Goal: Communication & Community: Answer question/provide support

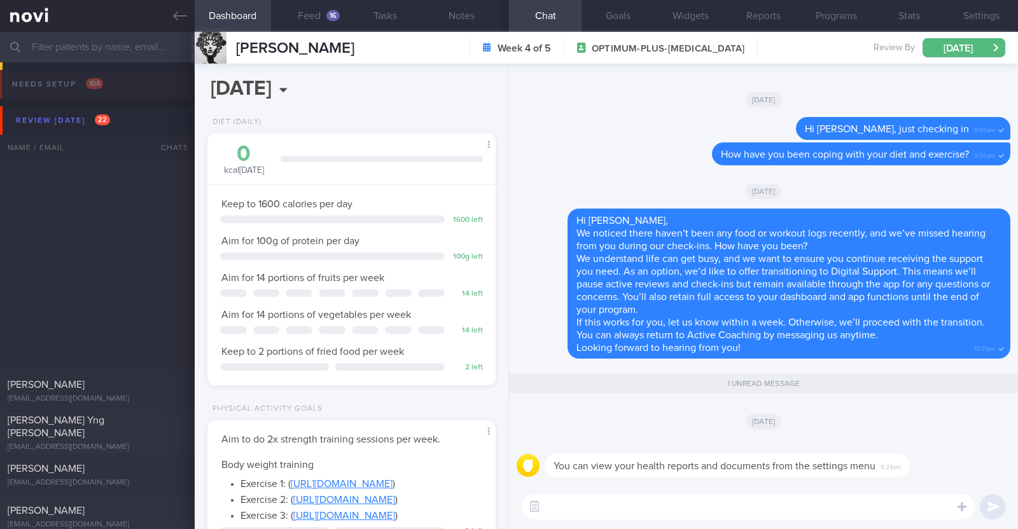
select select "9"
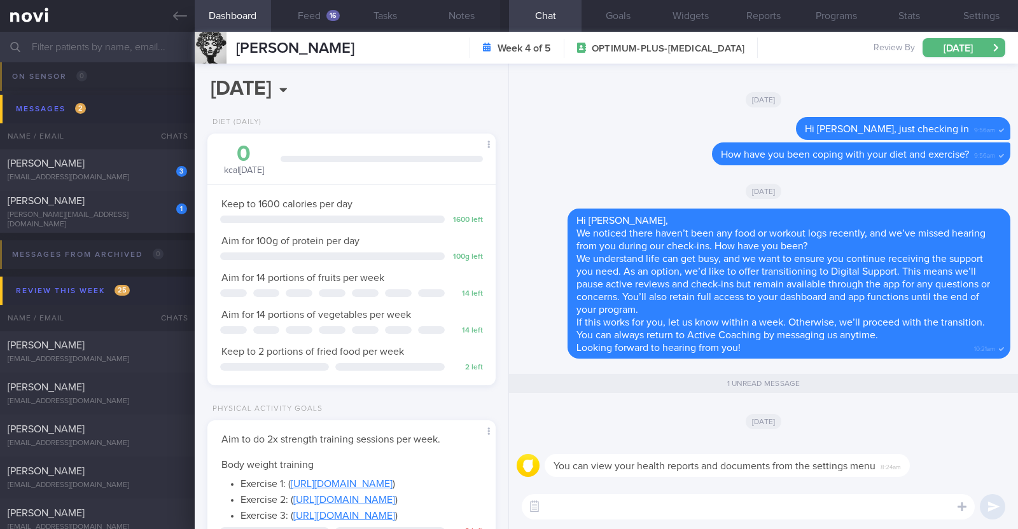
scroll to position [954, 0]
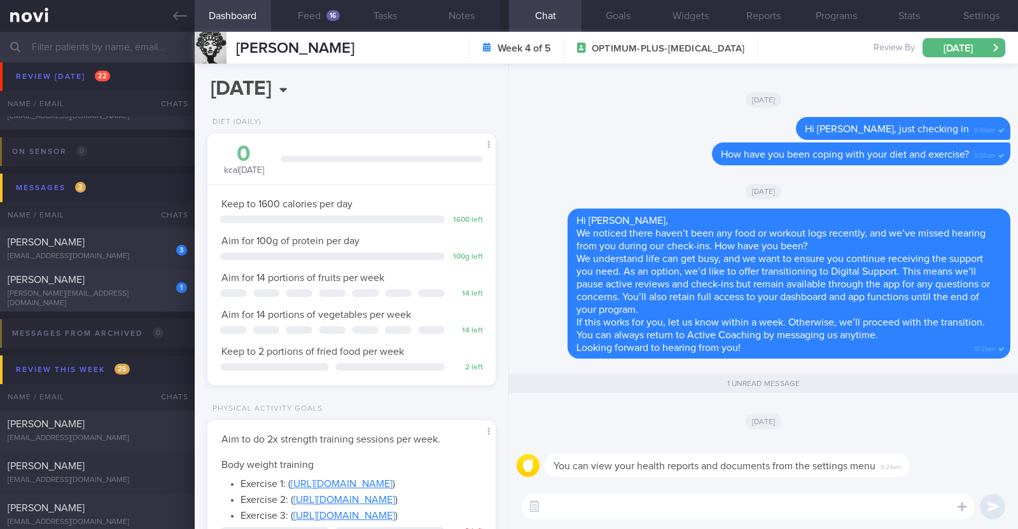
click at [111, 297] on div "gary@collectors.com.sg" at bounding box center [97, 298] width 179 height 19
type input "R/v with Dr Todd 28/10. r/v 14/10"
type textarea "61M Comorbidities: Asthma Diverticulitis with bladder fistula s/p surgery in Fe…"
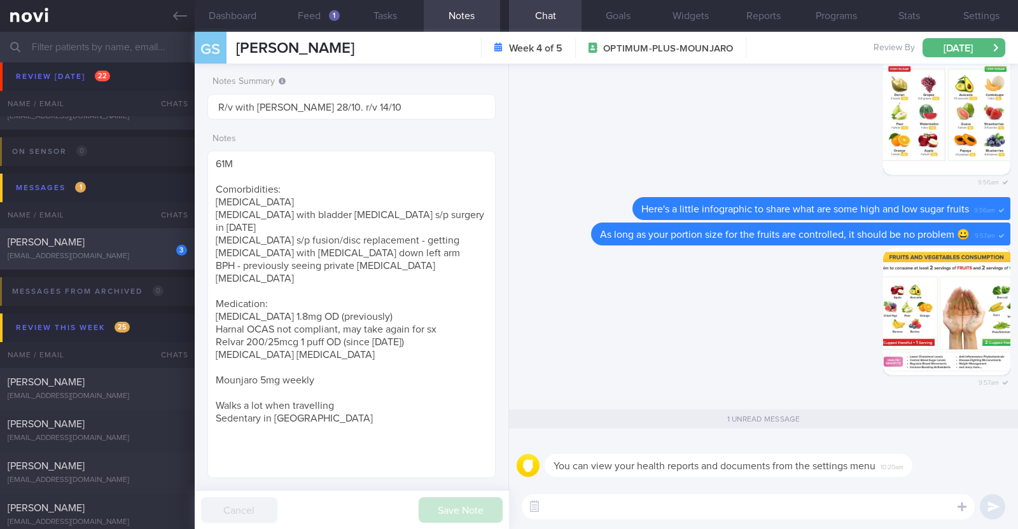
click at [106, 249] on div "3 Sim Teck Anne Yeo madmum@madlearning.sg" at bounding box center [97, 248] width 195 height 25
type input "Monitor for hypos!!!"
type textarea "63F Co-morbidities: DM HTN HLD CKD G1/A2 Hepatic steatosis Gallbladder polyp/so…"
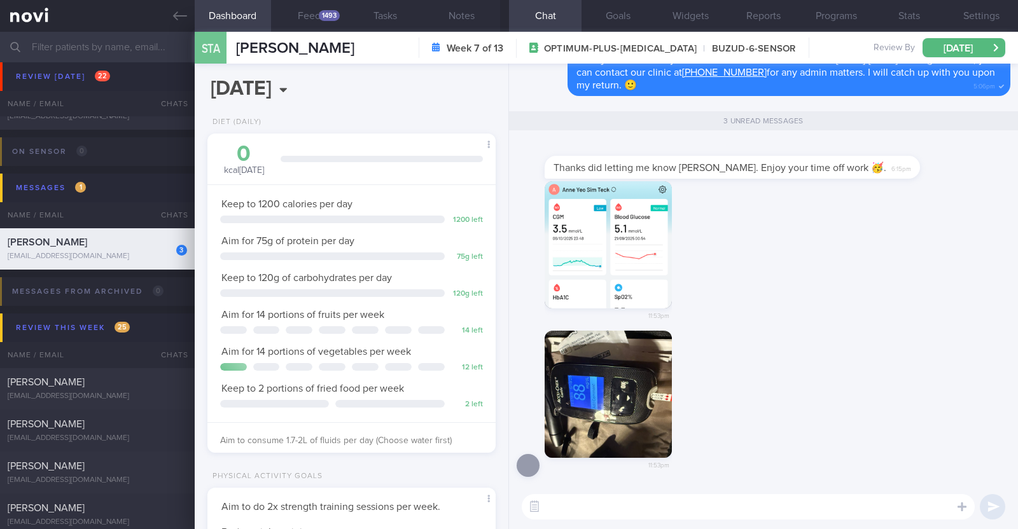
scroll to position [129, 258]
click at [613, 258] on button "button" at bounding box center [608, 244] width 127 height 127
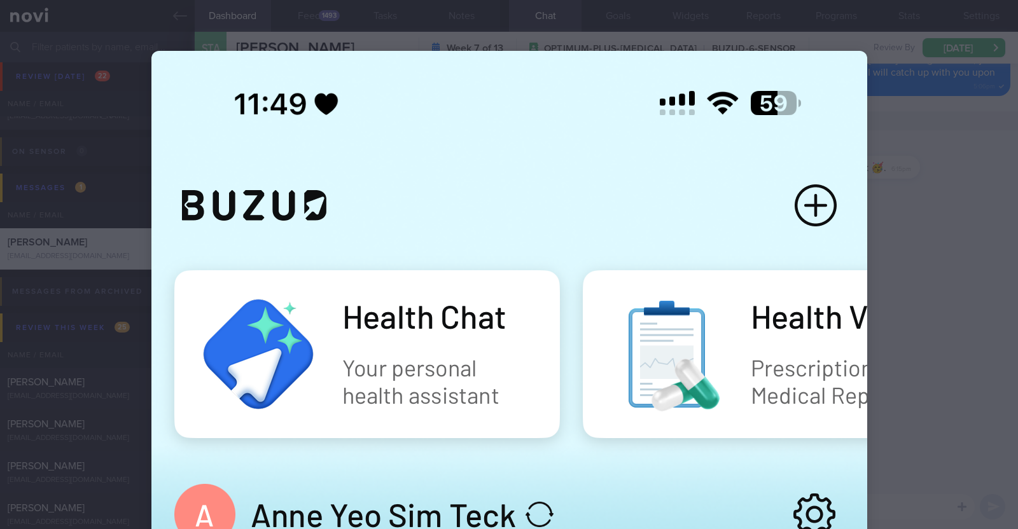
scroll to position [477, 0]
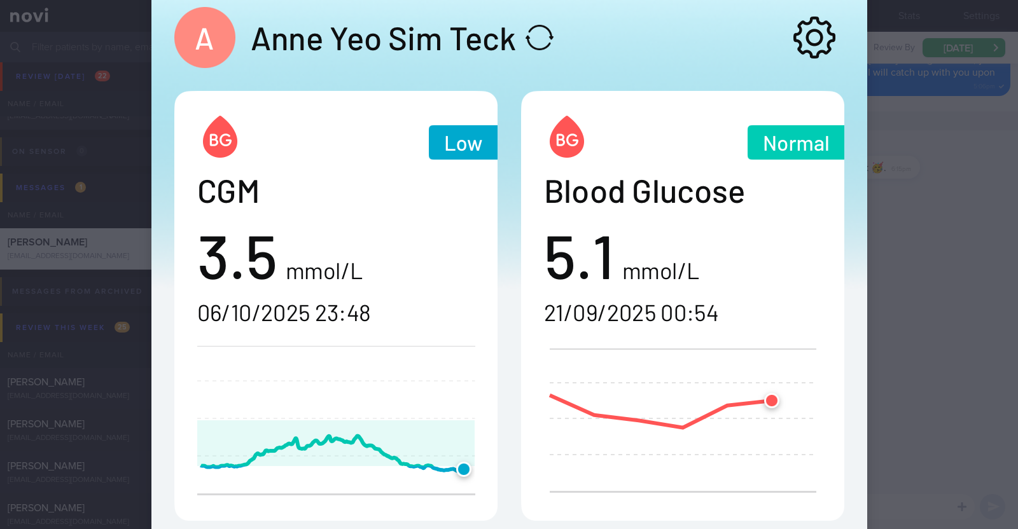
click at [905, 268] on div at bounding box center [510, 349] width 818 height 1652
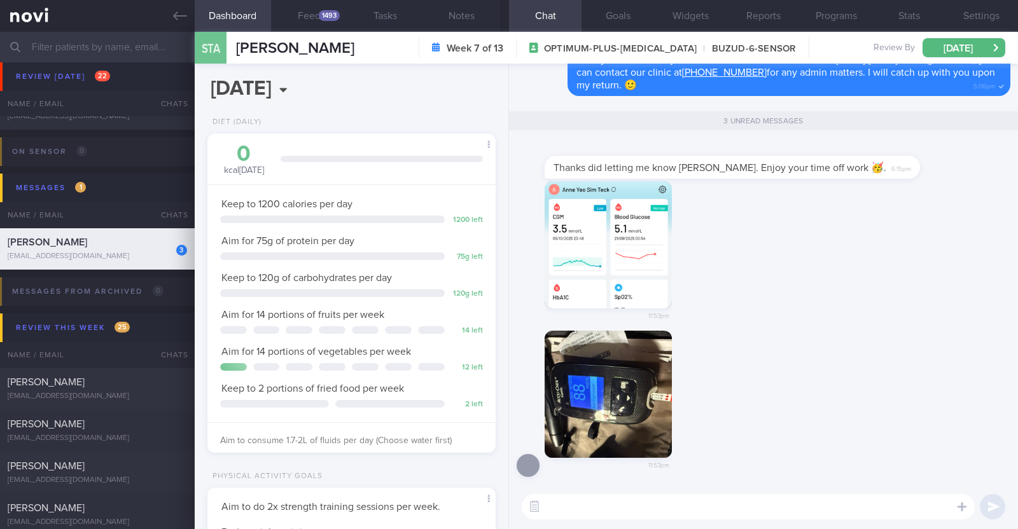
click at [795, 362] on div "11:53pm" at bounding box center [764, 408] width 494 height 155
click at [634, 489] on div "​ ​" at bounding box center [763, 507] width 509 height 45
click at [634, 501] on textarea at bounding box center [748, 506] width 453 height 25
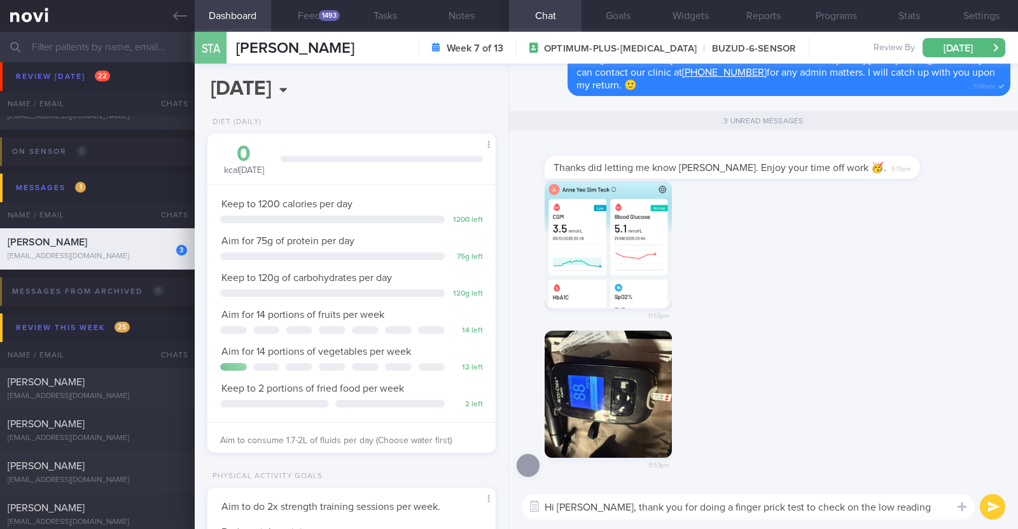
scroll to position [0, 0]
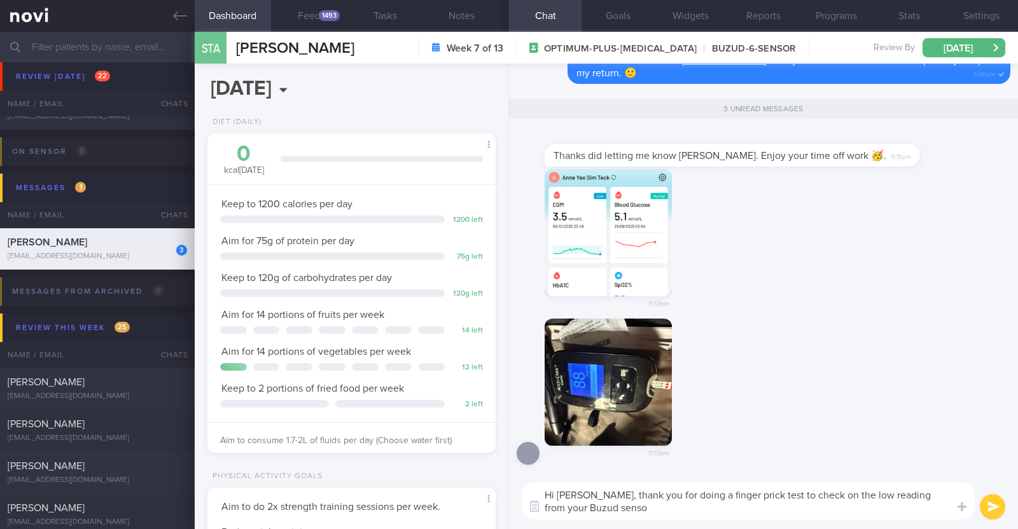
type textarea "Hi Anne, thank you for doing a finger prick test to check on the low reading fr…"
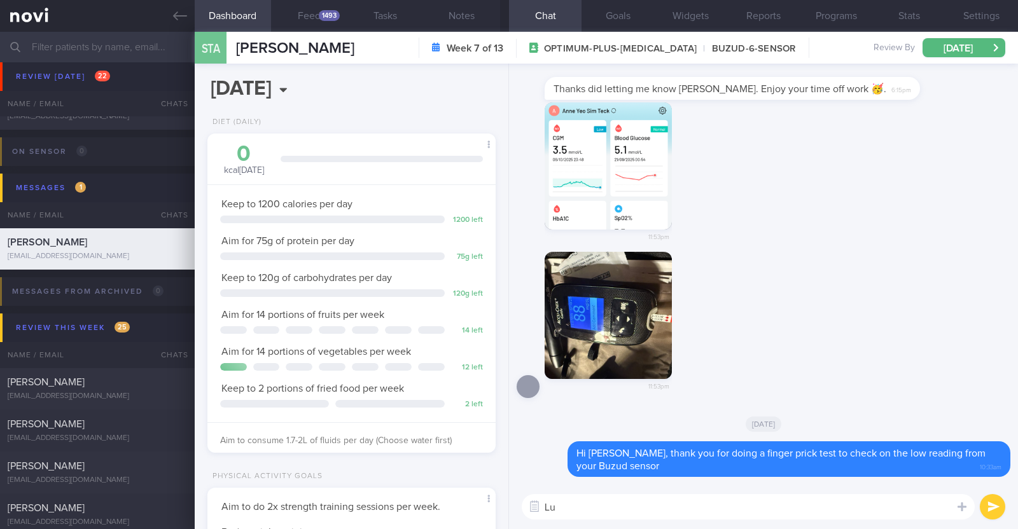
type textarea "L"
type textarea "Glad to see that it wasn't an actual hypo"
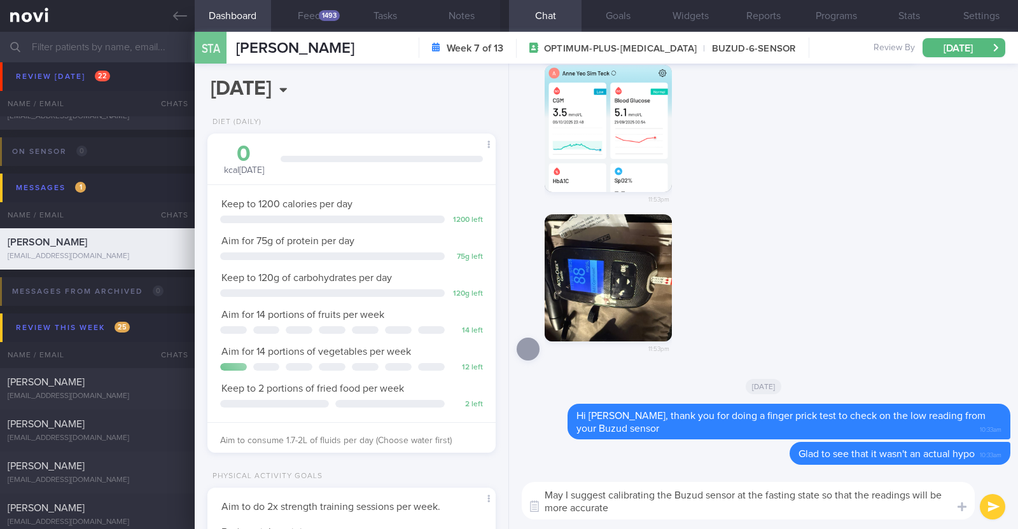
type textarea "May I suggest calibrating the Buzud sensor at the fasting state so that the rea…"
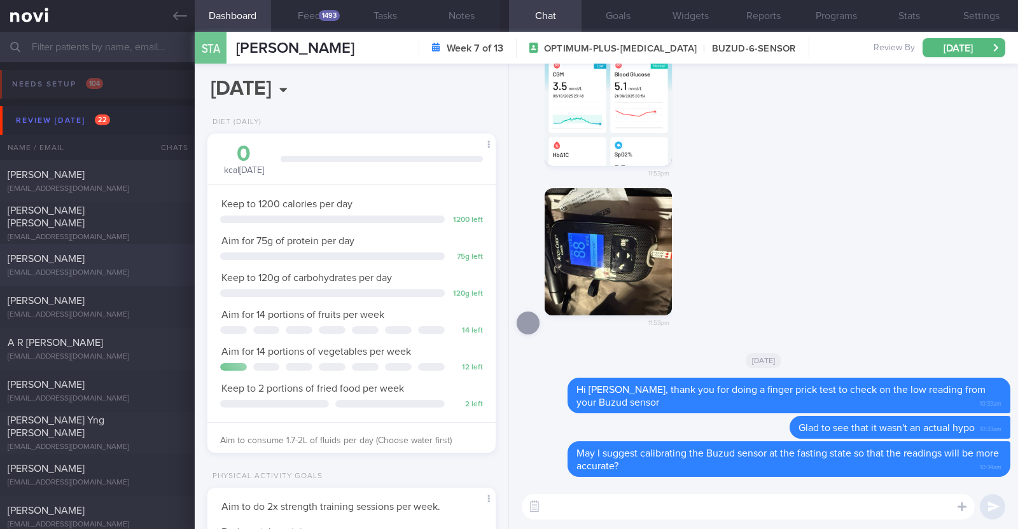
click at [109, 268] on div "[EMAIL_ADDRESS][DOMAIN_NAME]" at bounding box center [97, 273] width 179 height 10
type input "R/v with Dr Kyle 29/9. R/v 7/10"
type textarea "38F Comorbidities: Fatty Liver PCOS Ryblesus 14mg - not keen to add on metformi…"
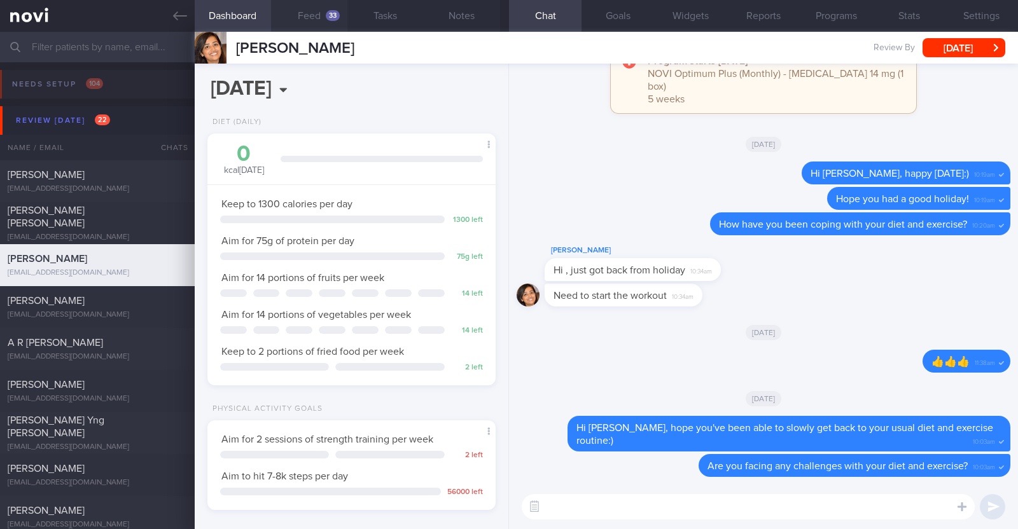
click at [318, 15] on button "Feed 33" at bounding box center [309, 16] width 76 height 32
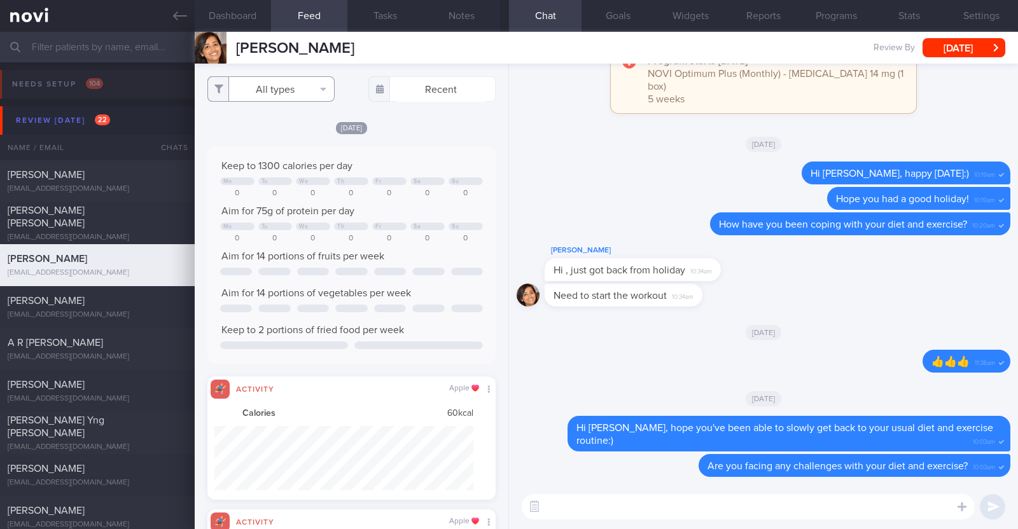
click at [291, 91] on button "All types" at bounding box center [270, 88] width 127 height 25
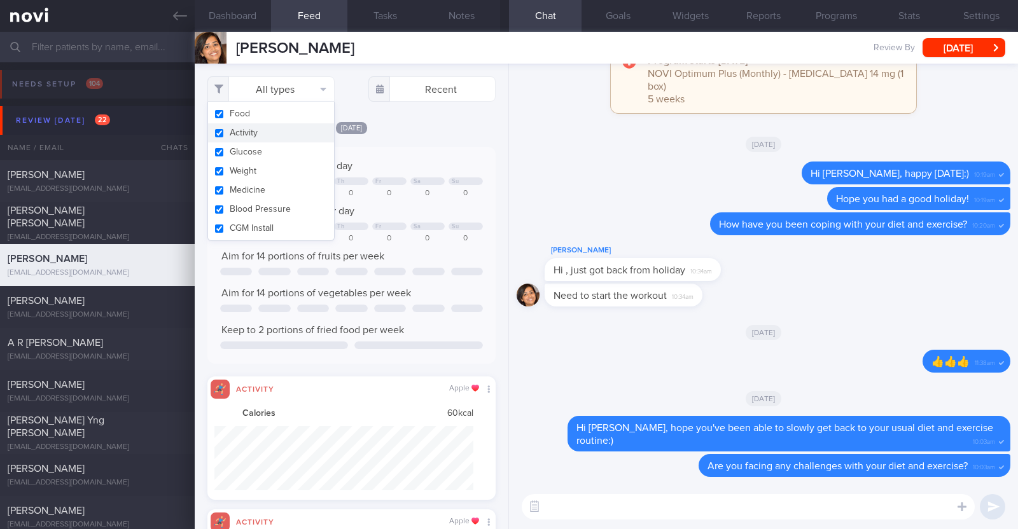
click at [279, 135] on button "Activity" at bounding box center [271, 132] width 126 height 19
checkbox input "false"
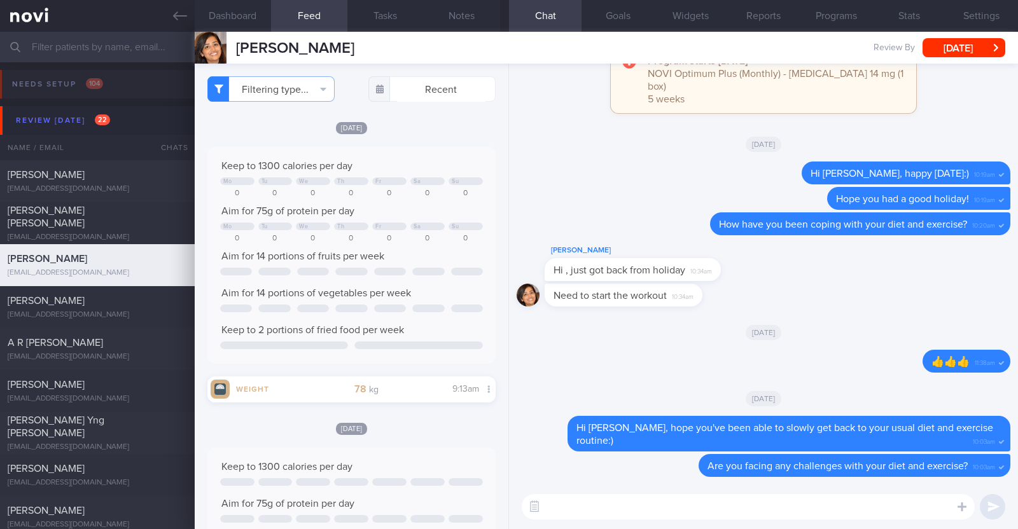
click at [436, 136] on div "Fri, 3 Oct Keep to 1300 calories per day Mo Tu We Th Fr Sa Su 0 0 0 0 0 0 0 Aim…" at bounding box center [351, 262] width 288 height 282
click at [620, 501] on textarea at bounding box center [748, 506] width 453 height 25
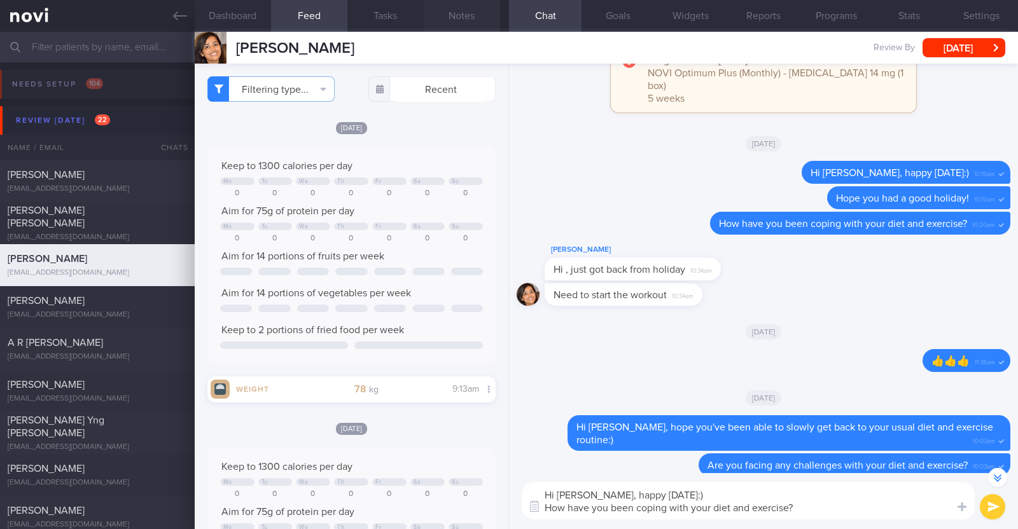
type textarea "Hi Diana, happy Tuesday:) How have you been coping with your diet and exercise?"
click at [459, 18] on button "Notes" at bounding box center [462, 16] width 76 height 32
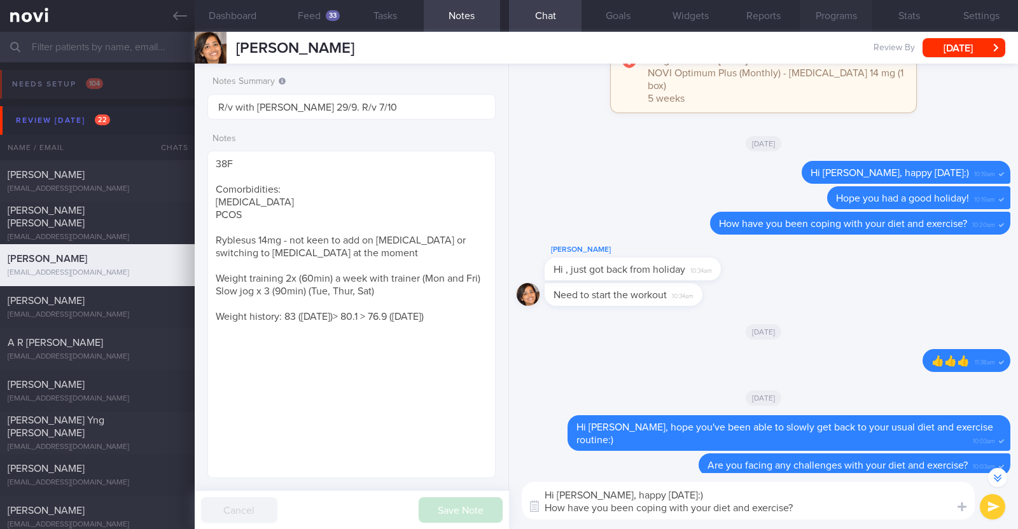
click at [847, 20] on button "Programs" at bounding box center [836, 16] width 73 height 32
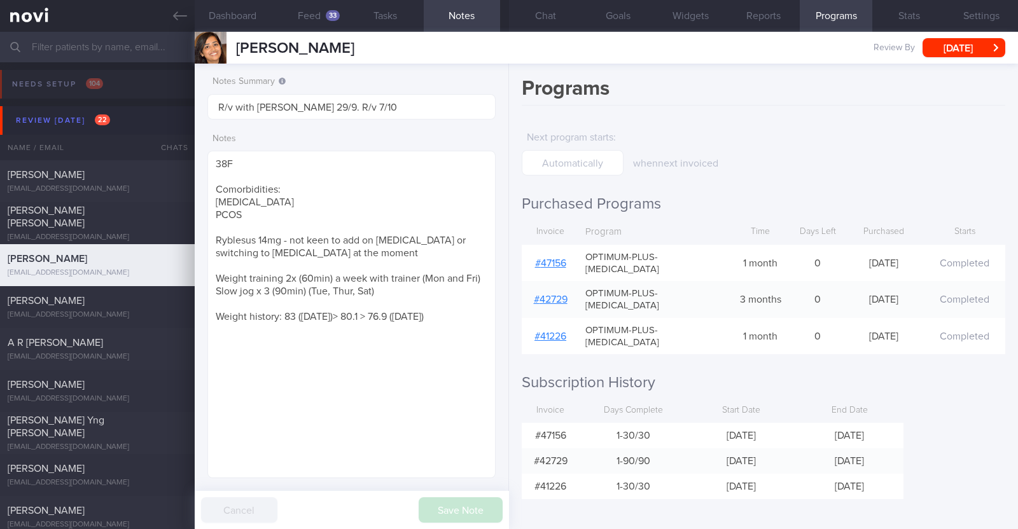
click at [559, 258] on link "# 47156" at bounding box center [550, 263] width 31 height 10
drag, startPoint x: 347, startPoint y: 253, endPoint x: 197, endPoint y: 240, distance: 150.1
click at [197, 240] on div "Notes Summary R/v with Dr Kyle 29/9. R/v 7/10 Notes 38F Comorbidities: Fatty Li…" at bounding box center [352, 297] width 314 height 466
paste textarea "Add on metformin for now, KIV Wegovy"
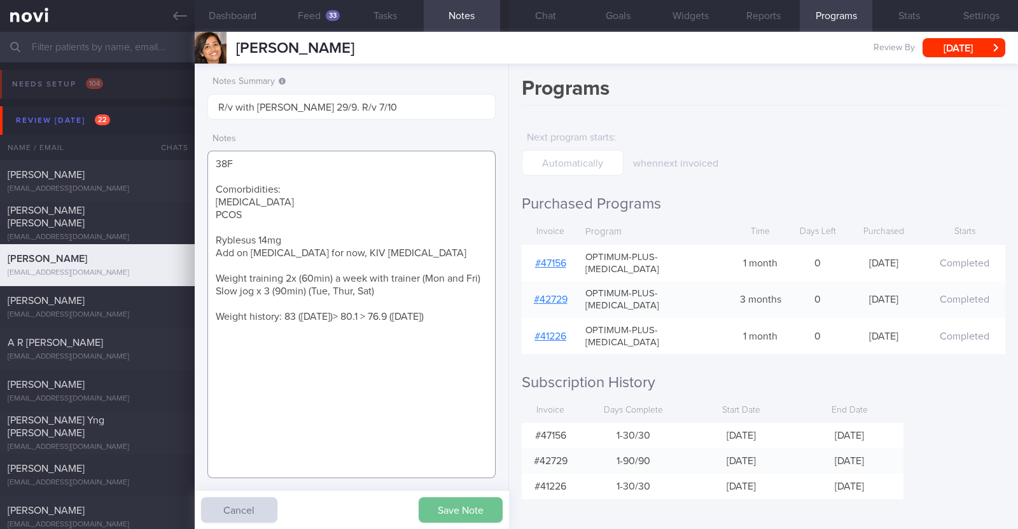
type textarea "38F Comorbidities: [MEDICAL_DATA] PCOS Ryblesus 14mg Add on [MEDICAL_DATA] for …"
click at [466, 507] on button "Save Note" at bounding box center [461, 510] width 84 height 25
drag, startPoint x: 409, startPoint y: 256, endPoint x: 209, endPoint y: 237, distance: 201.3
click at [209, 237] on textarea "38F Comorbidities: [MEDICAL_DATA] PCOS Ryblesus 14mg Add on [MEDICAL_DATA] for …" at bounding box center [351, 315] width 288 height 328
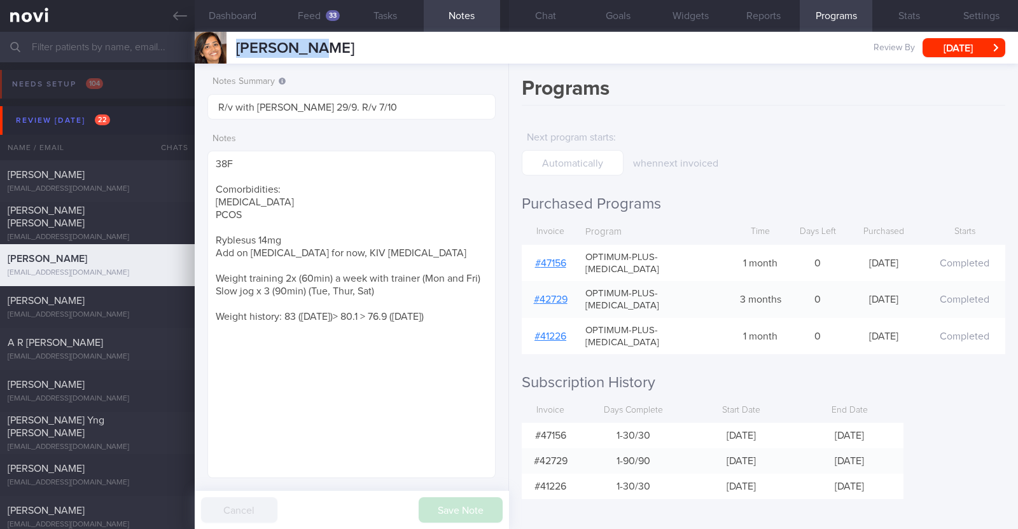
drag, startPoint x: 333, startPoint y: 52, endPoint x: 232, endPoint y: 55, distance: 101.2
click at [232, 55] on div "Diana John Diana John tittu100@gmail.com Review By Tue, 7 Oct Set Next Review D…" at bounding box center [606, 48] width 823 height 32
copy span "[PERSON_NAME]"
drag, startPoint x: 398, startPoint y: 255, endPoint x: 201, endPoint y: 238, distance: 197.4
click at [201, 238] on div "Notes Summary R/v with Dr Kyle 29/9. R/v 7/10 Notes 38F Comorbidities: Fatty Li…" at bounding box center [352, 297] width 314 height 466
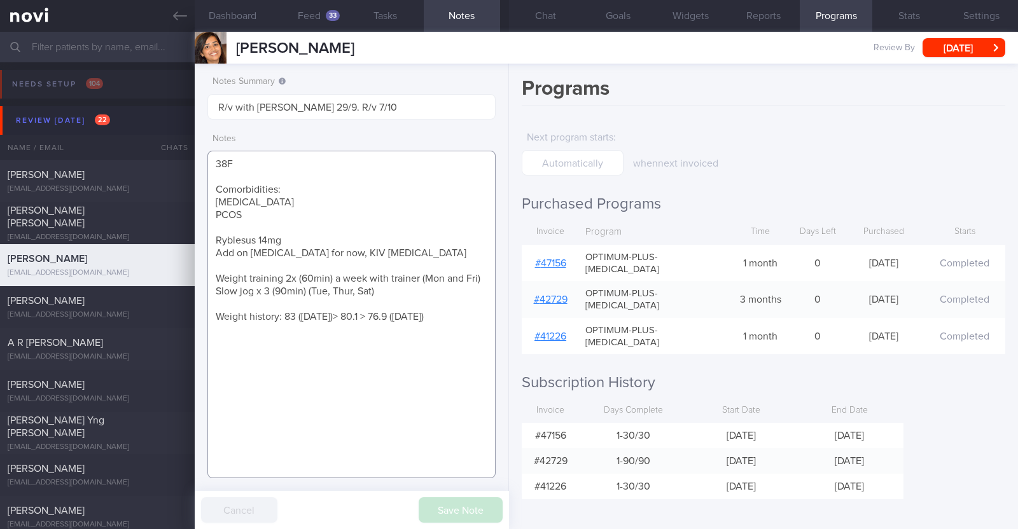
click at [379, 323] on textarea "38F Comorbidities: [MEDICAL_DATA] PCOS Ryblesus 14mg Add on [MEDICAL_DATA] for …" at bounding box center [351, 315] width 288 height 328
click at [557, 20] on button "Chat" at bounding box center [545, 16] width 73 height 32
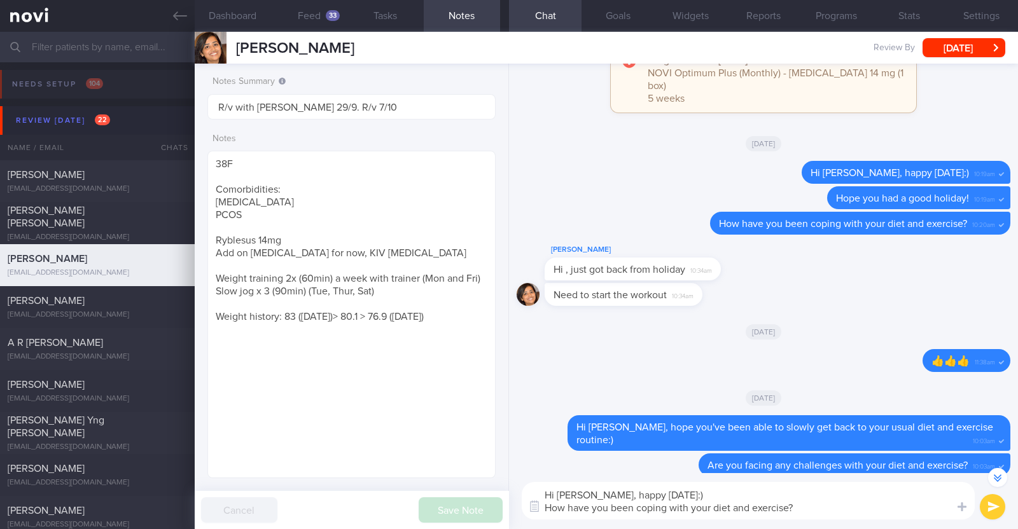
click at [984, 510] on button "submit" at bounding box center [992, 506] width 25 height 25
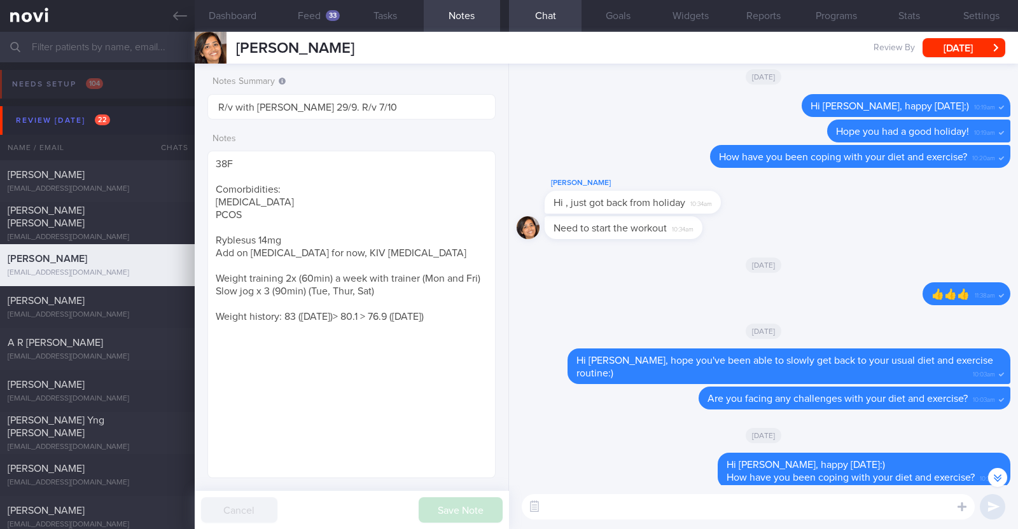
scroll to position [-66, 0]
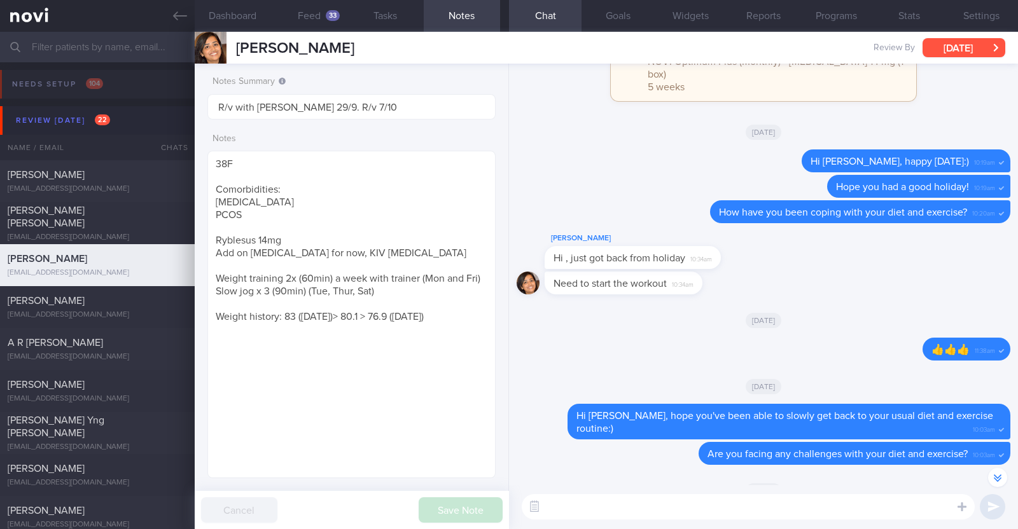
click at [952, 55] on button "[DATE]" at bounding box center [964, 47] width 83 height 19
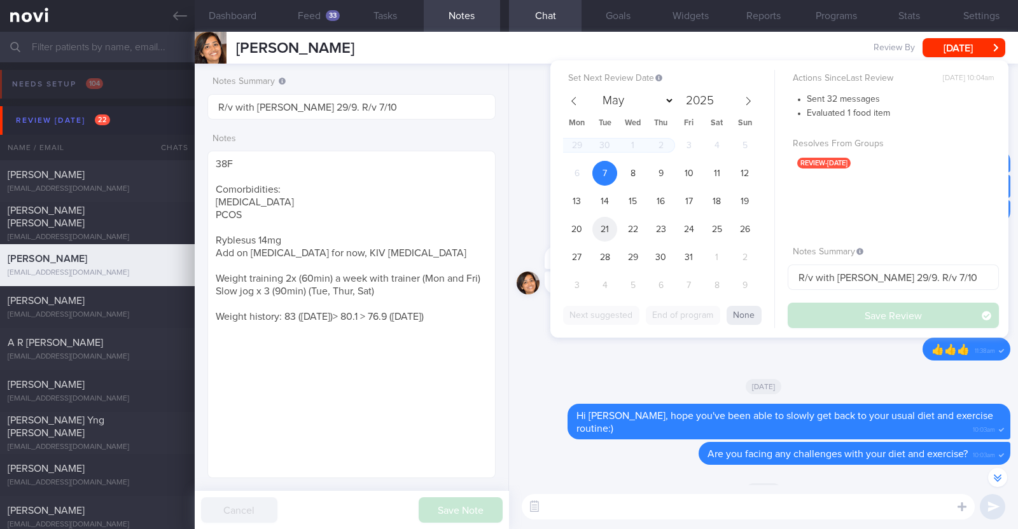
click at [601, 222] on span "21" at bounding box center [604, 229] width 25 height 25
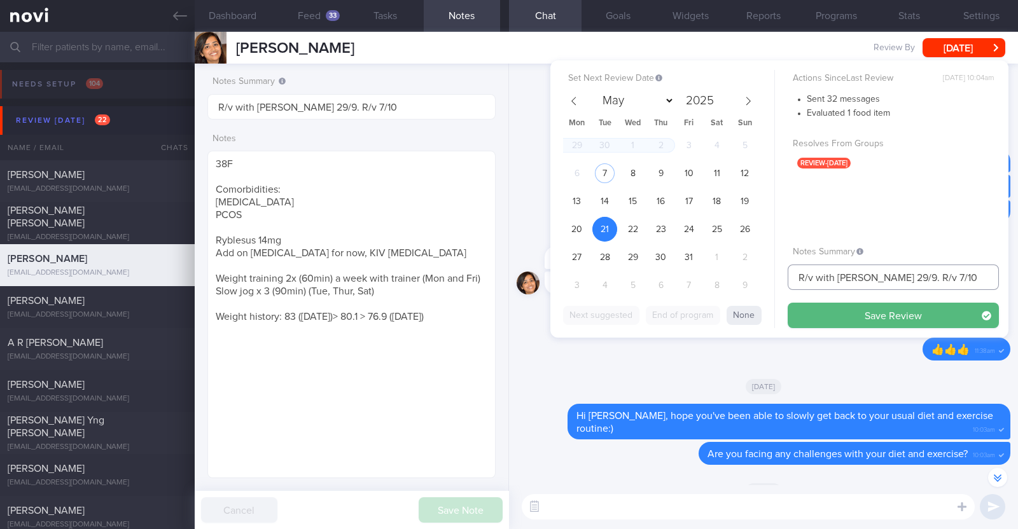
click at [916, 273] on input "R/v with Dr Kyle 29/9. R/v 7/10" at bounding box center [893, 277] width 211 height 25
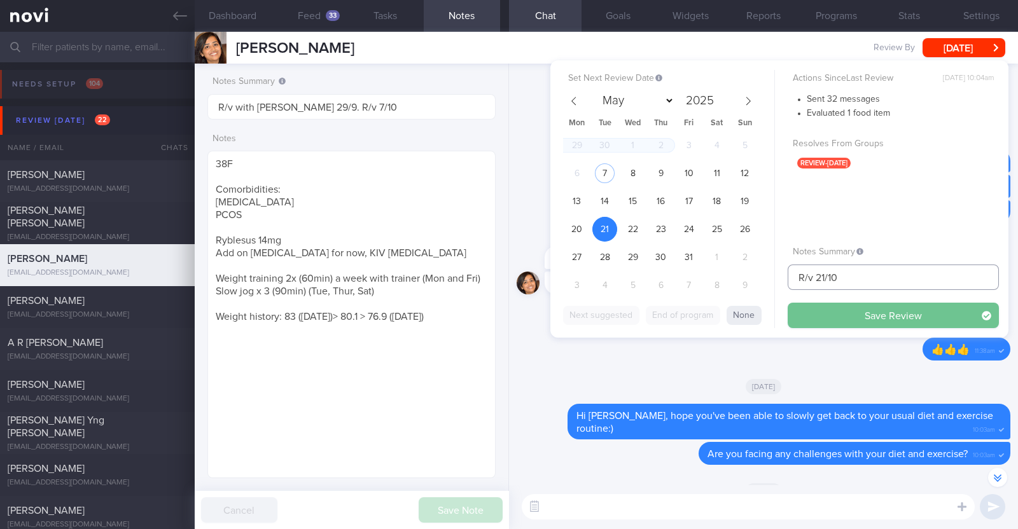
type input "R/v 21/10"
click at [914, 307] on button "Save Review" at bounding box center [893, 315] width 211 height 25
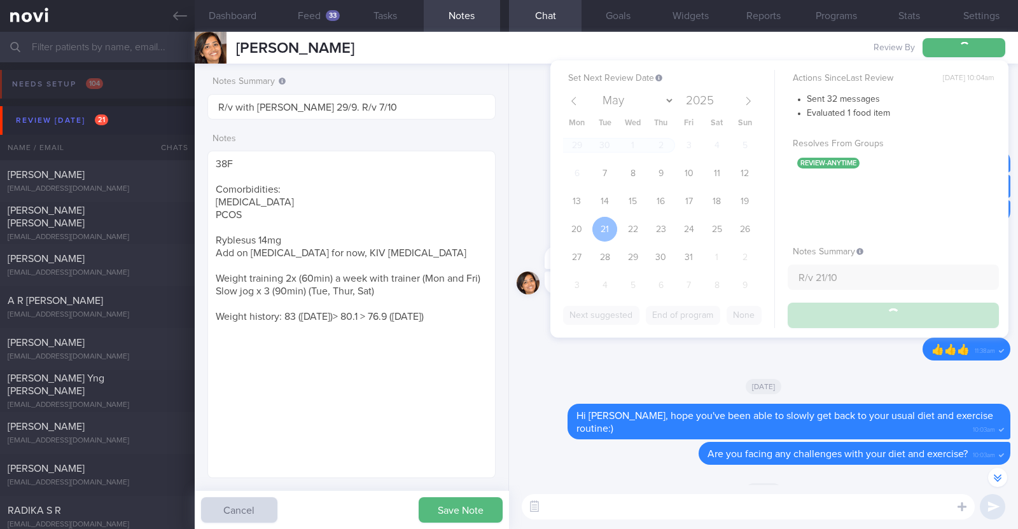
type input "R/v 21/10"
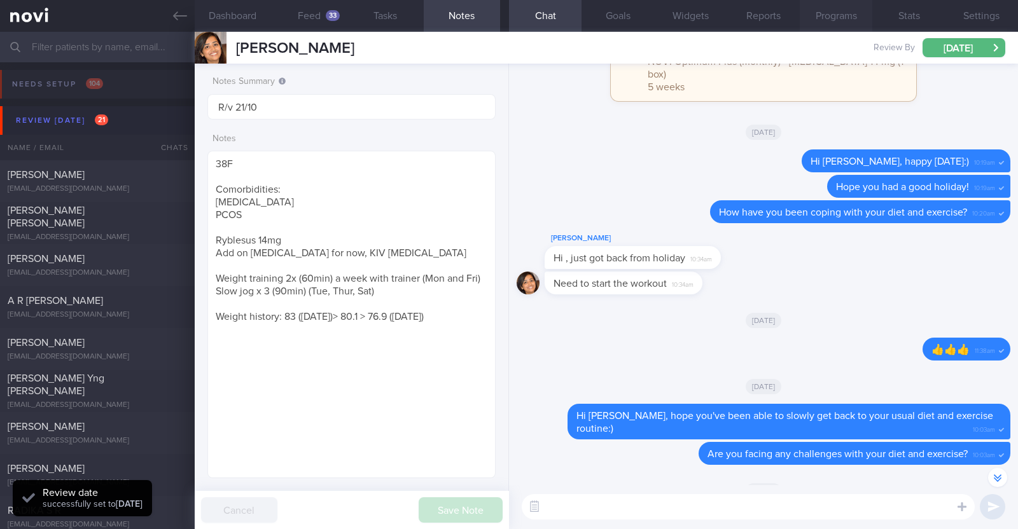
click at [849, 21] on button "Programs" at bounding box center [836, 16] width 73 height 32
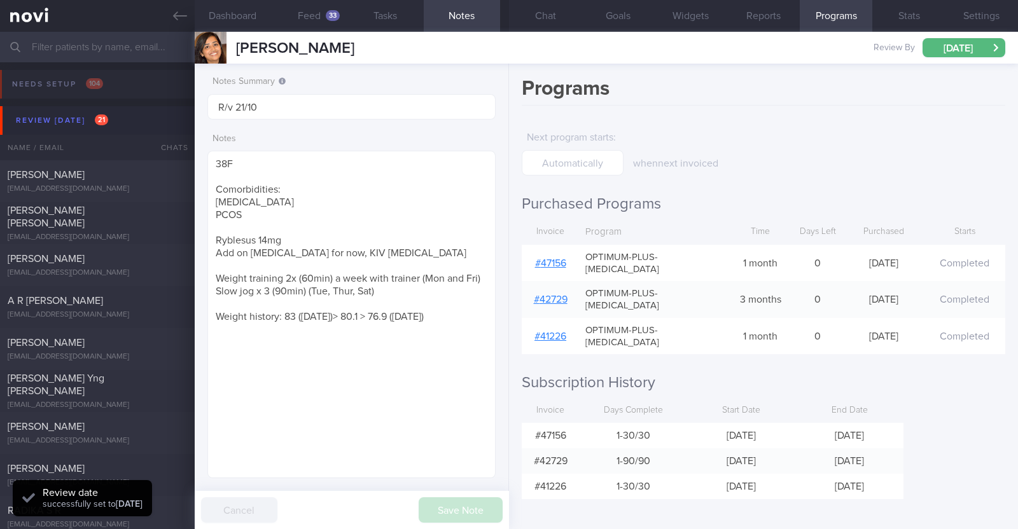
click at [541, 260] on link "# 47156" at bounding box center [550, 263] width 31 height 10
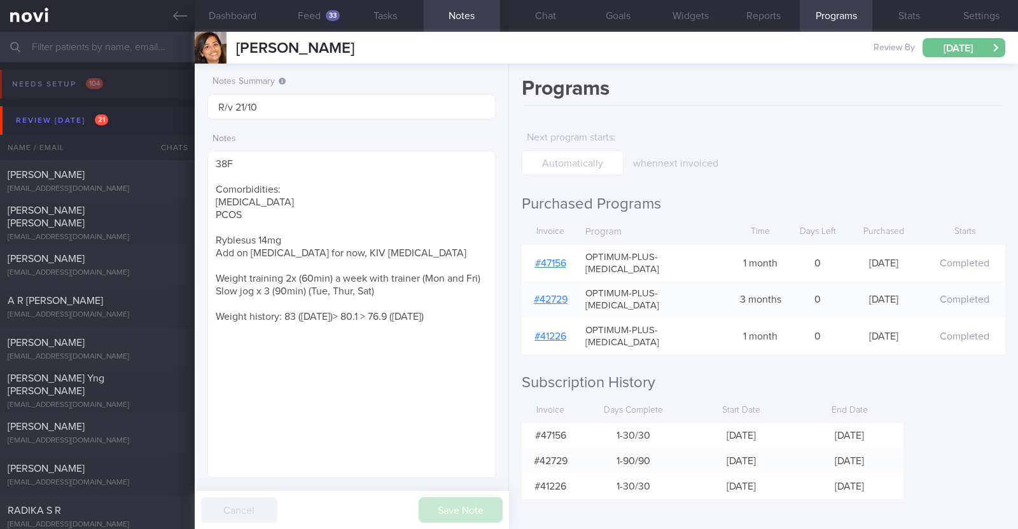
click at [963, 43] on button "[DATE]" at bounding box center [964, 47] width 83 height 19
drag, startPoint x: 317, startPoint y: 52, endPoint x: 228, endPoint y: 50, distance: 89.1
click at [228, 50] on div "Diana John Diana John tittu100@gmail.com Review By Tue, 21 Oct Set Next Review …" at bounding box center [606, 48] width 823 height 32
copy div "Diana John"
click at [830, 134] on div "when next invoiced" at bounding box center [736, 147] width 207 height 45
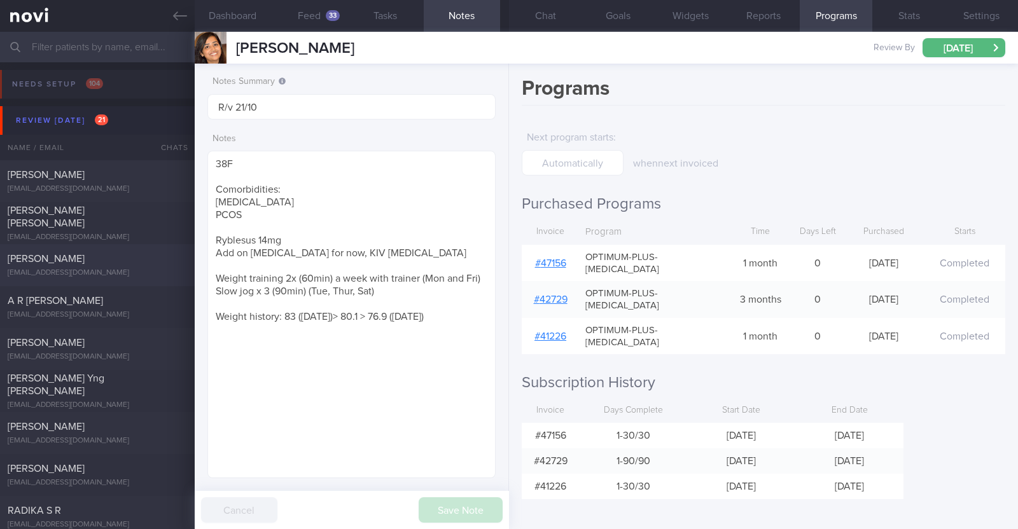
click at [108, 275] on div "[EMAIL_ADDRESS][DOMAIN_NAME]" at bounding box center [97, 273] width 179 height 10
type textarea "45F Comorbidities: Borderline HTN Vit D deficiency Fatty liver Medication/ Supp…"
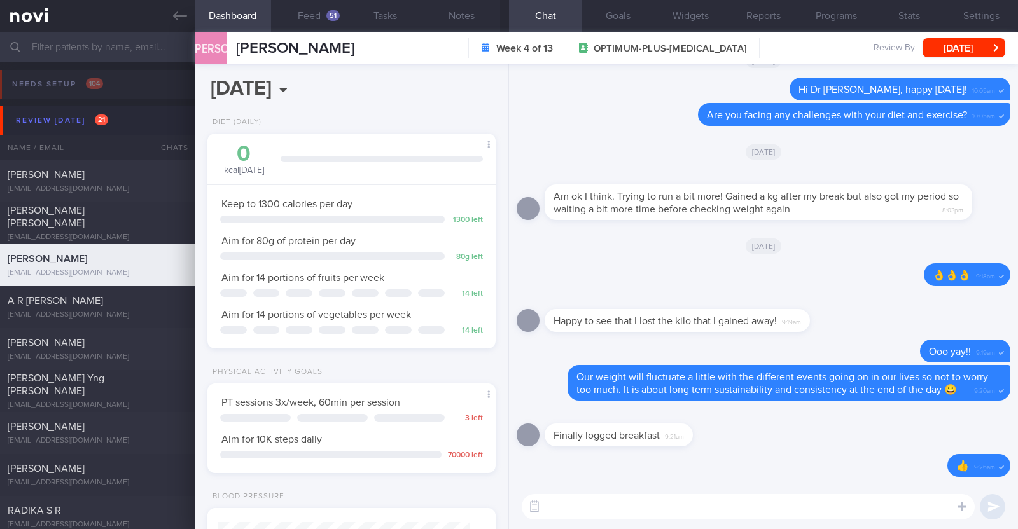
scroll to position [144, 253]
click at [330, 19] on div "51" at bounding box center [332, 15] width 13 height 11
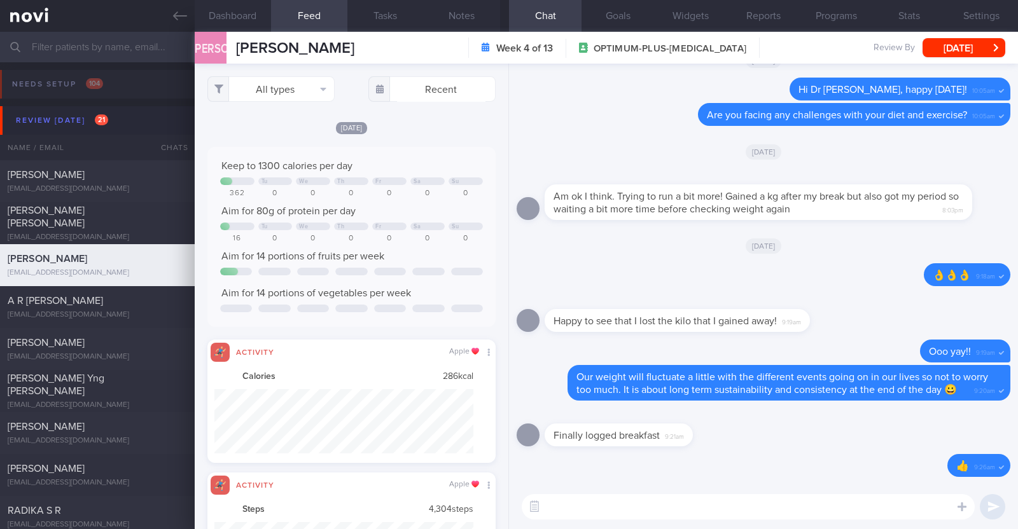
scroll to position [65, 260]
click at [288, 83] on button "All types" at bounding box center [270, 88] width 127 height 25
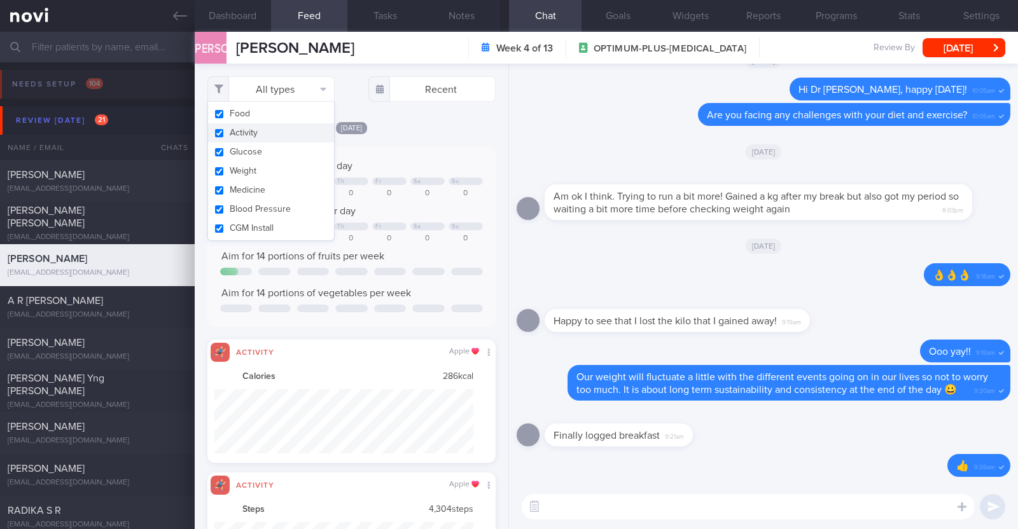
click at [277, 140] on button "Activity" at bounding box center [271, 132] width 126 height 19
checkbox input "false"
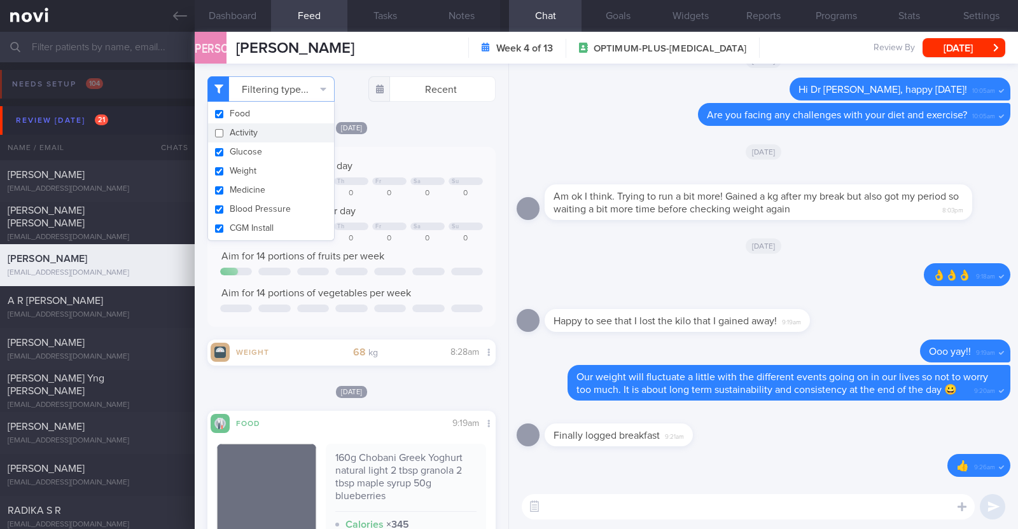
click at [435, 129] on div "[DATE]" at bounding box center [351, 127] width 288 height 13
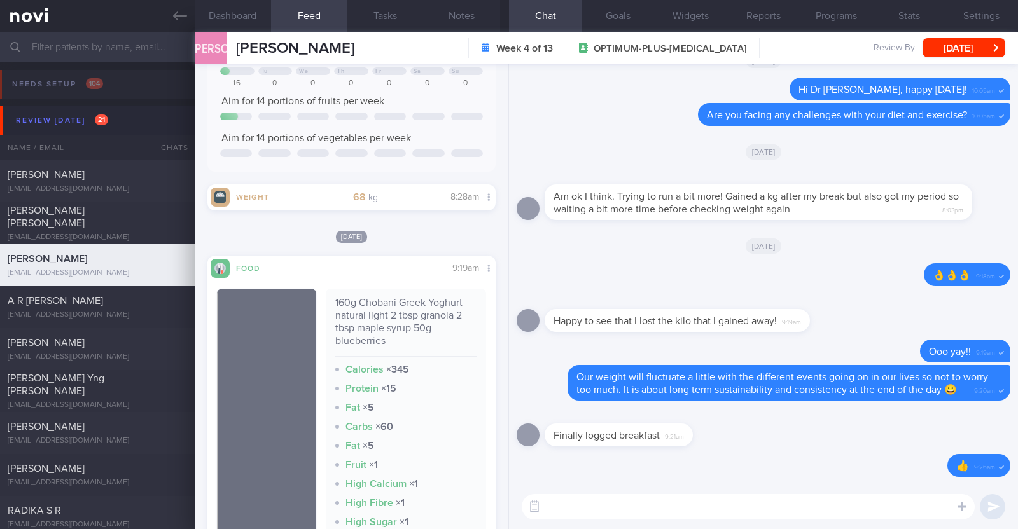
scroll to position [158, 0]
click at [457, 224] on div "Filtering type... Food Activity Glucose Weight Medicine Blood Pressure CGM Inst…" at bounding box center [352, 297] width 314 height 466
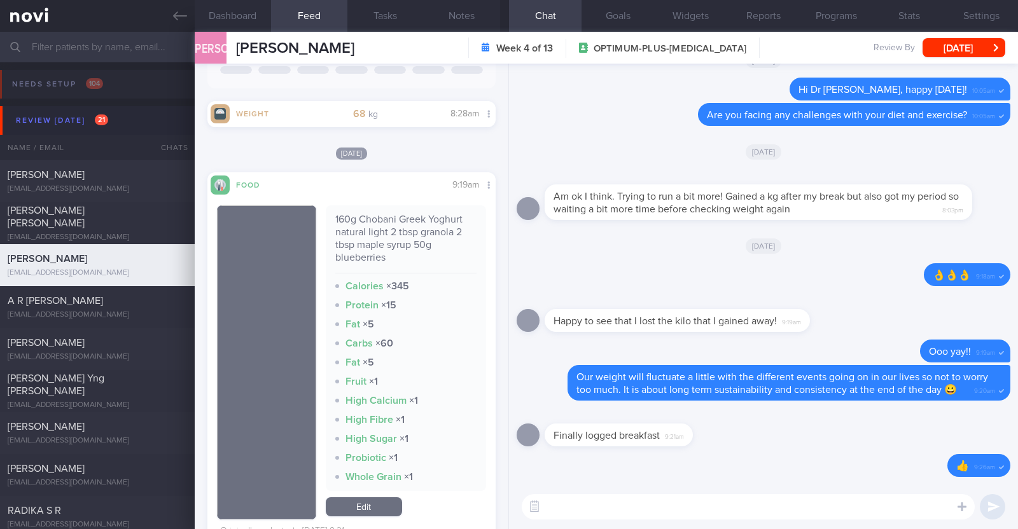
scroll to position [0, 0]
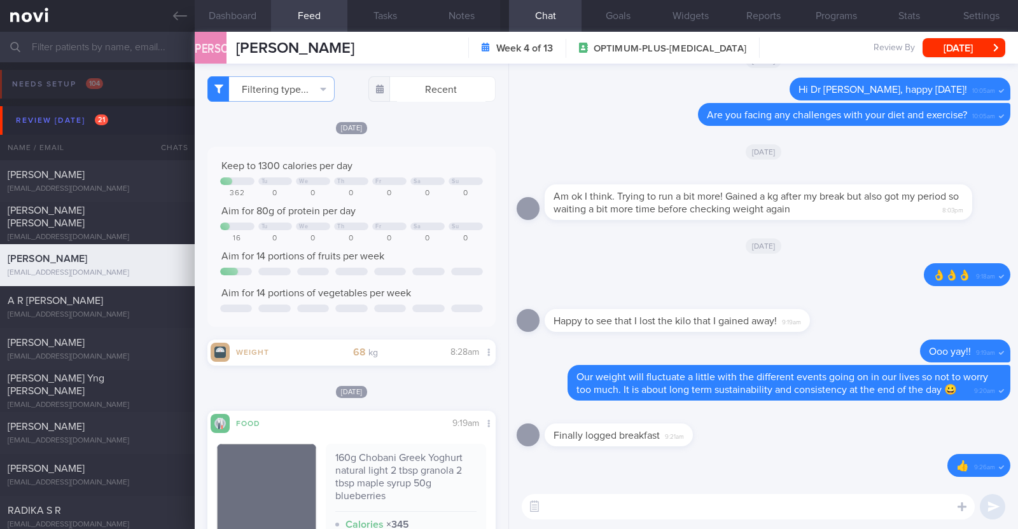
click at [231, 20] on button "Dashboard" at bounding box center [233, 16] width 76 height 32
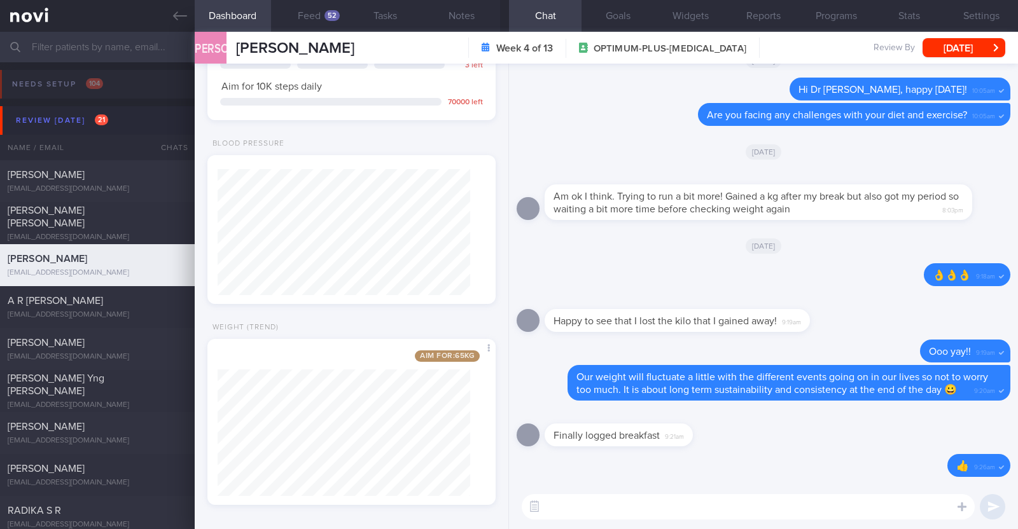
scroll to position [361, 0]
click at [297, 15] on button "Feed 52" at bounding box center [309, 16] width 76 height 32
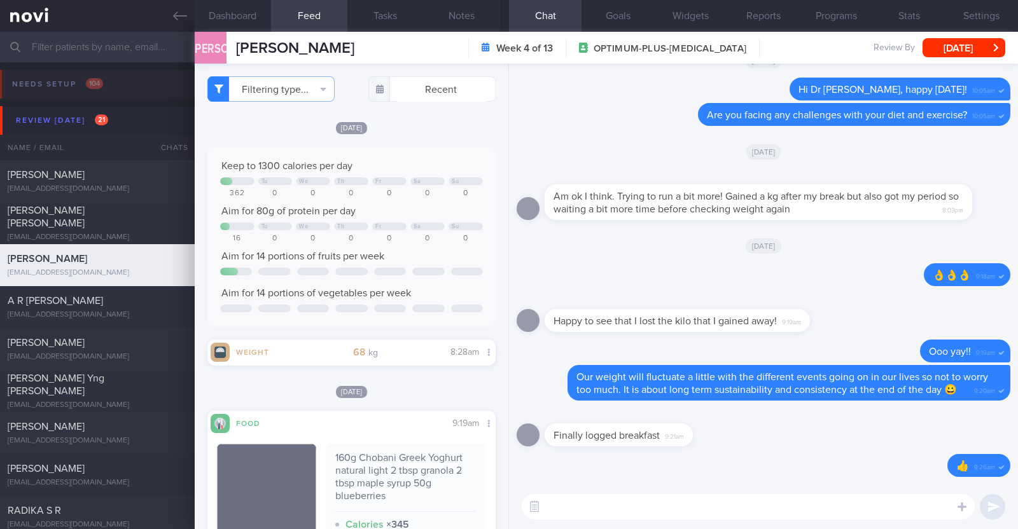
click at [732, 508] on textarea at bounding box center [748, 506] width 453 height 25
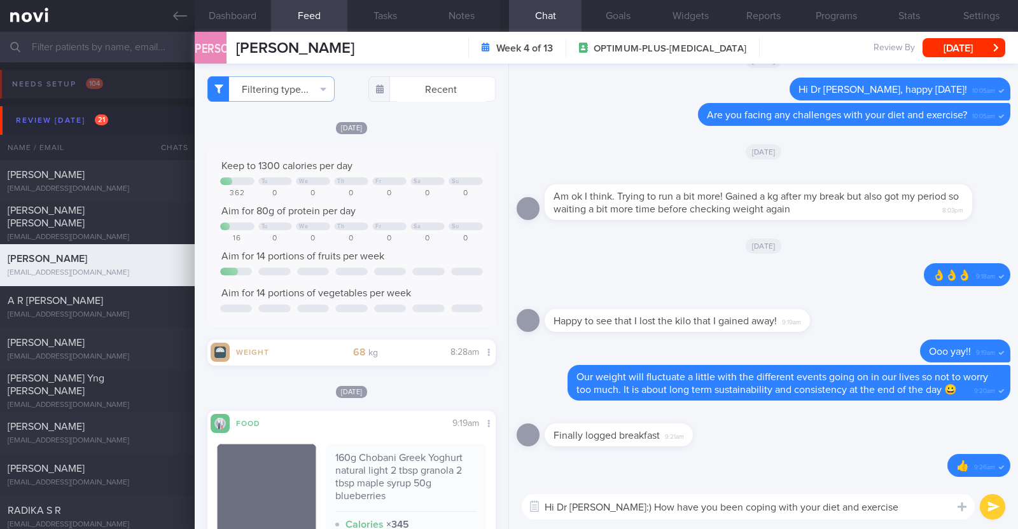
type textarea "Hi Dr Jacqueline:) How have you been coping with your diet and exercise?"
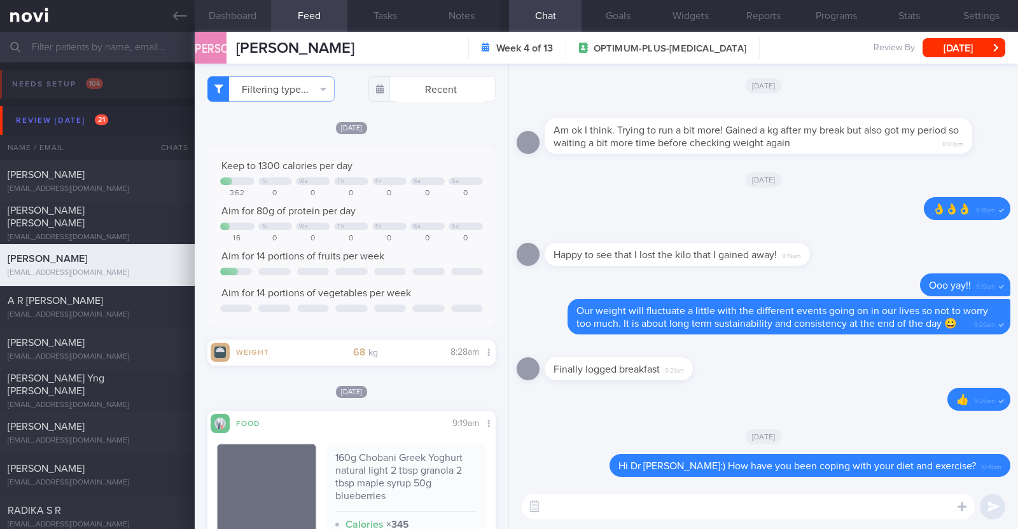
click at [230, 4] on button "Dashboard" at bounding box center [233, 16] width 76 height 32
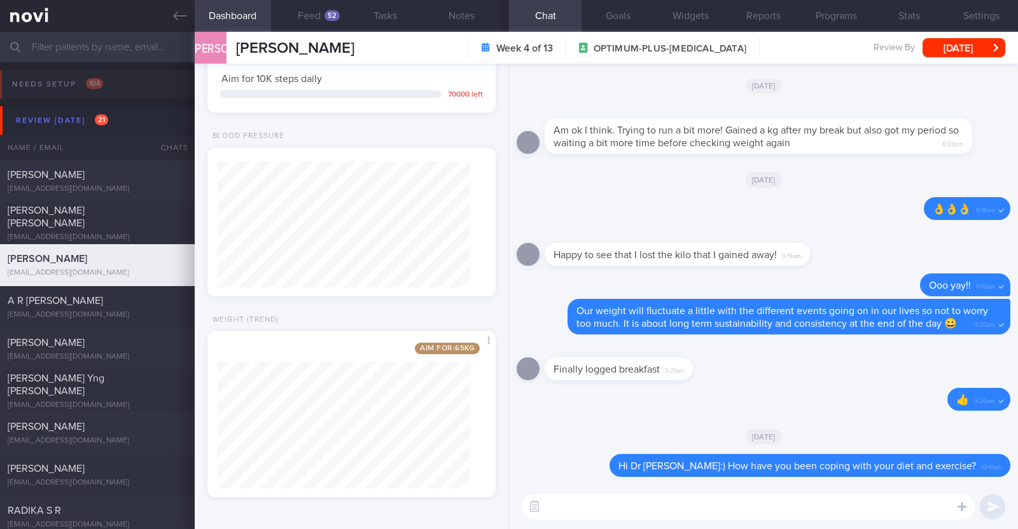
click at [604, 509] on textarea at bounding box center [748, 506] width 453 height 25
type textarea "I can see that your weight has continued to drop"
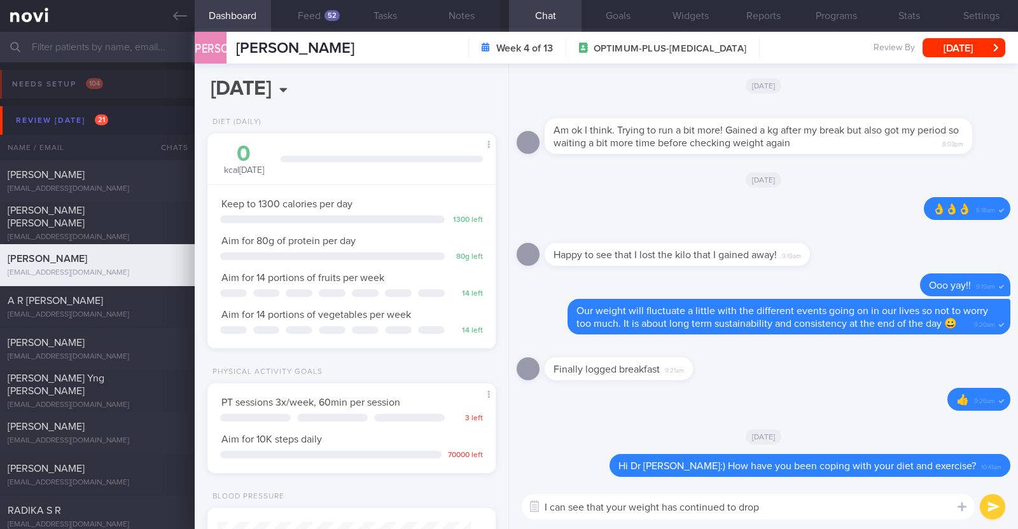
select select "9"
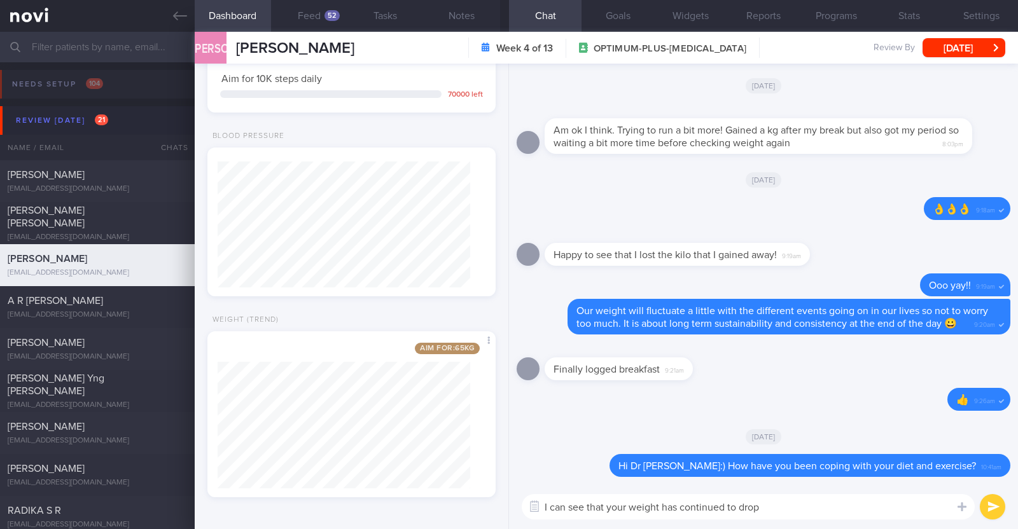
click at [609, 515] on textarea "I can see that your weight has continued to drop" at bounding box center [748, 506] width 453 height 25
click at [665, 502] on textarea "I can see that you've been bringing down your weight since" at bounding box center [748, 506] width 453 height 25
click at [757, 507] on textarea "I can see that you've been continuing to bringing down your weight since" at bounding box center [748, 506] width 453 height 25
click at [875, 513] on textarea "I can see that you've been continuing to bring down your weight since" at bounding box center [748, 506] width 453 height 25
paste textarea "👍"
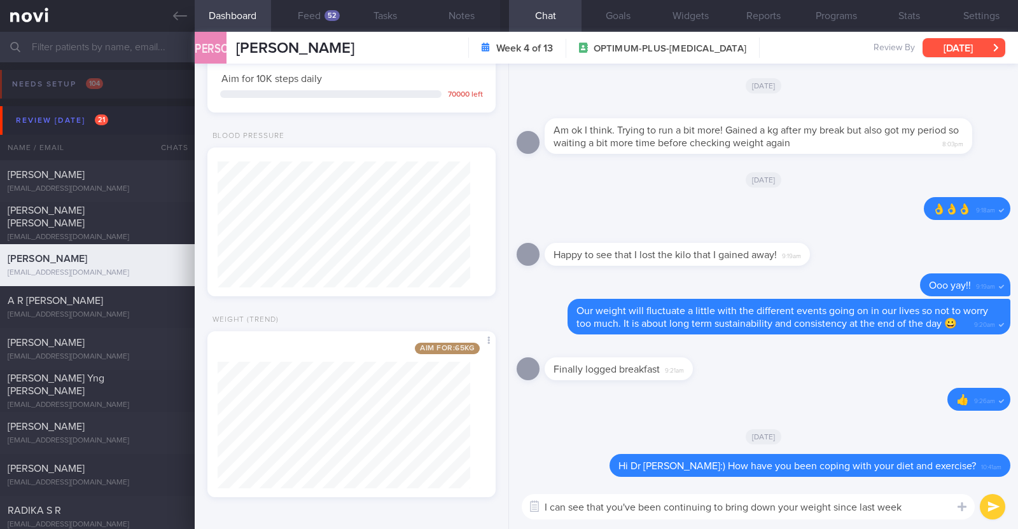
type textarea "I can see that you've been continuing to bring down your weight since last week…"
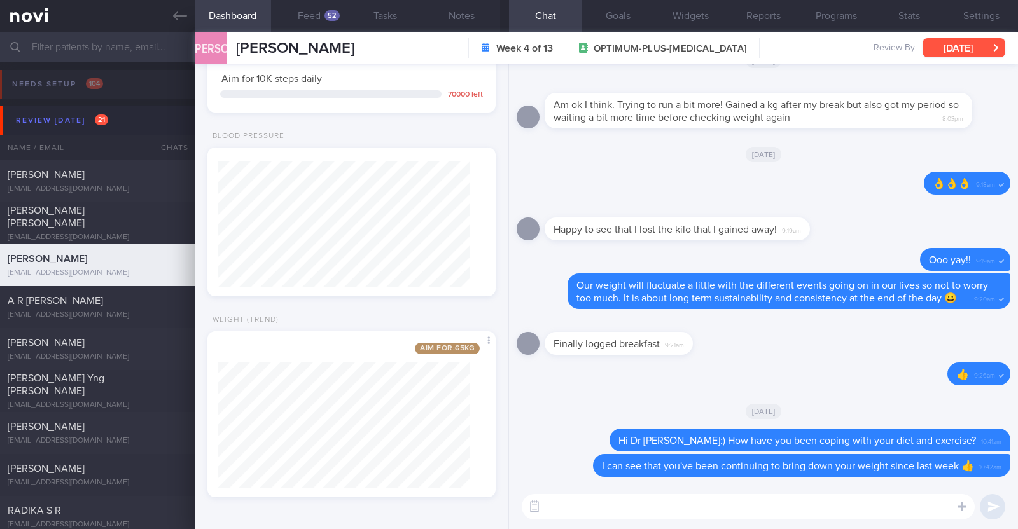
click at [976, 43] on button "[DATE]" at bounding box center [964, 47] width 83 height 19
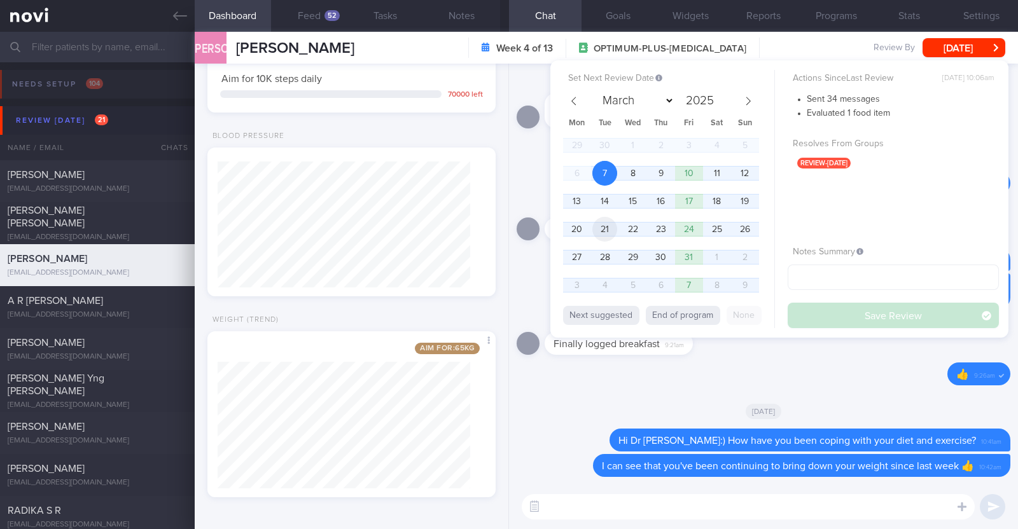
click at [604, 227] on span "21" at bounding box center [604, 229] width 25 height 25
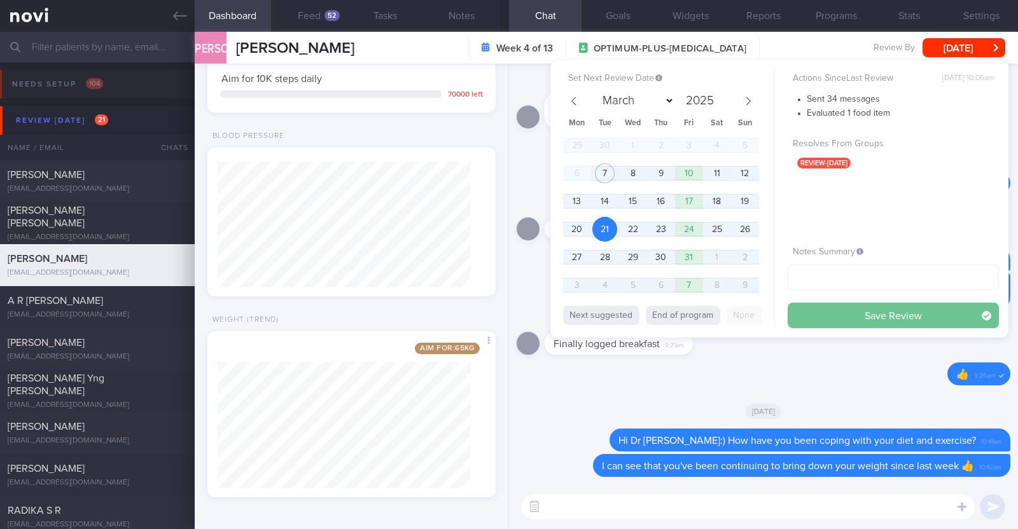
click at [815, 314] on button "Save Review" at bounding box center [893, 315] width 211 height 25
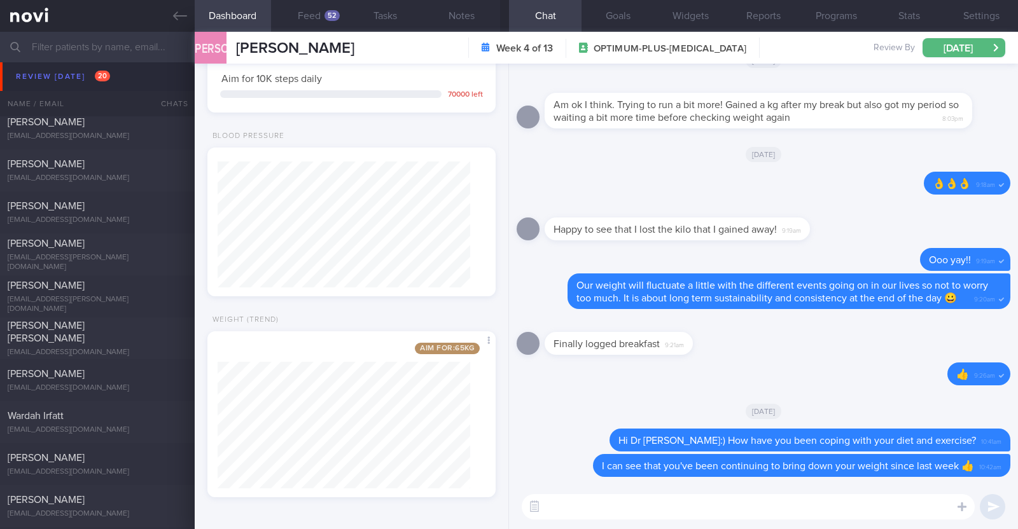
scroll to position [875, 0]
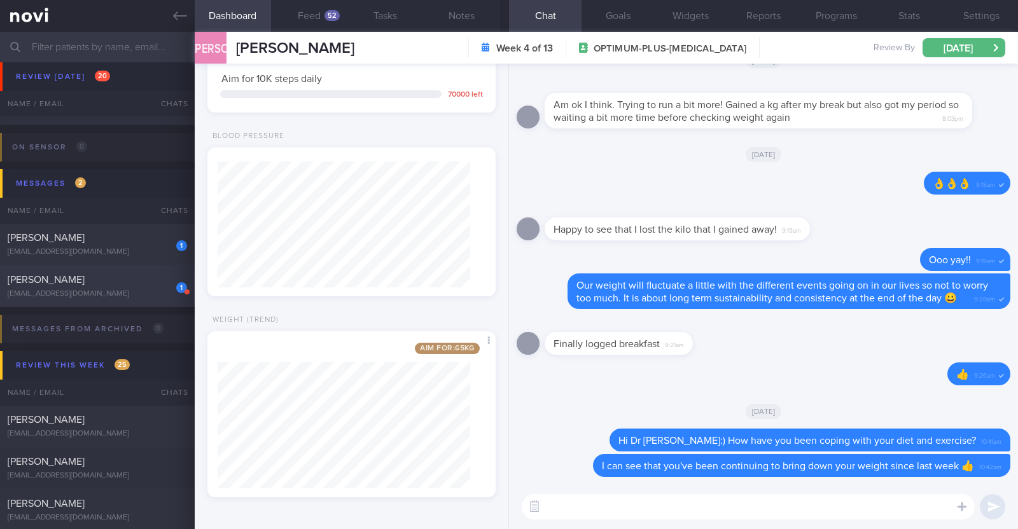
click at [128, 293] on div "[EMAIL_ADDRESS][DOMAIN_NAME]" at bounding box center [97, 294] width 179 height 10
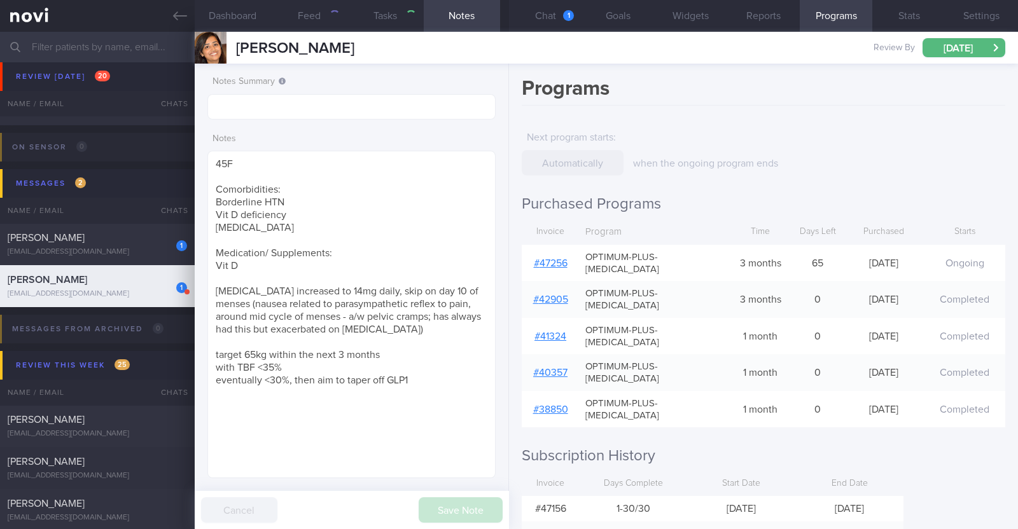
type input "R/v 21/10"
type textarea "38F Comorbidities: [MEDICAL_DATA] PCOS Ryblesus 14mg Add on [MEDICAL_DATA] for …"
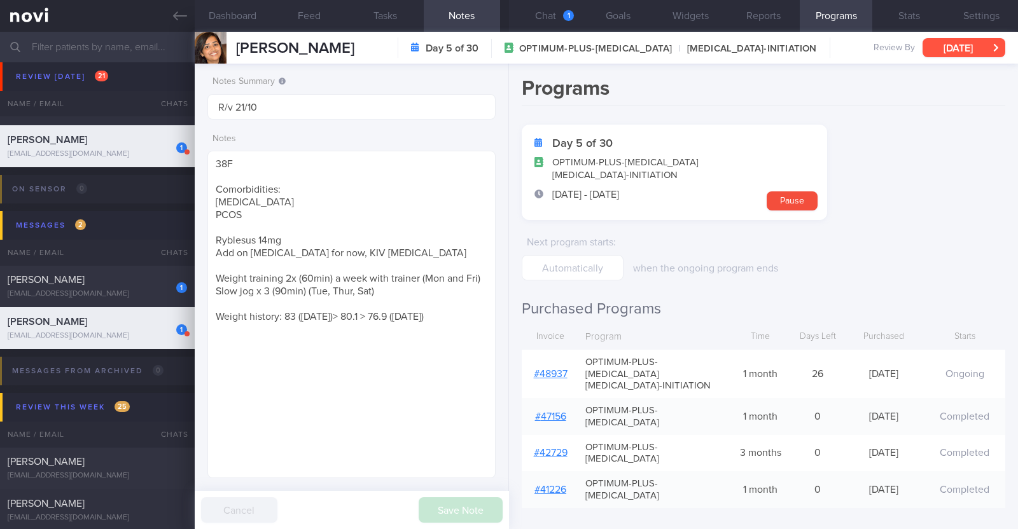
click at [961, 50] on button "[DATE]" at bounding box center [964, 47] width 83 height 19
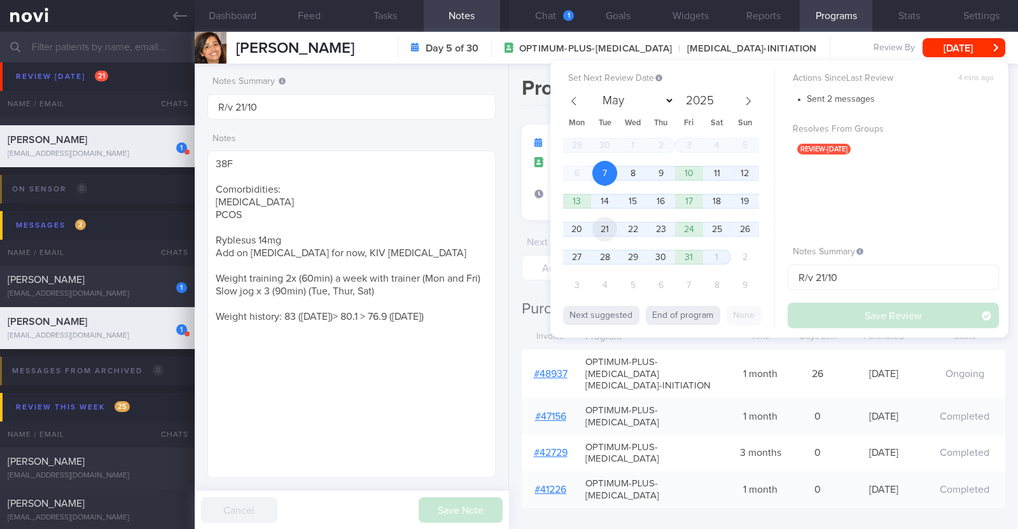
click at [612, 225] on span "21" at bounding box center [604, 229] width 25 height 25
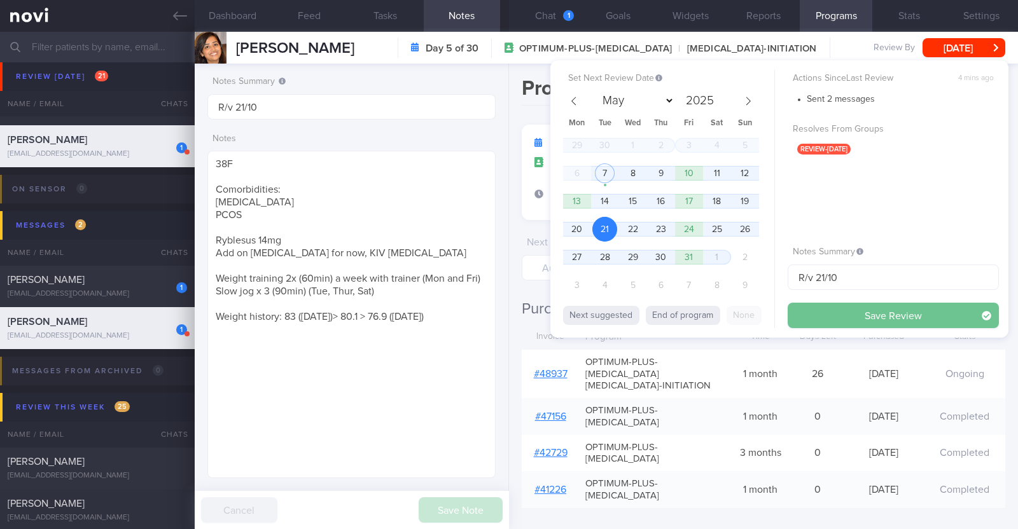
click at [825, 316] on button "Save Review" at bounding box center [893, 315] width 211 height 25
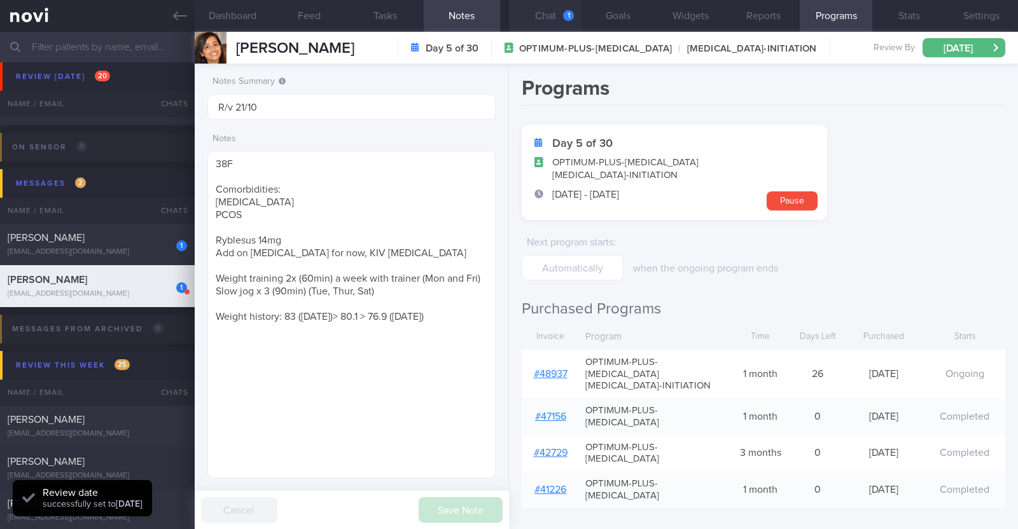
click at [540, 17] on button "Chat 1" at bounding box center [545, 16] width 73 height 32
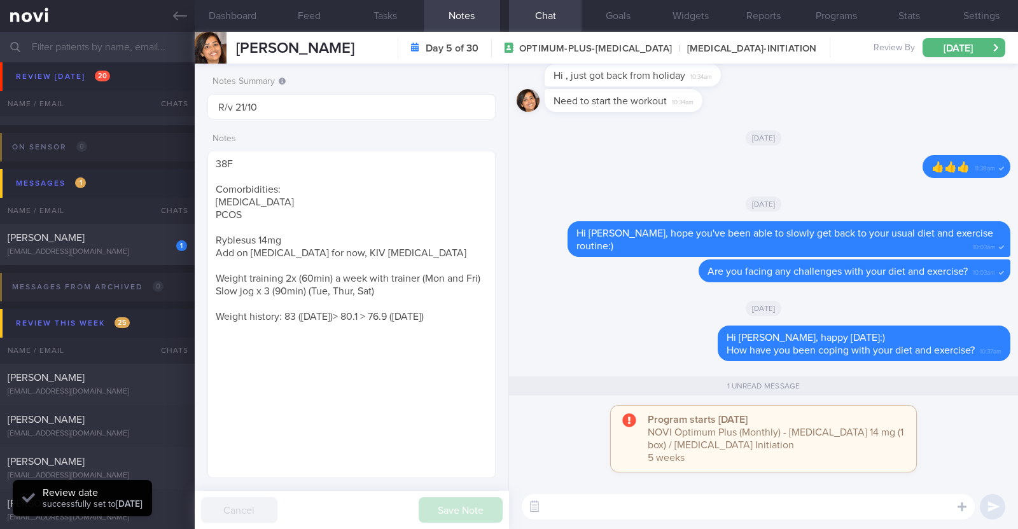
click at [636, 424] on div "Program starts today NOVI Optimum Plus (Monthly) - Rybelsus 14 mg (1 box) / Glu…" at bounding box center [764, 439] width 280 height 51
click at [143, 235] on div "[PERSON_NAME]" at bounding box center [96, 238] width 176 height 13
type input "Monitor for hypos!!!"
type textarea "63F Co-morbidities: DM HTN HLD CKD G1/A2 Hepatic [MEDICAL_DATA] [MEDICAL_DATA] …"
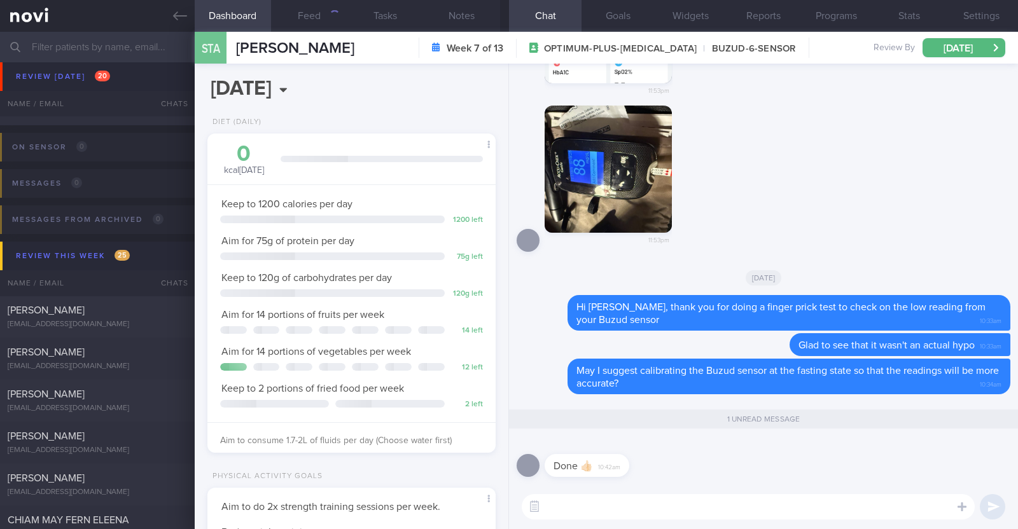
scroll to position [129, 258]
click at [595, 498] on textarea at bounding box center [748, 506] width 453 height 25
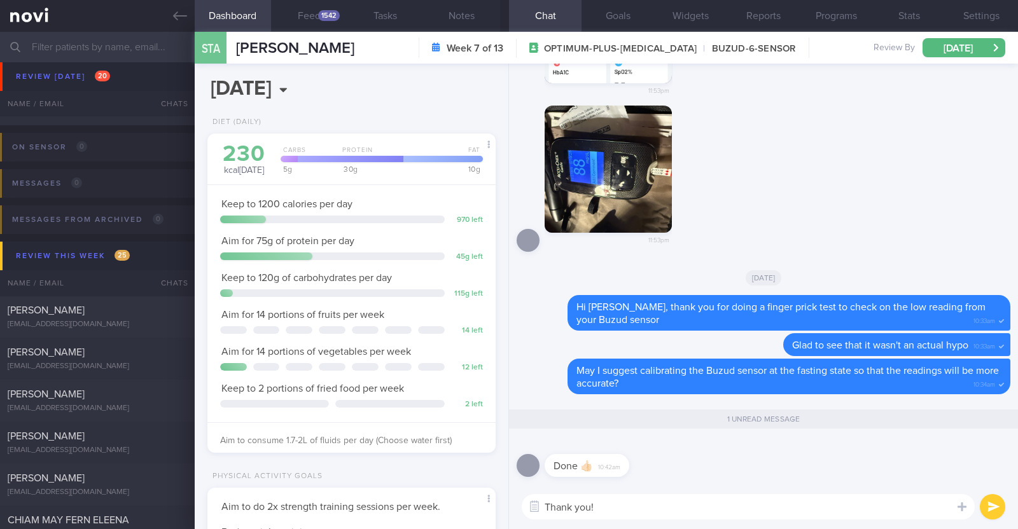
type textarea "Thank you!!"
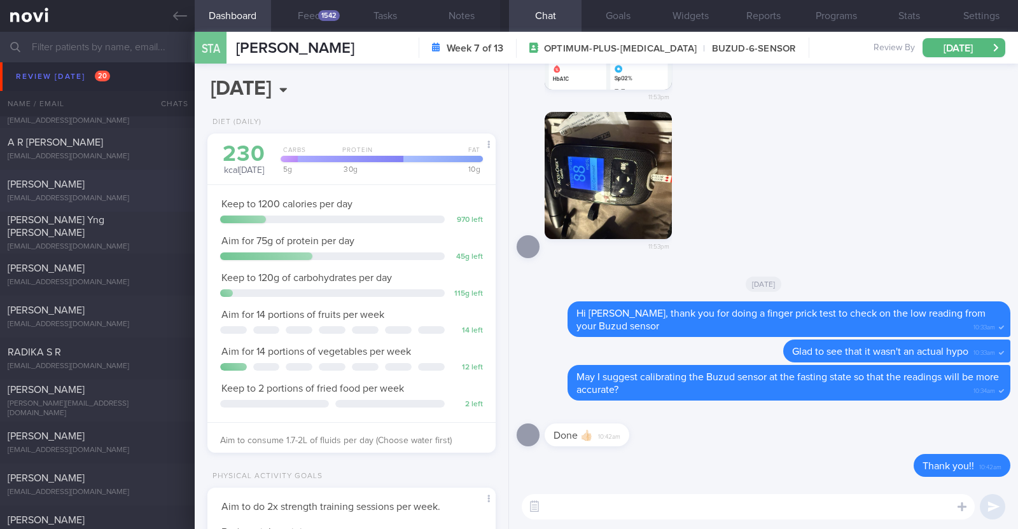
scroll to position [0, 0]
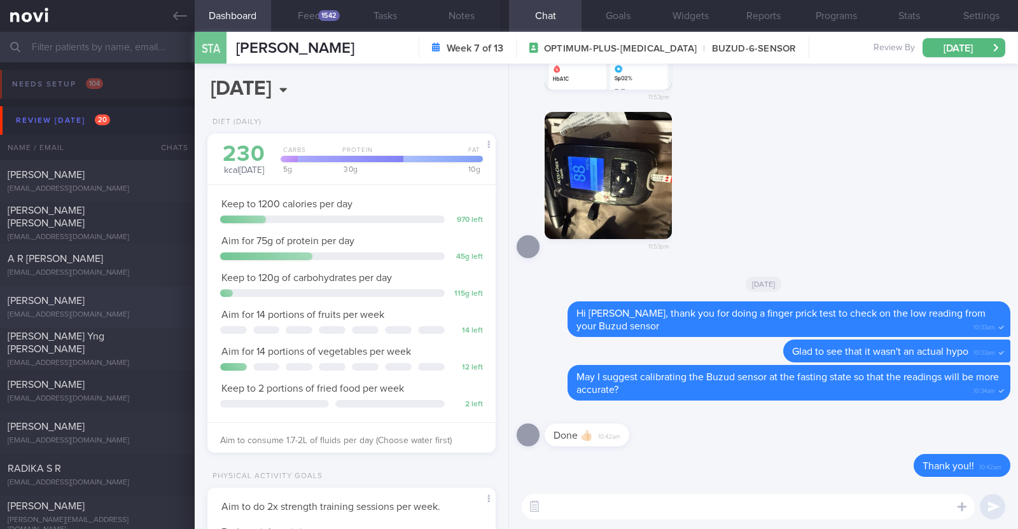
click at [115, 307] on div "Claudia Lee" at bounding box center [96, 301] width 176 height 13
type textarea "27F Co-morbidities: Acne vulgaris Health screen 2024 - nad Medication/Supplemen…"
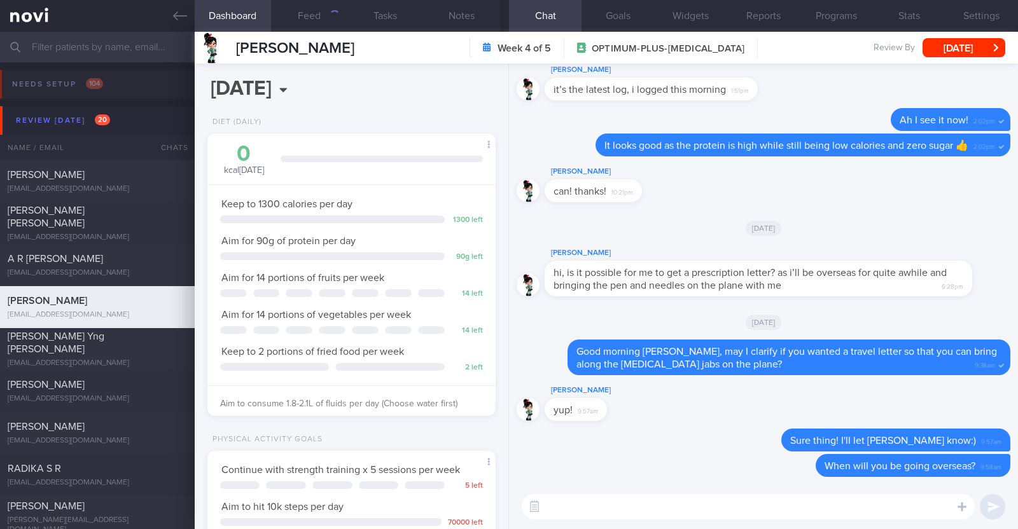
scroll to position [144, 253]
select select "9"
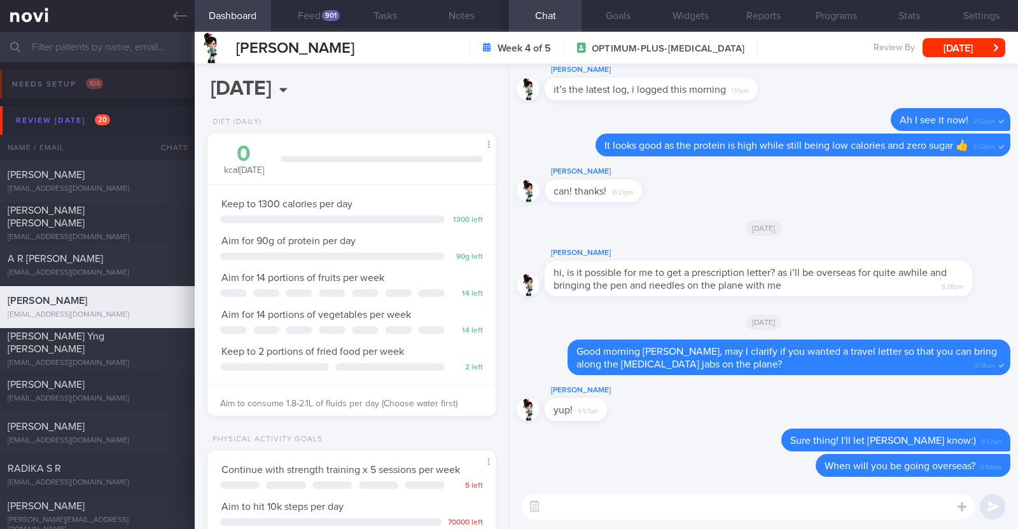
click at [324, 11] on div "901" at bounding box center [331, 15] width 18 height 11
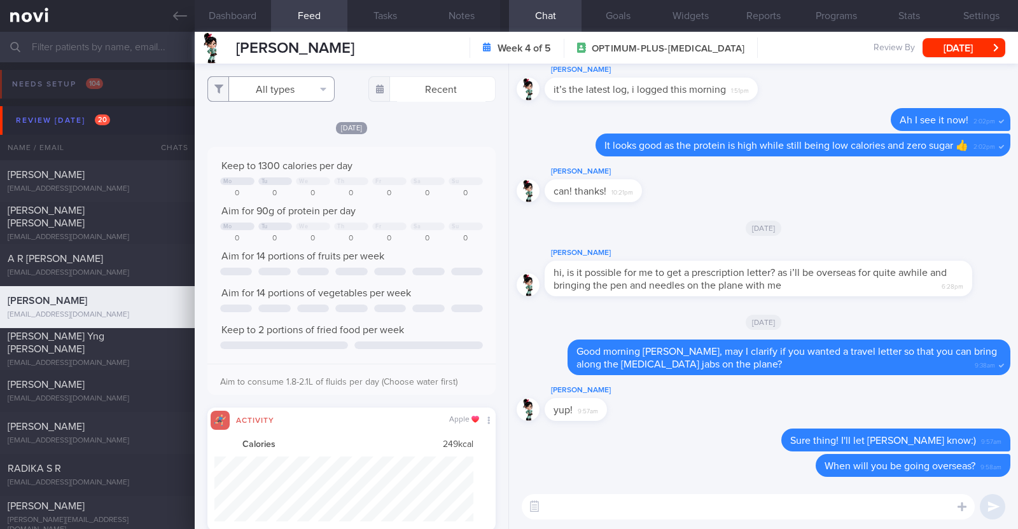
click at [291, 81] on button "All types" at bounding box center [270, 88] width 127 height 25
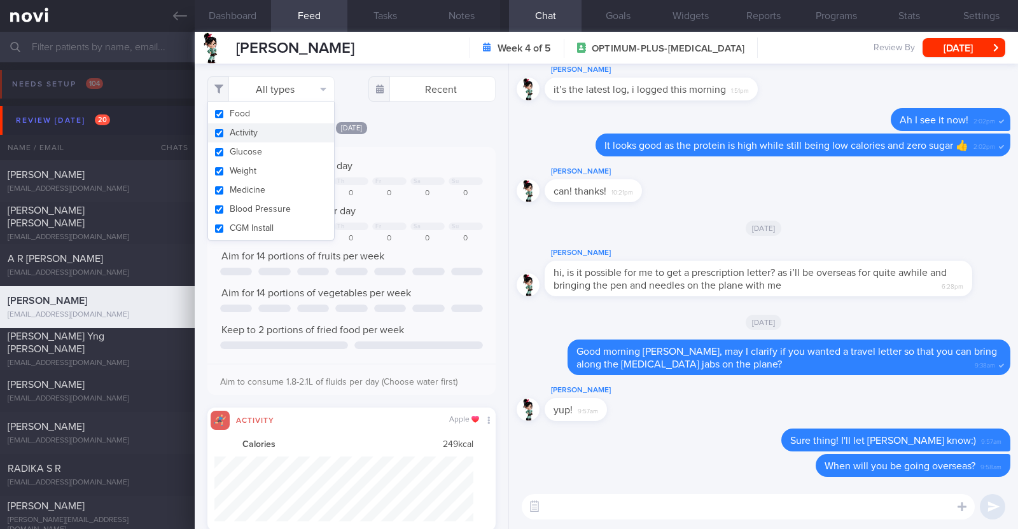
click at [271, 130] on button "Activity" at bounding box center [271, 132] width 126 height 19
checkbox input "false"
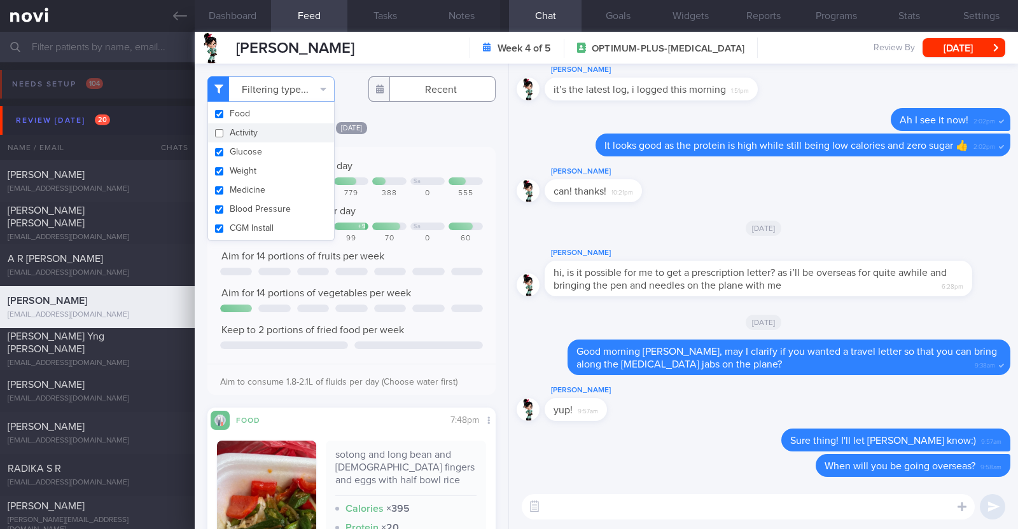
click at [444, 101] on body "You are offline! Some functionality will be unavailable Patients New Users Coac…" at bounding box center [509, 264] width 1018 height 529
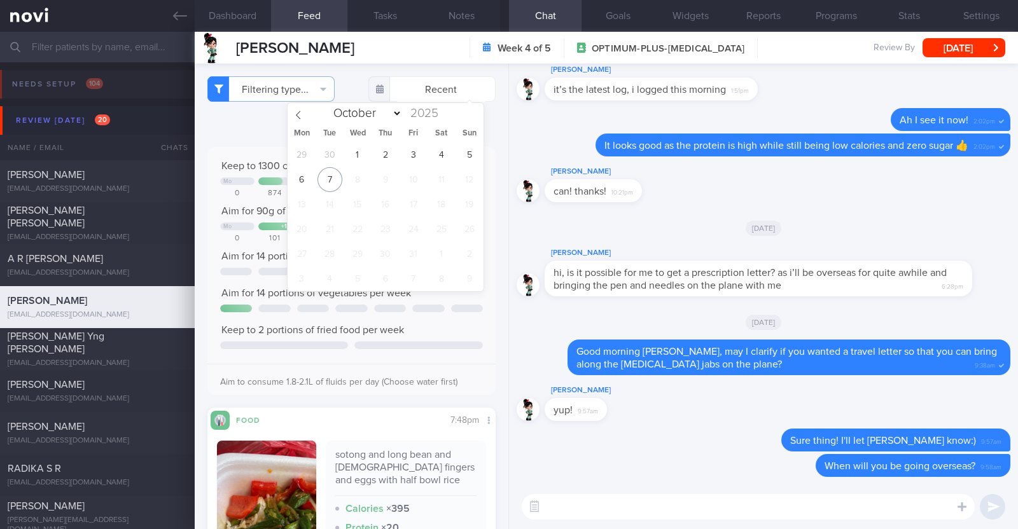
click at [269, 125] on div "[DATE]" at bounding box center [351, 127] width 288 height 13
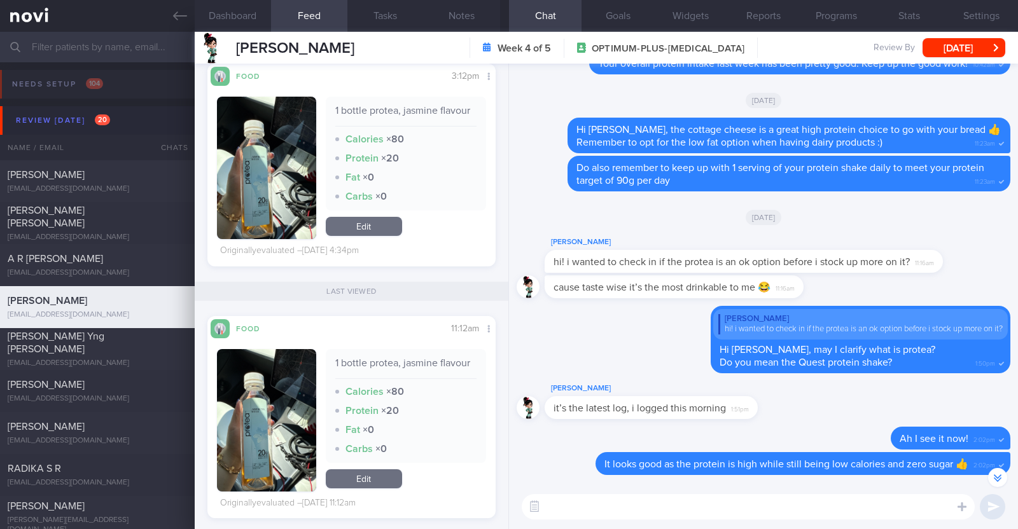
scroll to position [2863, 0]
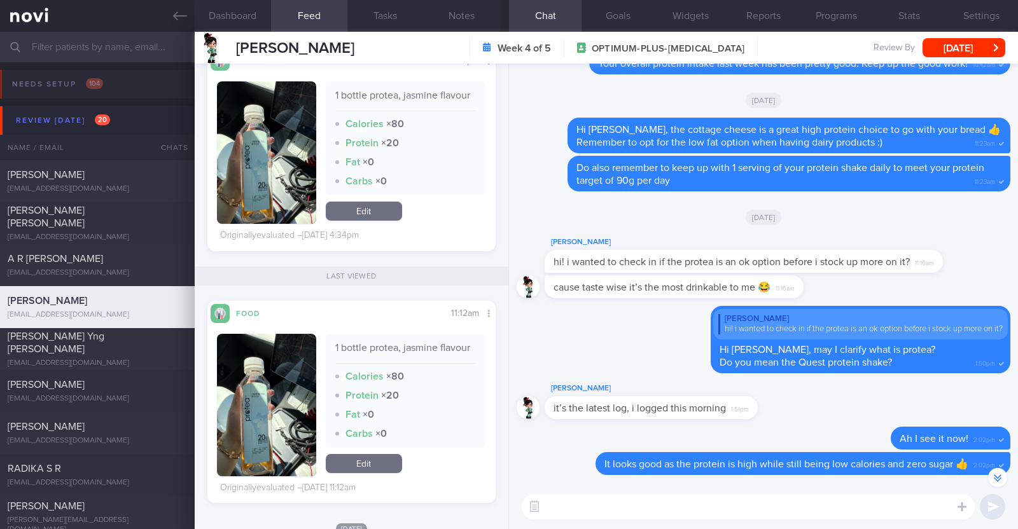
click at [723, 500] on textarea at bounding box center [748, 506] width 453 height 25
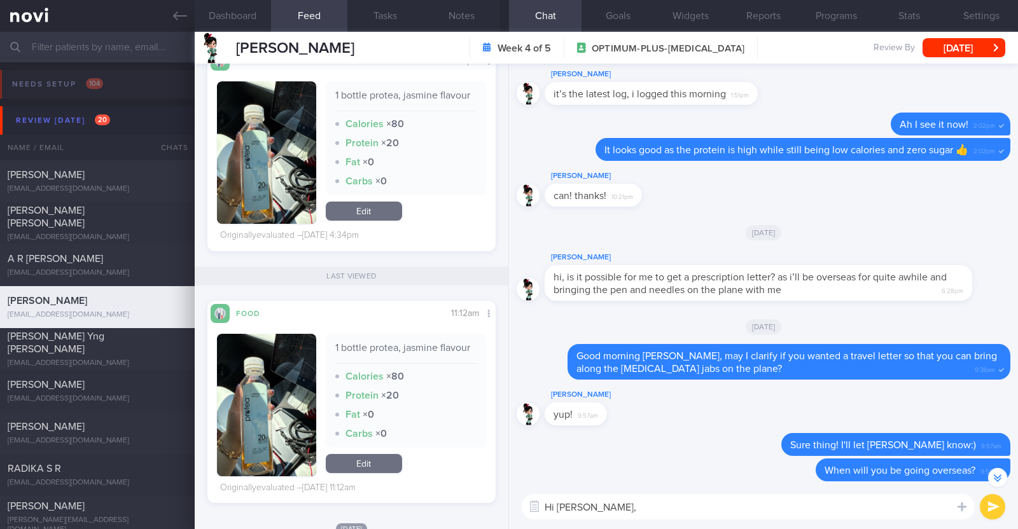
scroll to position [0, 0]
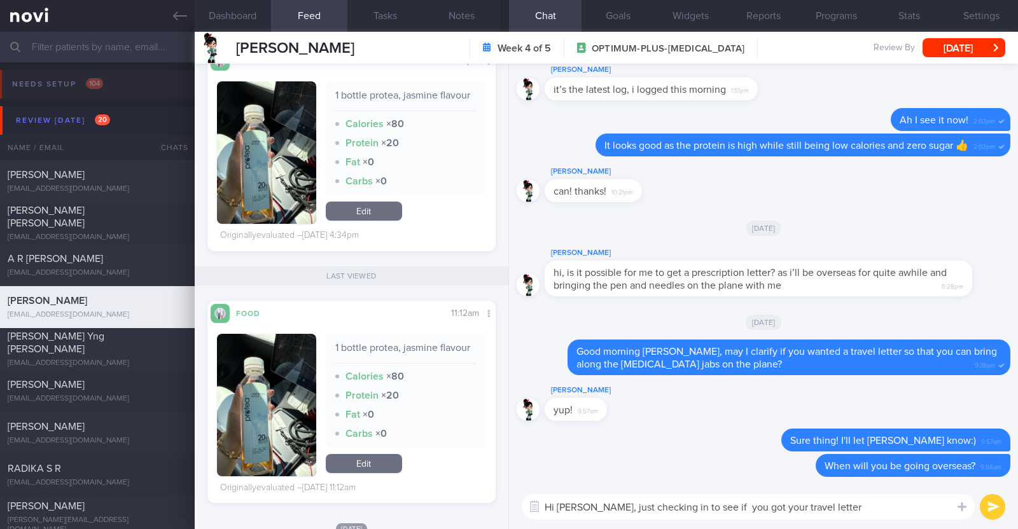
type textarea "Hi Claudia, just checking in to see if you got your travel letter?"
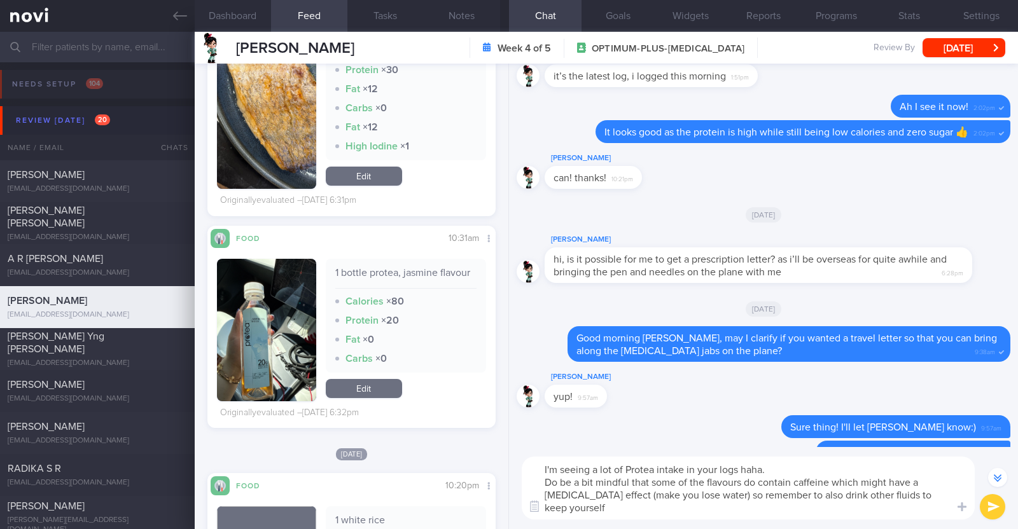
scroll to position [-102, 0]
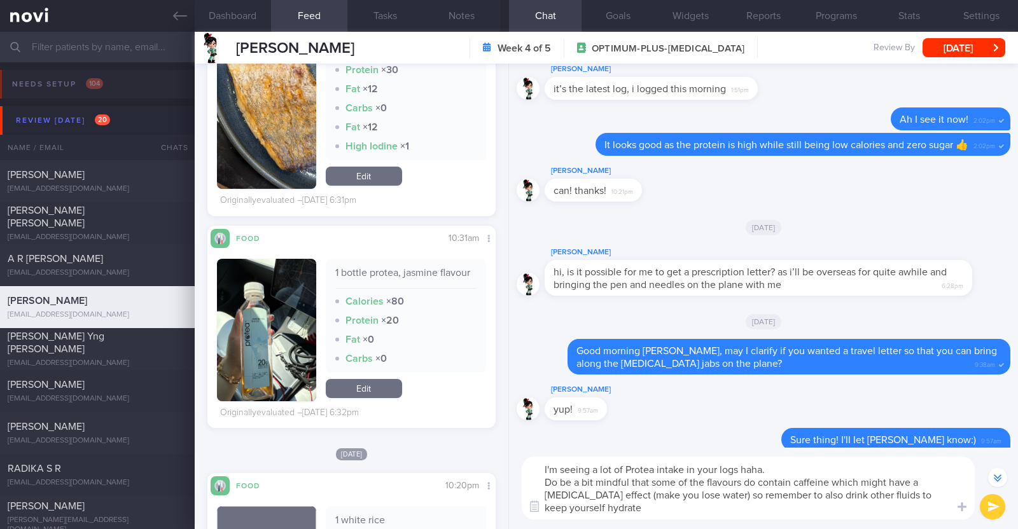
type textarea "I'm seeing a lot of Protea intake in your logs haha. Do be a bit mindful that s…"
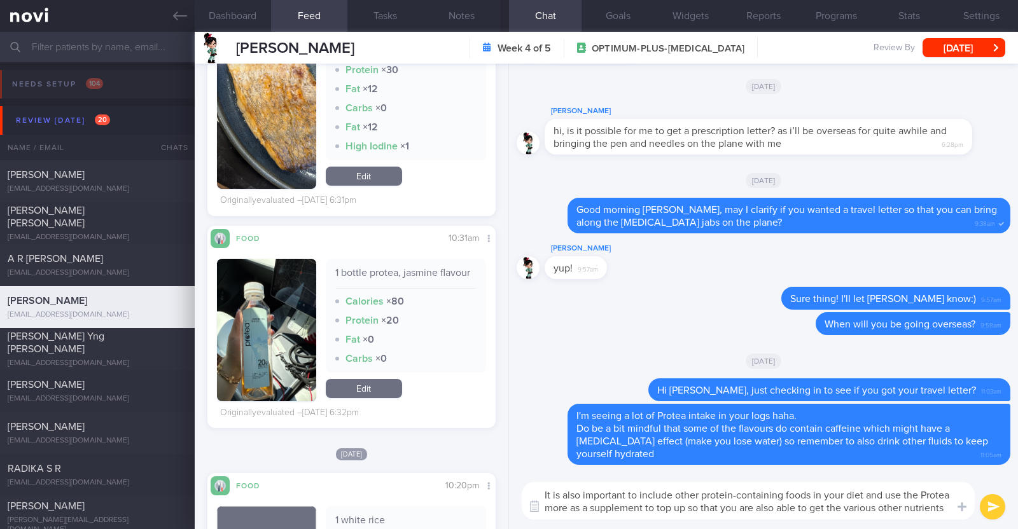
scroll to position [0, 0]
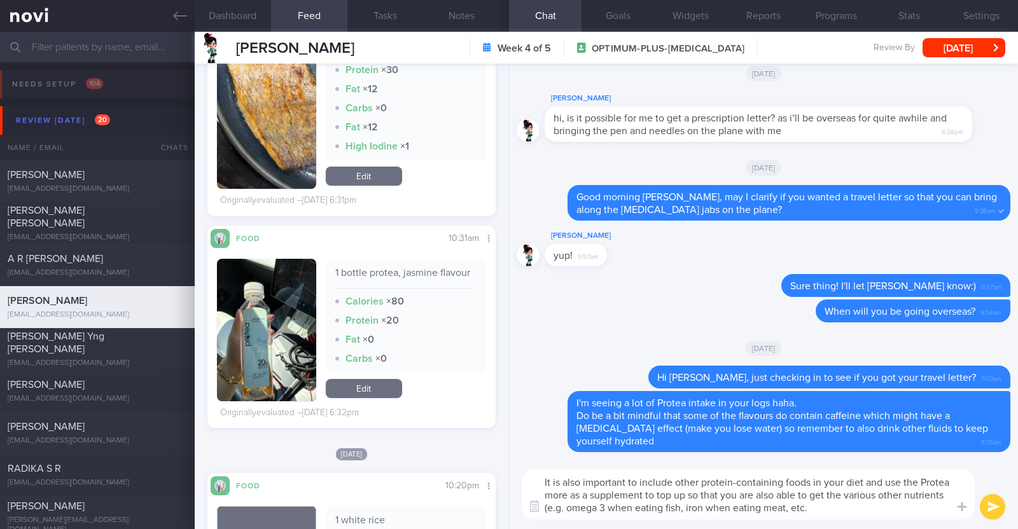
type textarea "It is also important to include other protein-containing foods in your diet and…"
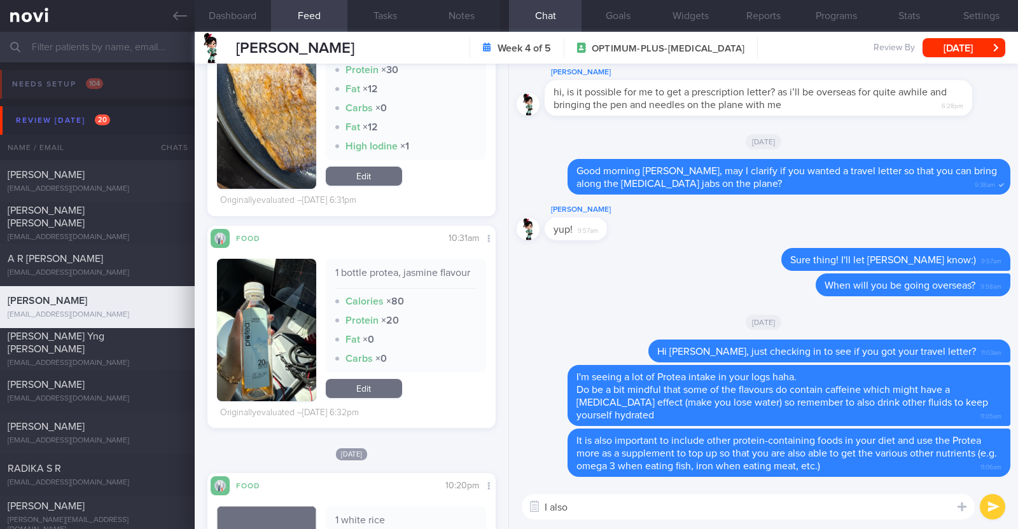
paste textarea "just want to let you know that I will be on leave from 9-10 Oct 2025. During th…"
type textarea "I also just want to let you know that I will be on leave from 9-10 Oct 2025. Du…"
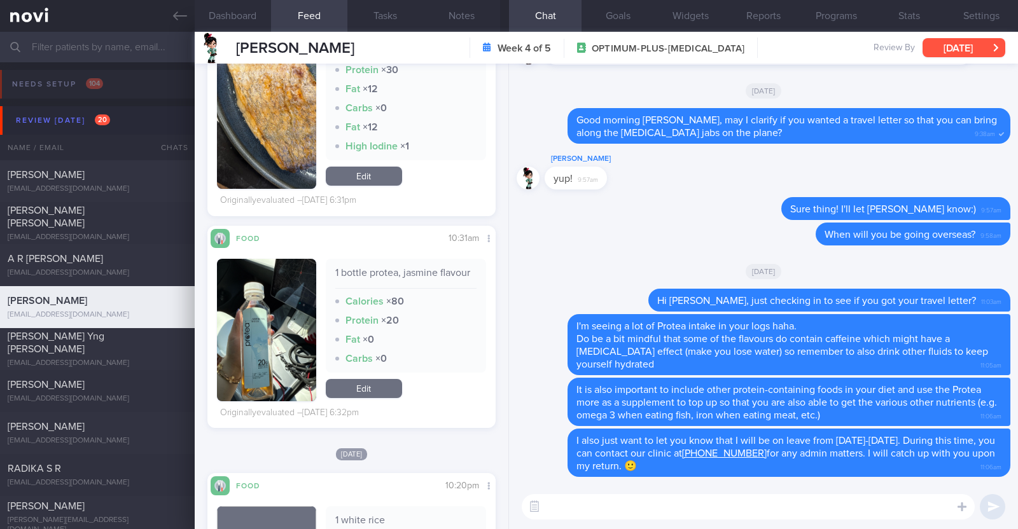
click at [947, 50] on button "[DATE]" at bounding box center [964, 47] width 83 height 19
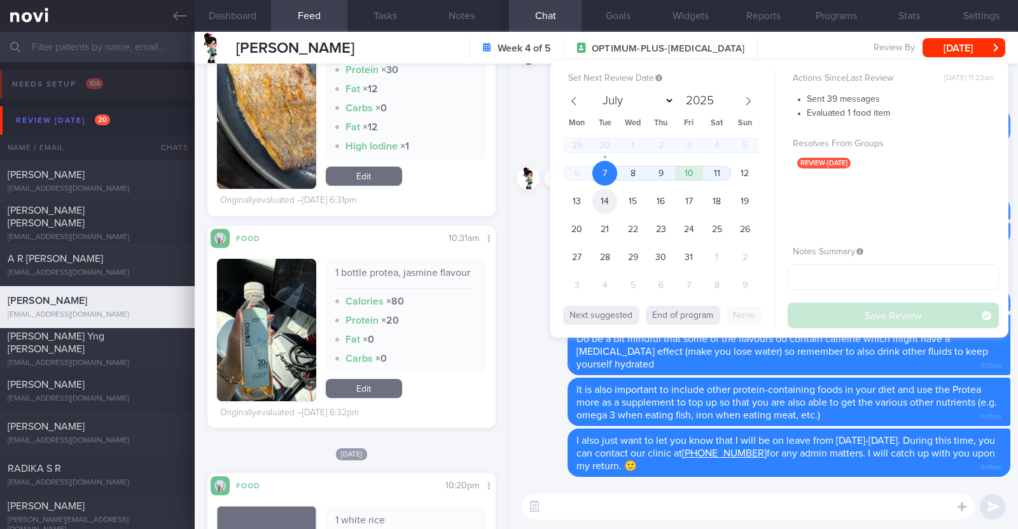
click at [611, 196] on span "14" at bounding box center [604, 201] width 25 height 25
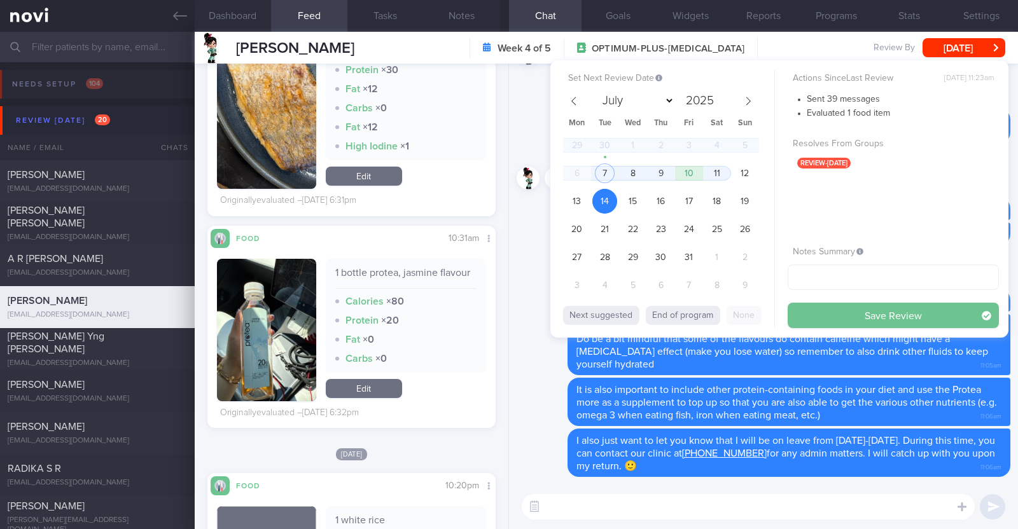
click at [836, 317] on button "Save Review" at bounding box center [893, 315] width 211 height 25
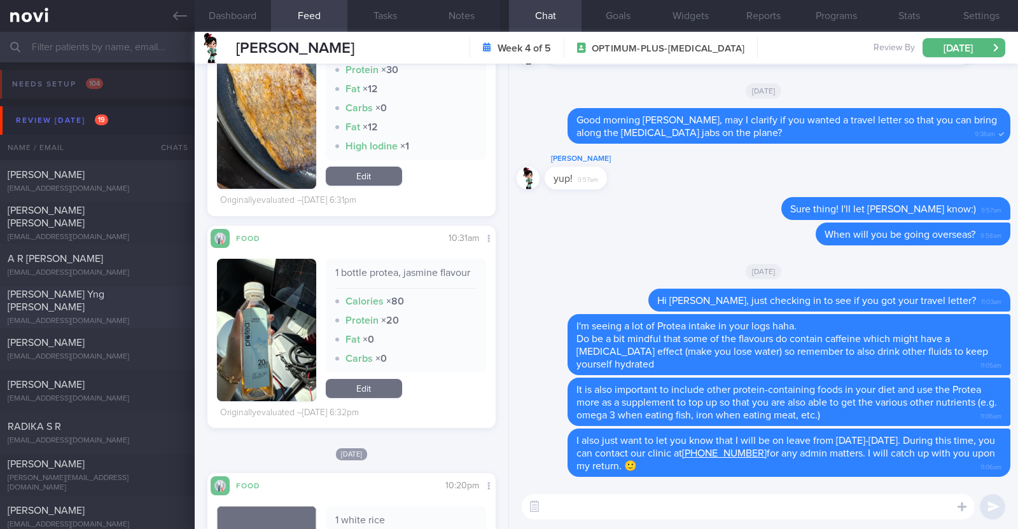
click at [105, 299] on div "[PERSON_NAME] Yng [PERSON_NAME]" at bounding box center [96, 300] width 176 height 25
type textarea "44F Co-morbidities: [MEDICAL_DATA] [MEDICAL_DATA] [MEDICAL_DATA] for investigat…"
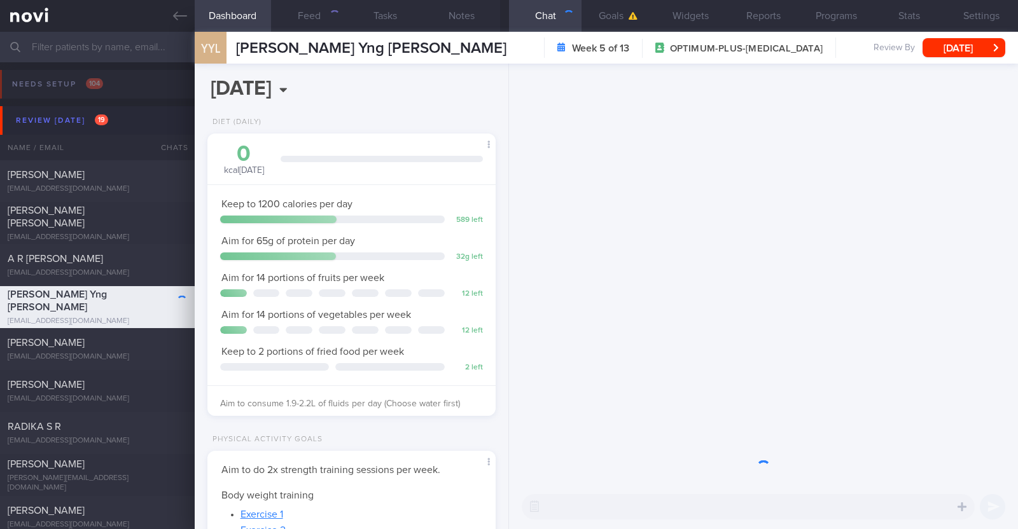
scroll to position [144, 253]
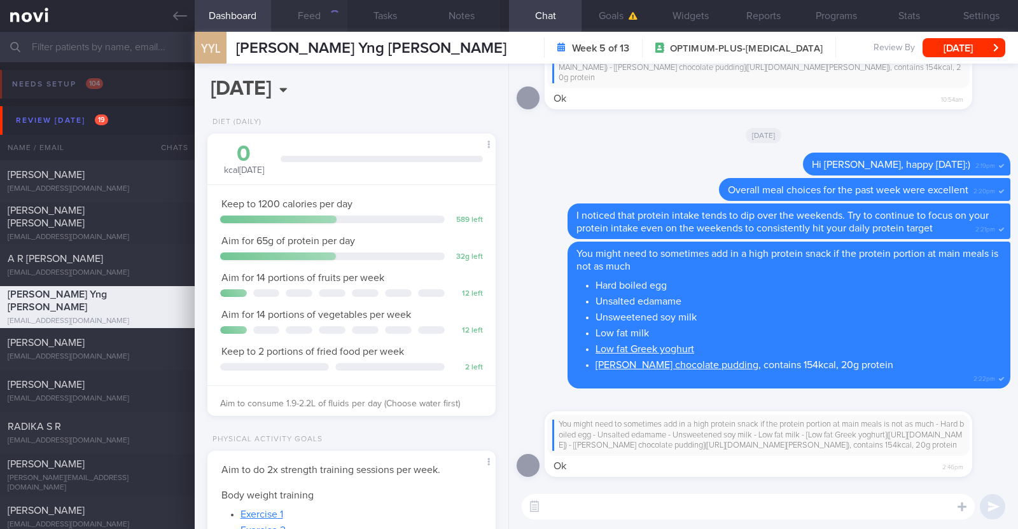
click at [307, 21] on button "Feed" at bounding box center [309, 16] width 76 height 32
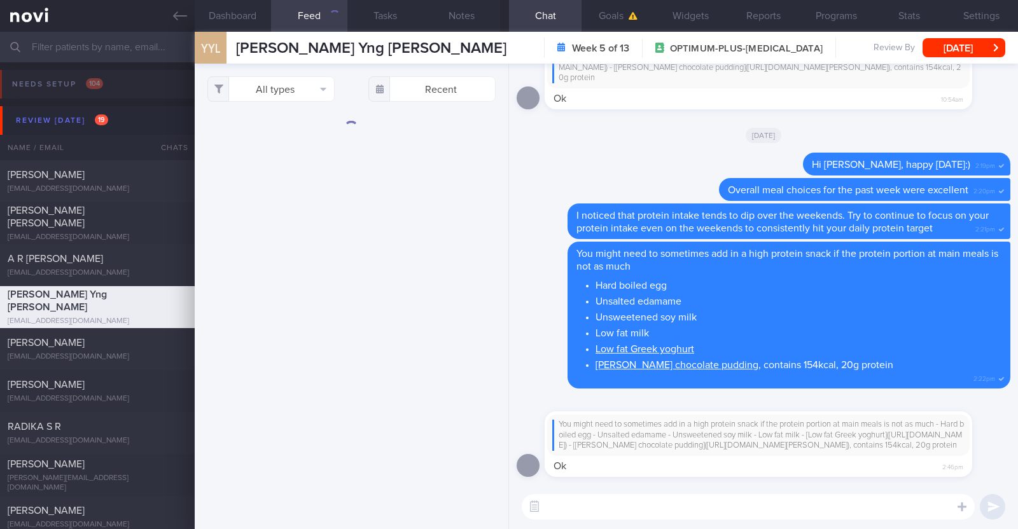
select select "9"
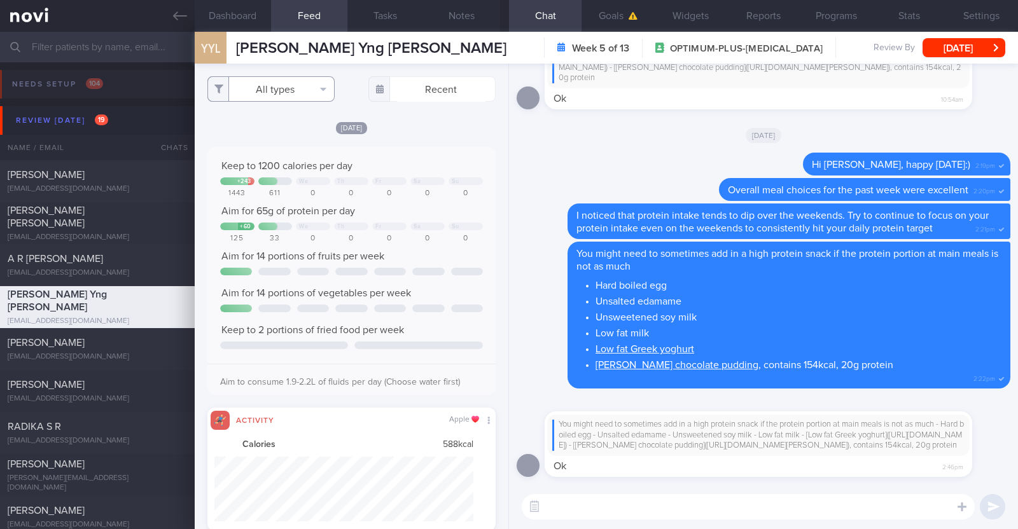
click at [309, 87] on button "All types" at bounding box center [270, 88] width 127 height 25
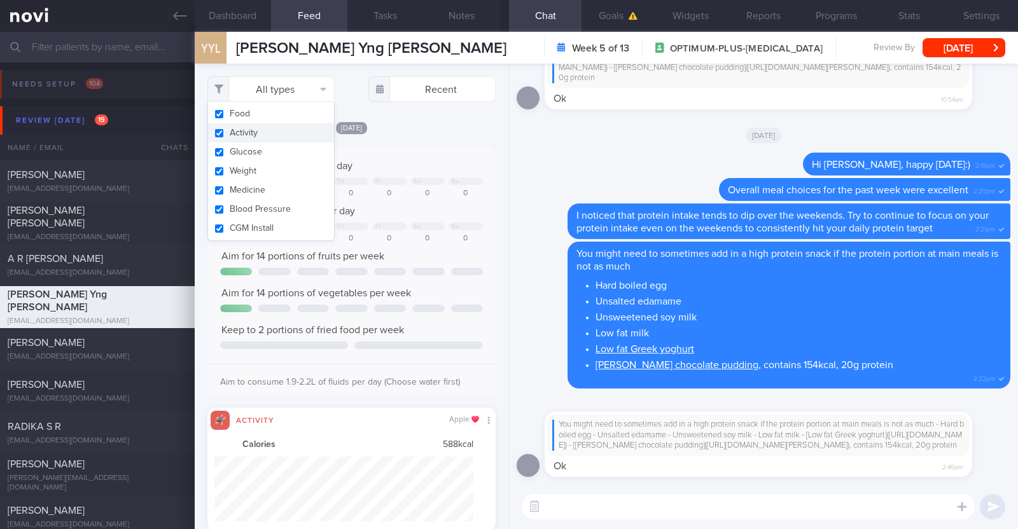
click at [293, 132] on button "Activity" at bounding box center [271, 132] width 126 height 19
checkbox input "false"
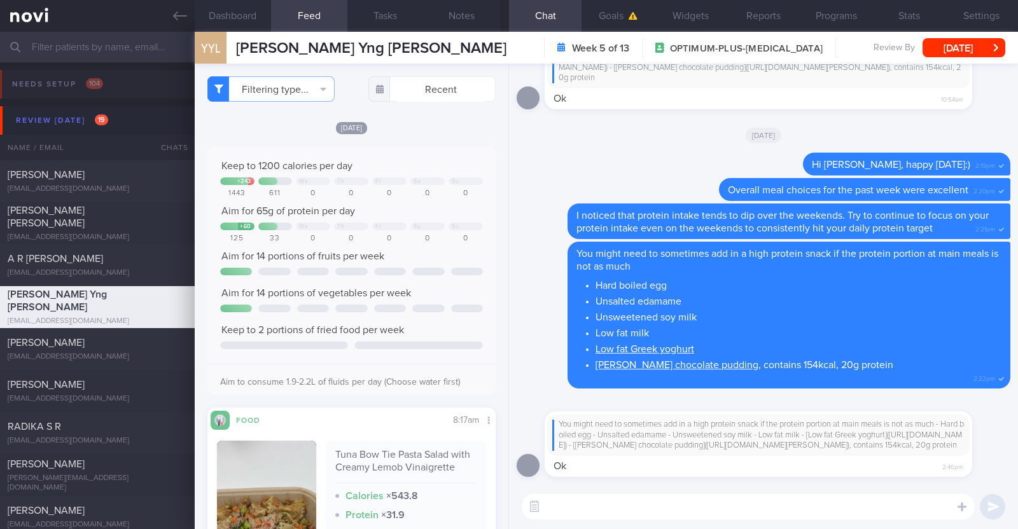
click at [381, 130] on div "[DATE]" at bounding box center [351, 127] width 288 height 13
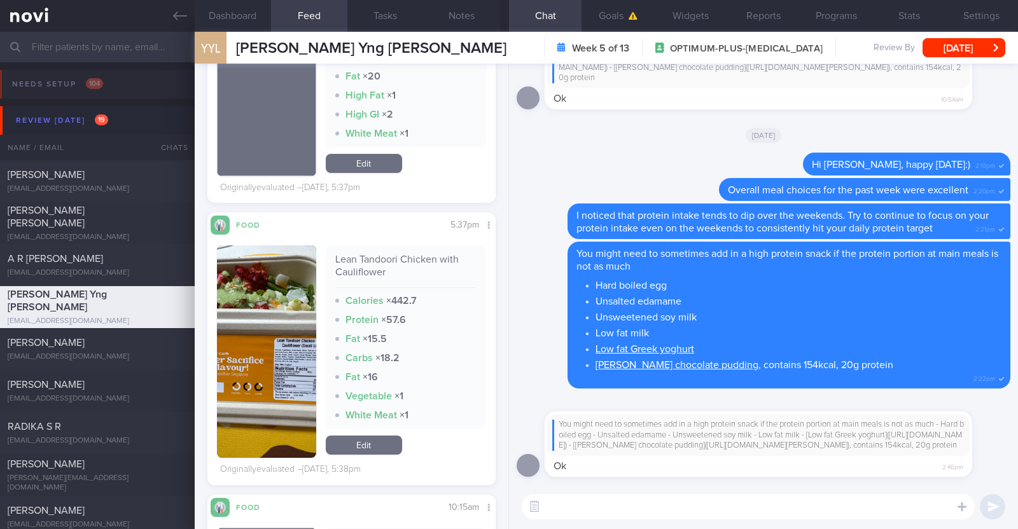
scroll to position [954, 0]
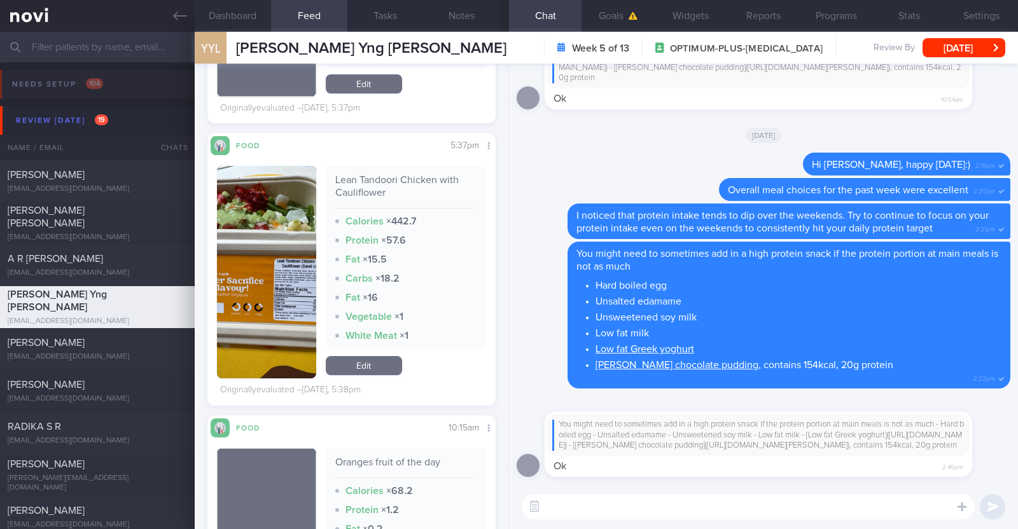
click at [257, 343] on button "button" at bounding box center [266, 272] width 99 height 213
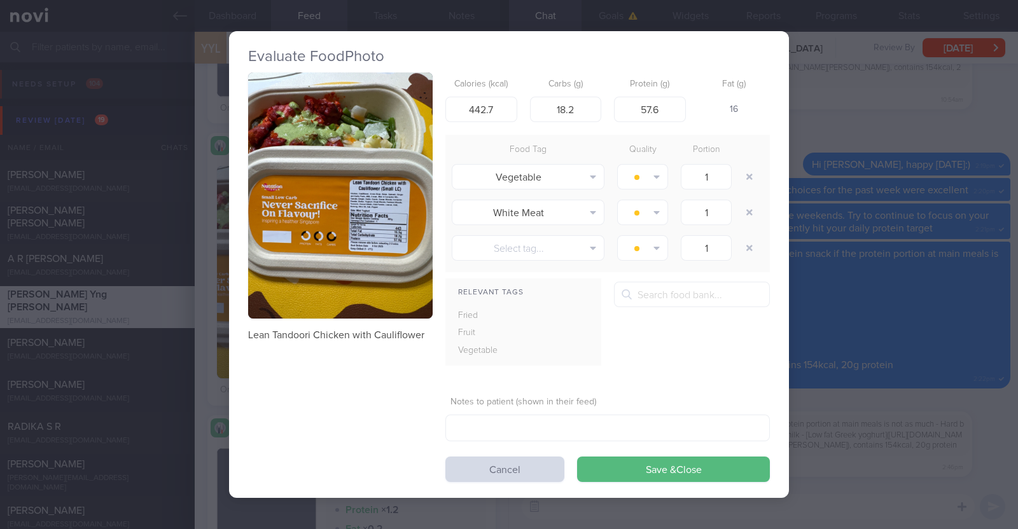
click at [322, 256] on button "button" at bounding box center [340, 196] width 185 height 246
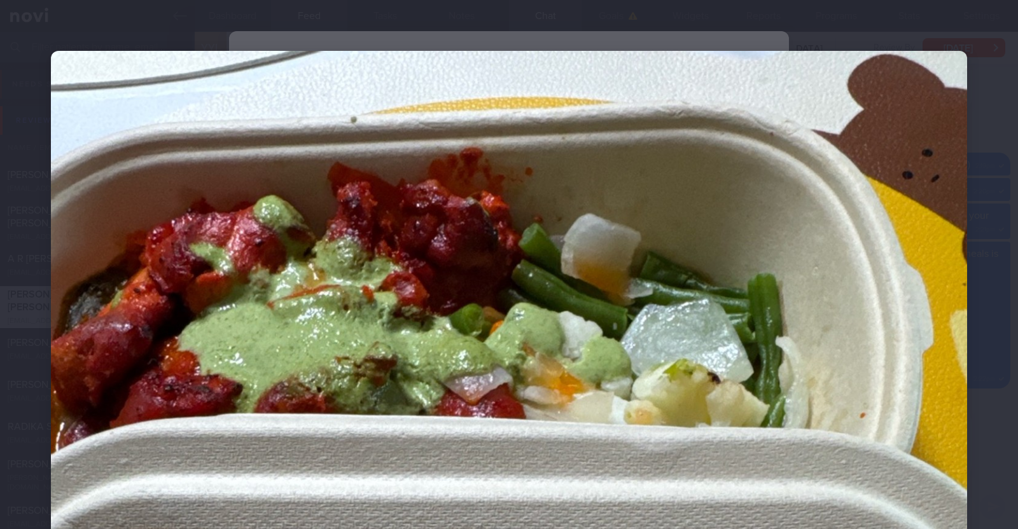
scroll to position [556, 0]
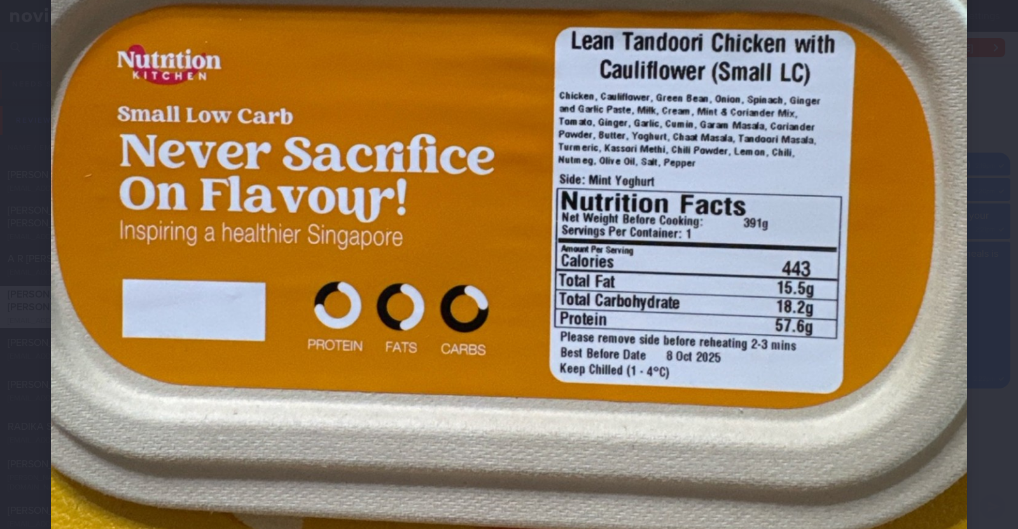
click at [872, 290] on img at bounding box center [509, 106] width 916 height 1222
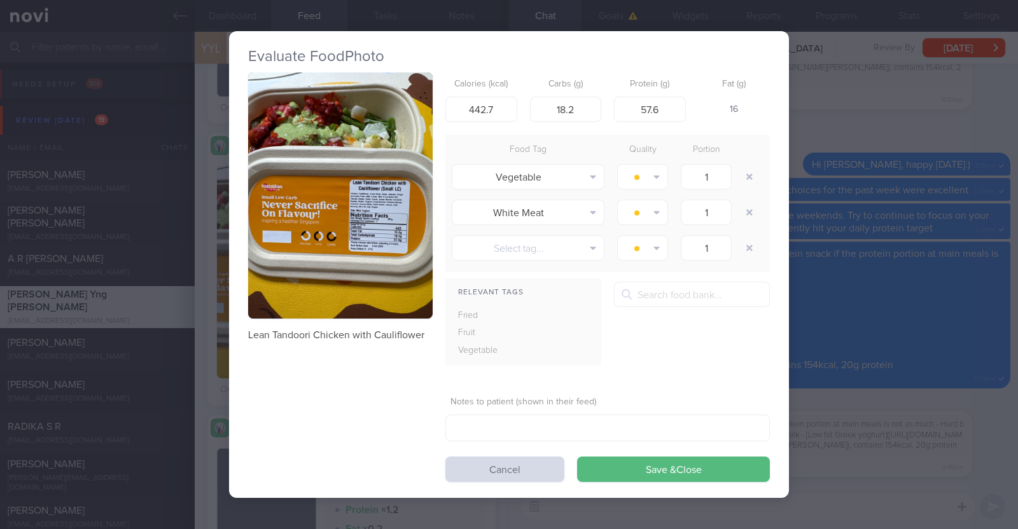
click at [860, 309] on div "Evaluate Food Photo Lean Tandoori Chicken with Cauliflower Calories (kcal) 442.…" at bounding box center [509, 264] width 1018 height 529
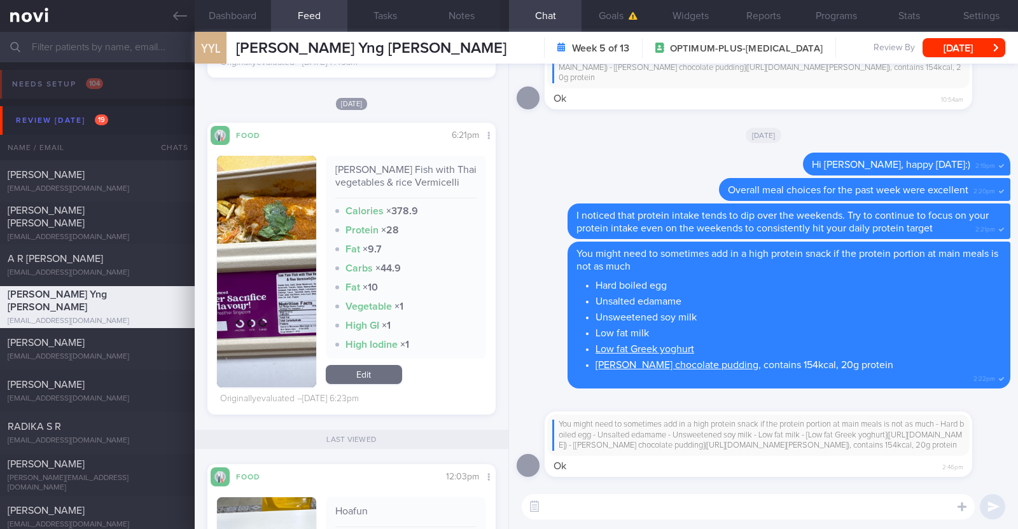
scroll to position [5418, 0]
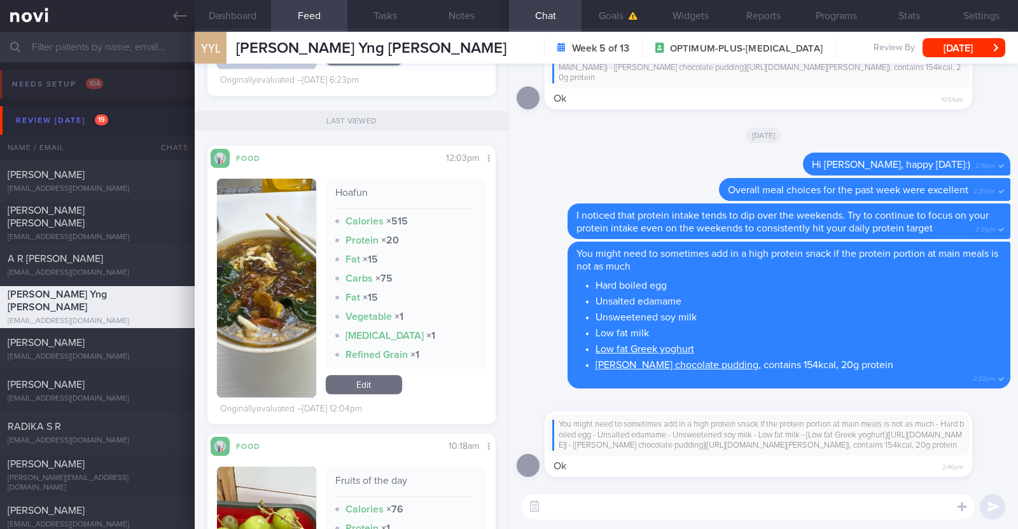
click at [566, 507] on textarea at bounding box center [748, 506] width 453 height 25
click at [597, 510] on textarea "Hi [PERSON_NAME] Yng, protein intake" at bounding box center [748, 506] width 453 height 25
click at [719, 508] on textarea "Hi [PERSON_NAME] Yng, overall protein intake" at bounding box center [748, 506] width 453 height 25
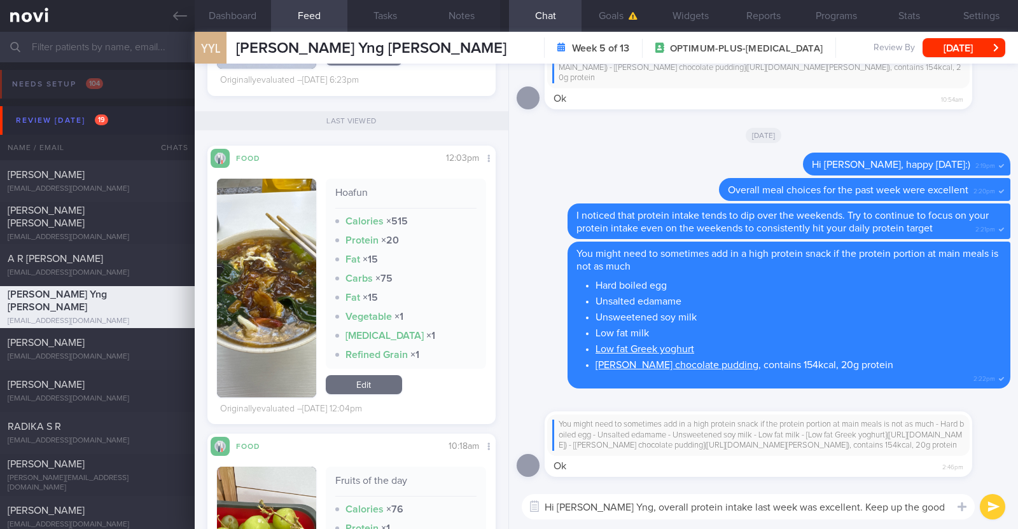
type textarea "Hi [PERSON_NAME] Yng, overall protein intake last week was excellent. Keep up t…"
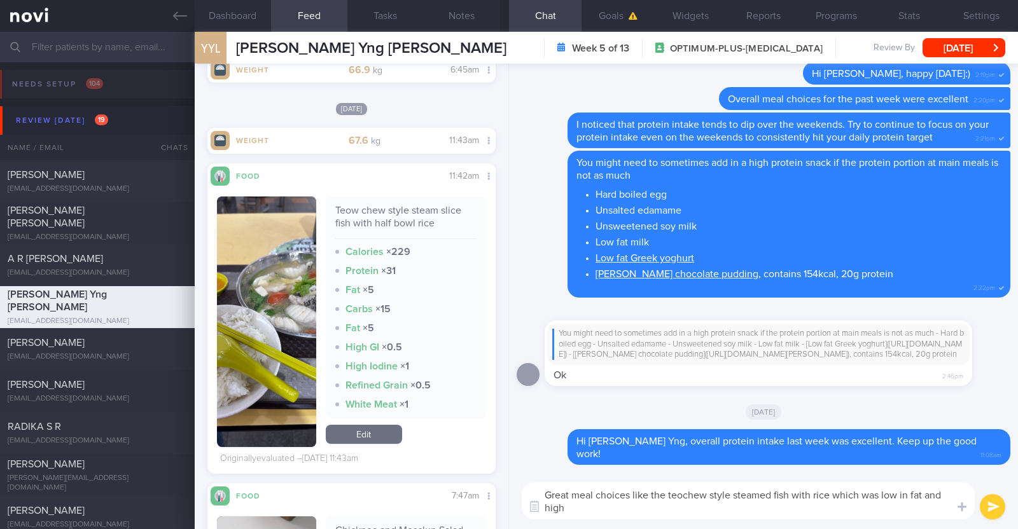
scroll to position [0, 0]
paste textarea "👍"
type textarea "Great meal choices like the teochew style steamed fish with rice which was low …"
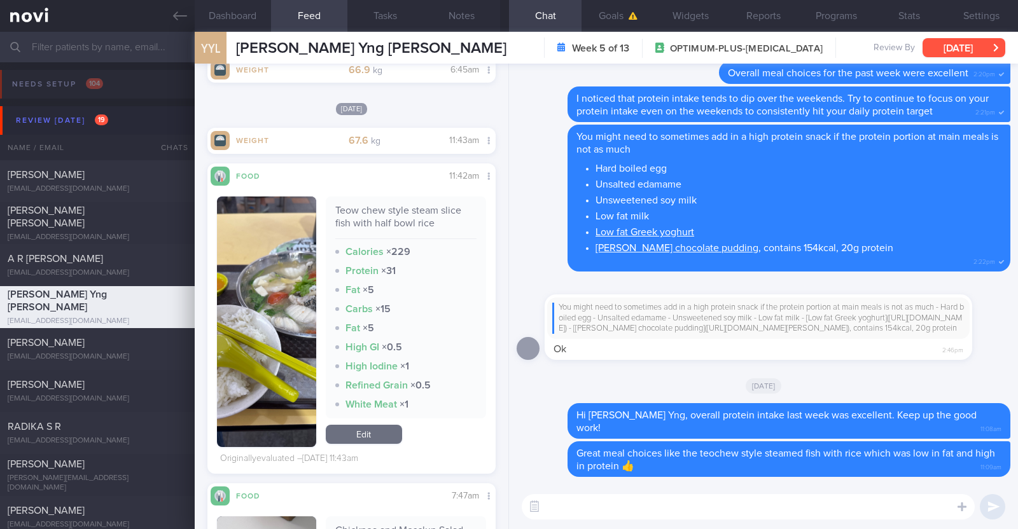
click at [980, 51] on button "[DATE]" at bounding box center [964, 47] width 83 height 19
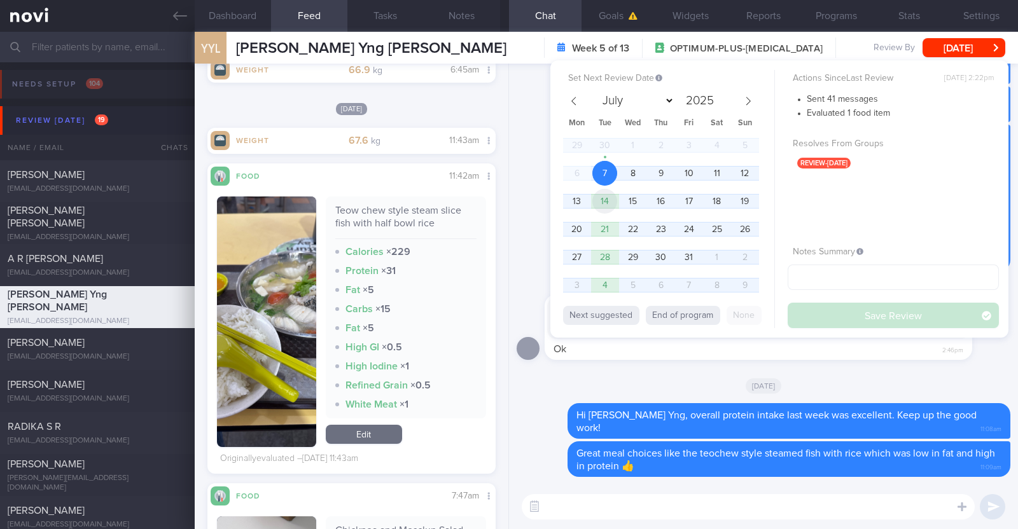
click at [614, 199] on span "14" at bounding box center [604, 201] width 25 height 25
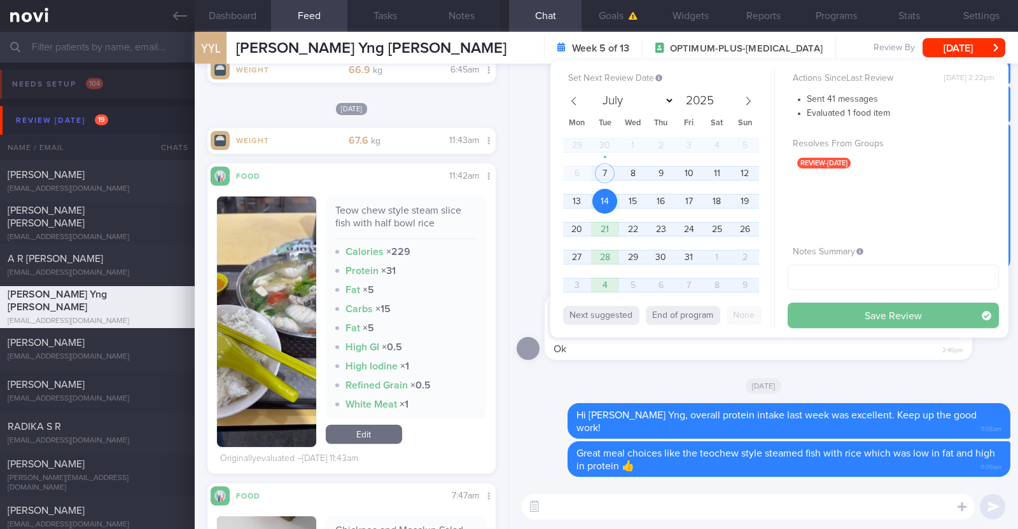
click at [802, 319] on button "Save Review" at bounding box center [893, 315] width 211 height 25
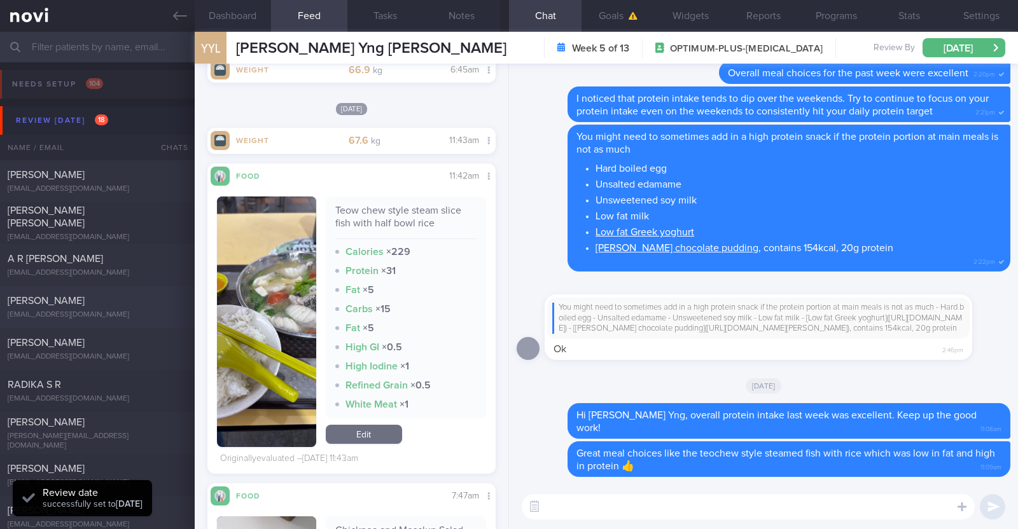
click at [86, 311] on div "ltdonna.louisse@gmail.com" at bounding box center [97, 315] width 179 height 10
type textarea "33F Co-morbidities: Psoriasis Elevated CRP for inx Medication/Supplements: Risa…"
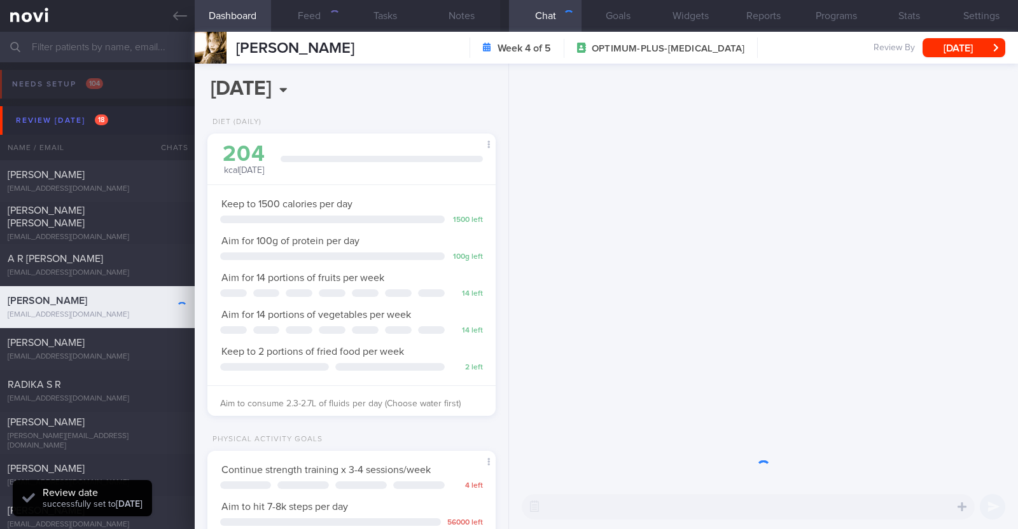
scroll to position [144, 253]
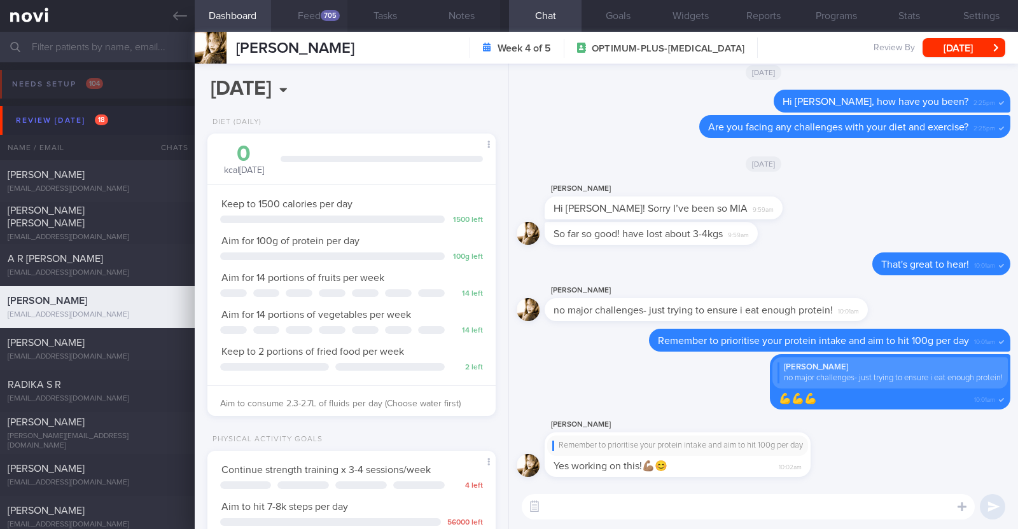
click at [315, 9] on button "Feed 705" at bounding box center [309, 16] width 76 height 32
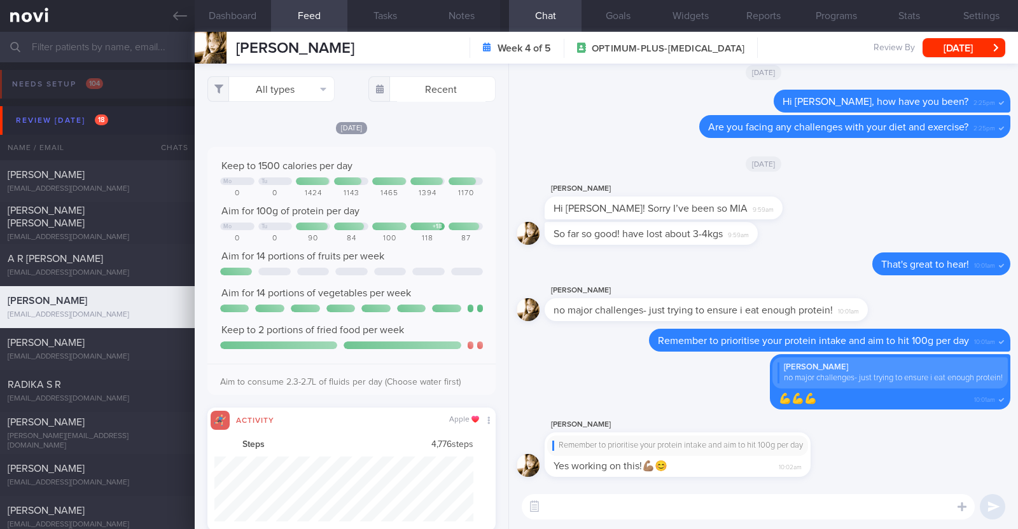
scroll to position [65, 260]
click at [295, 88] on button "All types" at bounding box center [270, 88] width 127 height 25
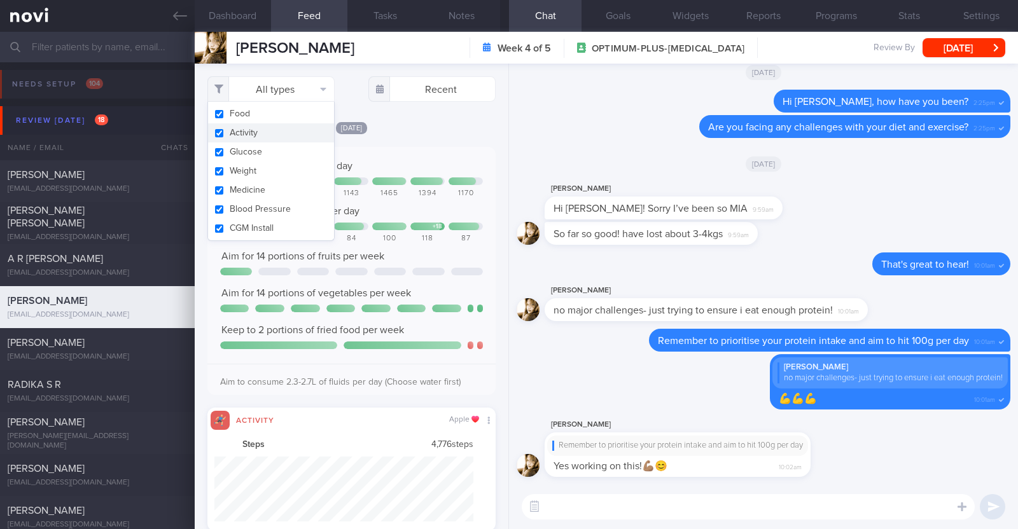
click at [274, 131] on button "Activity" at bounding box center [271, 132] width 126 height 19
checkbox input "false"
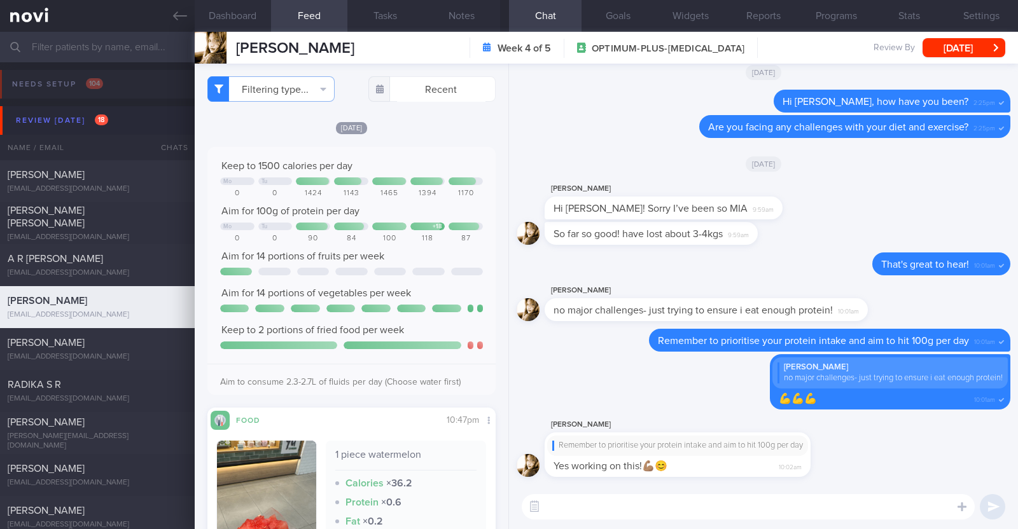
click at [450, 129] on div "[DATE]" at bounding box center [351, 127] width 288 height 13
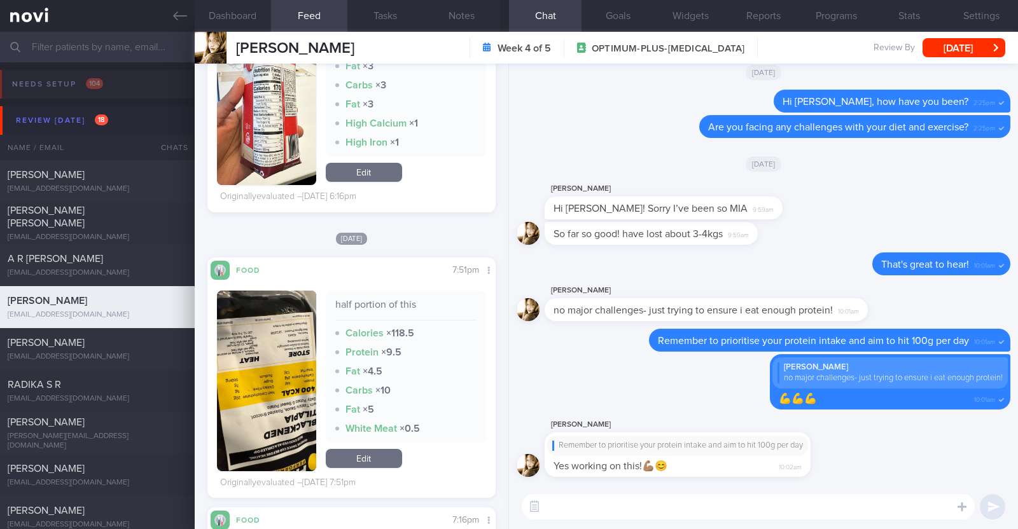
scroll to position [6442, 0]
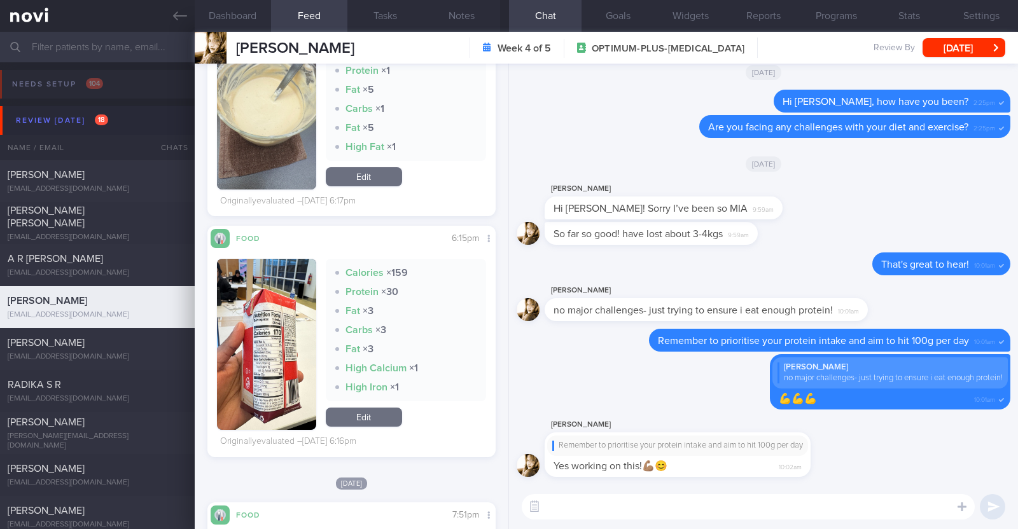
click at [567, 509] on textarea at bounding box center [748, 506] width 453 height 25
type textarea "Hi Donna, happy Tuesday:)"
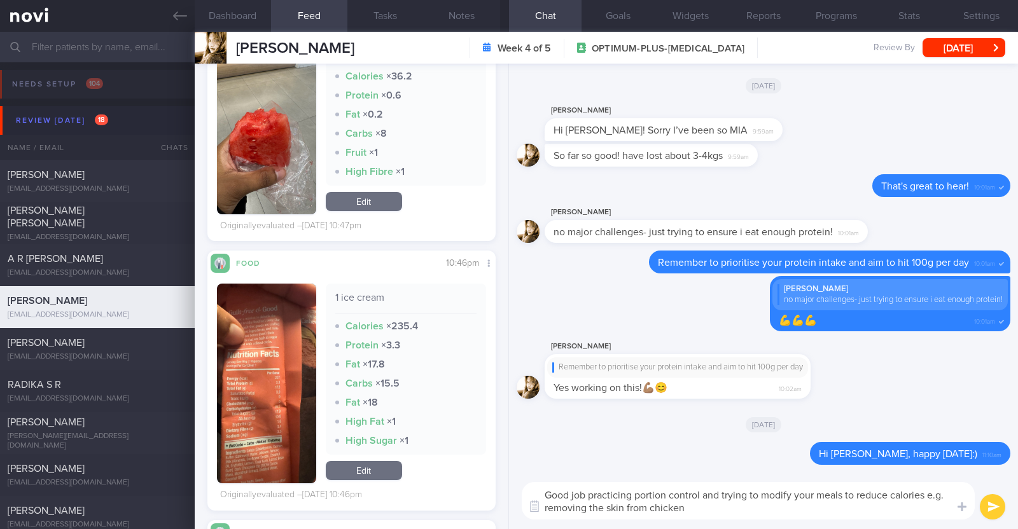
scroll to position [229, 0]
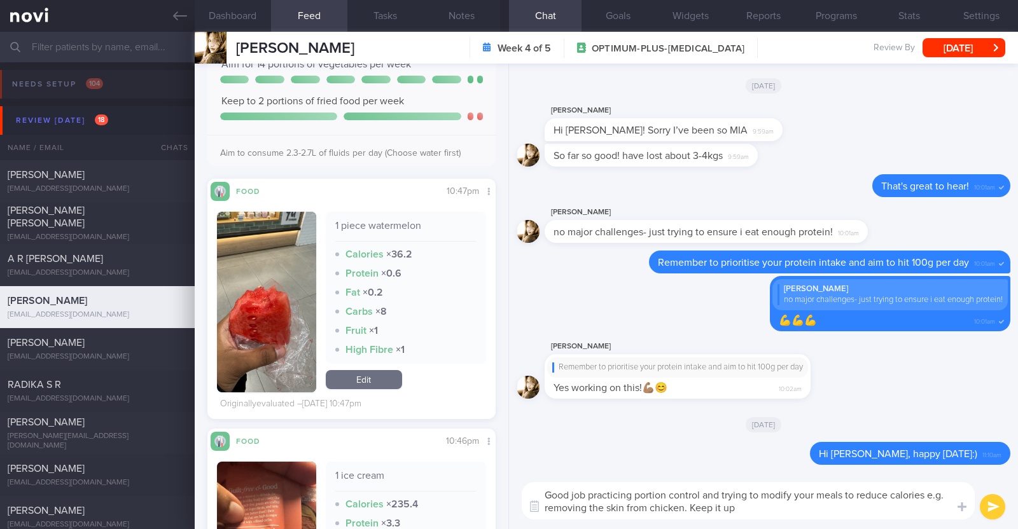
type textarea "Good job practicing portion control and trying to modify your meals to reduce c…"
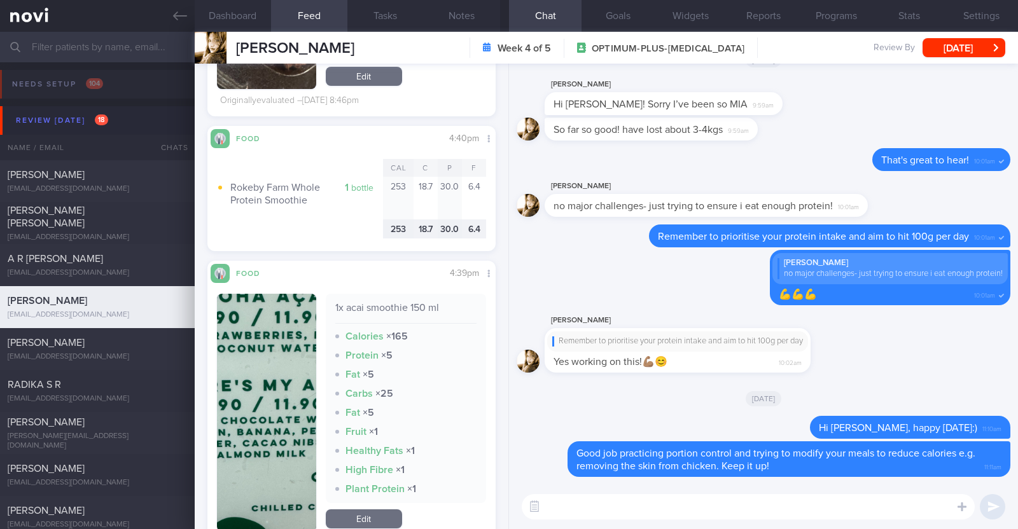
scroll to position [1422, 0]
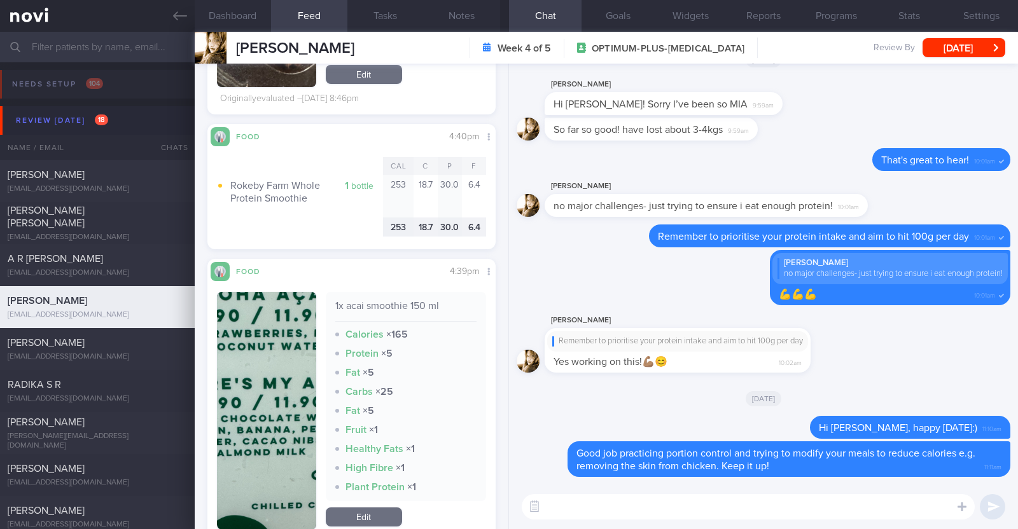
paste textarea "Instead of Rokeby's protein smoothie, which is considered high in calories and …"
type textarea "Instead of Rokeby's protein smoothie, which is considered high in calories and …"
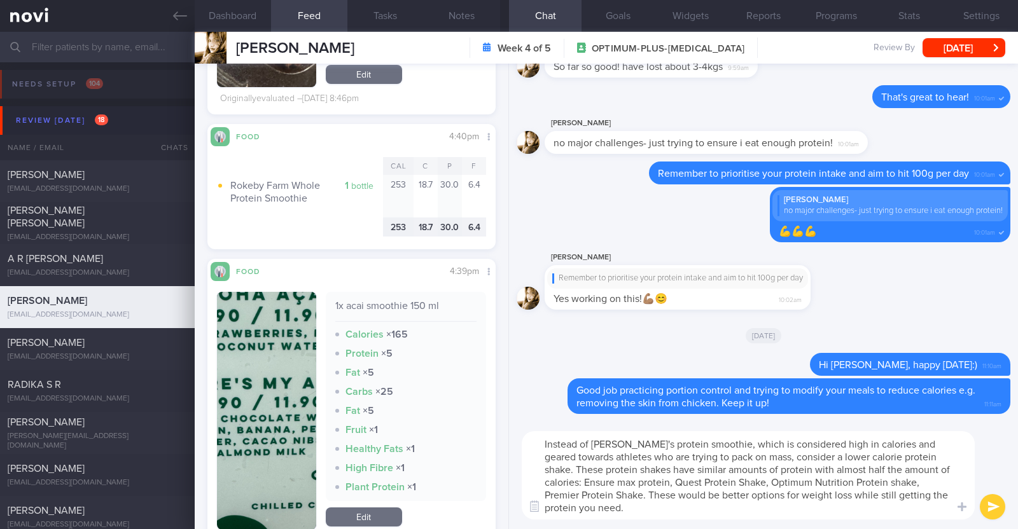
scroll to position [0, 0]
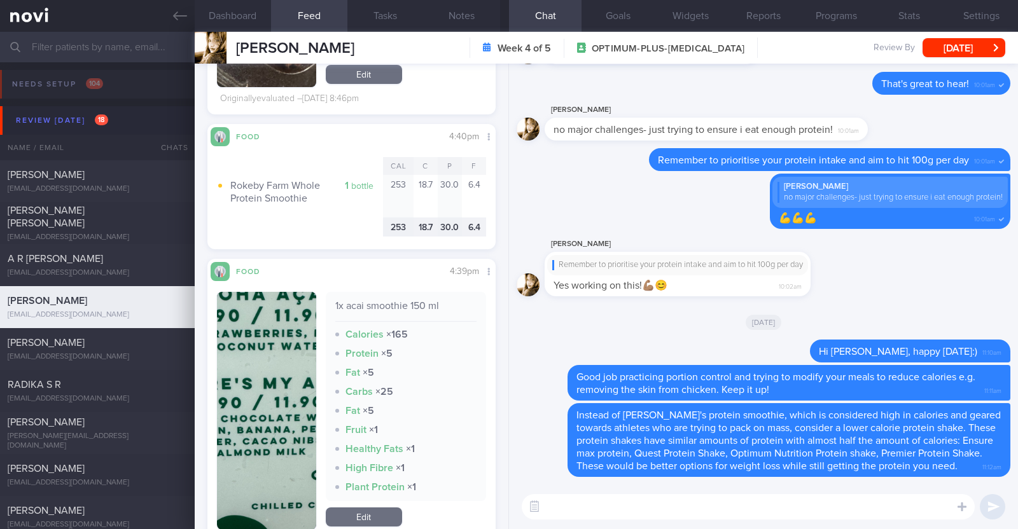
click at [598, 510] on textarea at bounding box center [748, 506] width 453 height 25
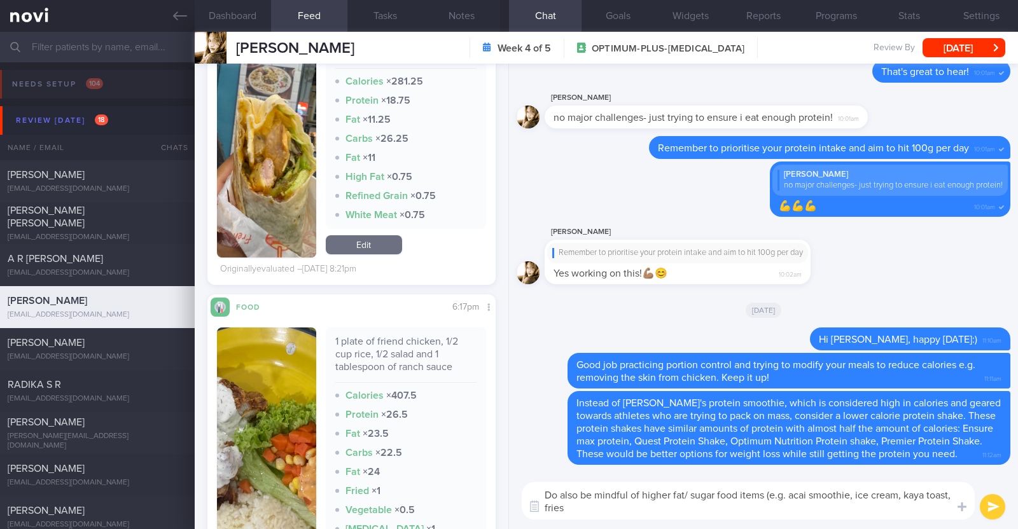
scroll to position [5488, 0]
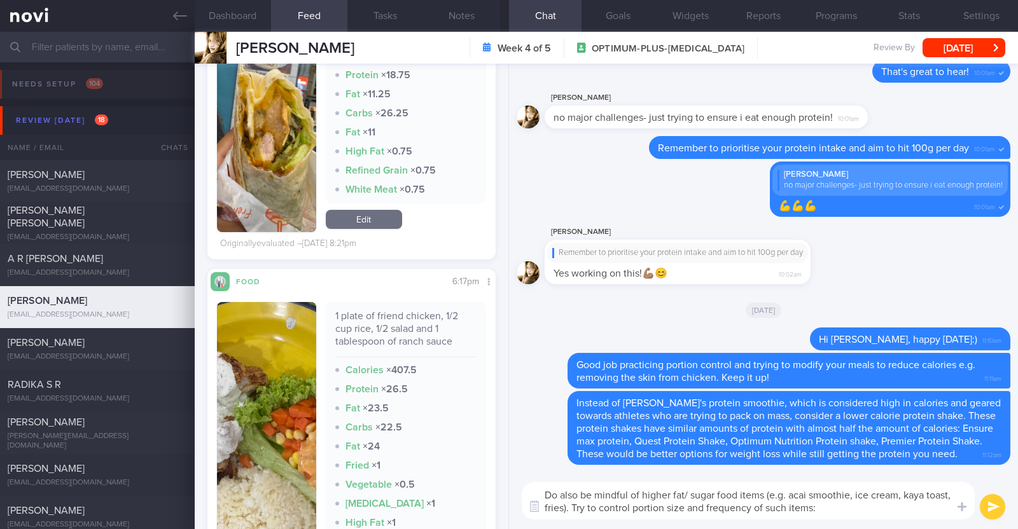
type textarea "Do also be mindful of higher fat/ sugar food items (e.g. acai smoothie, ice cre…"
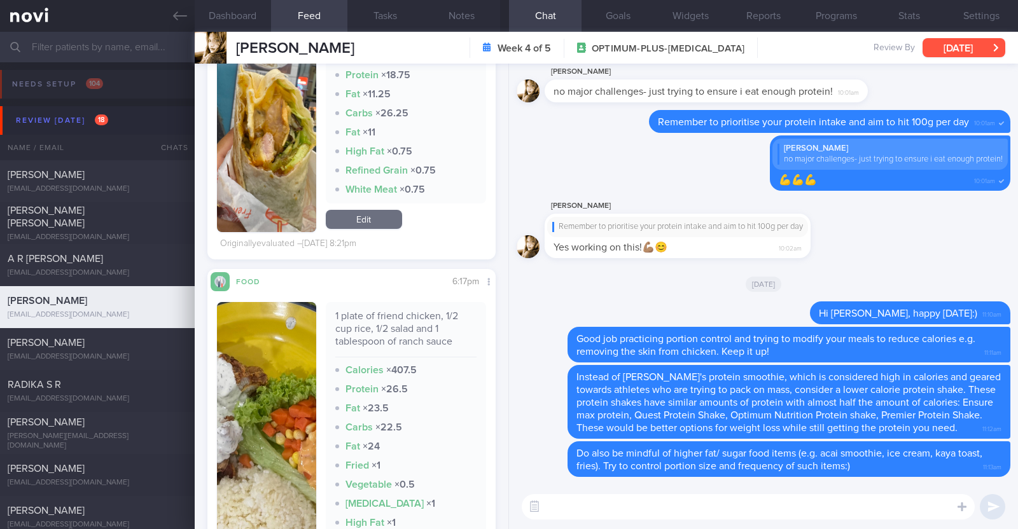
click at [959, 45] on button "[DATE]" at bounding box center [964, 47] width 83 height 19
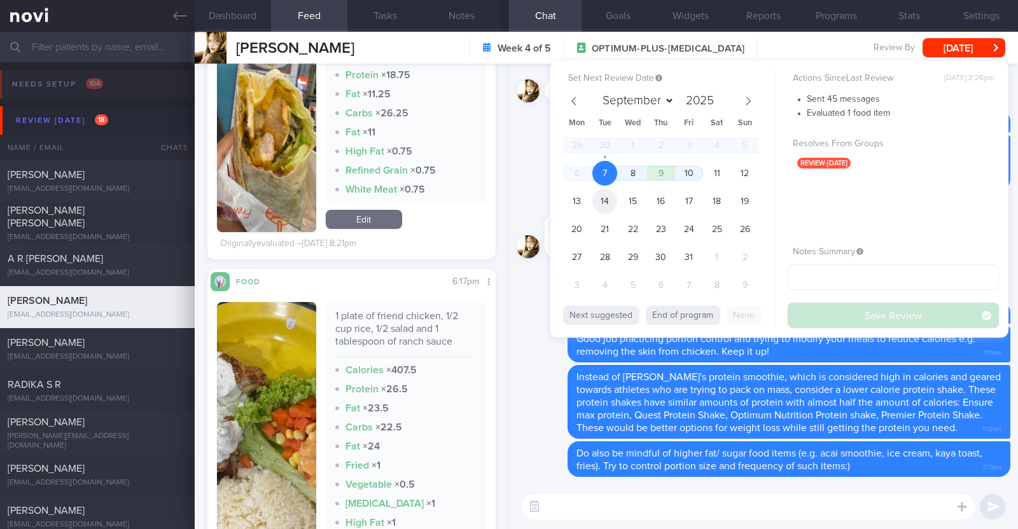
click at [604, 205] on span "14" at bounding box center [604, 201] width 25 height 25
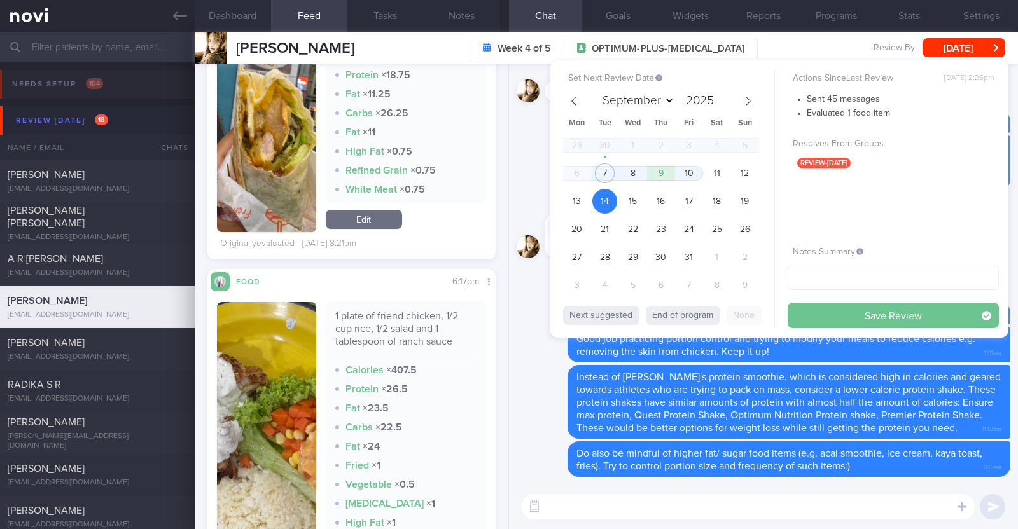
click at [848, 319] on button "Save Review" at bounding box center [893, 315] width 211 height 25
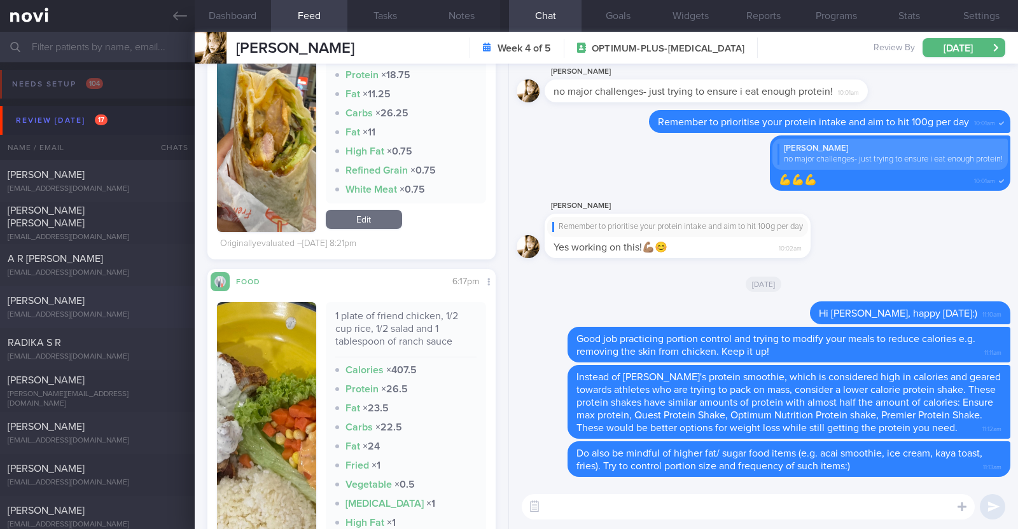
click at [111, 307] on div "[PERSON_NAME]" at bounding box center [96, 301] width 176 height 13
type input "r/v 7/10"
type textarea "46F Co-morbidities: [MEDICAL_DATA] [MEDICAL_DATA] Medication/Supplements: Nil m…"
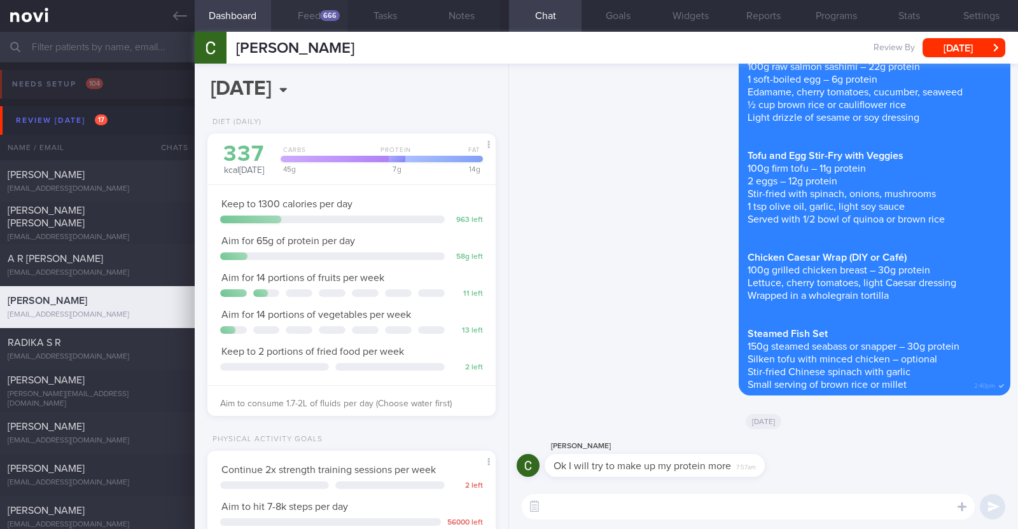
click at [315, 22] on button "Feed 666" at bounding box center [309, 16] width 76 height 32
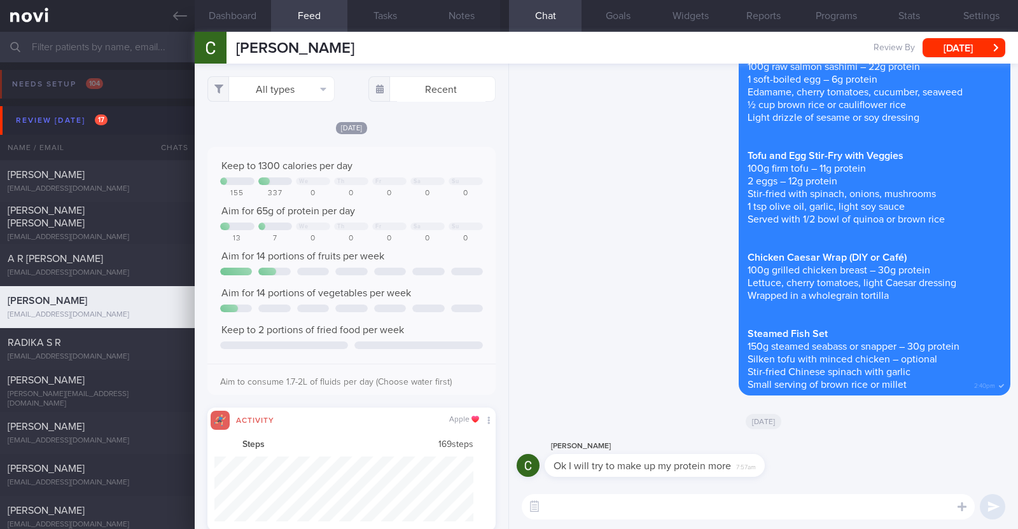
scroll to position [65, 260]
click at [259, 83] on button "All types" at bounding box center [270, 88] width 127 height 25
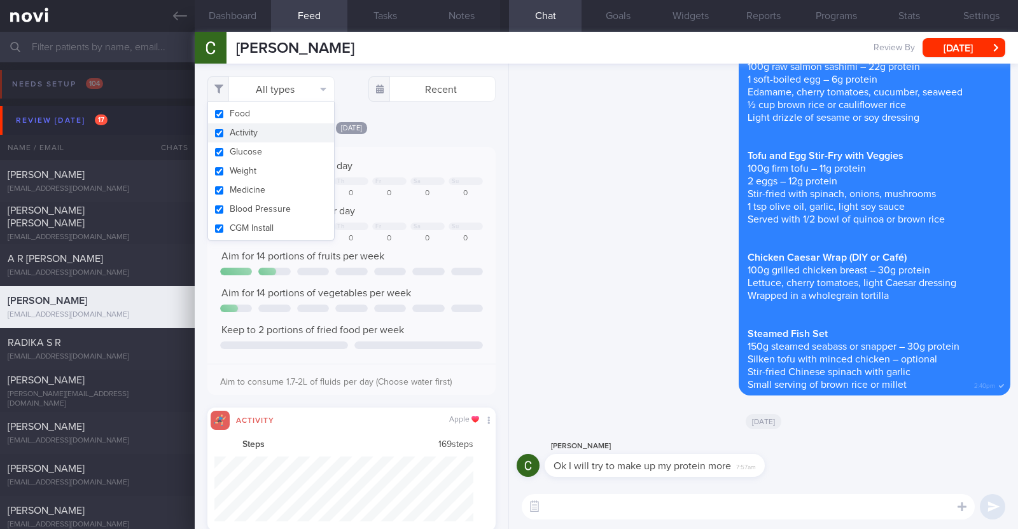
click at [264, 130] on button "Activity" at bounding box center [271, 132] width 126 height 19
checkbox input "false"
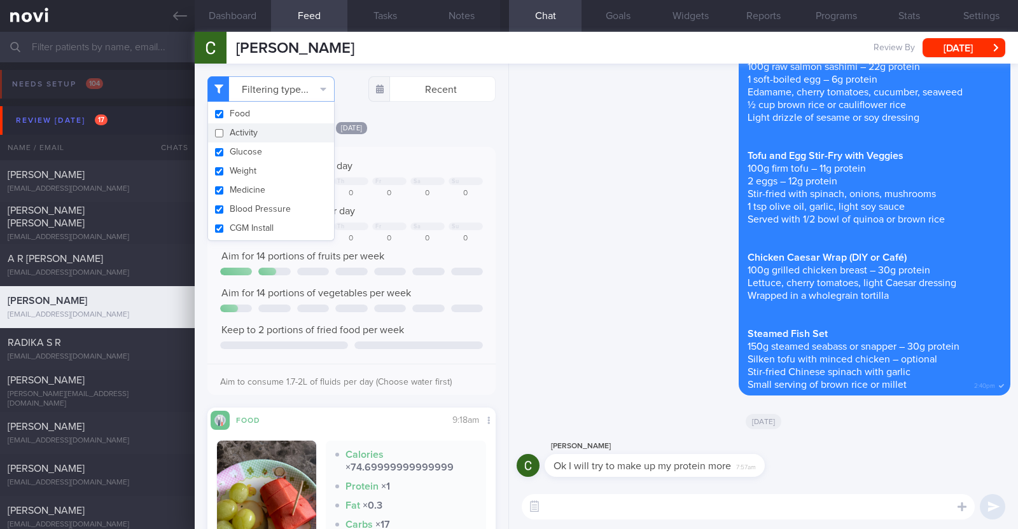
click at [415, 113] on div "Filtering type... Food Activity Glucose Weight Medicine Blood Pressure CGM Inst…" at bounding box center [352, 297] width 314 height 466
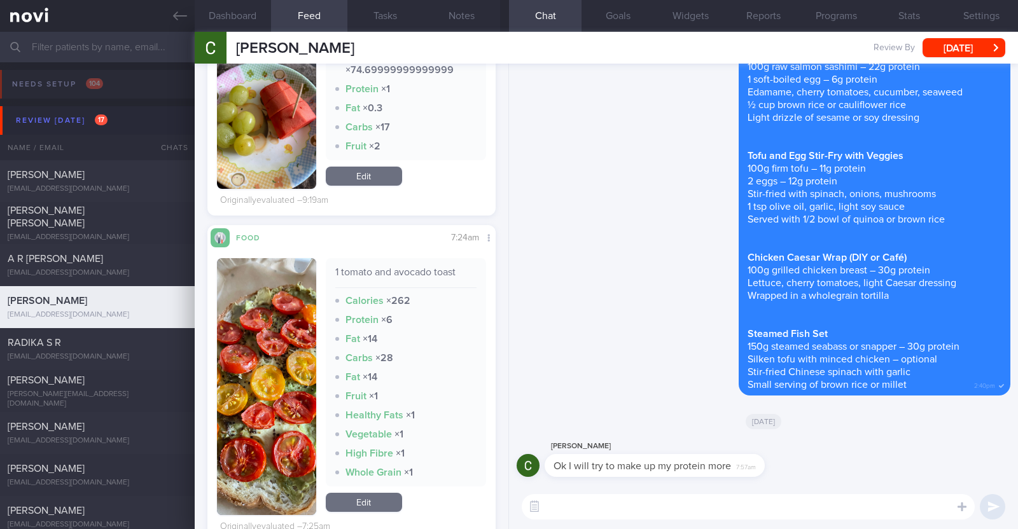
scroll to position [132, 0]
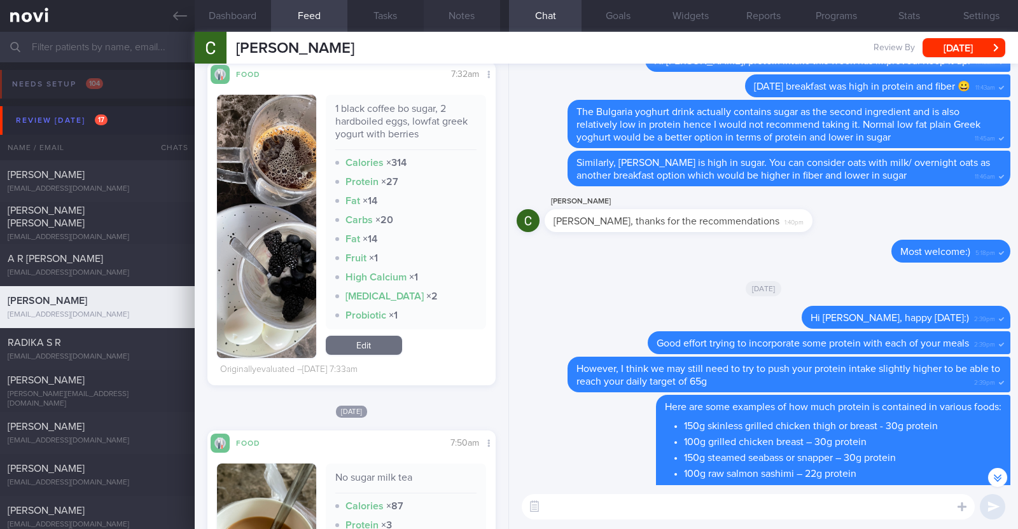
click at [445, 14] on button "Notes" at bounding box center [462, 16] width 76 height 32
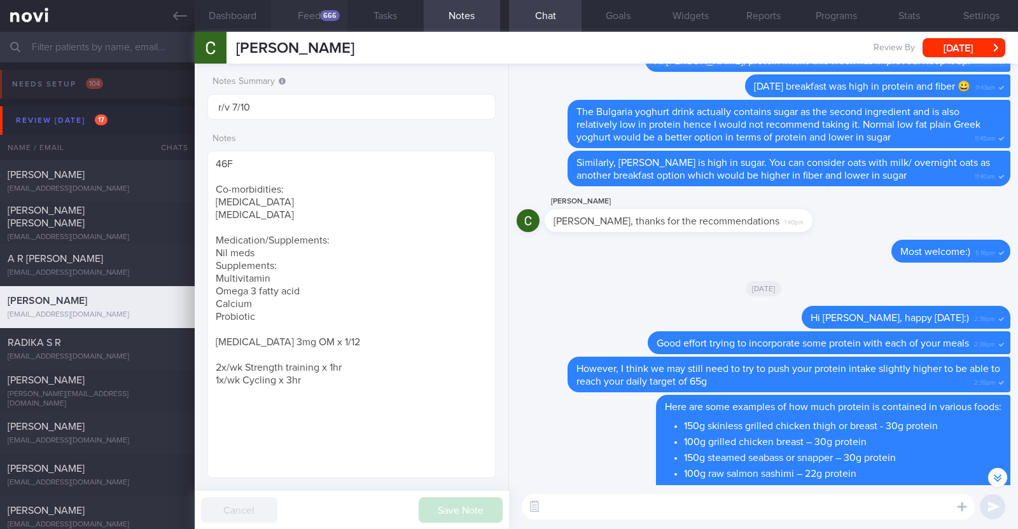
click at [315, 17] on button "Feed 666" at bounding box center [309, 16] width 76 height 32
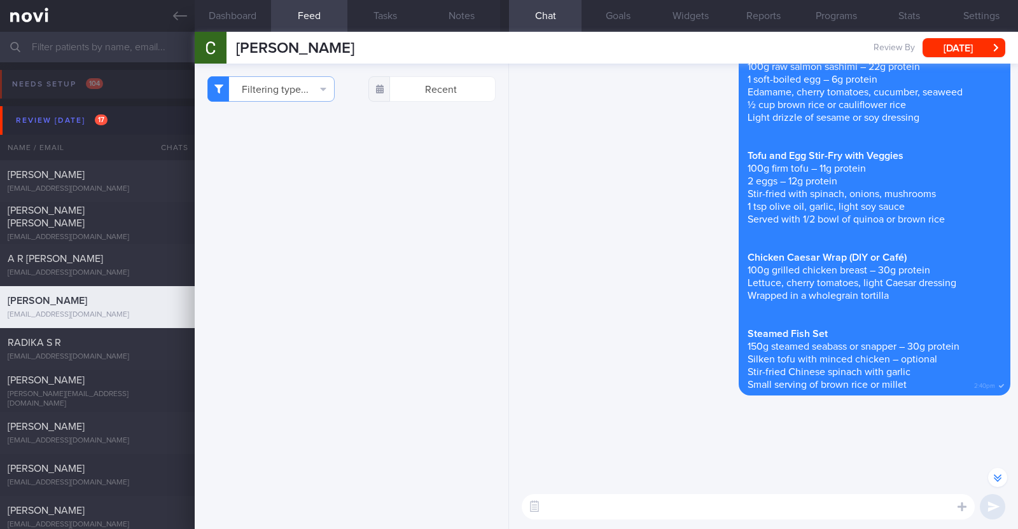
select select "9"
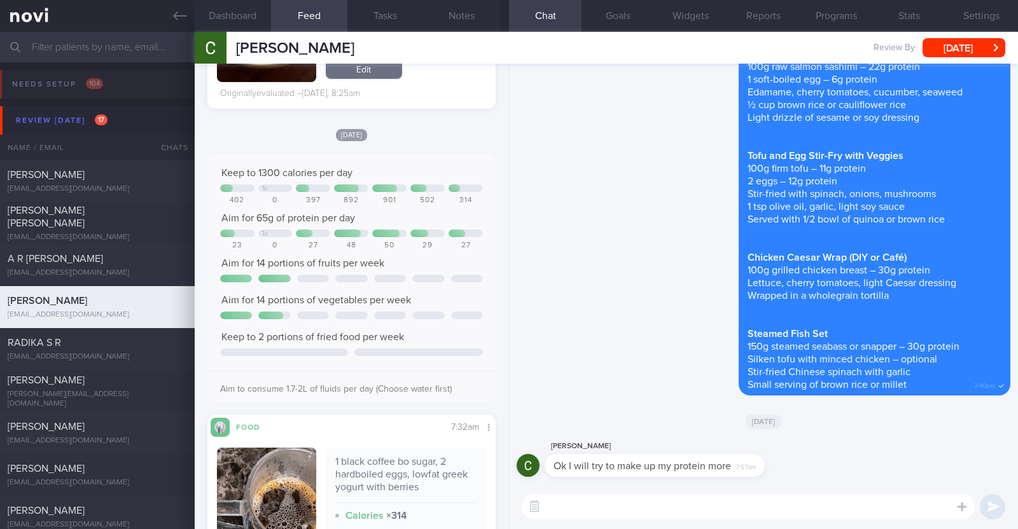
scroll to position [1272, 0]
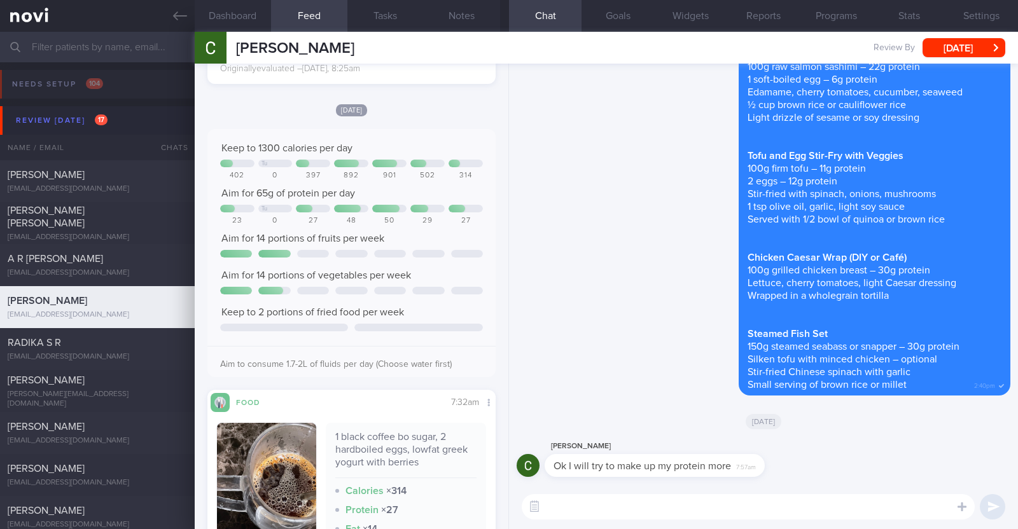
click at [846, 505] on textarea at bounding box center [748, 506] width 453 height 25
click at [569, 506] on textarea "Hi [PERSON_NAME], happy [DATE]!" at bounding box center [748, 506] width 453 height 25
type textarea "Hi [PERSON_NAME], happy [DATE]!"
click at [951, 473] on label at bounding box center [944, 468] width 25 height 25
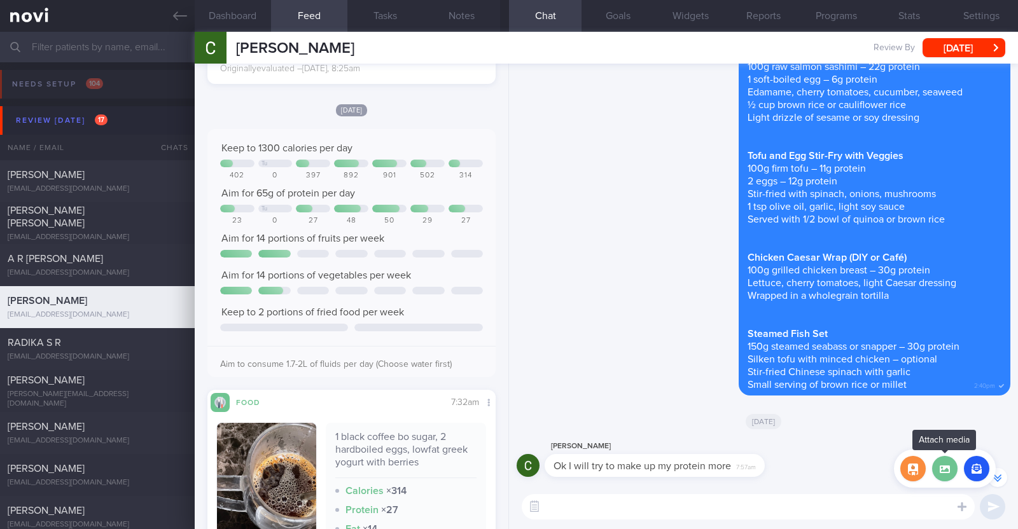
click at [0, 0] on input "file" at bounding box center [0, 0] width 0 height 0
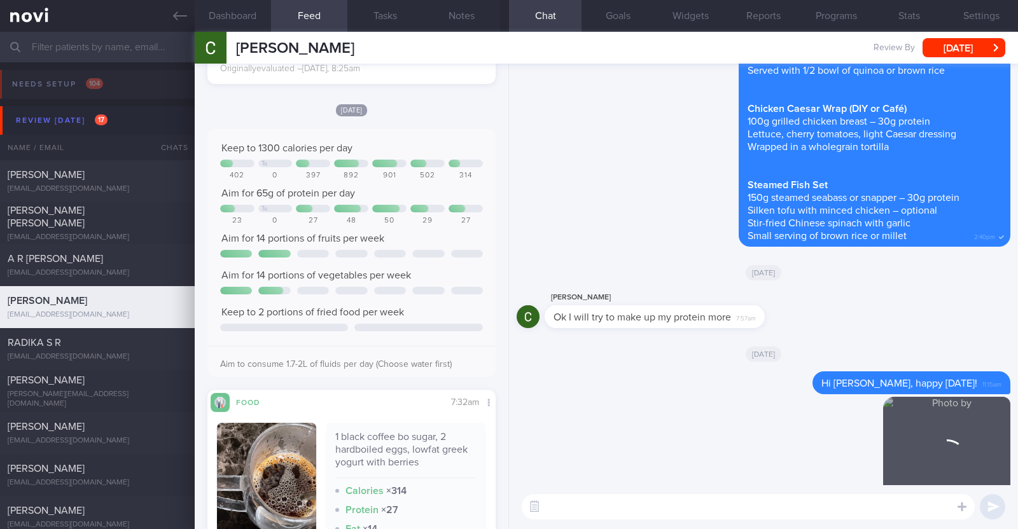
scroll to position [0, 0]
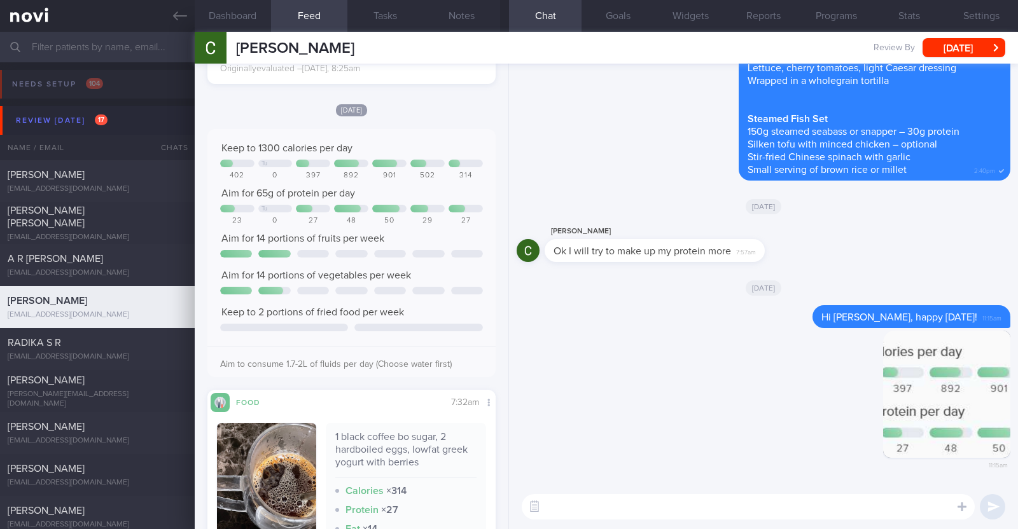
click at [637, 504] on textarea at bounding box center [748, 506] width 453 height 25
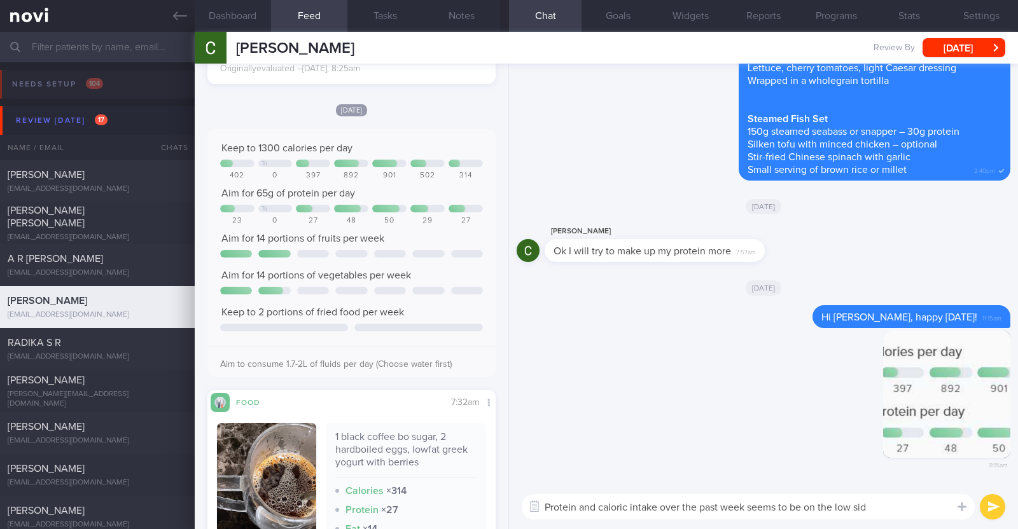
type textarea "Protein and caloric intake over the past week seems to be on the low side"
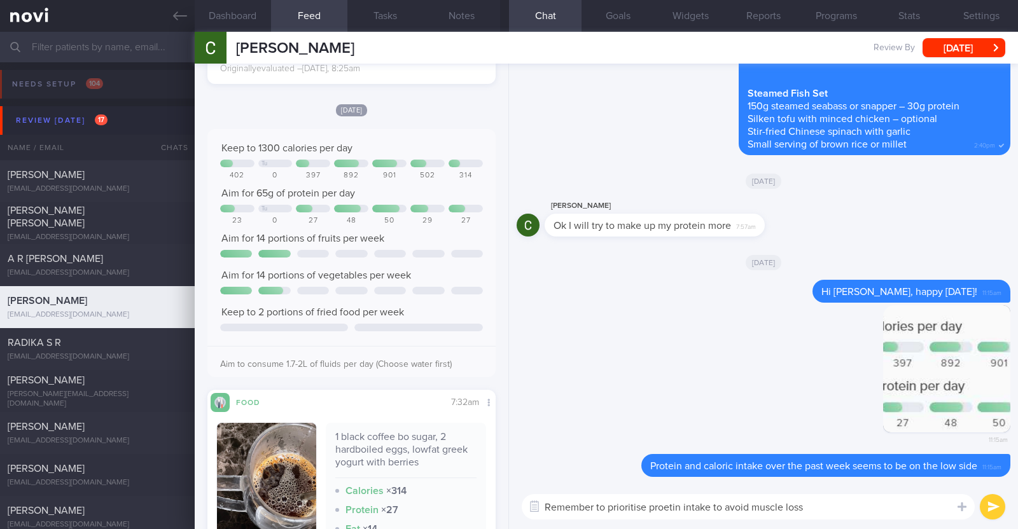
type textarea "Remember to prioritise protein intake to avoid muscle loss"
click at [816, 503] on textarea "Remember to prioritise protein intake to avoid muscle loss" at bounding box center [748, 506] width 453 height 25
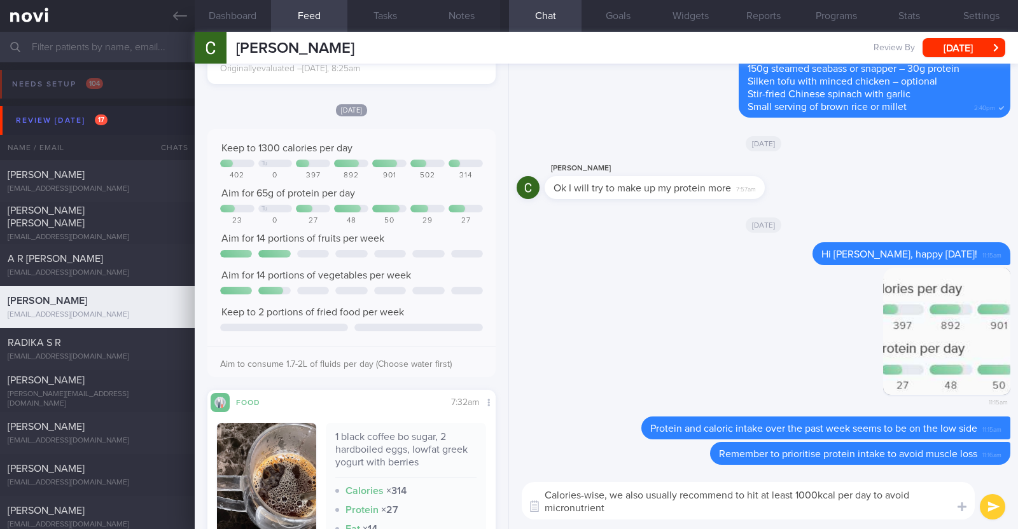
click at [888, 498] on textarea "Calories-wise, we also usually recommend to hit at least 1000kcal per day to av…" at bounding box center [748, 501] width 453 height 38
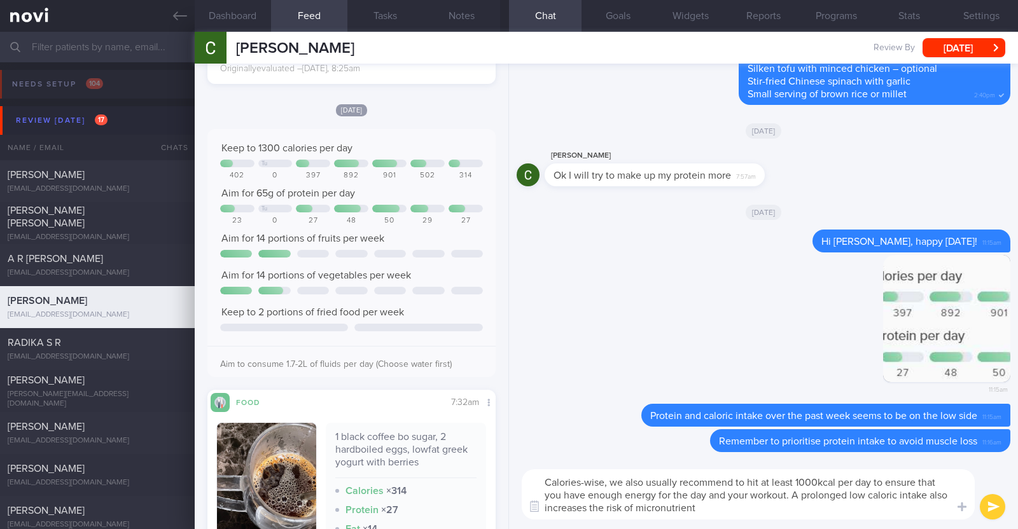
click at [732, 502] on textarea "Calories-wise, we also usually recommend to hit at least 1000kcal per day to en…" at bounding box center [748, 495] width 453 height 50
type textarea "Calories-wise, we also usually recommend to hit at least 1000kcal per day to en…"
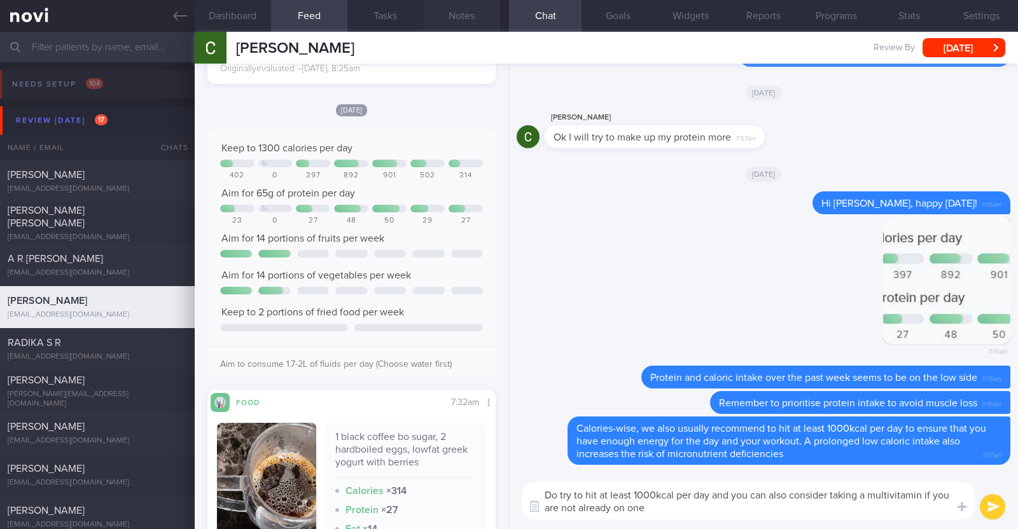
click at [459, 2] on button "Notes" at bounding box center [462, 16] width 76 height 32
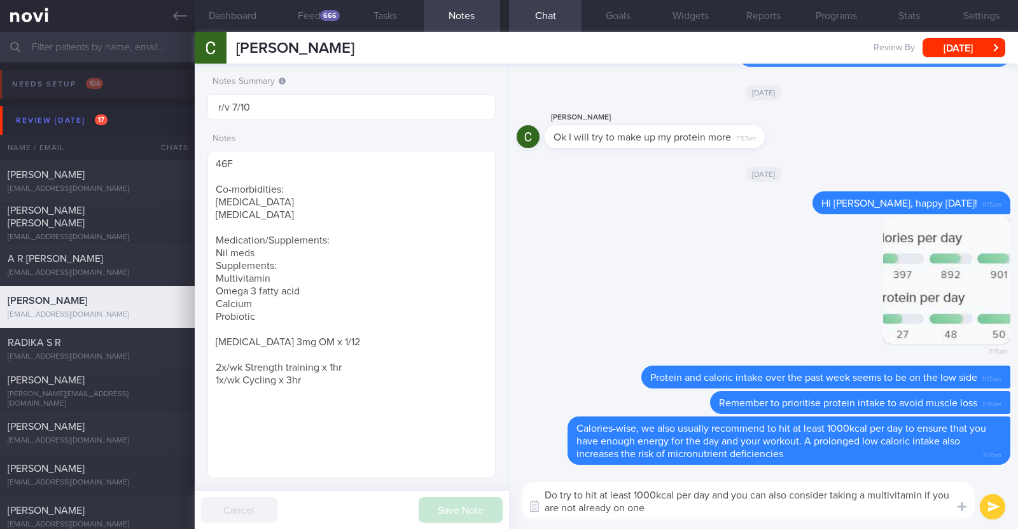
drag, startPoint x: 715, startPoint y: 494, endPoint x: 725, endPoint y: 514, distance: 22.5
click at [725, 514] on textarea "Do try to hit at least 1000kcal per day and you can also consider taking a mult…" at bounding box center [748, 501] width 453 height 38
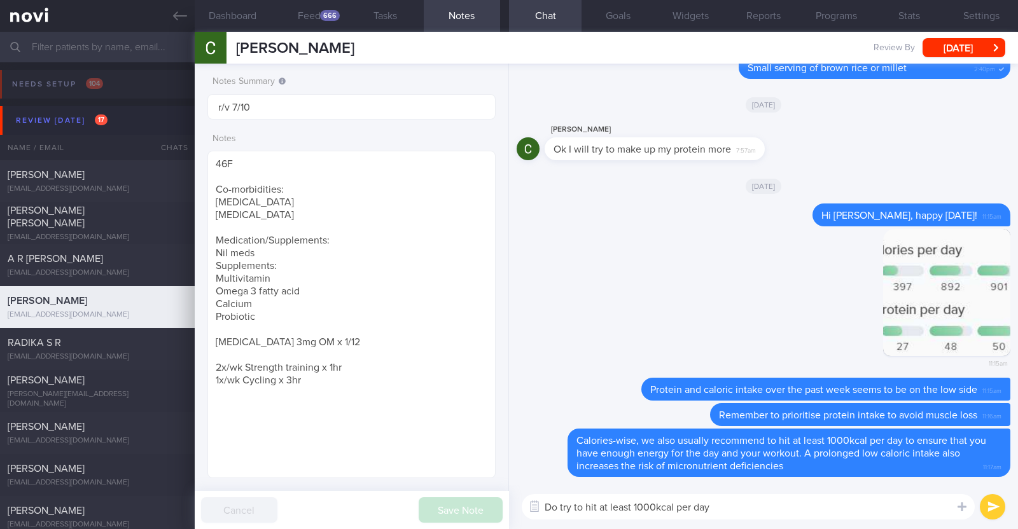
type textarea "Do try to hit at least 1000kcal per day"
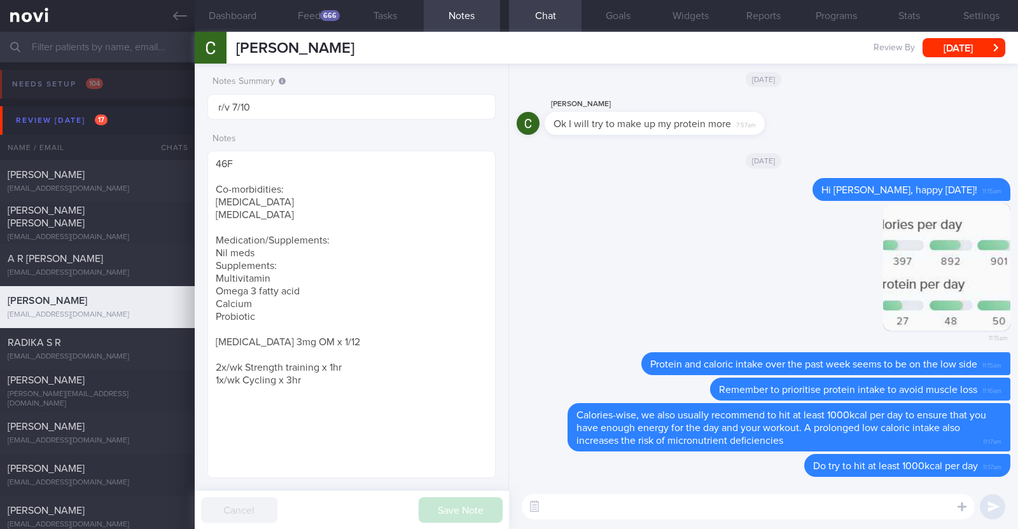
click at [669, 513] on textarea at bounding box center [748, 506] width 453 height 25
paste textarea "just want to let you know that I will be on leave from [DATE]-[DATE]. During th…"
type textarea "I also just want to let you know that I will be on leave from [DATE]-[DATE]. Du…"
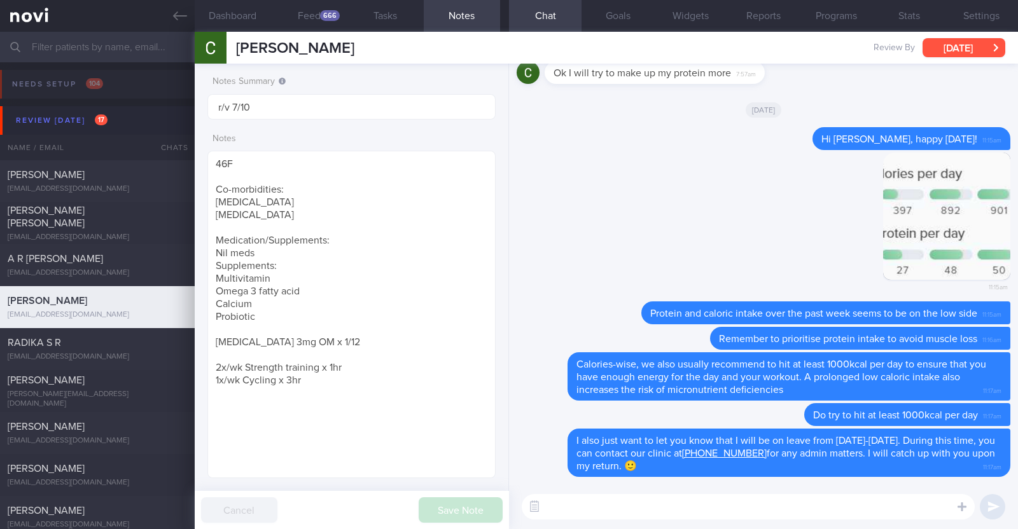
click at [982, 52] on button "[DATE]" at bounding box center [964, 47] width 83 height 19
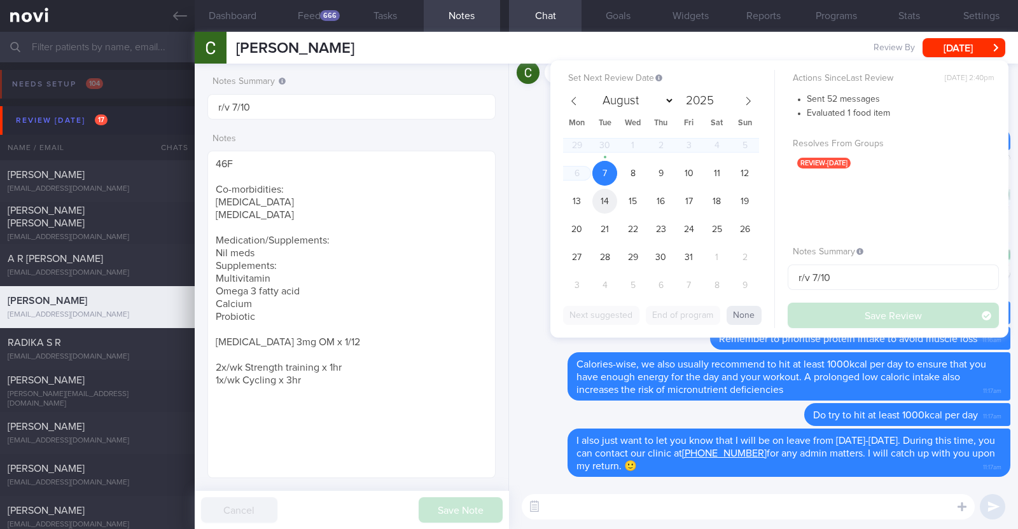
click at [609, 197] on span "14" at bounding box center [604, 201] width 25 height 25
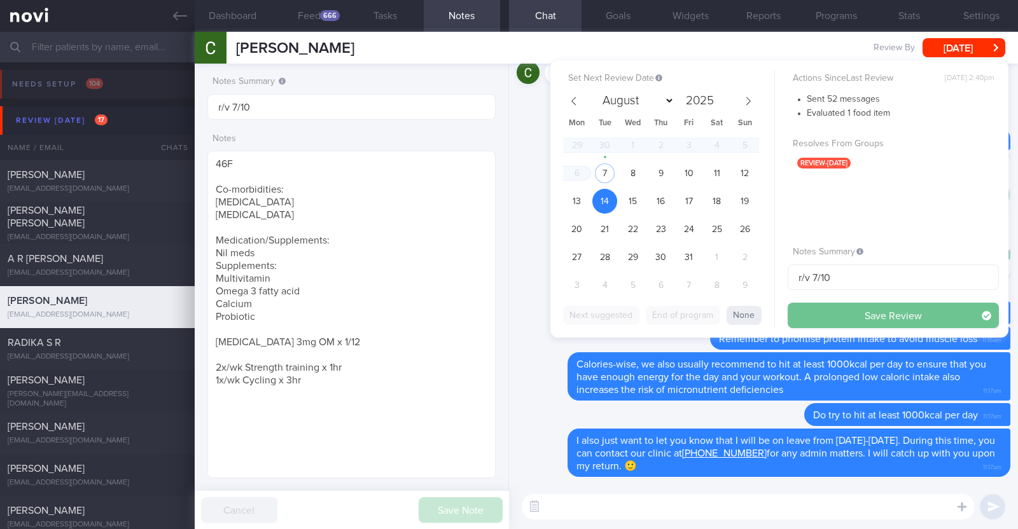
click at [853, 307] on button "Save Review" at bounding box center [893, 315] width 211 height 25
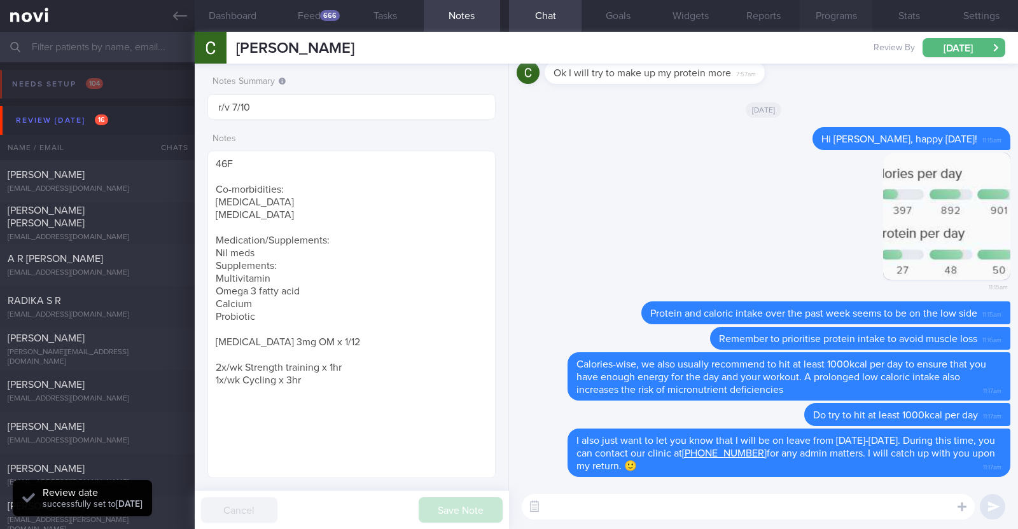
click at [828, 20] on button "Programs" at bounding box center [836, 16] width 73 height 32
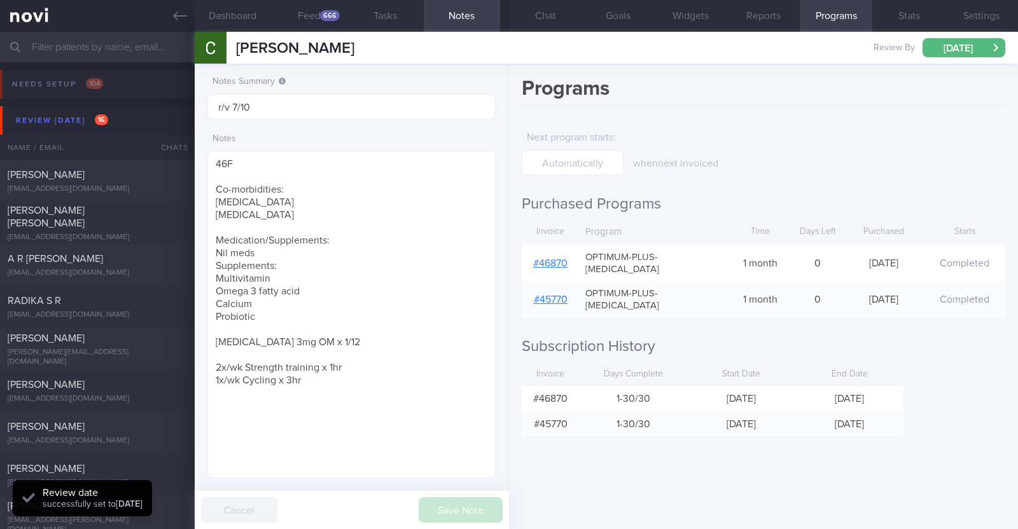
click at [548, 258] on link "# 46870" at bounding box center [550, 263] width 34 height 10
drag, startPoint x: 324, startPoint y: 338, endPoint x: 213, endPoint y: 343, distance: 111.4
click at [213, 343] on textarea "46F Co-morbidities: [MEDICAL_DATA] [MEDICAL_DATA] Medication/Supplements: Nil m…" at bounding box center [351, 315] width 288 height 328
paste textarea "14mg OM"
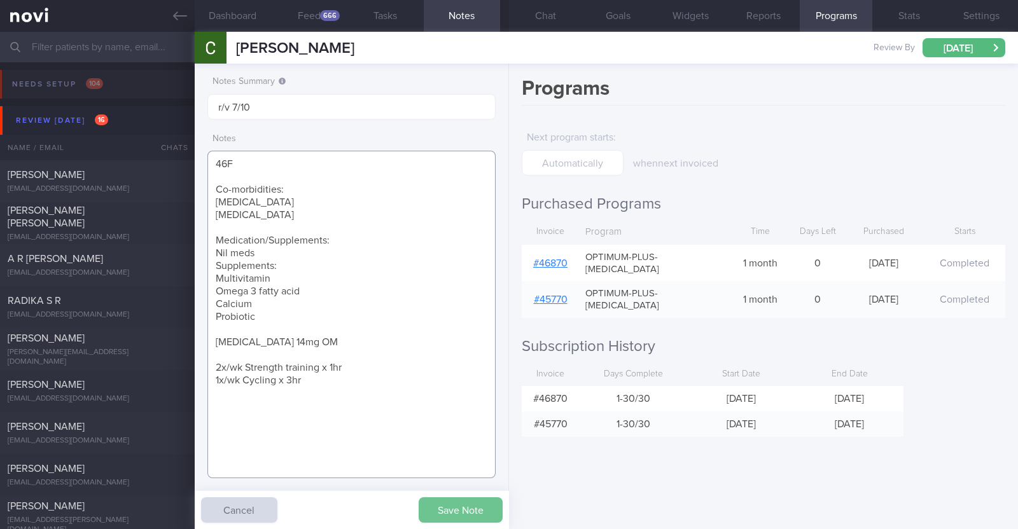
type textarea "46F Co-morbidities: [MEDICAL_DATA] [MEDICAL_DATA] Medication/Supplements: Nil m…"
click at [452, 502] on button "Save Note" at bounding box center [461, 510] width 84 height 25
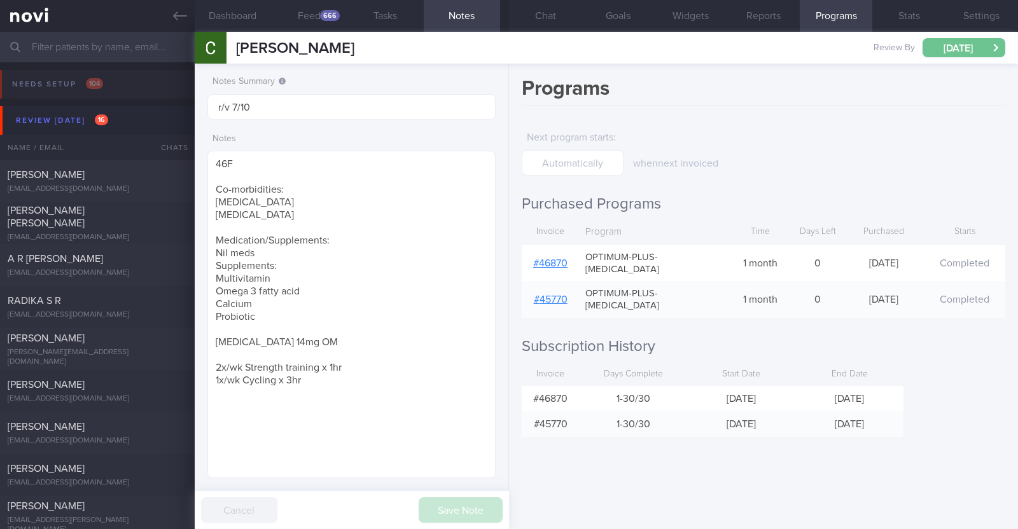
click at [938, 46] on button "[DATE]" at bounding box center [964, 47] width 83 height 19
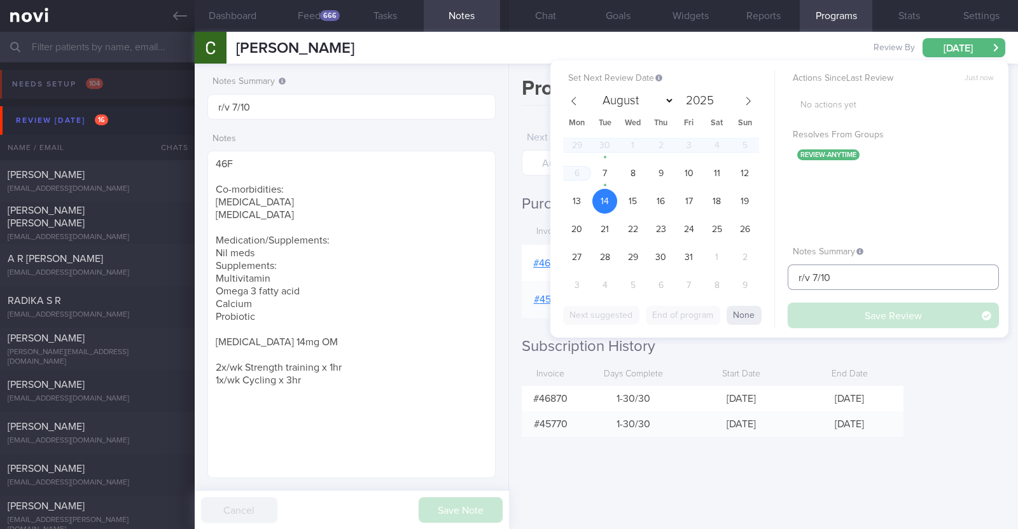
click at [796, 281] on input "r/v 7/10" at bounding box center [893, 277] width 211 height 25
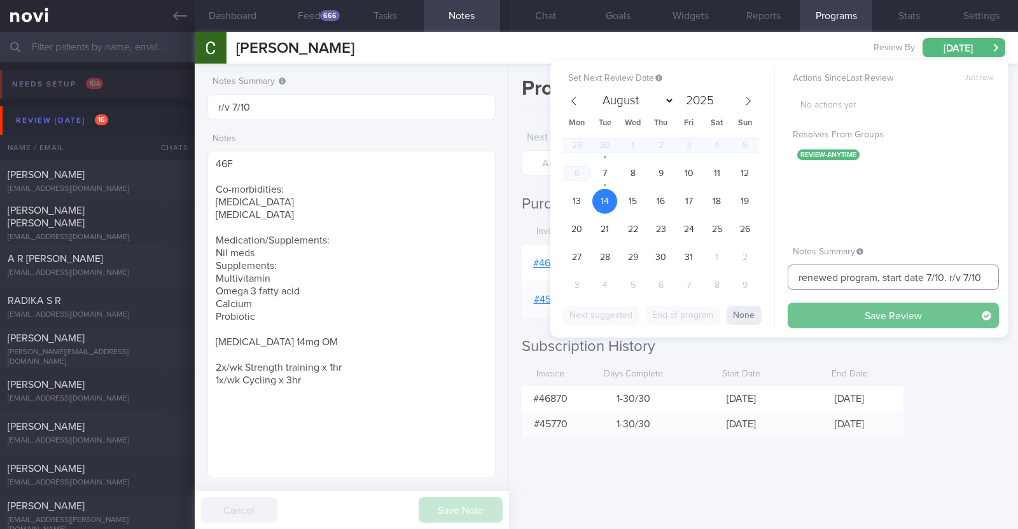
type input "renewed program, start date 7/10. r/v 7/10"
click at [892, 310] on button "Save Review" at bounding box center [893, 315] width 211 height 25
type input "renewed program, start date 7/10. r/v 7/10"
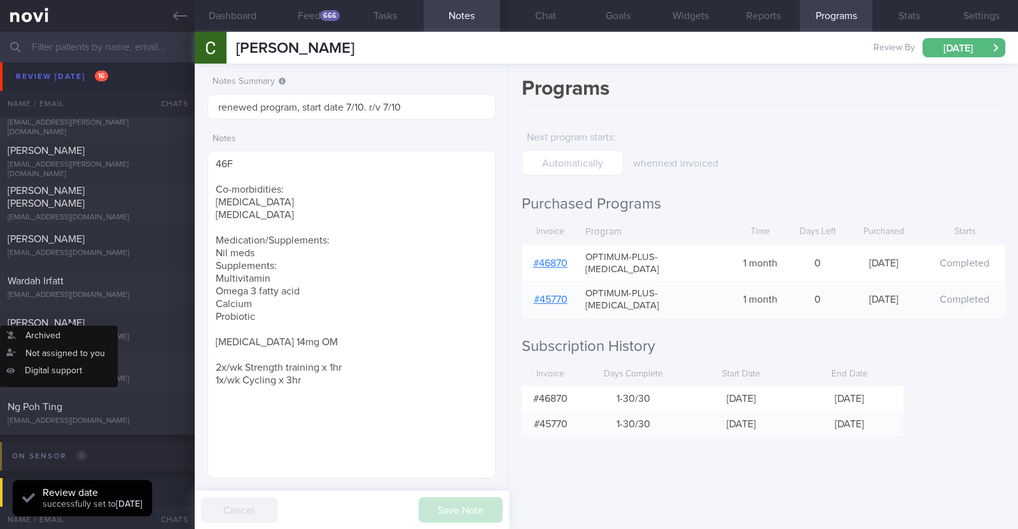
scroll to position [716, 0]
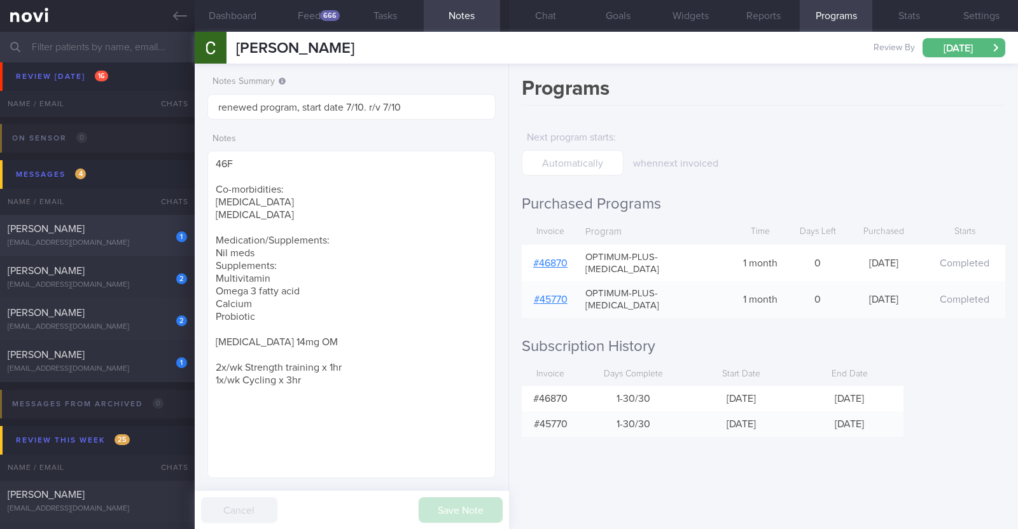
click at [123, 227] on div "[PERSON_NAME]" at bounding box center [96, 229] width 176 height 13
type textarea "36F (Wife of [PERSON_NAME]) Comorbidities: [MEDICAL_DATA] and hepatomegaly Hx o…"
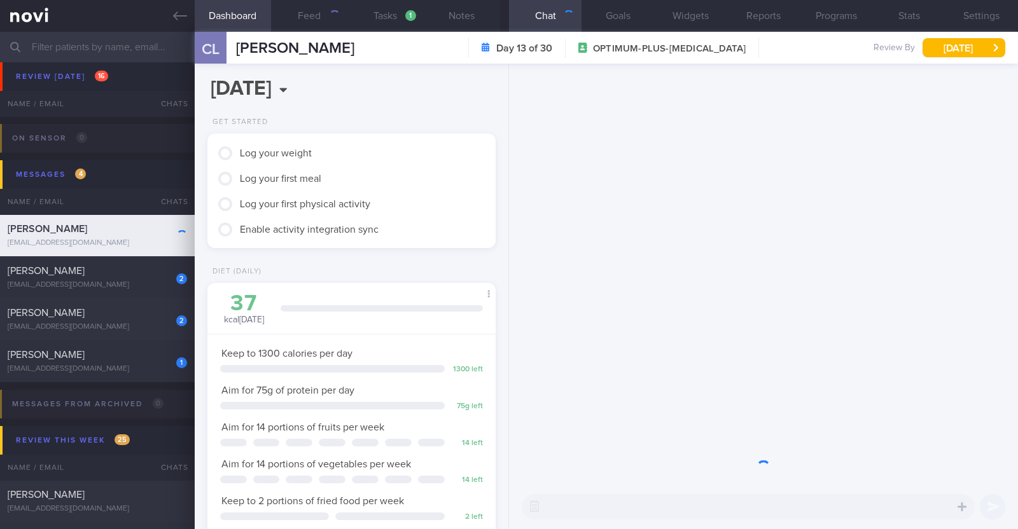
scroll to position [144, 253]
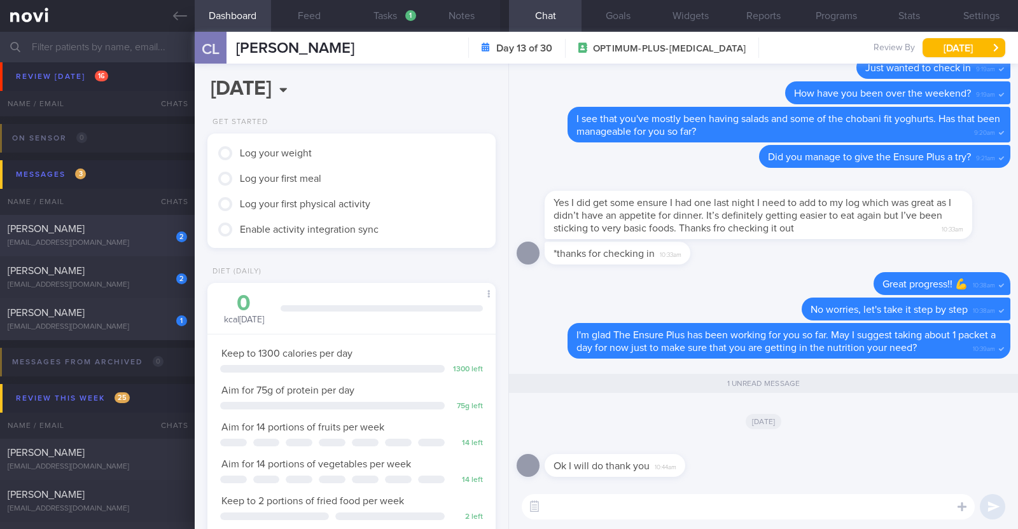
click at [125, 243] on div "[EMAIL_ADDRESS][DOMAIN_NAME]" at bounding box center [97, 244] width 179 height 10
type input "R/v 21/10"
type textarea "38F Comorbidities: [MEDICAL_DATA] PCOS Ryblesus 14mg Add on [MEDICAL_DATA] for …"
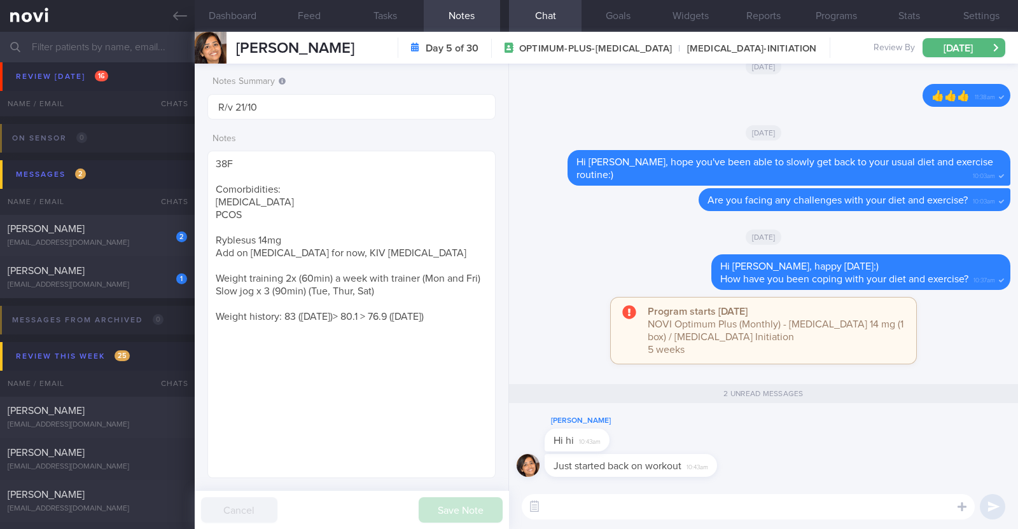
click at [576, 499] on textarea at bounding box center [748, 506] width 453 height 25
paste textarea "💪"
type textarea "Great job!! 💪"
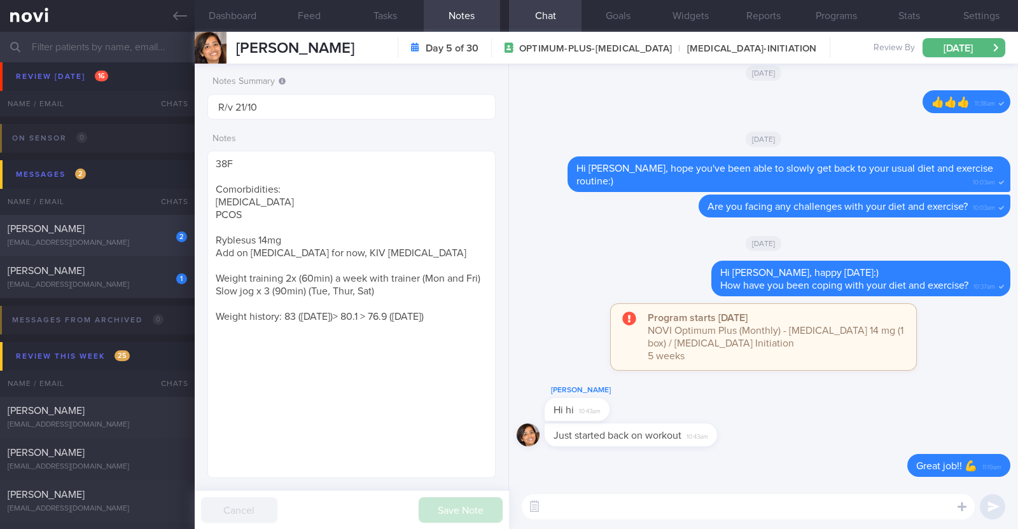
click at [115, 237] on div "2 [PERSON_NAME] [EMAIL_ADDRESS][DOMAIN_NAME]" at bounding box center [97, 235] width 195 height 25
type textarea "45F Comorbidities: Borderline HTN Vit D deficiency [MEDICAL_DATA] Medication/ S…"
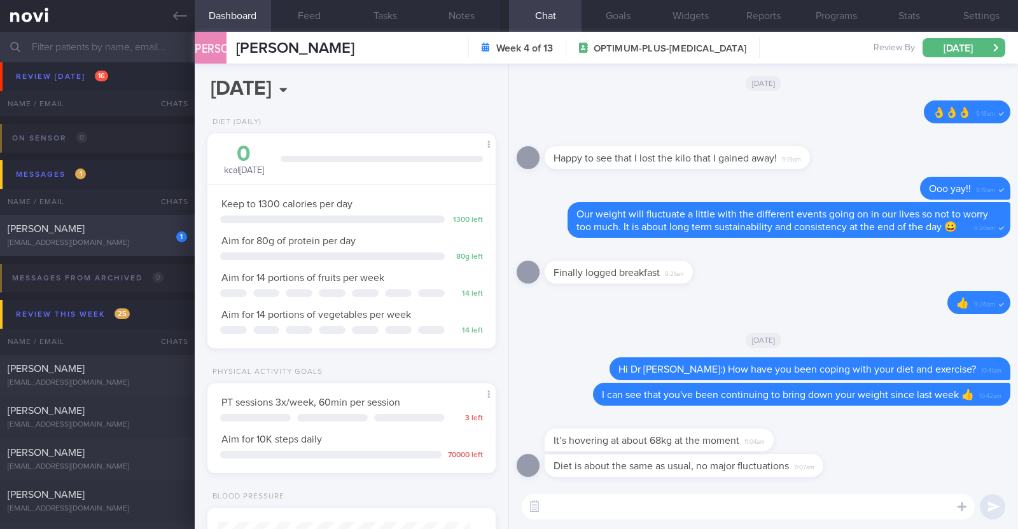
scroll to position [144, 253]
drag, startPoint x: 768, startPoint y: 437, endPoint x: 793, endPoint y: 418, distance: 31.3
click at [793, 418] on div "It’s hovering at about 68kg at the moment 11:04am" at bounding box center [678, 433] width 267 height 38
click at [860, 438] on div "It’s hovering at about 68kg at the moment 11:04am" at bounding box center [764, 434] width 494 height 41
click at [598, 502] on textarea at bounding box center [748, 506] width 453 height 25
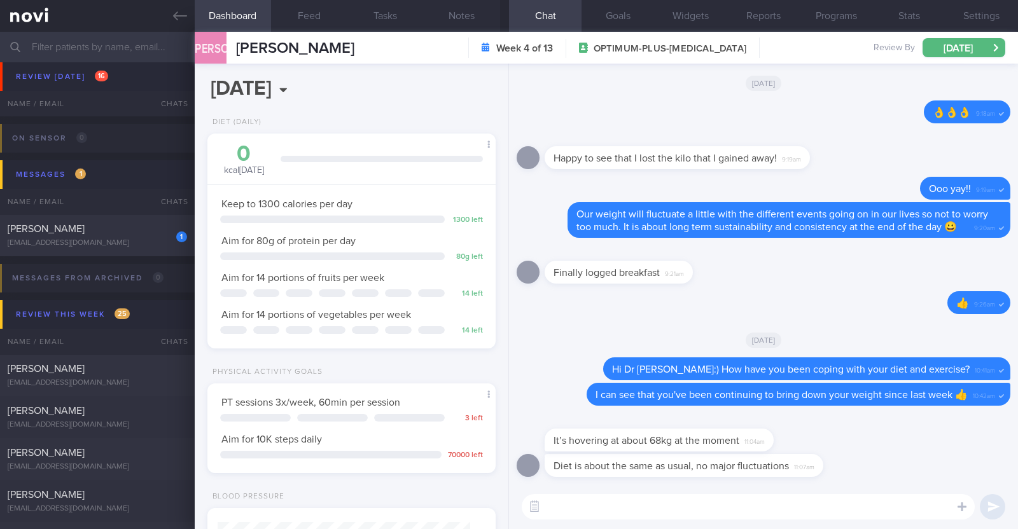
paste textarea "👍"
click at [459, 7] on button "Notes" at bounding box center [462, 16] width 76 height 32
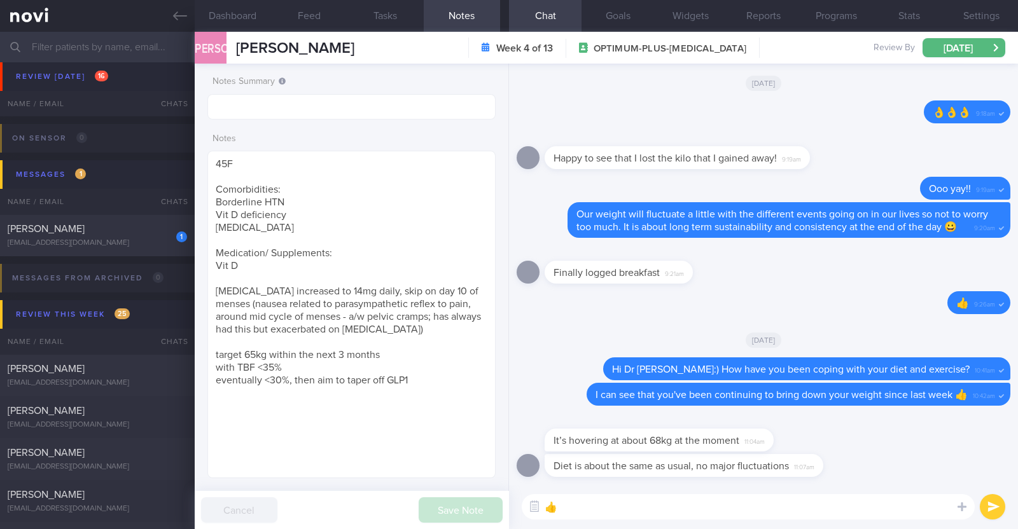
click at [604, 510] on textarea "👍" at bounding box center [748, 506] width 453 height 25
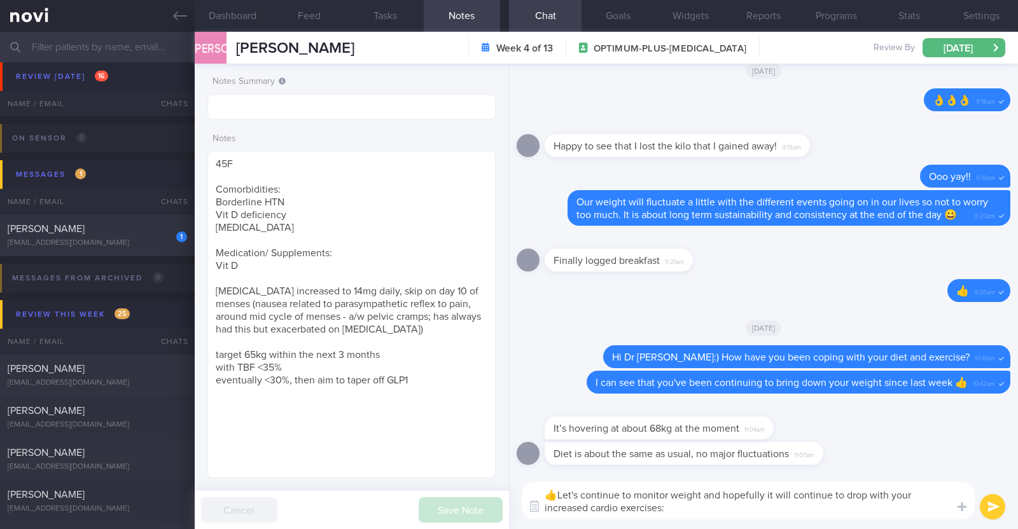
type textarea "👍Let's continue to monitor weight and hopefully it will continue to drop with y…"
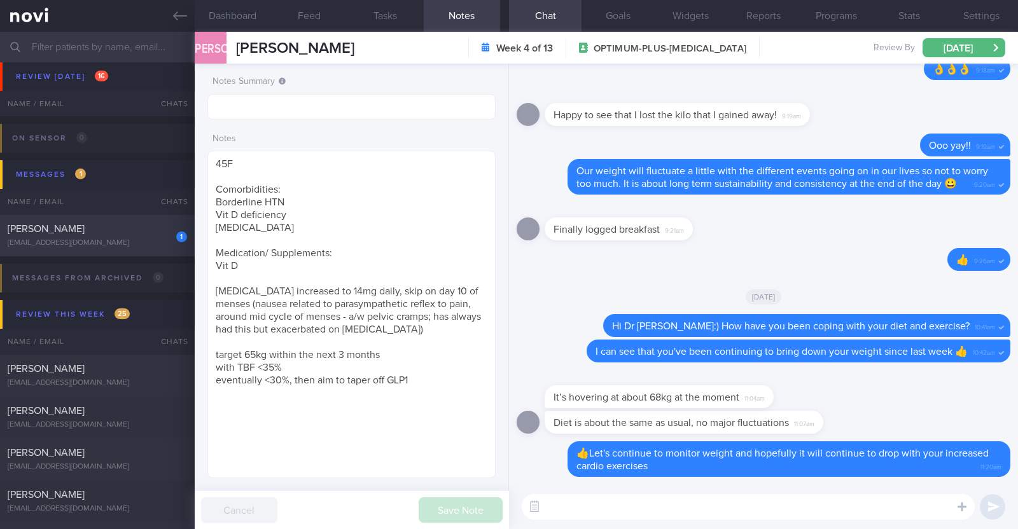
click at [159, 234] on div "1" at bounding box center [173, 233] width 28 height 20
type input "Monitor for hypos!!!"
type textarea "63F Co-morbidities: DM HTN HLD CKD G1/A2 Hepatic steatosis Gallbladder polyp/so…"
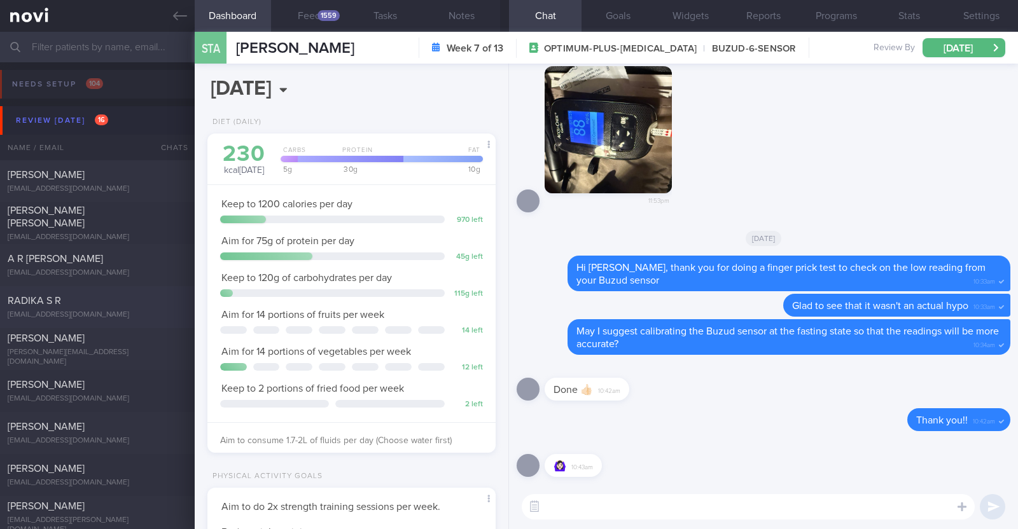
click at [98, 307] on div "RADIKA S R" at bounding box center [96, 301] width 176 height 13
type input "R/v with Dr [PERSON_NAME] on 15/10. r/v 7/10"
type textarea "61F [DEMOGRAPHIC_DATA] vegetarian diet; takes dairy but not egg Co-morbidities:…"
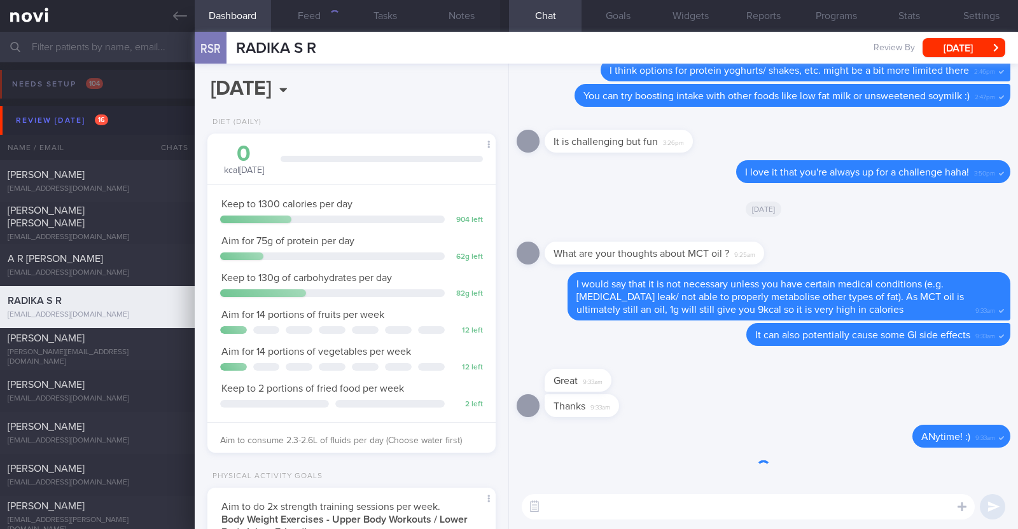
scroll to position [127, 253]
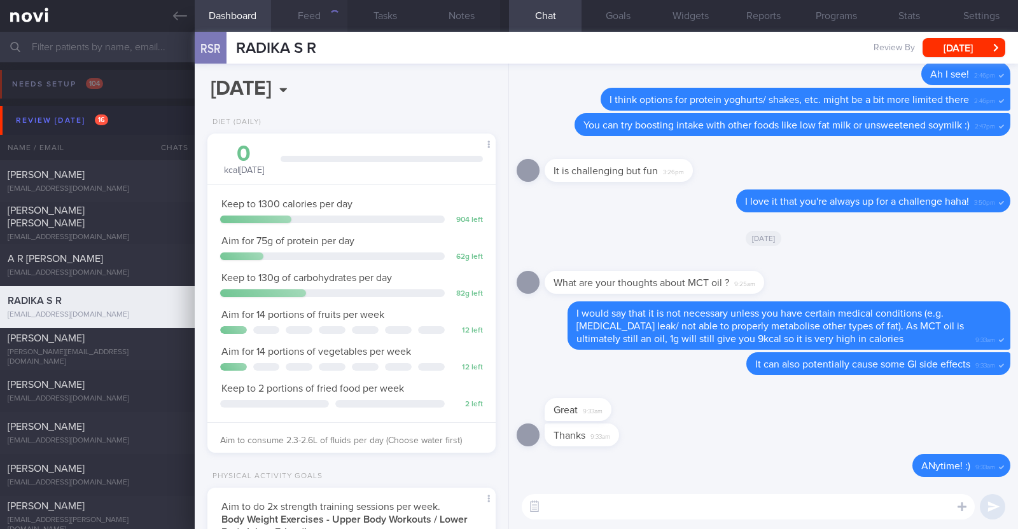
click at [324, 18] on button "Feed" at bounding box center [309, 16] width 76 height 32
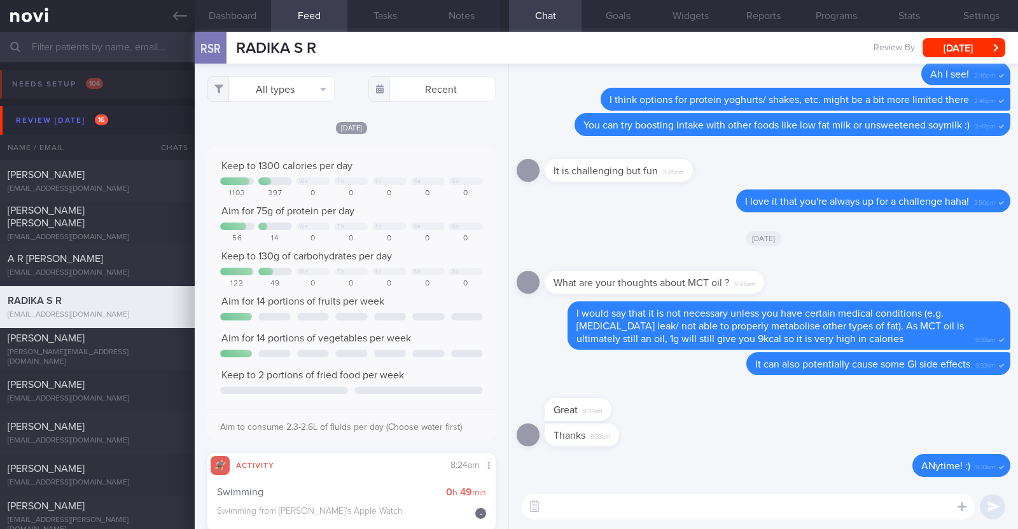
select select "9"
click at [292, 100] on button "All types" at bounding box center [270, 88] width 127 height 25
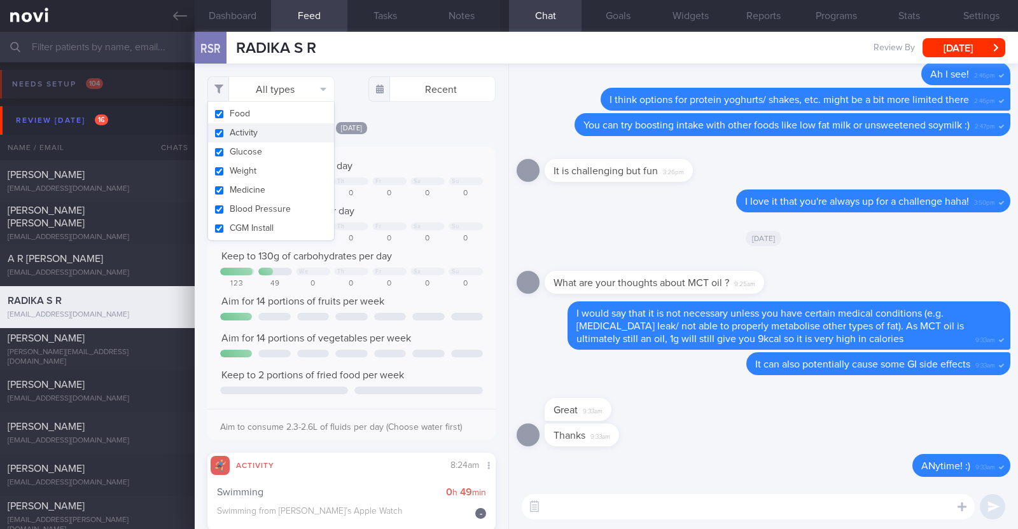
click at [272, 129] on button "Activity" at bounding box center [271, 132] width 126 height 19
checkbox input "false"
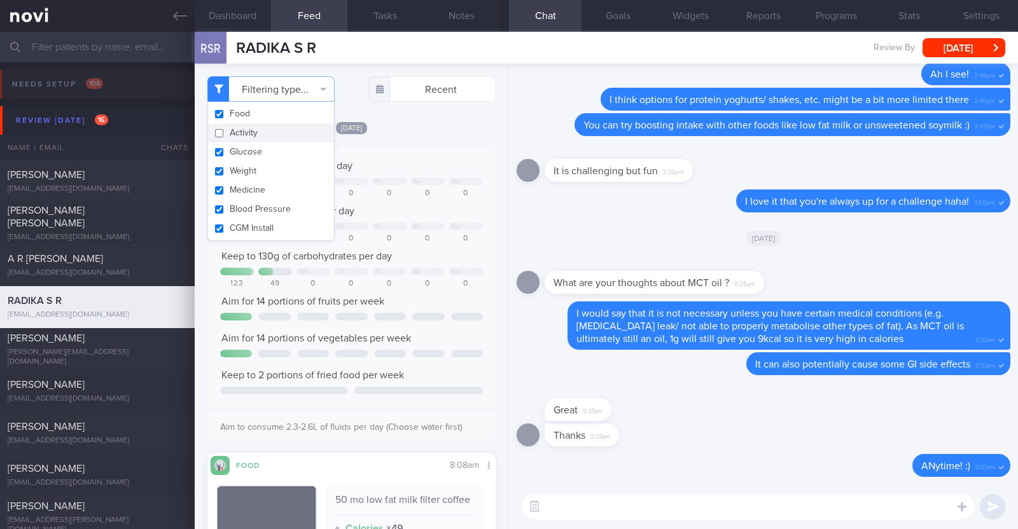
click at [445, 125] on div "[DATE]" at bounding box center [351, 127] width 288 height 13
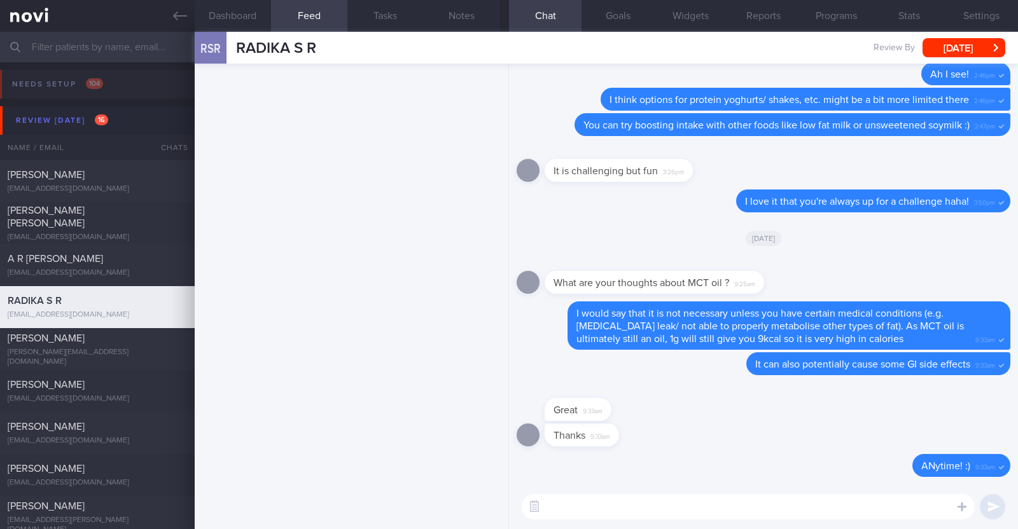
scroll to position [9, 0]
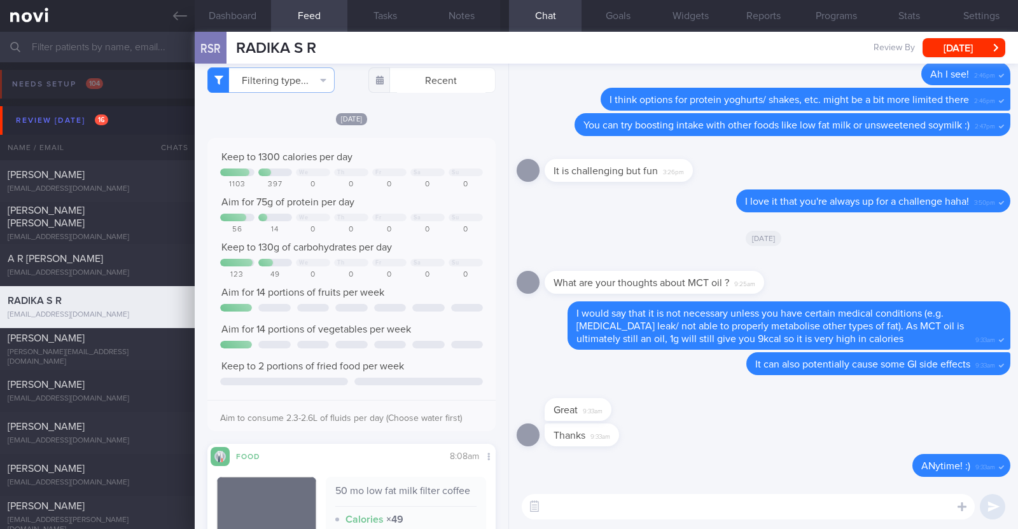
click at [627, 509] on textarea at bounding box center [748, 506] width 453 height 25
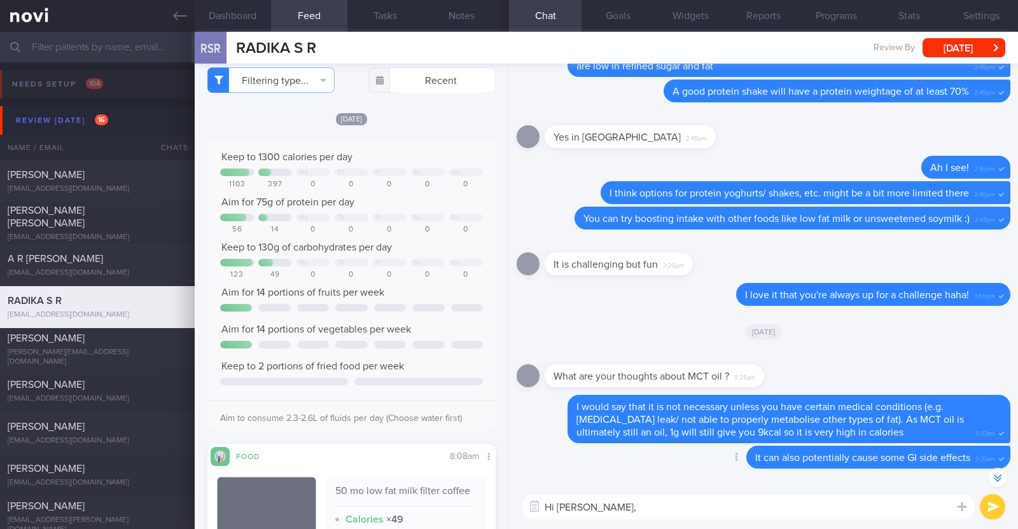
scroll to position [0, 0]
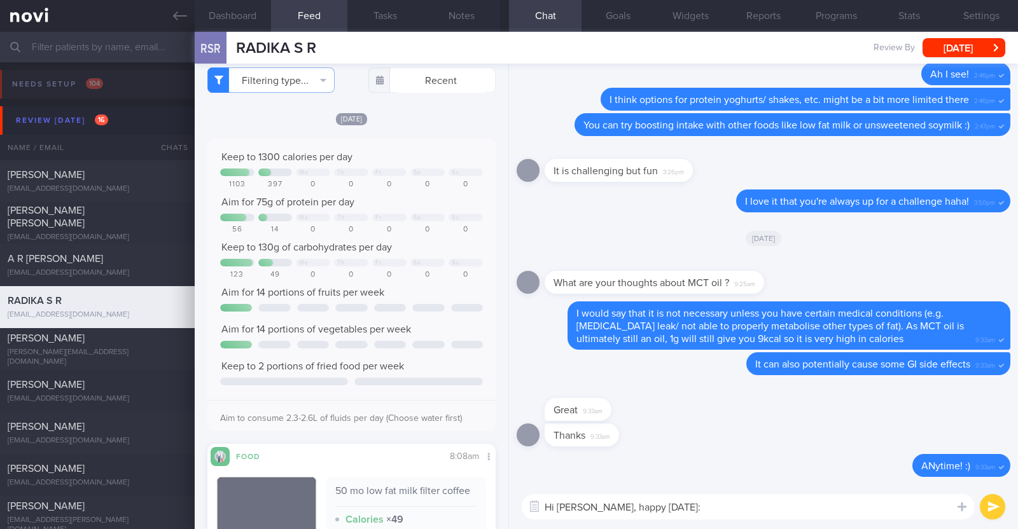
type textarea "Hi Radika, happy Tuesday:)"
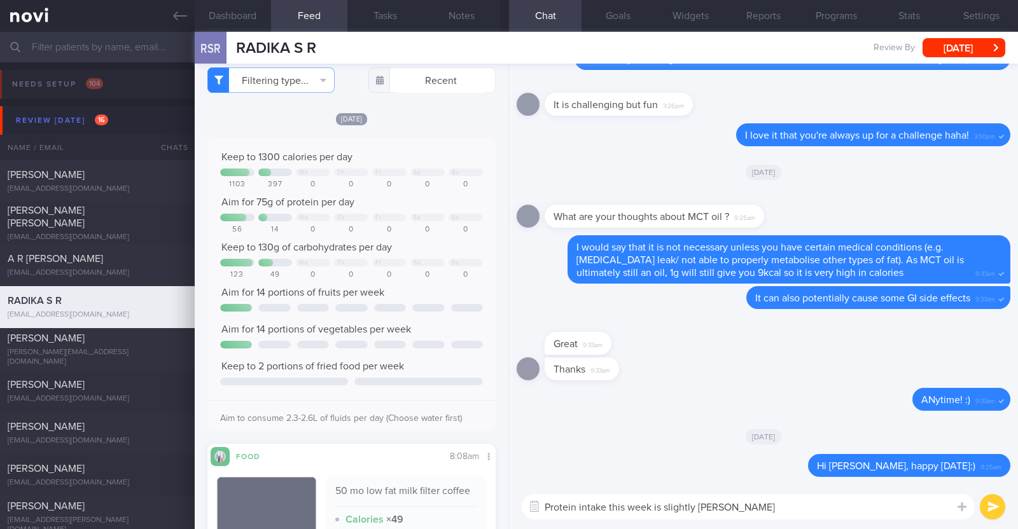
type textarea "Protein intake this week is slightly lower"
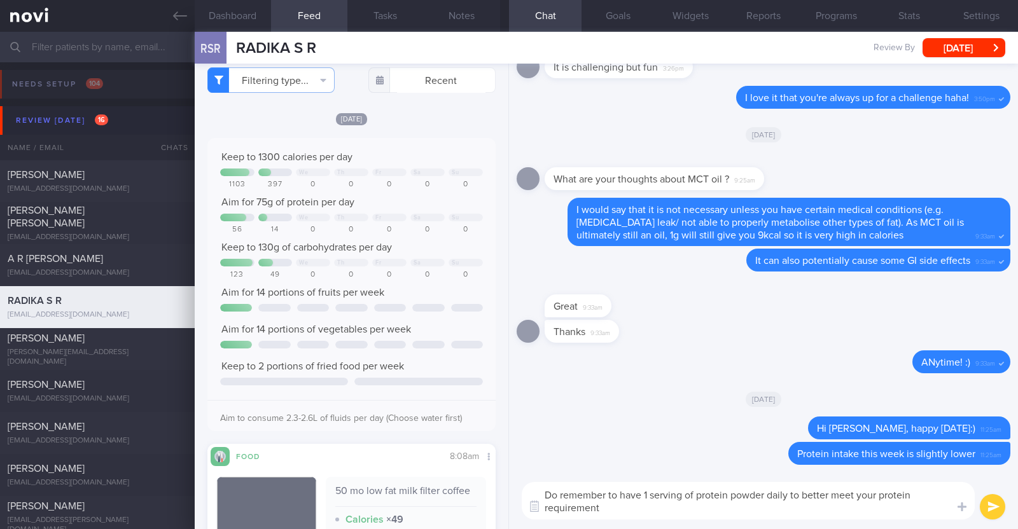
type textarea "Do remember to have 1 serving of protein powder daily to better meet your prote…"
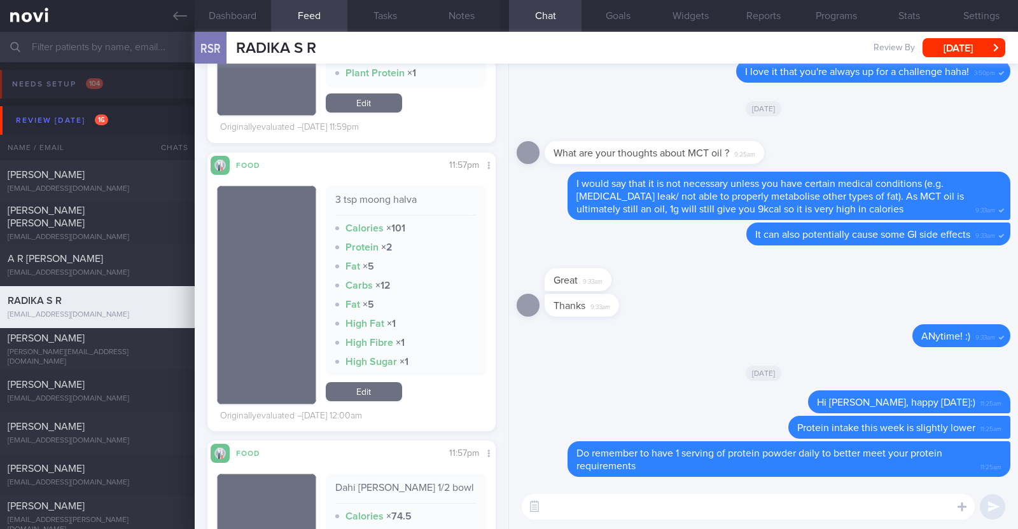
scroll to position [5497, 0]
click at [587, 503] on textarea at bounding box center [748, 506] width 453 height 25
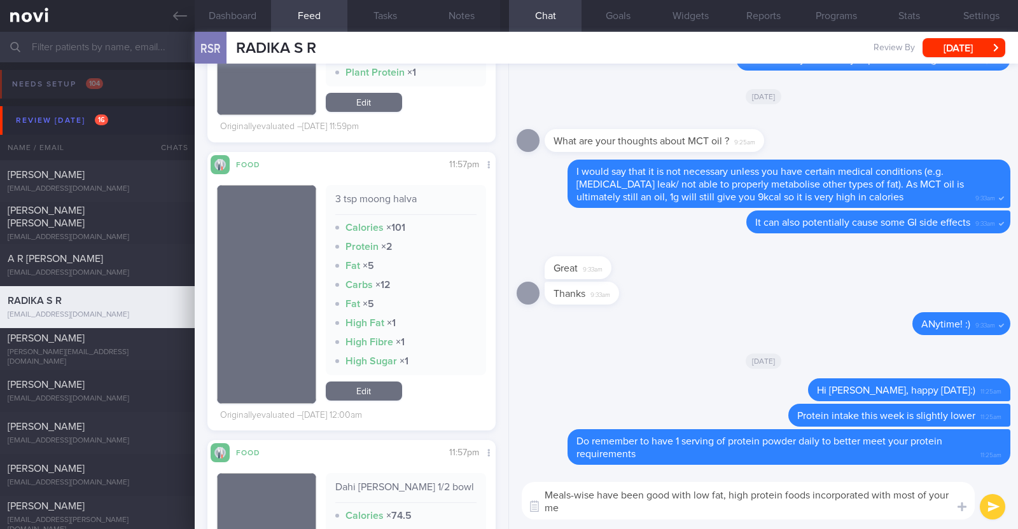
scroll to position [0, 0]
type textarea "Meals-wise have been good with low fat, high protein foods incorporated with mo…"
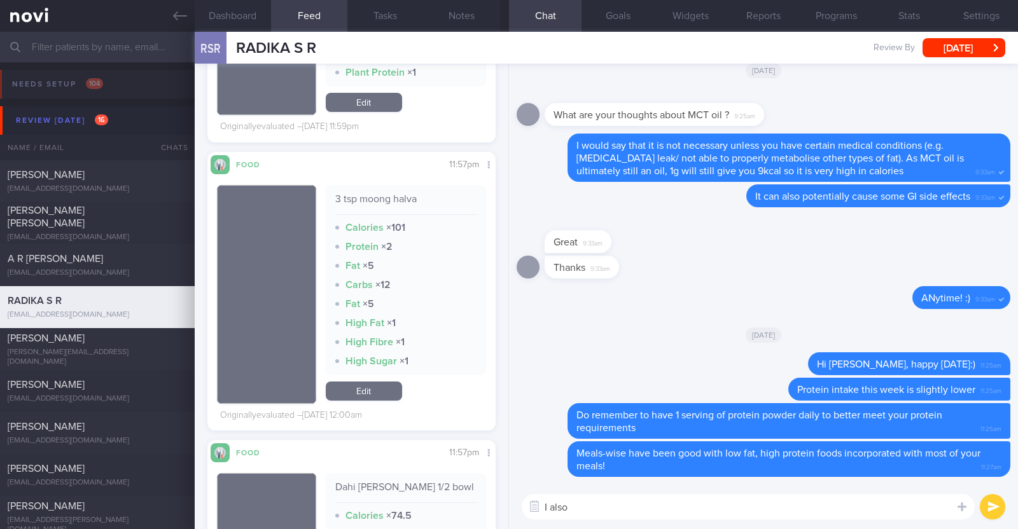
paste textarea "just want to let you know that I will be on leave from [DATE]-[DATE]. During th…"
type textarea "I also just want to let you know that I will be on leave from [DATE]-[DATE]. Du…"
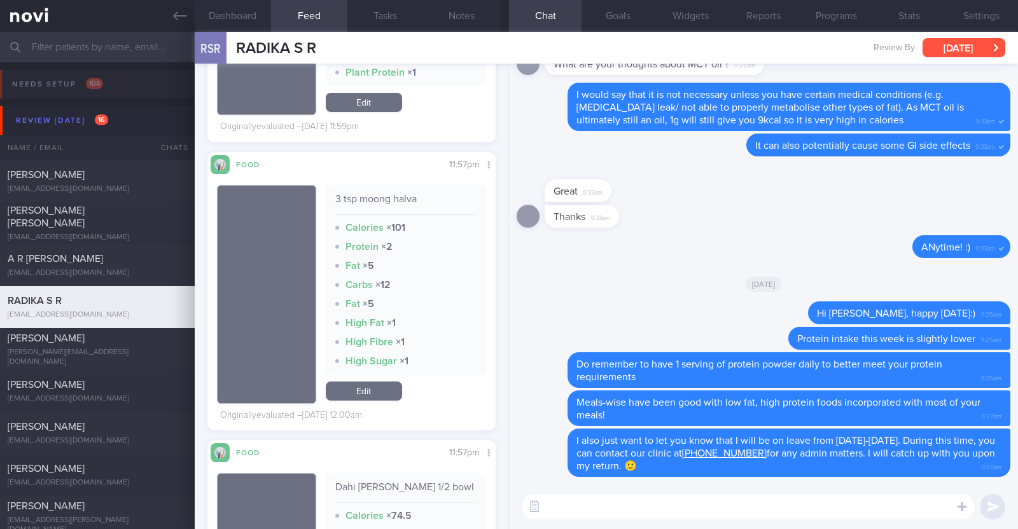
click at [934, 54] on button "[DATE]" at bounding box center [964, 47] width 83 height 19
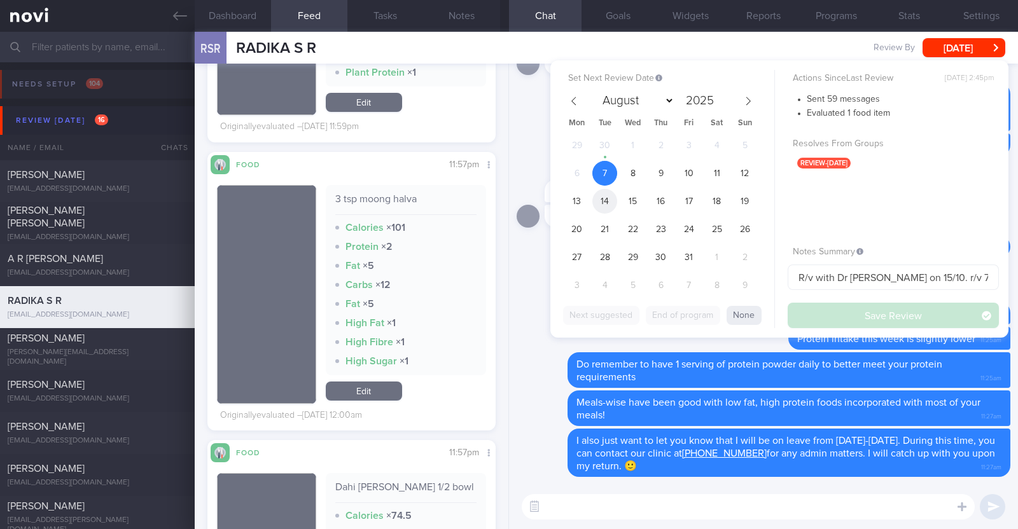
click at [608, 203] on span "14" at bounding box center [604, 201] width 25 height 25
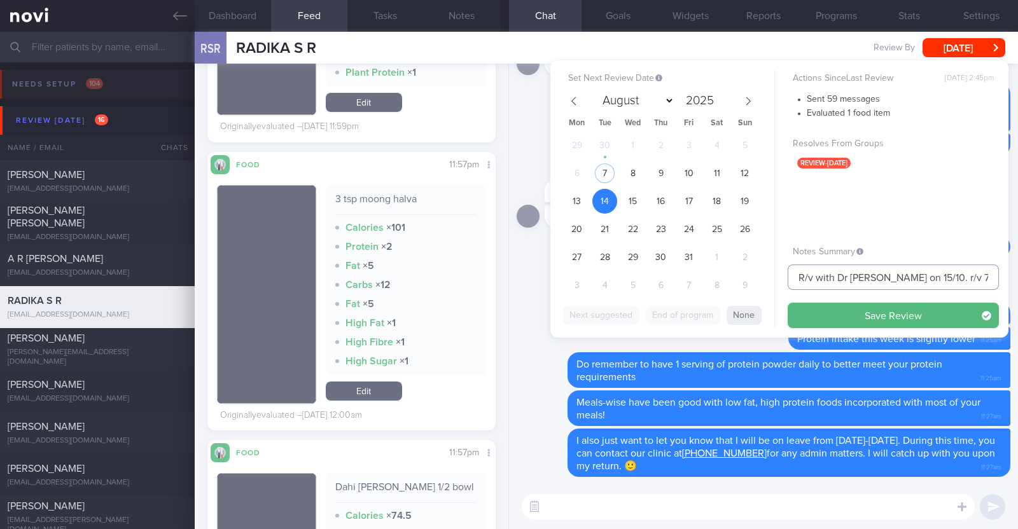
click at [923, 278] on input "R/v with Dr JJ on 15/10. r/v 7/10" at bounding box center [893, 277] width 211 height 25
type input "R/v with Dr [PERSON_NAME] on 15/10. r/v 14/10"
click at [903, 307] on button "Save Review" at bounding box center [893, 315] width 211 height 25
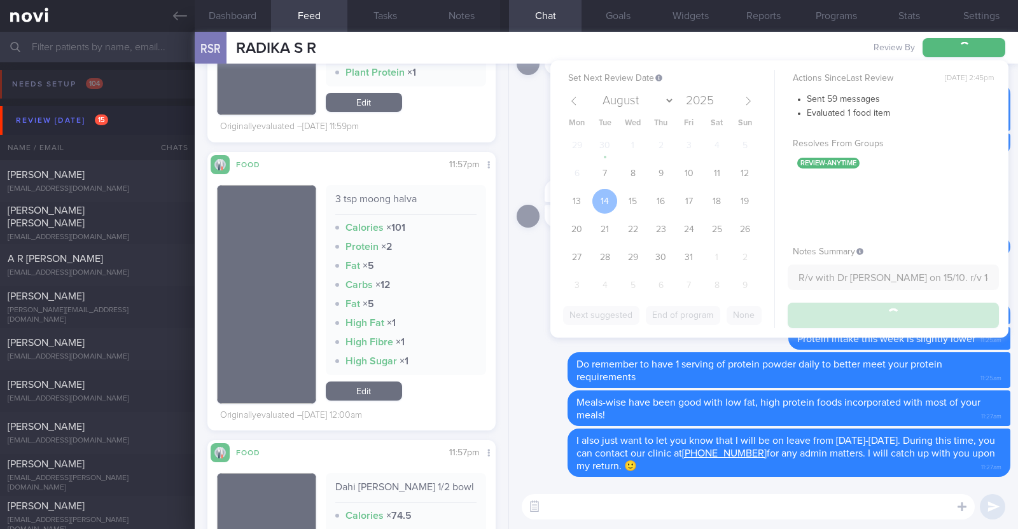
type input "R/v with Dr [PERSON_NAME] on 15/10. r/v 14/10"
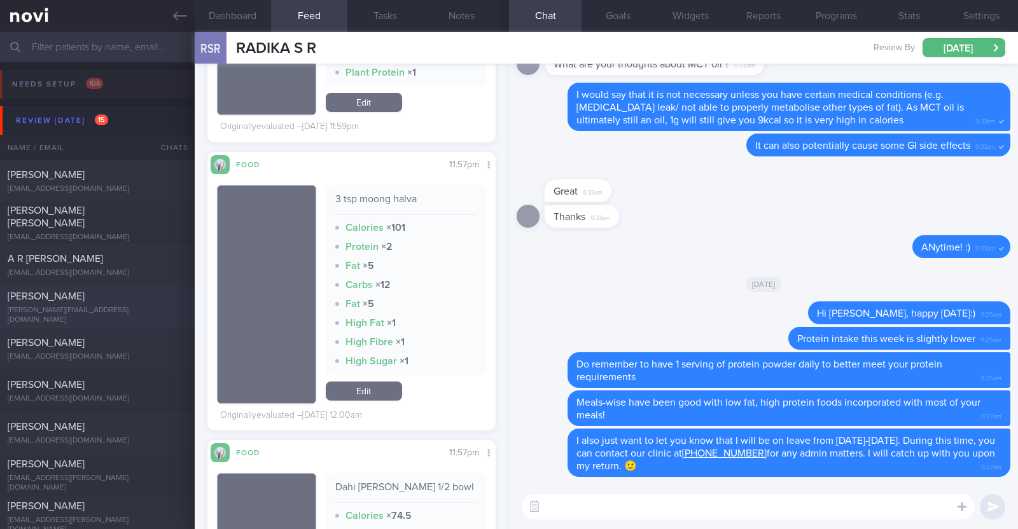
click at [118, 298] on div "[PERSON_NAME]" at bounding box center [96, 296] width 176 height 13
type textarea "45M Co-morbidities: CAD Dyslipidemia Gout Vit D insufficiency Medication/Supple…"
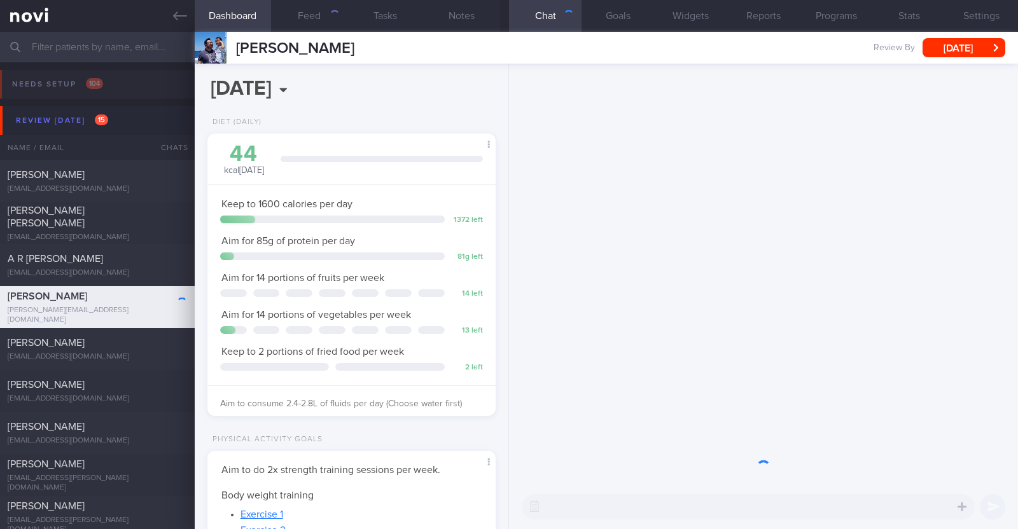
scroll to position [144, 253]
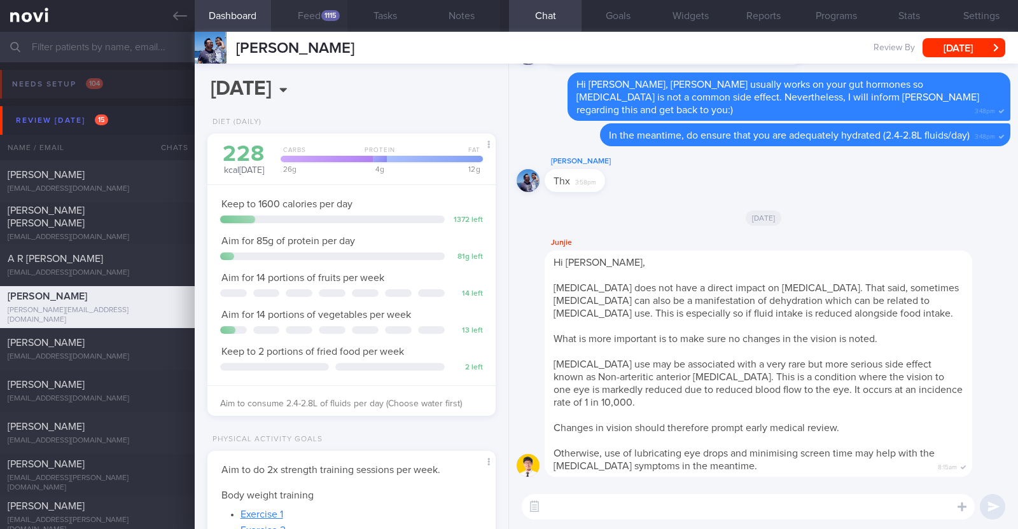
click at [305, 15] on button "Feed 1115" at bounding box center [309, 16] width 76 height 32
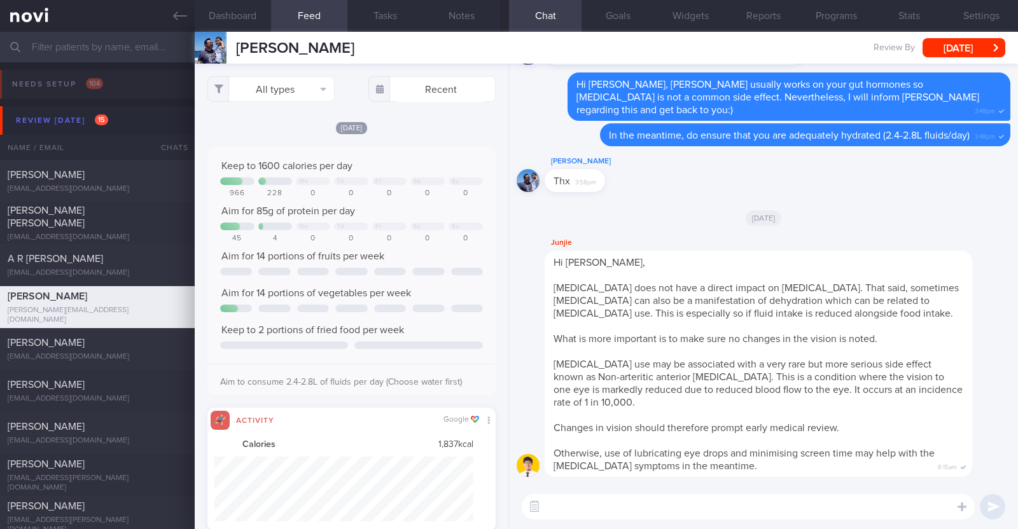
scroll to position [65, 260]
click at [303, 90] on button "All types" at bounding box center [270, 88] width 127 height 25
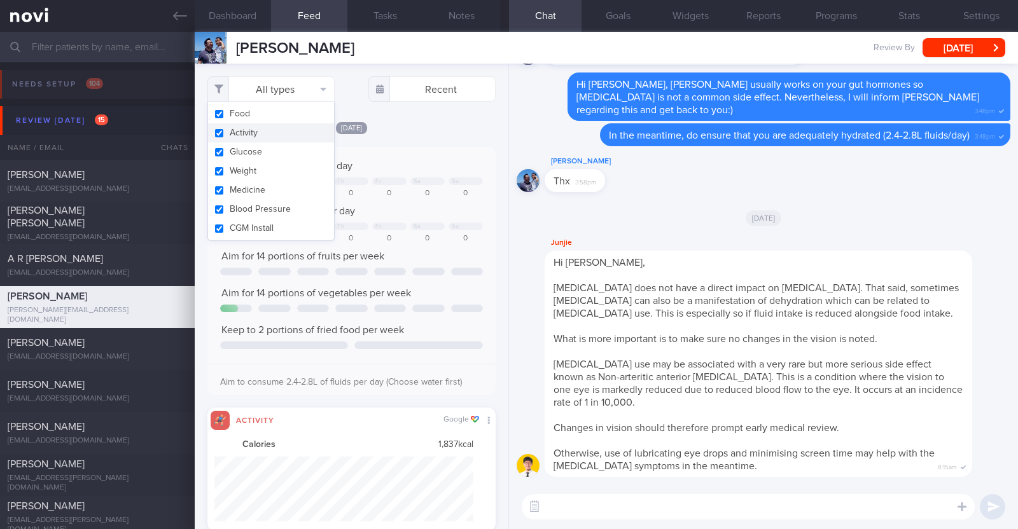
click at [286, 129] on button "Activity" at bounding box center [271, 132] width 126 height 19
checkbox input "false"
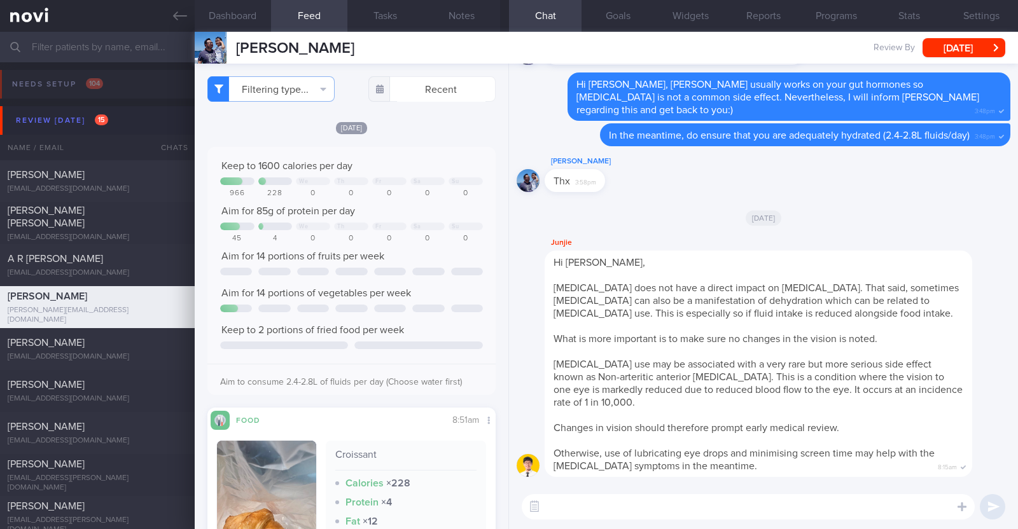
click at [457, 129] on div "[DATE]" at bounding box center [351, 127] width 288 height 13
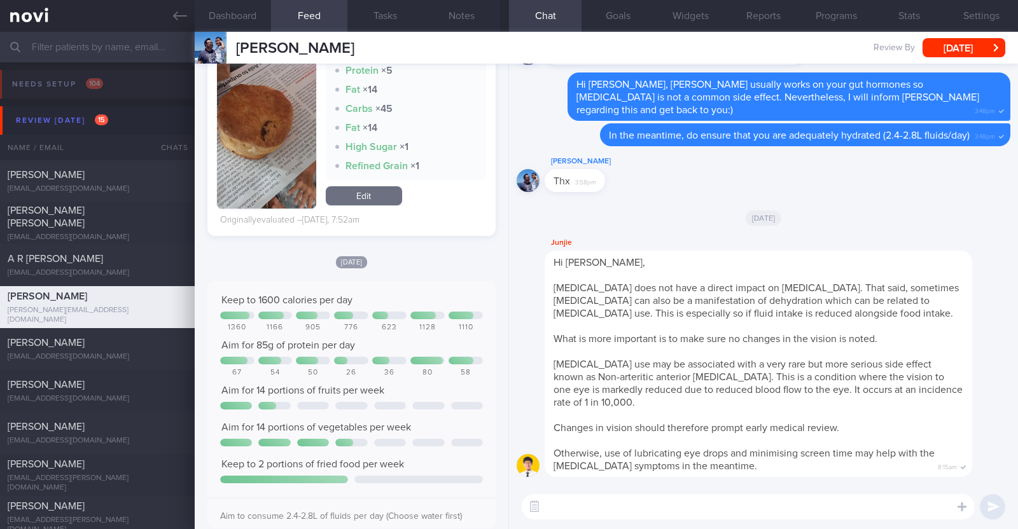
click at [653, 505] on textarea at bounding box center [748, 506] width 453 height 25
click at [555, 503] on textarea "HI Kelvin," at bounding box center [748, 506] width 453 height 25
click at [647, 496] on textarea "Hi Kelvin," at bounding box center [748, 506] width 453 height 25
type textarea "Hi Kelvin, how are your eyes feeling?"
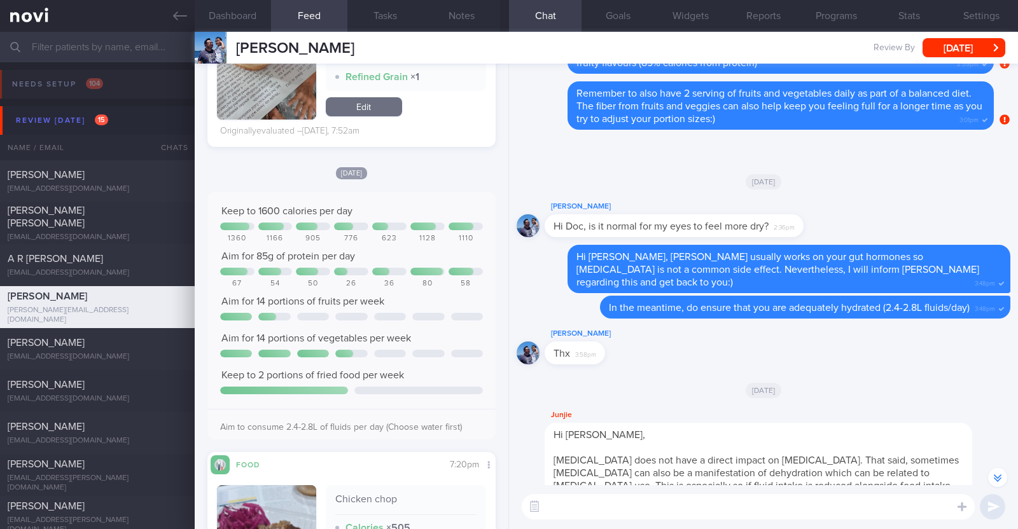
scroll to position [0, 0]
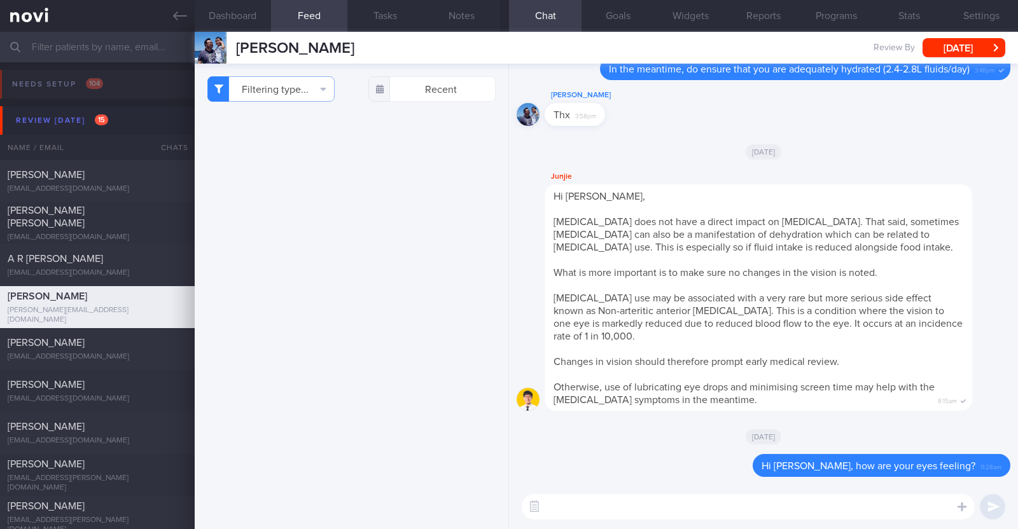
select select "9"
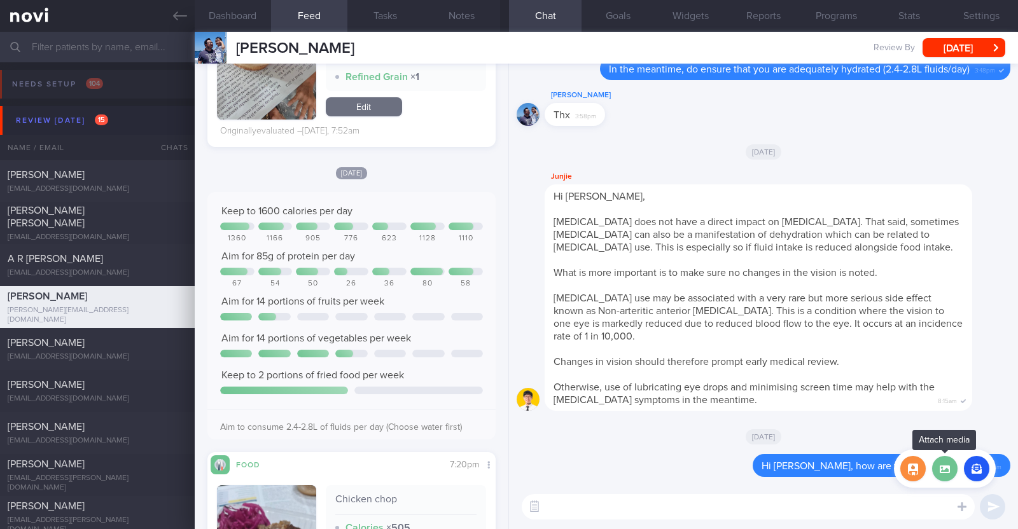
click at [942, 473] on label at bounding box center [944, 468] width 25 height 25
click at [0, 0] on input "file" at bounding box center [0, 0] width 0 height 0
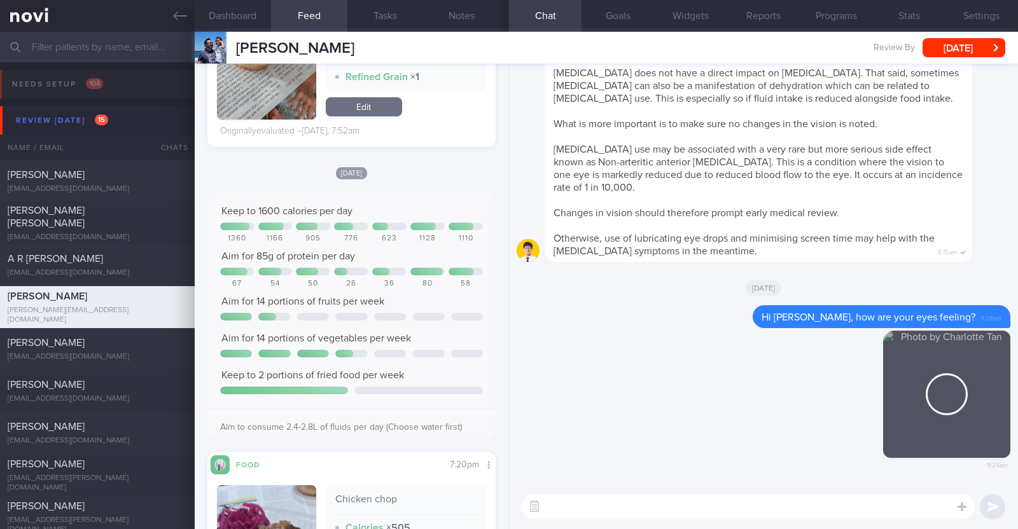
click at [699, 507] on textarea at bounding box center [748, 506] width 453 height 25
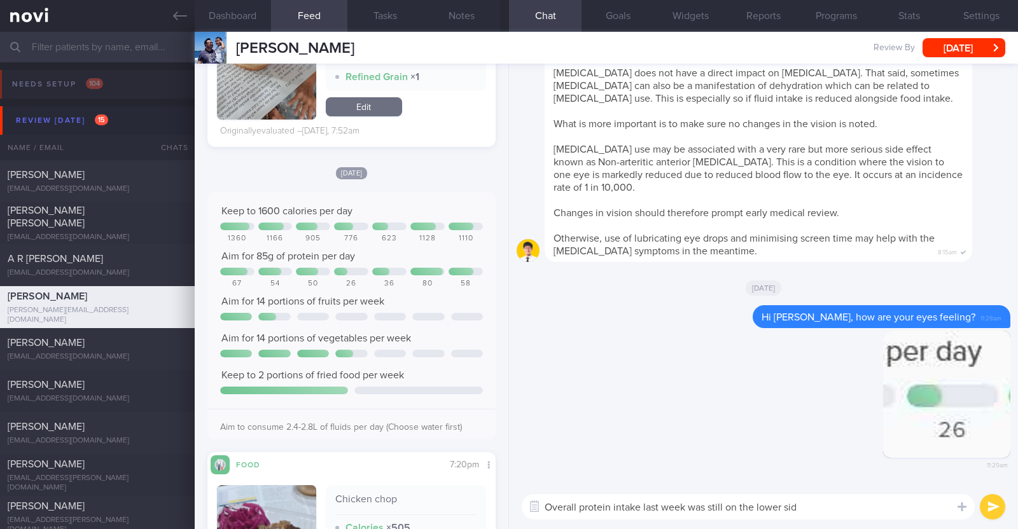
type textarea "Overall protein intake last week was still on the lower side"
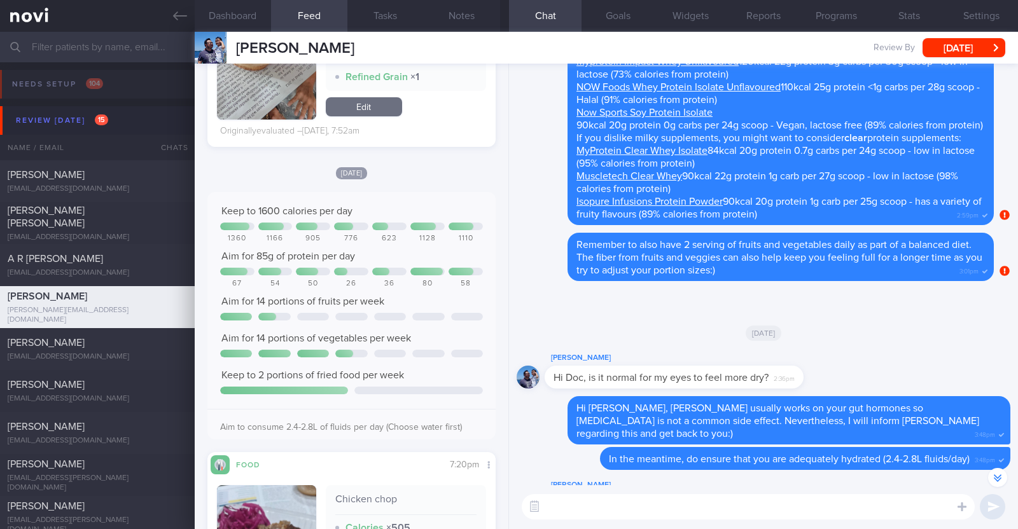
scroll to position [-662, 0]
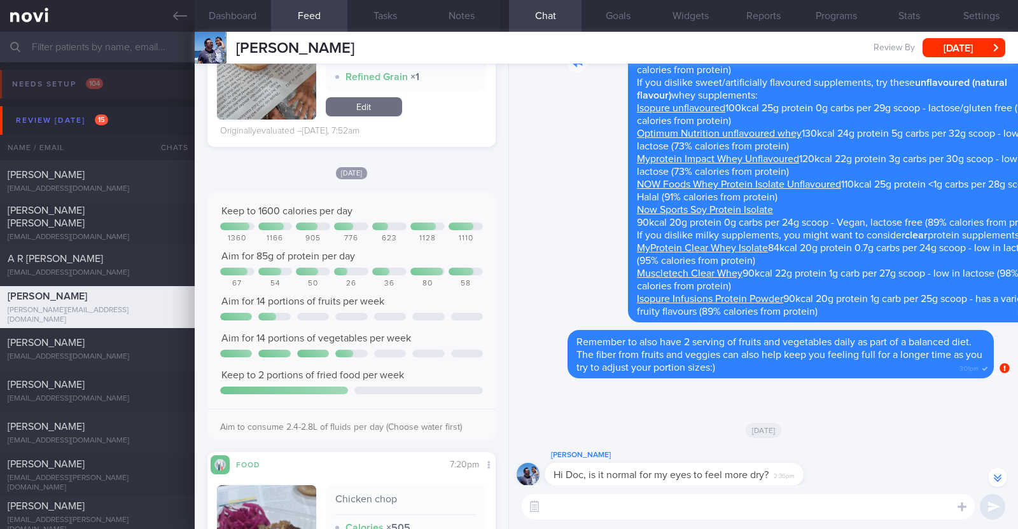
drag, startPoint x: 869, startPoint y: 227, endPoint x: 1017, endPoint y: 239, distance: 148.7
click at [1017, 239] on div "Delete Hi [PERSON_NAME], how are your eyes feeling? 11:28am [DATE] [GEOGRAPHIC_…" at bounding box center [763, 274] width 509 height 421
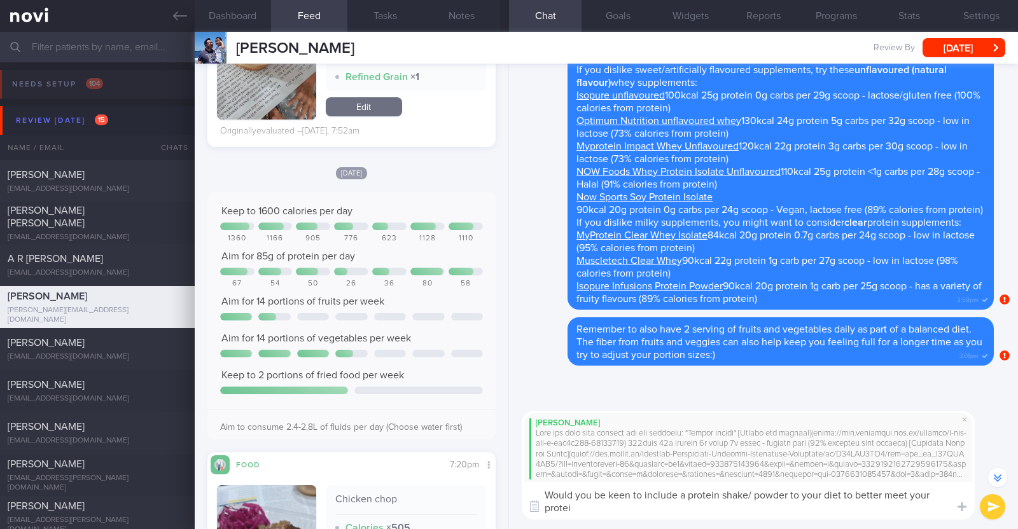
scroll to position [-744, 0]
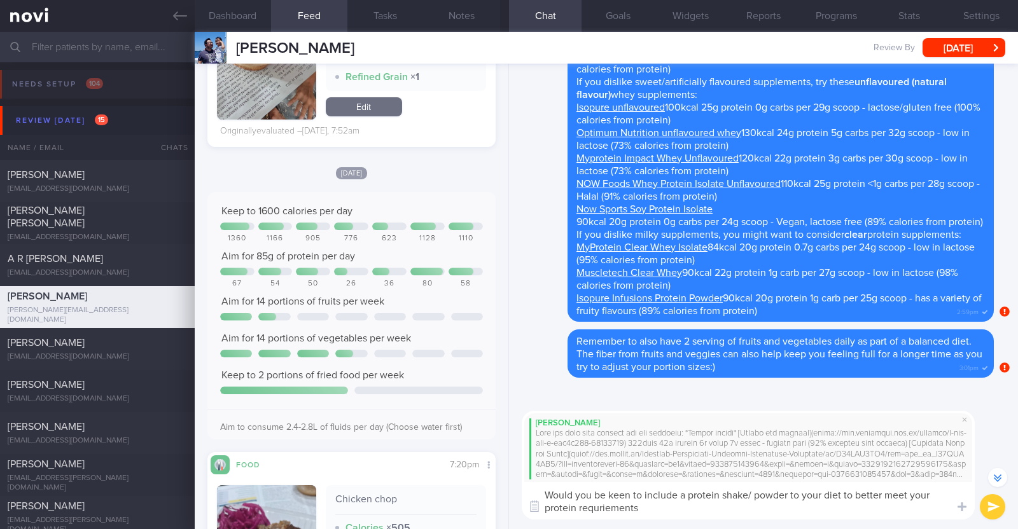
type textarea "Would you be keen to include a protein shake/ powder to your diet to better mee…"
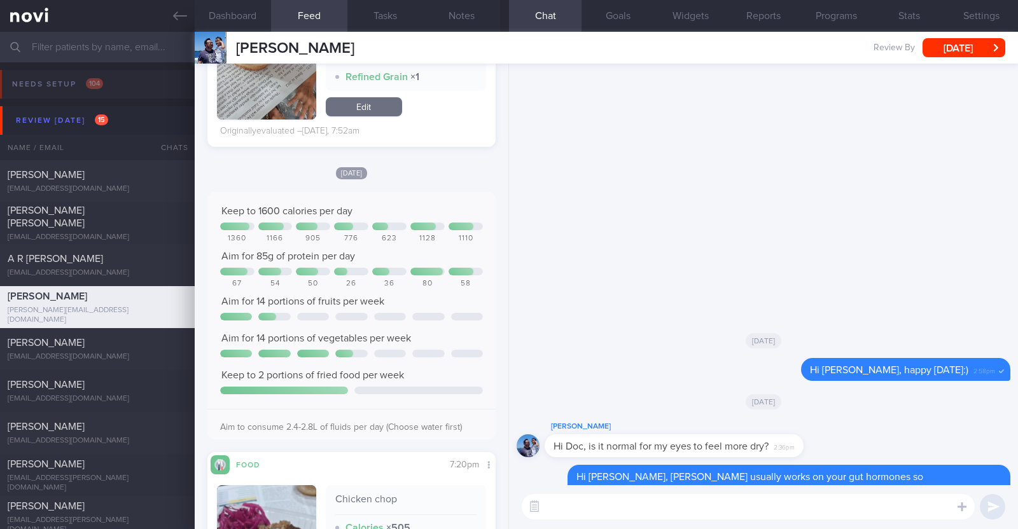
scroll to position [0, 0]
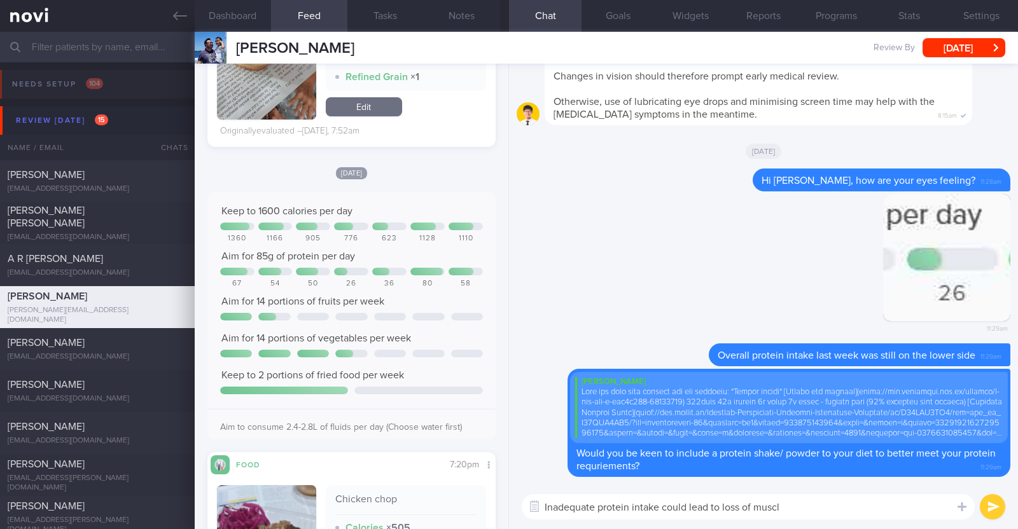
type textarea "Inadequate protein intake could lead to loss of muscle"
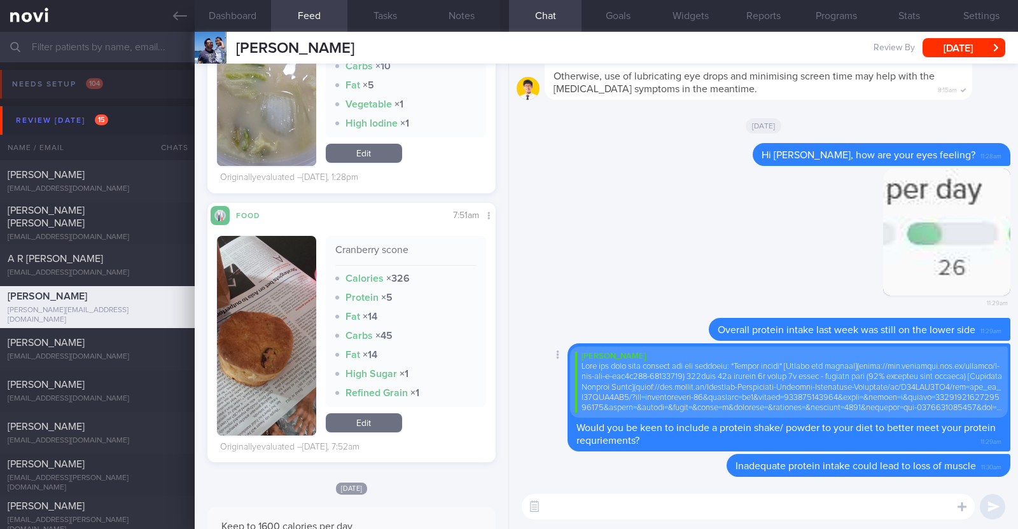
scroll to position [1122, 0]
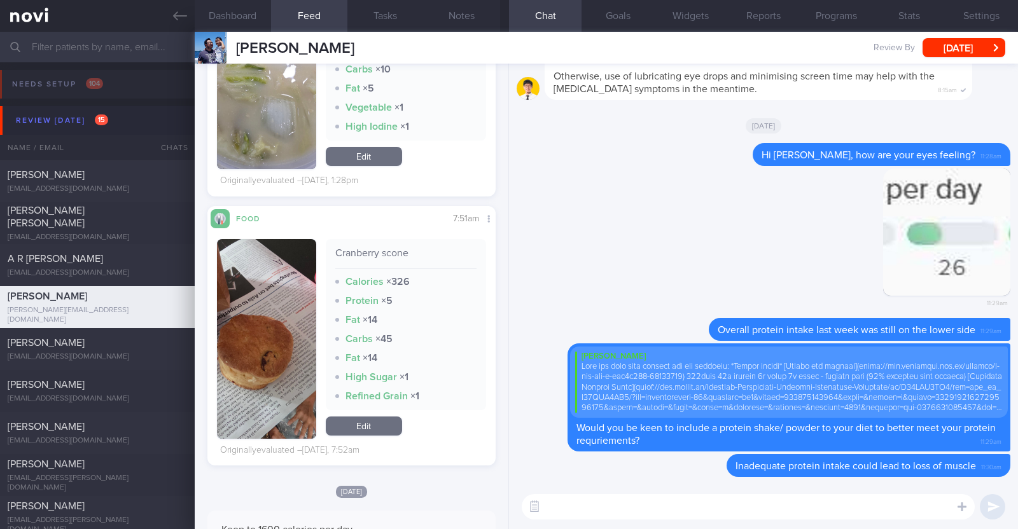
click at [567, 506] on textarea at bounding box center [748, 506] width 453 height 25
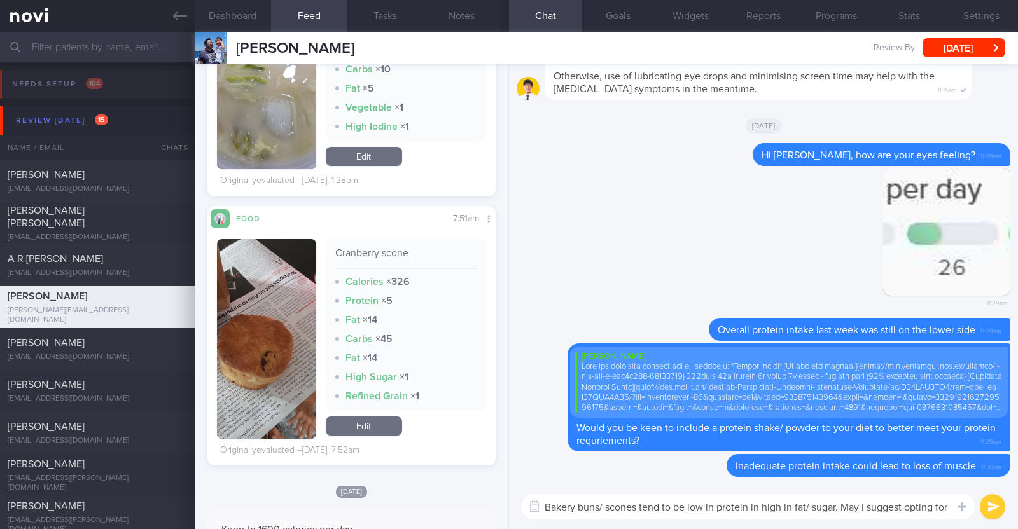
scroll to position [0, 0]
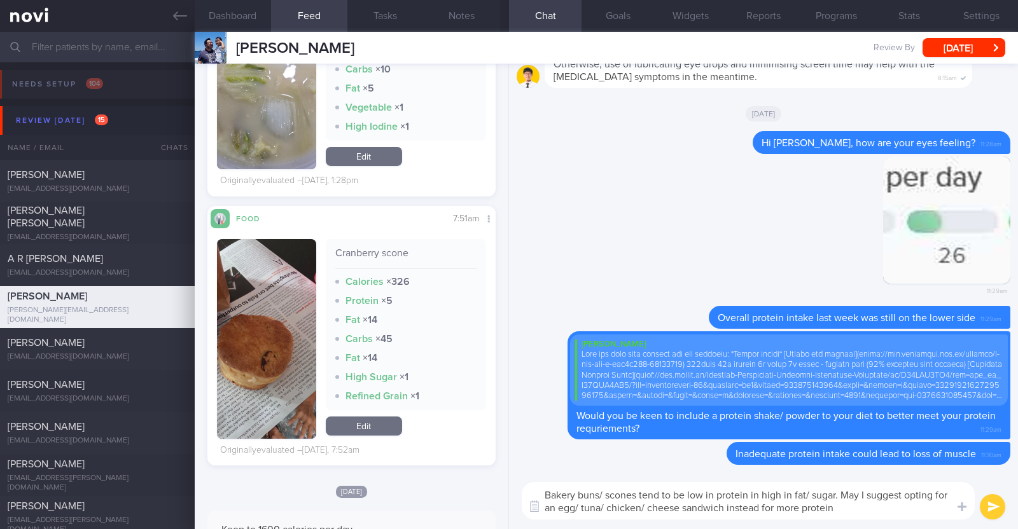
type textarea "Bakery buns/ scones tend to be low in protein in high in fat/ sugar. May I sugg…"
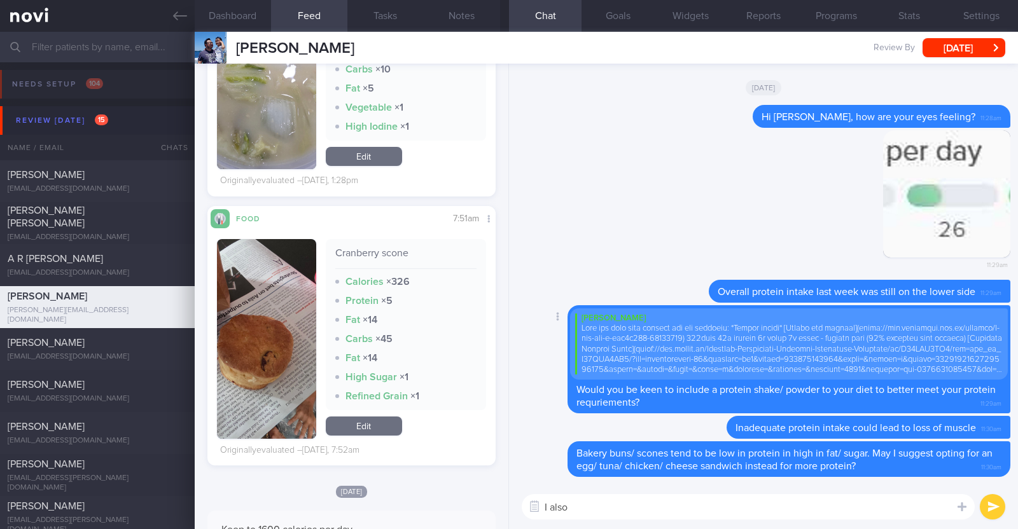
paste textarea "just want to let you know that I will be on leave from [DATE]-[DATE]. During th…"
type textarea "I also just want to let you know that I will be on leave from [DATE]-[DATE]. Du…"
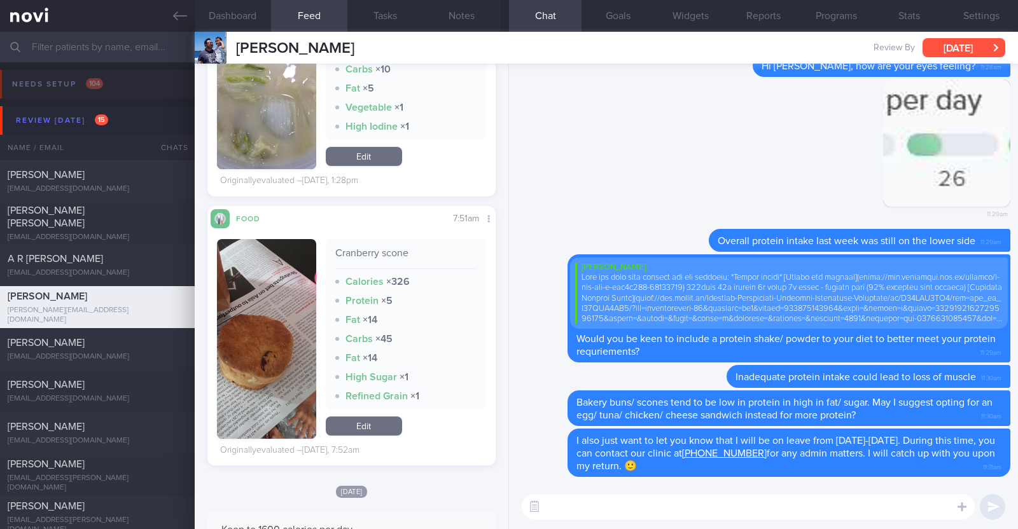
click at [944, 55] on button "[DATE]" at bounding box center [964, 47] width 83 height 19
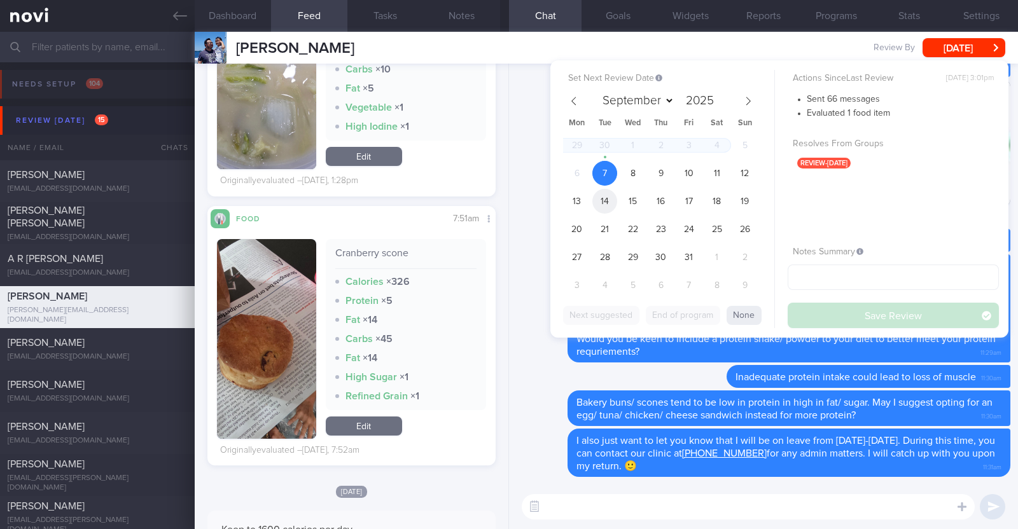
click at [610, 204] on span "14" at bounding box center [604, 201] width 25 height 25
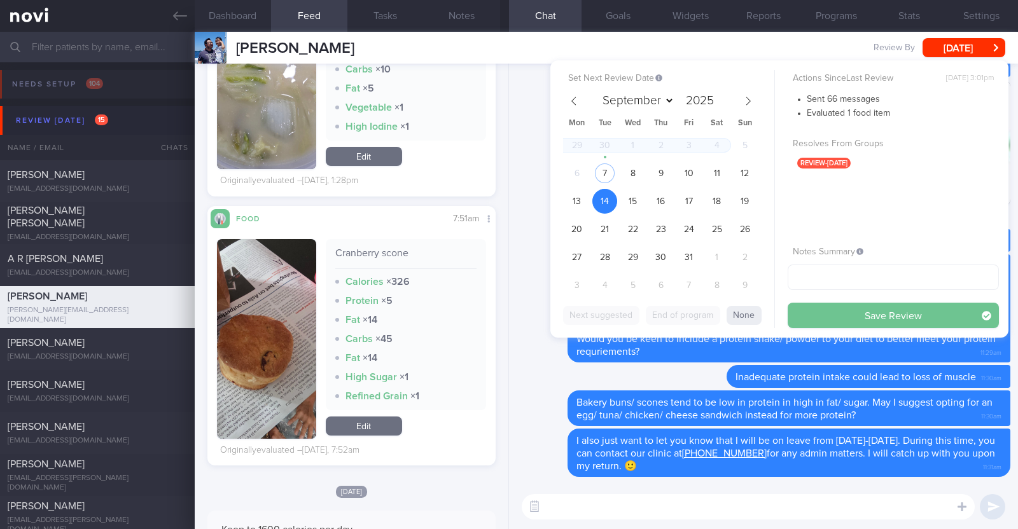
click at [817, 310] on button "Save Review" at bounding box center [893, 315] width 211 height 25
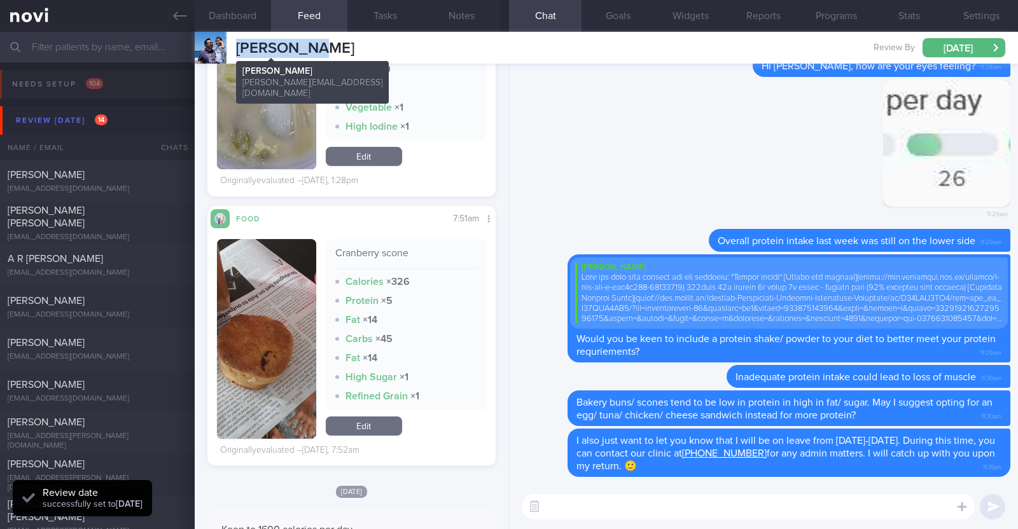
drag, startPoint x: 308, startPoint y: 44, endPoint x: 236, endPoint y: 46, distance: 71.9
click at [236, 46] on div "Kelvin Lee Kelvin Lee lee.kel@gmail.com Review By Tue, 14 Oct Set Next Review D…" at bounding box center [606, 48] width 823 height 32
copy span "[PERSON_NAME]"
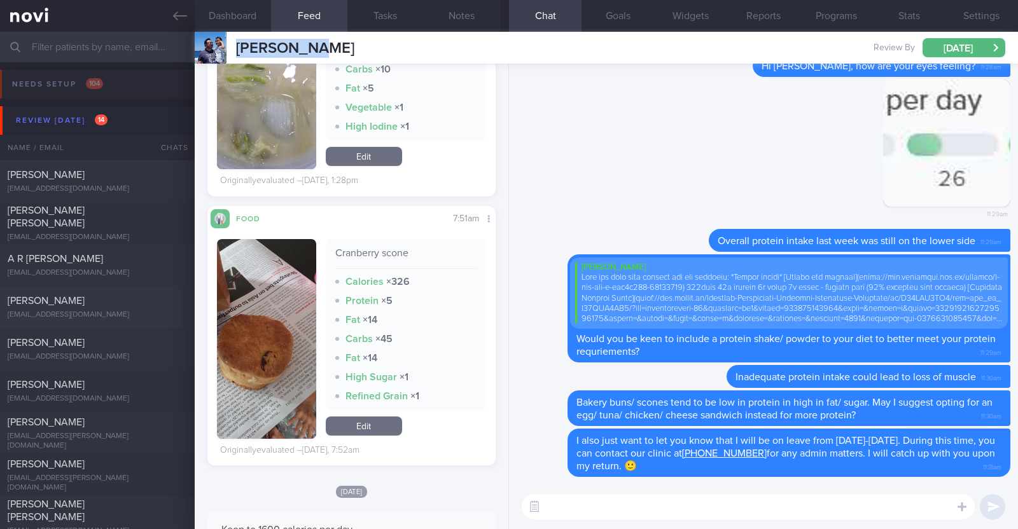
click at [120, 307] on div "Diana Ho tilapiah@yahoo.com" at bounding box center [97, 307] width 195 height 25
type textarea "47F Comorbidities: HLD Fatty Liver Vit D Deficiency Prediabetes / Insulin Resis…"
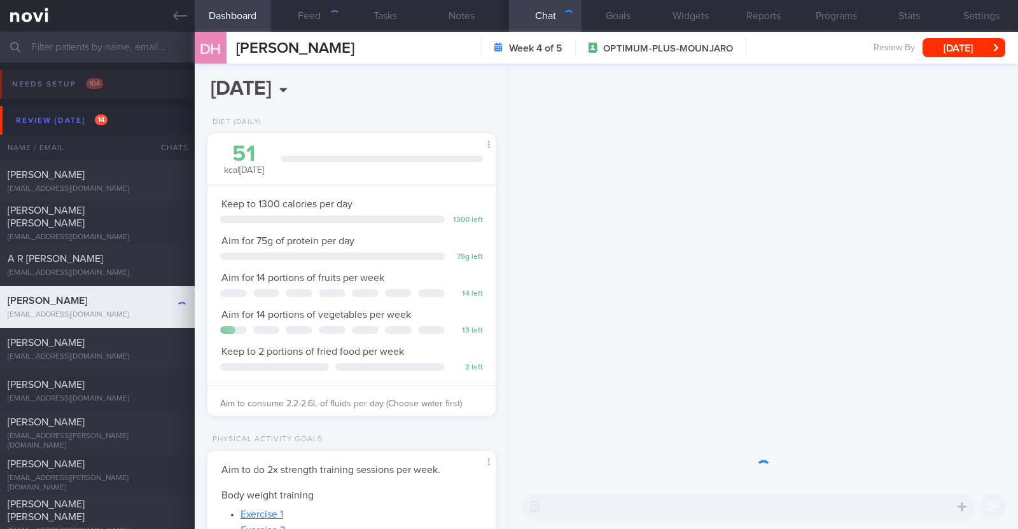
scroll to position [144, 253]
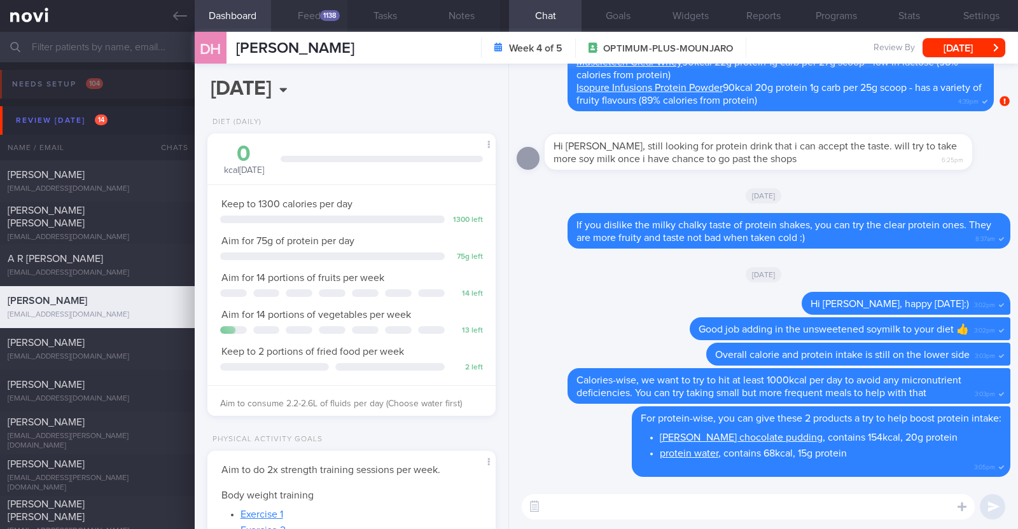
click at [327, 20] on div "1138" at bounding box center [330, 15] width 20 height 11
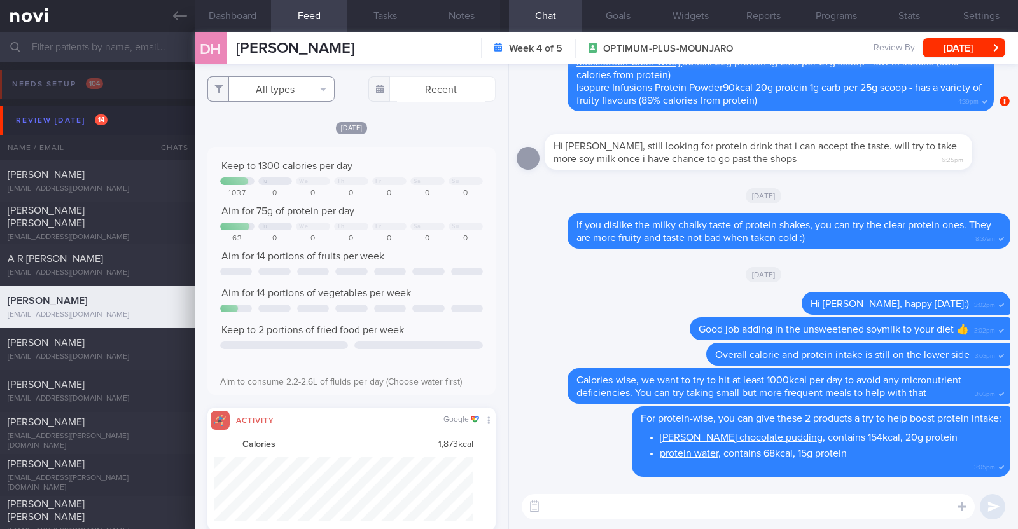
click at [312, 83] on button "All types" at bounding box center [270, 88] width 127 height 25
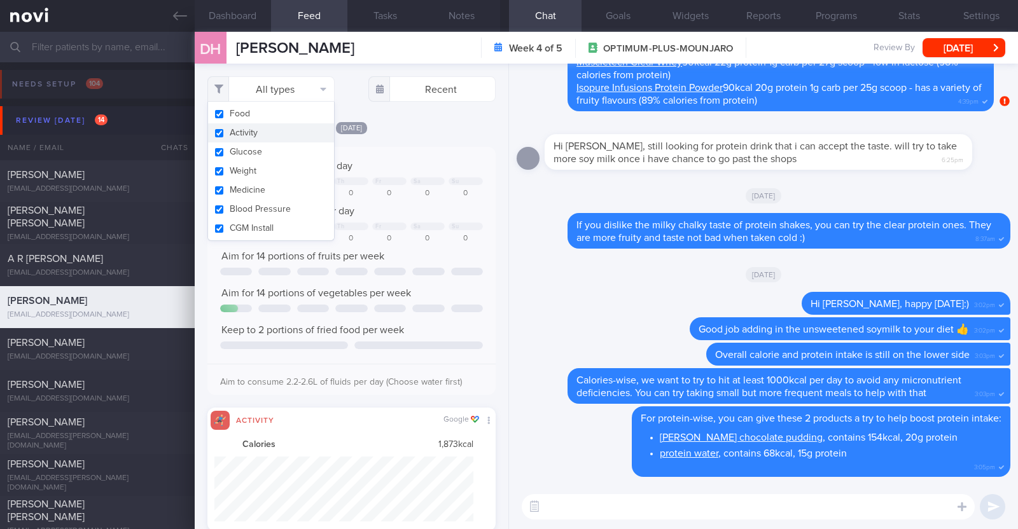
click at [295, 134] on button "Activity" at bounding box center [271, 132] width 126 height 19
checkbox input "false"
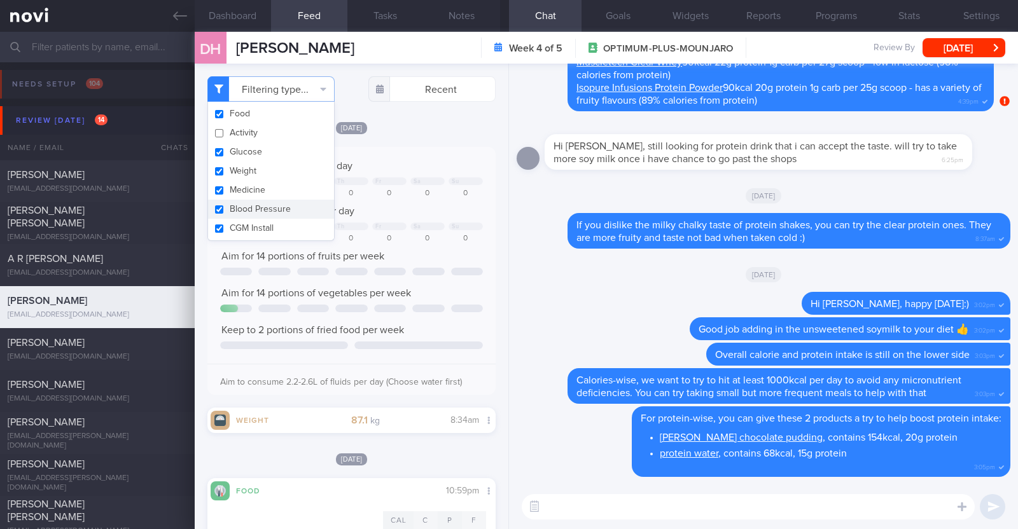
click at [468, 123] on div "[DATE]" at bounding box center [351, 127] width 288 height 13
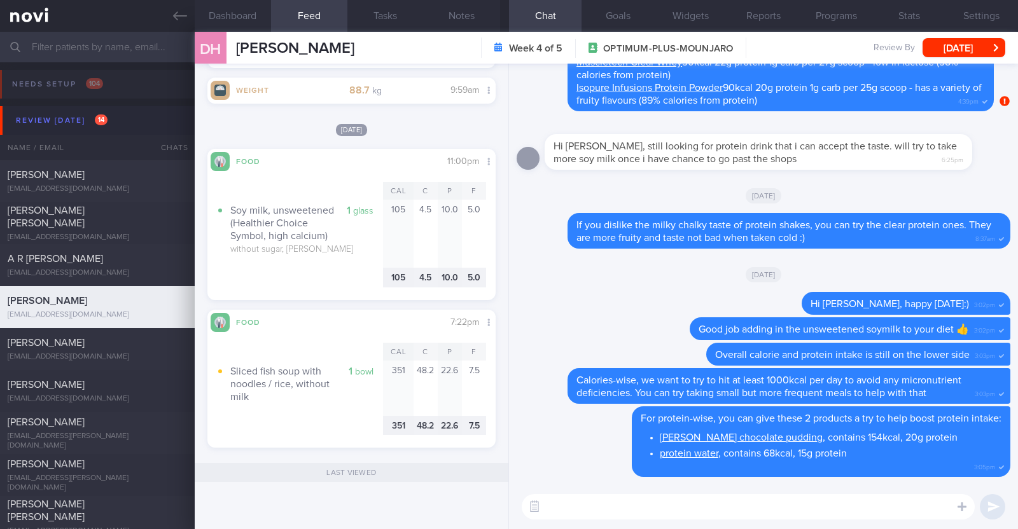
scroll to position [4135, 0]
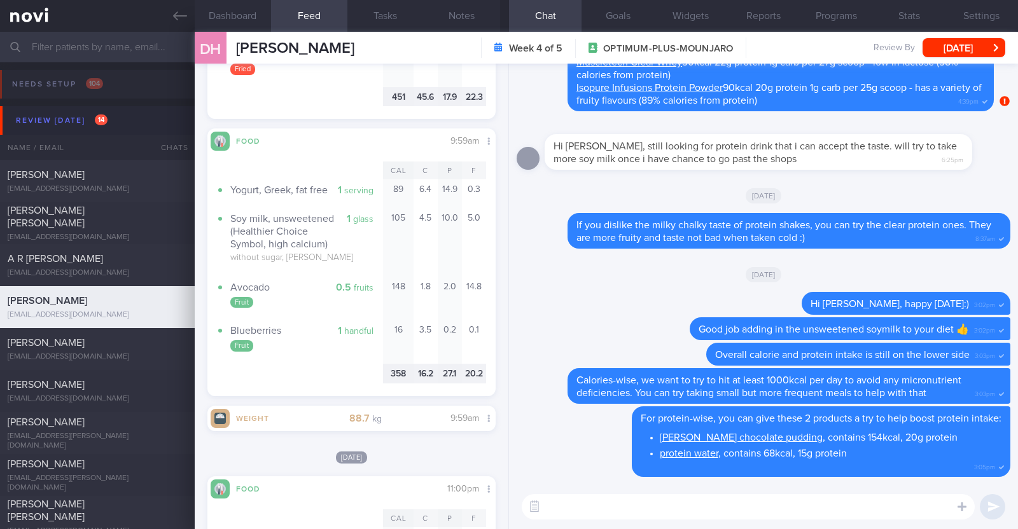
click at [671, 510] on textarea at bounding box center [748, 506] width 453 height 25
type textarea "Hi Diana:)"
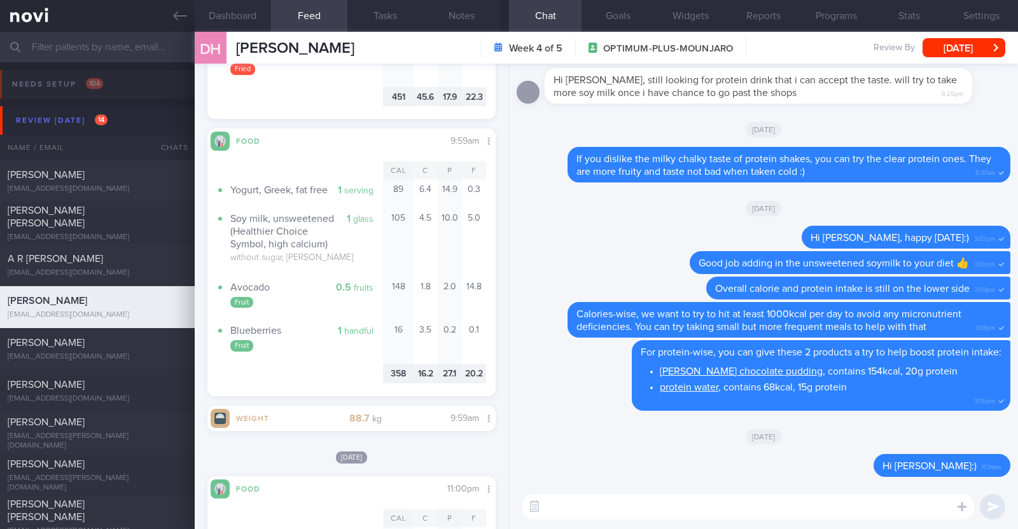
click at [598, 501] on textarea at bounding box center [748, 506] width 453 height 25
paste textarea "Instead of mee pok dry, which is high in calories (from oil) and carbs, and low…"
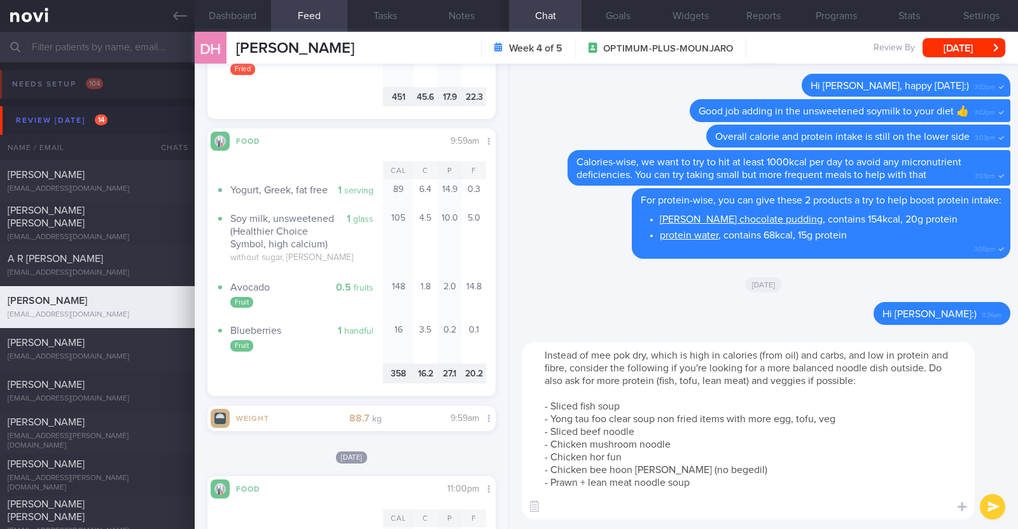
scroll to position [0, 0]
drag, startPoint x: 592, startPoint y: 357, endPoint x: 631, endPoint y: 352, distance: 39.1
click at [631, 352] on textarea "Instead of mee pok dry, which is high in calories (from oil) and carbs, and low…" at bounding box center [748, 431] width 453 height 178
type textarea "Instead of wonton noodles dry, which is high in calories (from oil) and carbs, …"
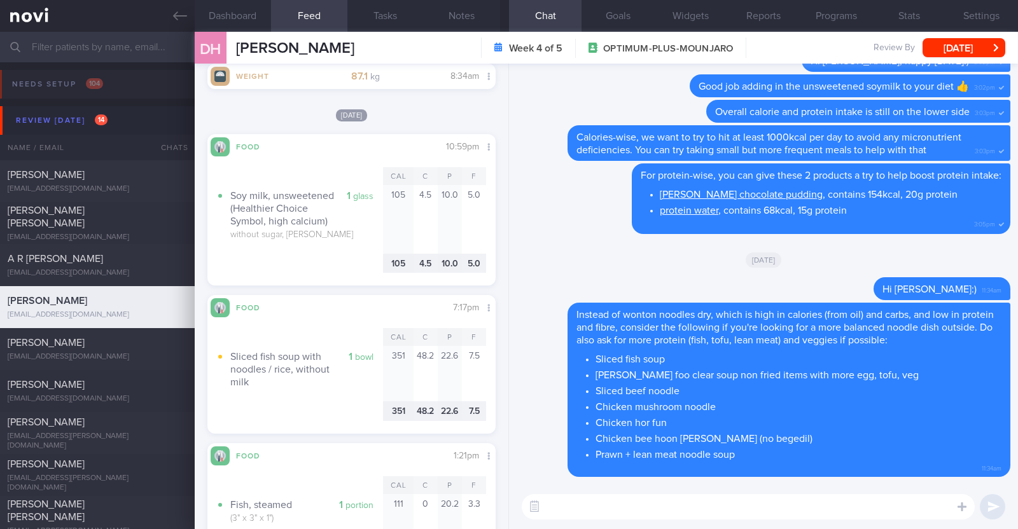
scroll to position [388, 0]
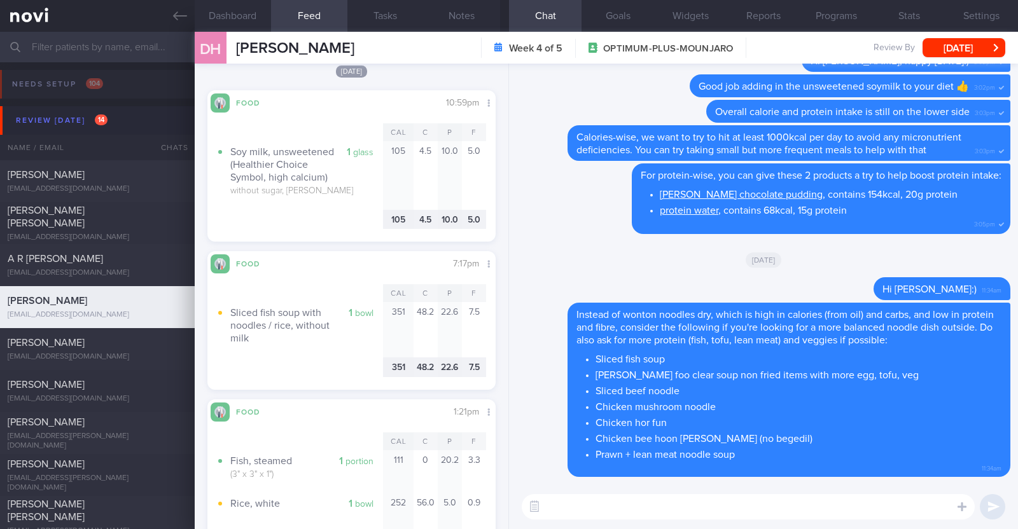
click at [570, 505] on textarea at bounding box center [748, 506] width 453 height 25
click at [751, 506] on textarea "DO also be mindful of fried food items e.g. hasbrown," at bounding box center [748, 506] width 453 height 25
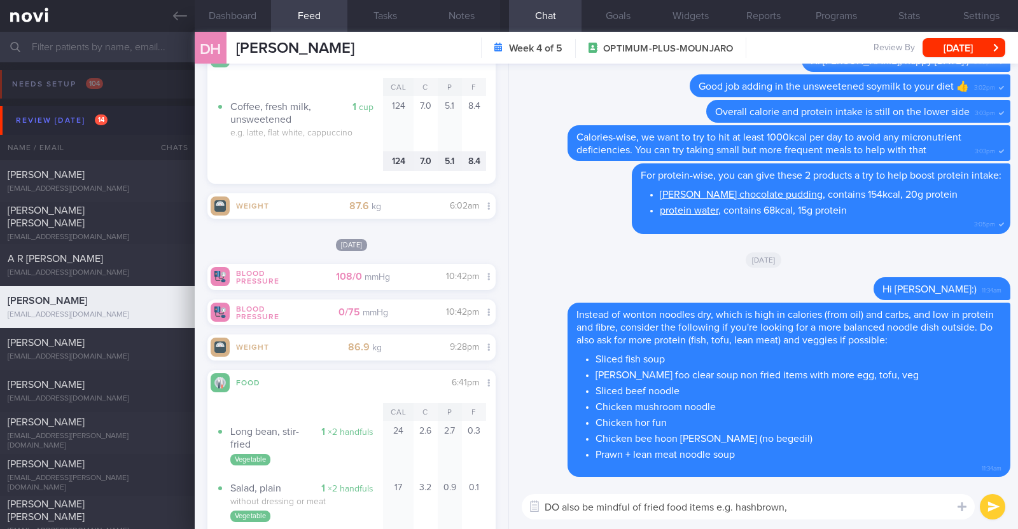
scroll to position [2058, 0]
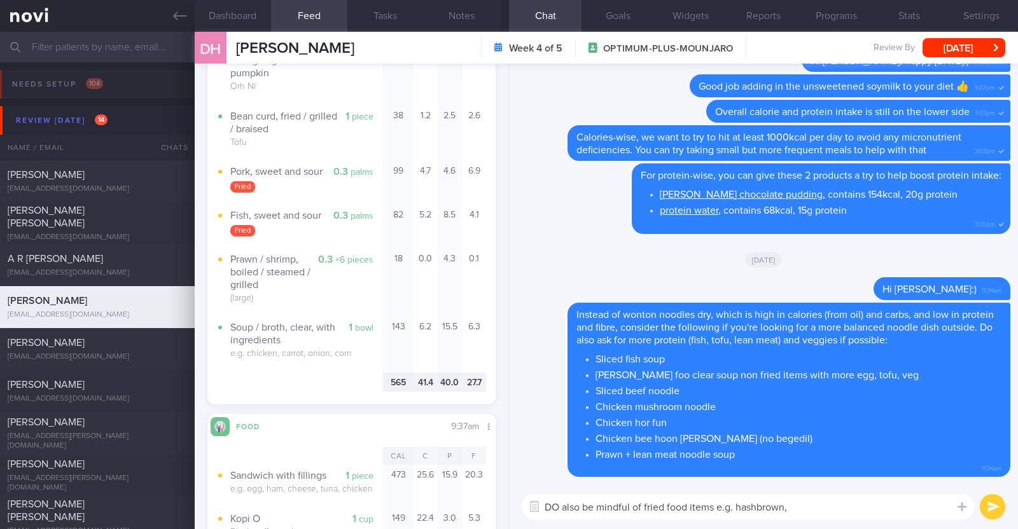
click at [829, 506] on textarea "DO also be mindful of fried food items e.g. hashbrown," at bounding box center [748, 506] width 453 height 25
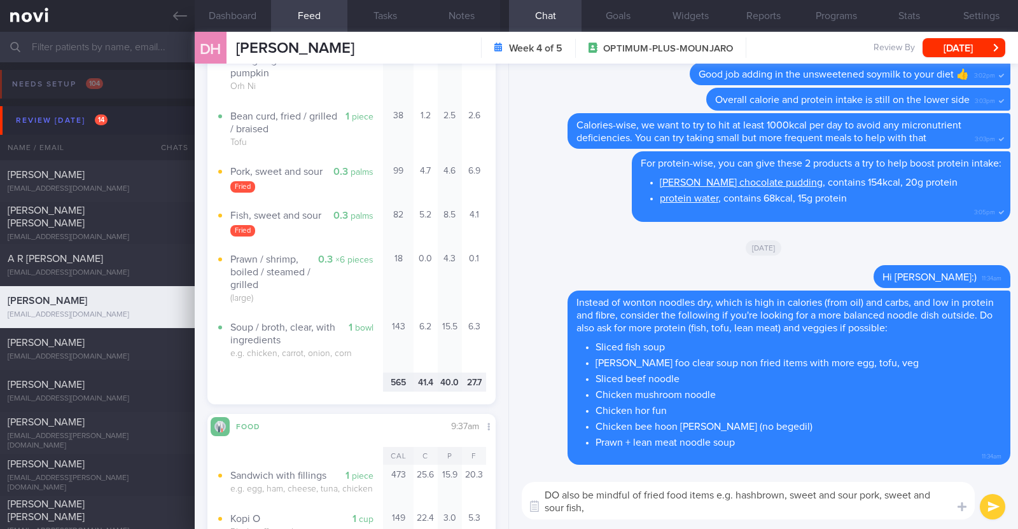
click at [554, 488] on textarea "DO also be mindful of fried food items e.g. hashbrown, sweet and sour pork, swe…" at bounding box center [748, 501] width 453 height 38
click at [591, 503] on textarea "Do also be mindful of fried food items e.g. hashbrown, sweet and sour pork, swe…" at bounding box center [748, 501] width 453 height 38
click at [634, 510] on textarea "Do also be mindful of fried food items e.g. hashbrown, sweet and sour pork, swe…" at bounding box center [748, 501] width 453 height 38
click at [717, 506] on textarea "Do also be mindful of fried food items e.g. hashbrown, sweet and sour pork, swe…" at bounding box center [748, 501] width 453 height 38
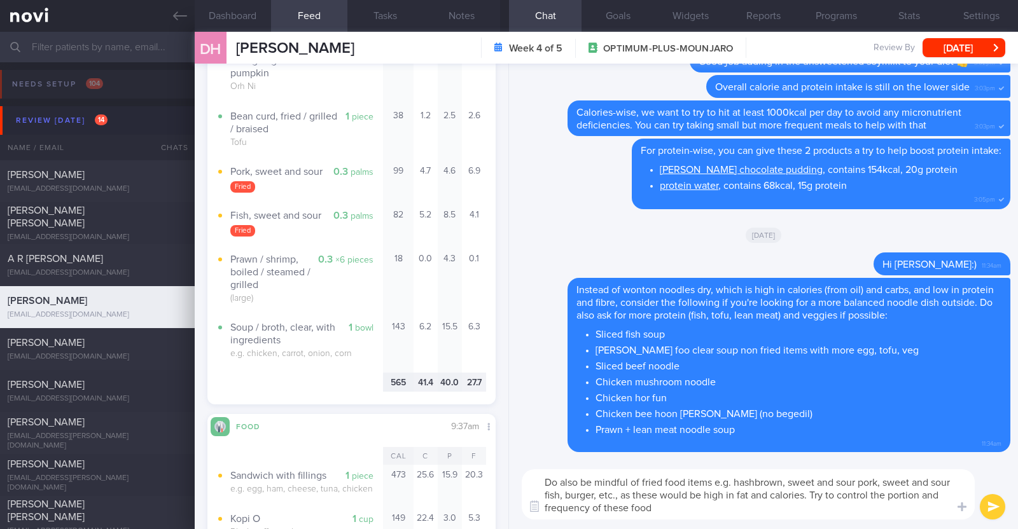
type textarea "Do also be mindful of fried food items e.g. hashbrown, sweet and sour pork, swe…"
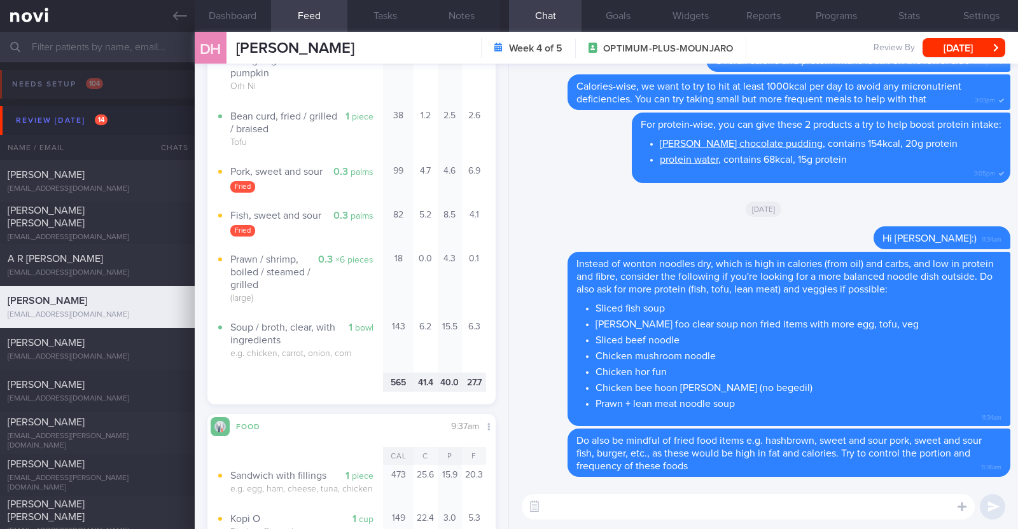
click at [561, 498] on textarea at bounding box center [748, 506] width 453 height 25
paste textarea "just want to let you know that I will be on leave from [DATE]-[DATE]. During th…"
type textarea "I also just want to let you know that I will be on leave from [DATE]-[DATE]. Du…"
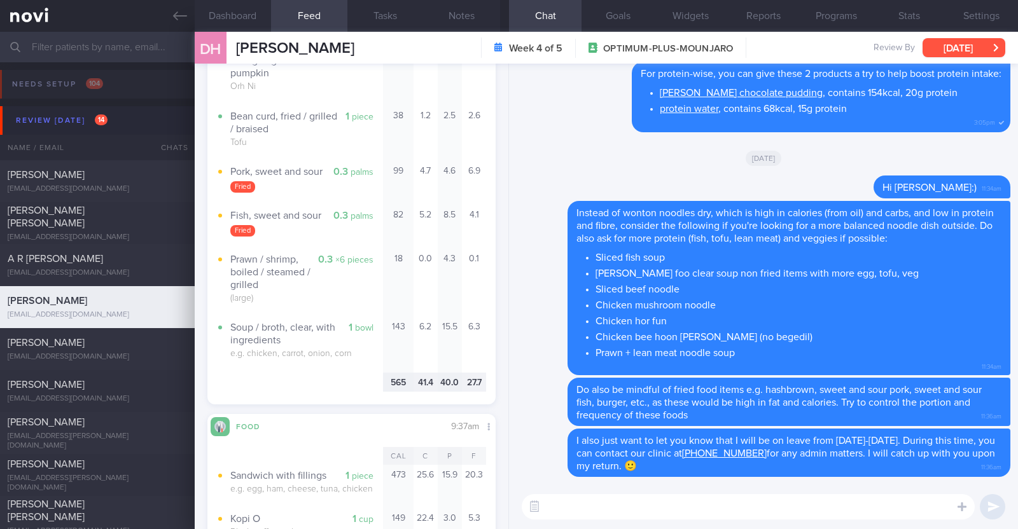
click at [958, 50] on button "[DATE]" at bounding box center [964, 47] width 83 height 19
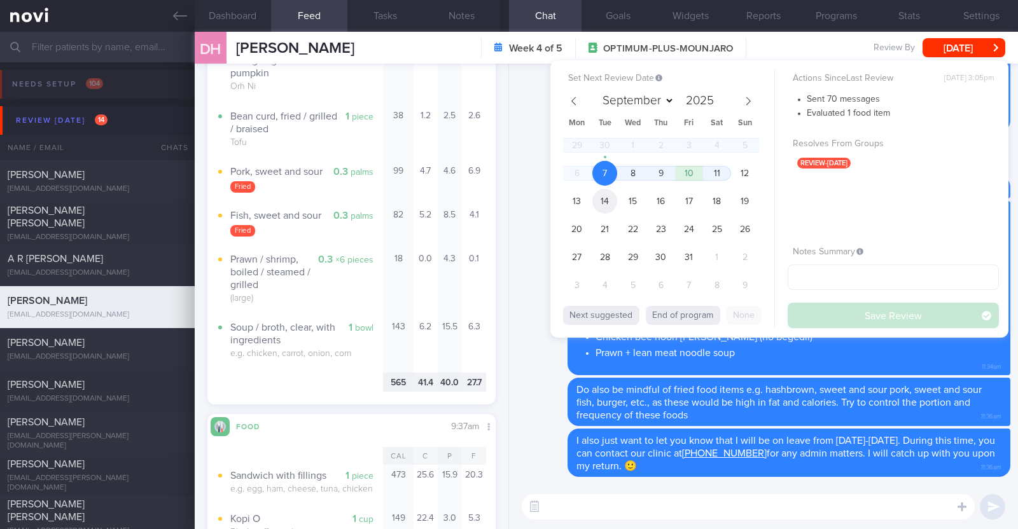
click at [610, 192] on span "14" at bounding box center [604, 201] width 25 height 25
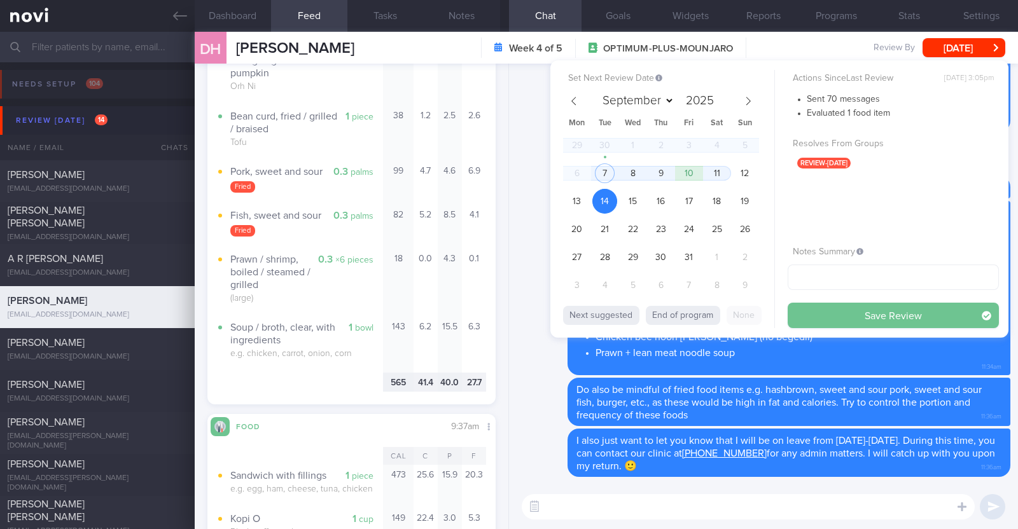
click at [830, 319] on button "Save Review" at bounding box center [893, 315] width 211 height 25
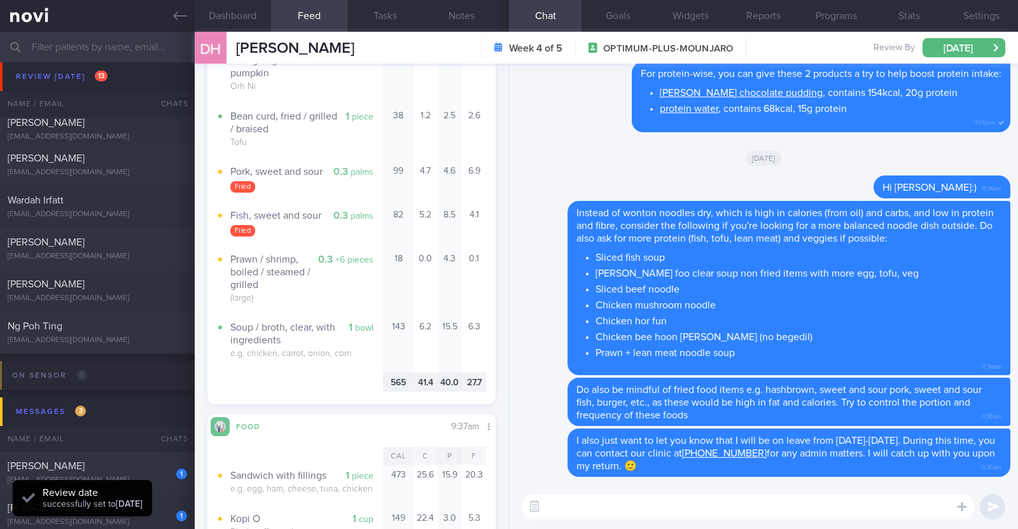
scroll to position [477, 0]
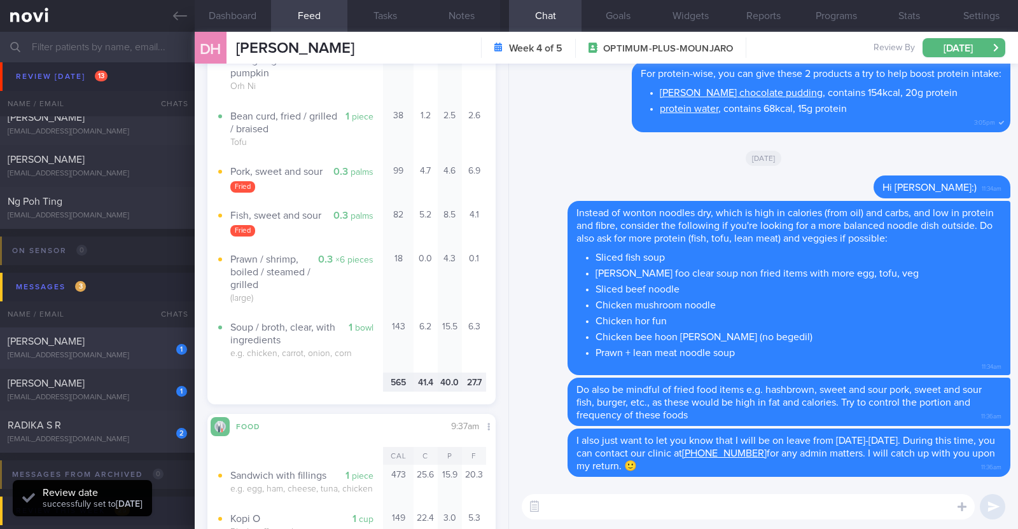
click at [115, 351] on div "lowalvin93@gmail.com" at bounding box center [97, 356] width 179 height 10
type textarea "32M Comorbidities: HLD - familial (diagnosed for 4-5 years back) Borderline HTN…"
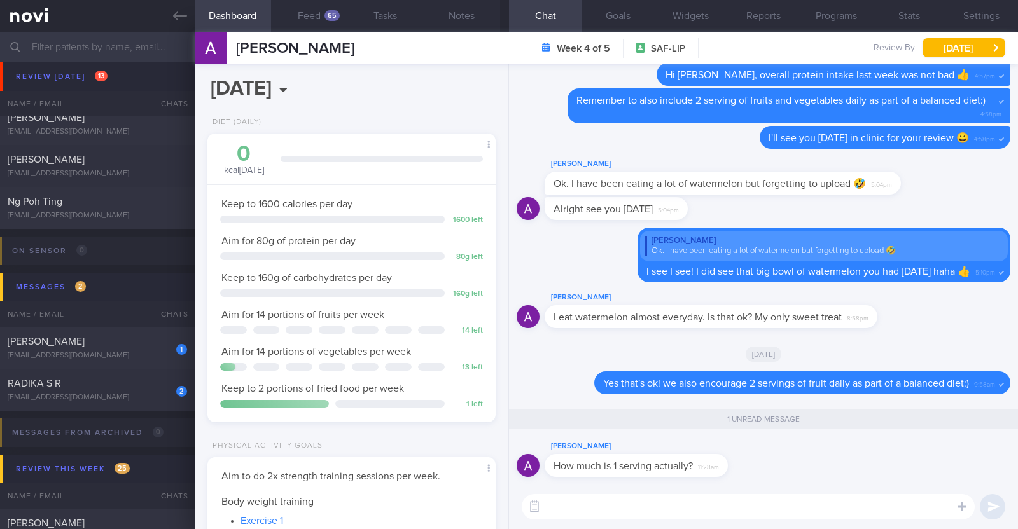
scroll to position [129, 258]
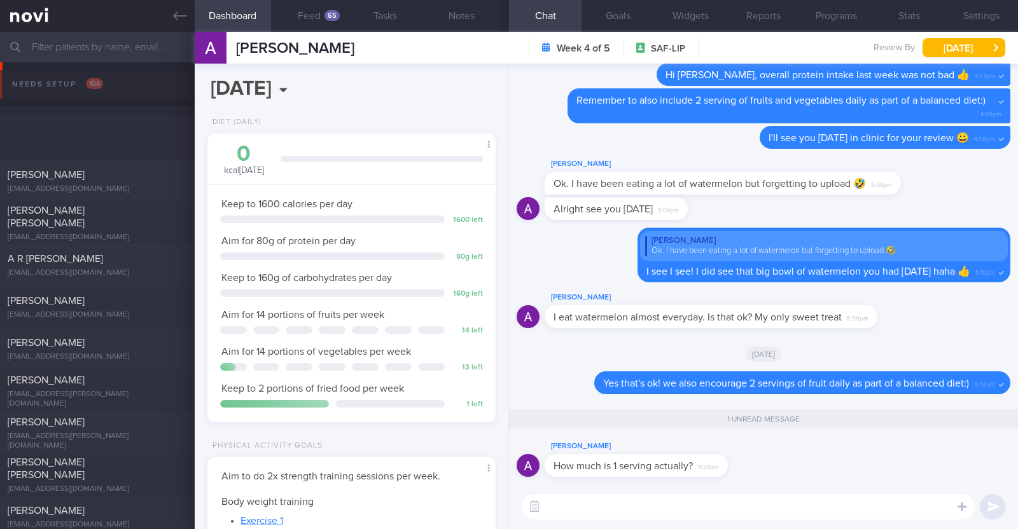
select select "9"
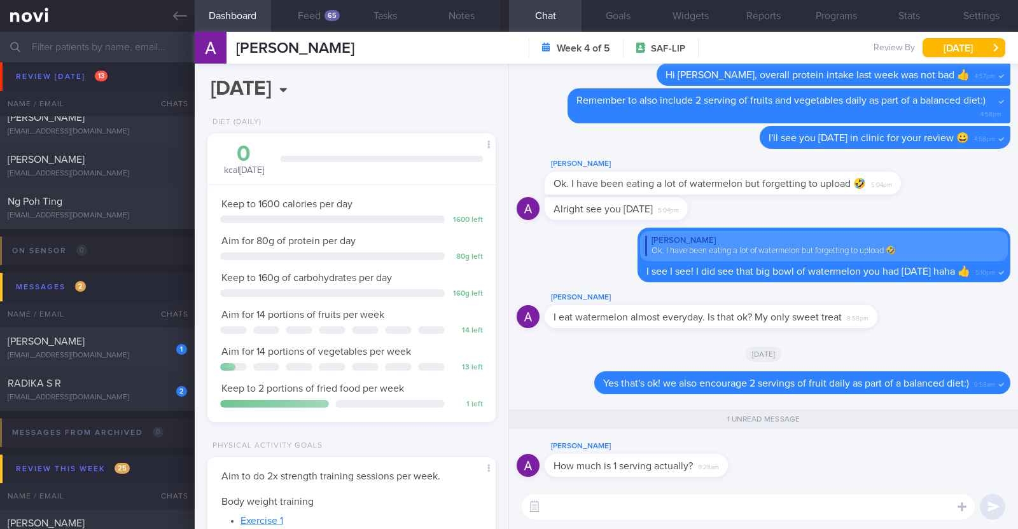
scroll to position [144, 253]
click at [969, 461] on button "button" at bounding box center [976, 468] width 25 height 25
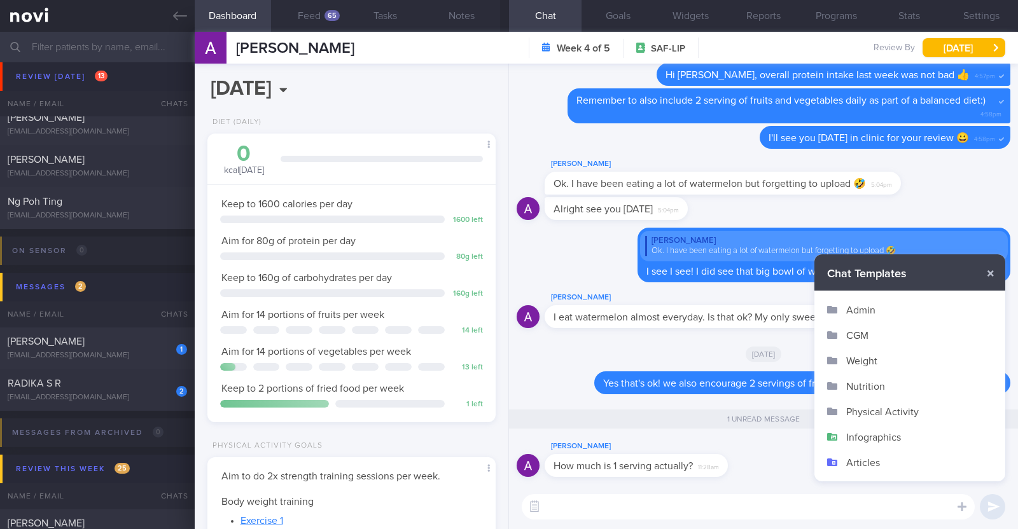
click at [881, 433] on button "Infographics" at bounding box center [909, 436] width 191 height 25
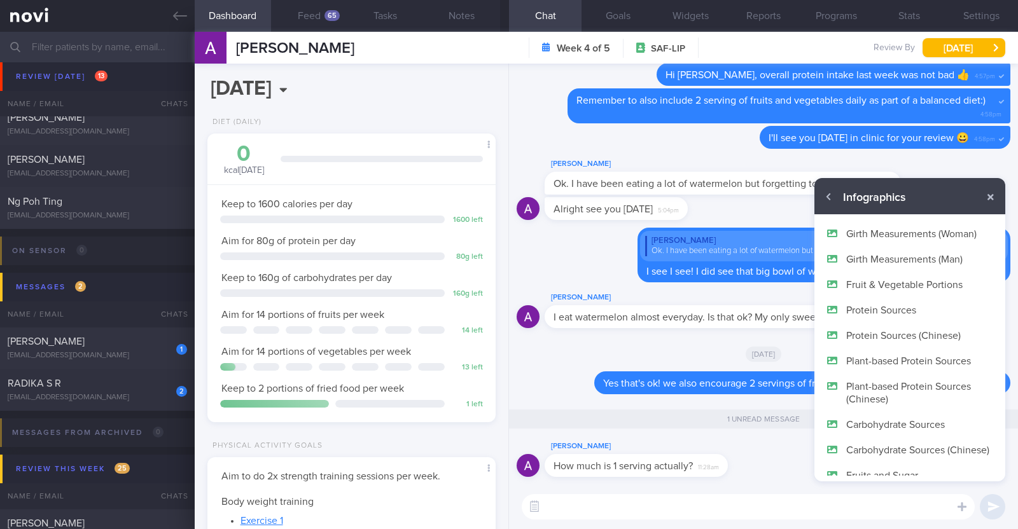
click at [900, 288] on button "Fruit & Vegetable Portions" at bounding box center [909, 284] width 191 height 25
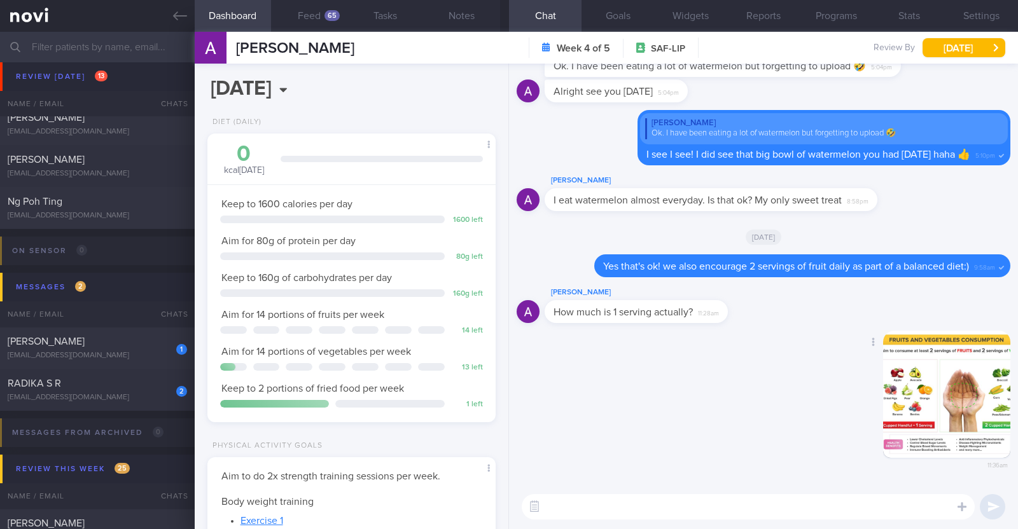
click at [912, 383] on button "button" at bounding box center [946, 394] width 127 height 127
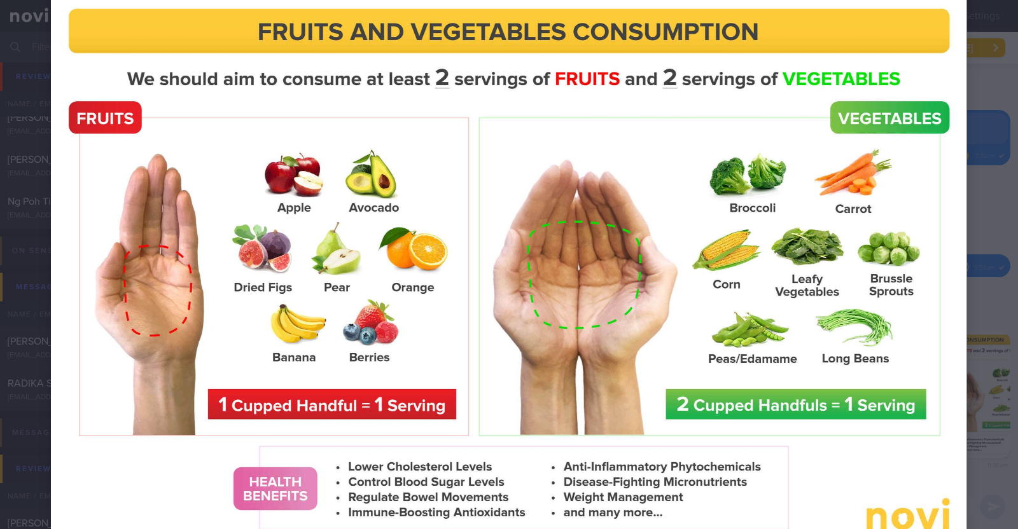
scroll to position [0, 0]
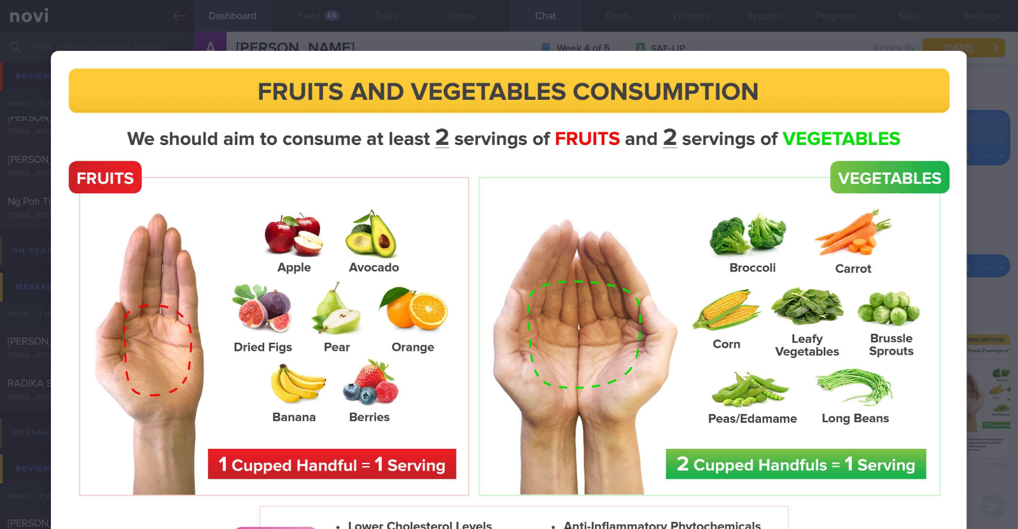
click at [980, 293] on div at bounding box center [509, 329] width 1018 height 659
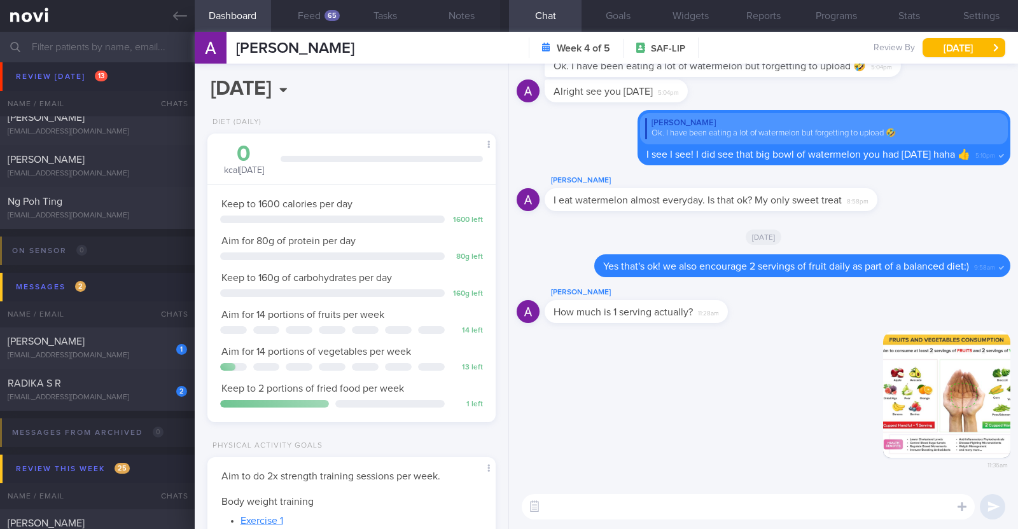
click at [754, 513] on textarea at bounding box center [748, 506] width 453 height 25
type textarea "Here's a guide on what constitute 1 serving of fruits and vegetables"
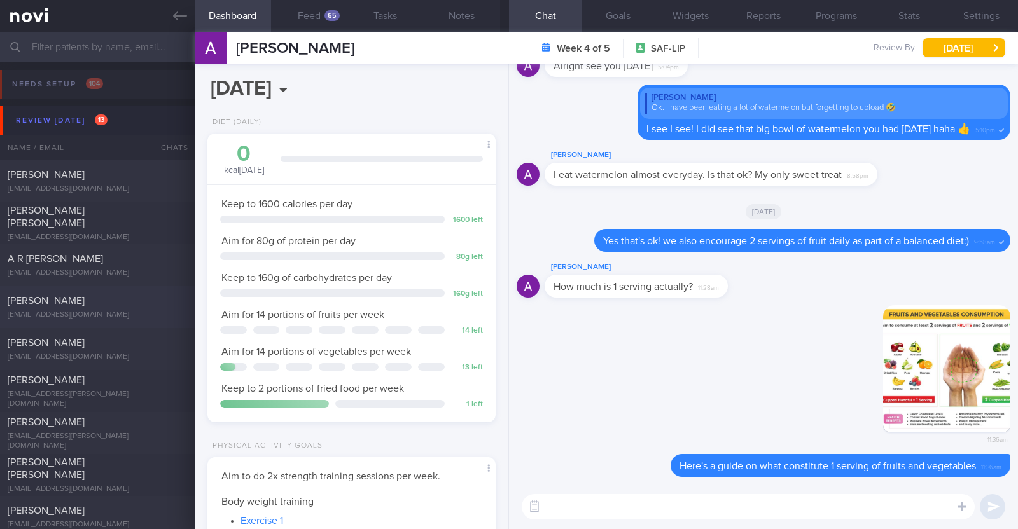
click at [124, 309] on div "Kellie Leow leowweilingkellie@gmail.com" at bounding box center [97, 307] width 195 height 25
type textarea "23F Comorbidities: Childhood asthma Rybelsus 3mg OM for 1 month Strength traini…"
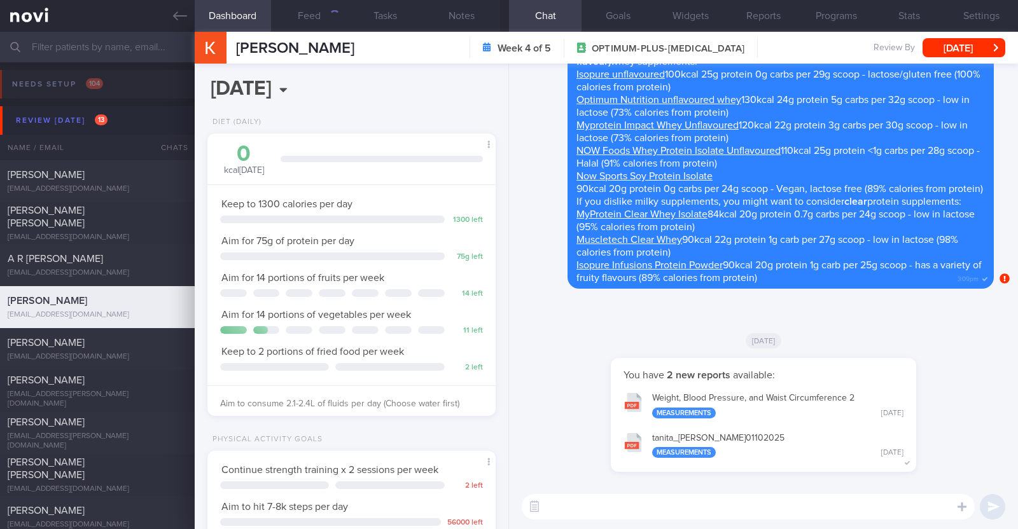
scroll to position [144, 253]
click at [317, 8] on button "Feed 590" at bounding box center [309, 16] width 76 height 32
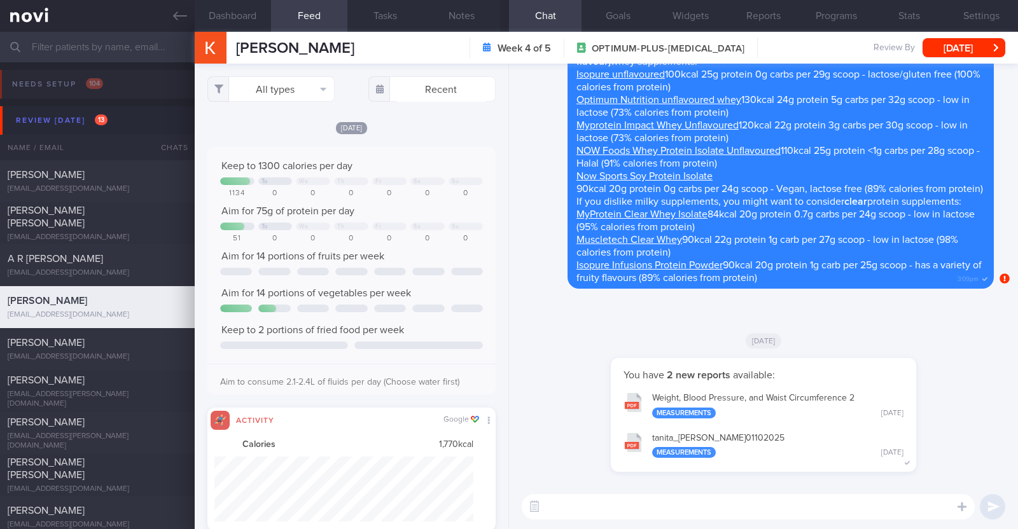
click at [298, 103] on div "All types Food Activity Glucose Weight Medicine Blood Pressure CGM Install Rece…" at bounding box center [352, 297] width 314 height 466
click at [301, 92] on button "All types" at bounding box center [270, 88] width 127 height 25
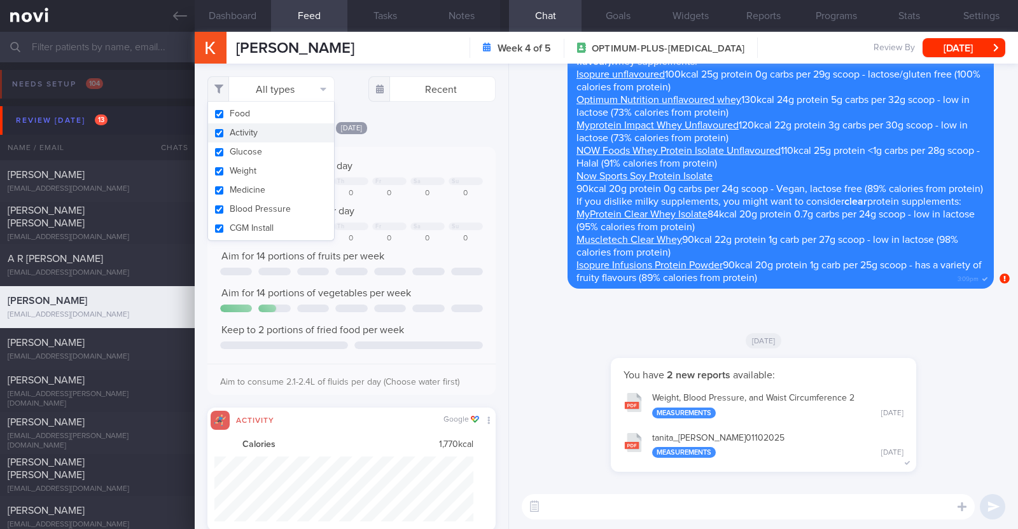
click at [268, 125] on button "Activity" at bounding box center [271, 132] width 126 height 19
checkbox input "false"
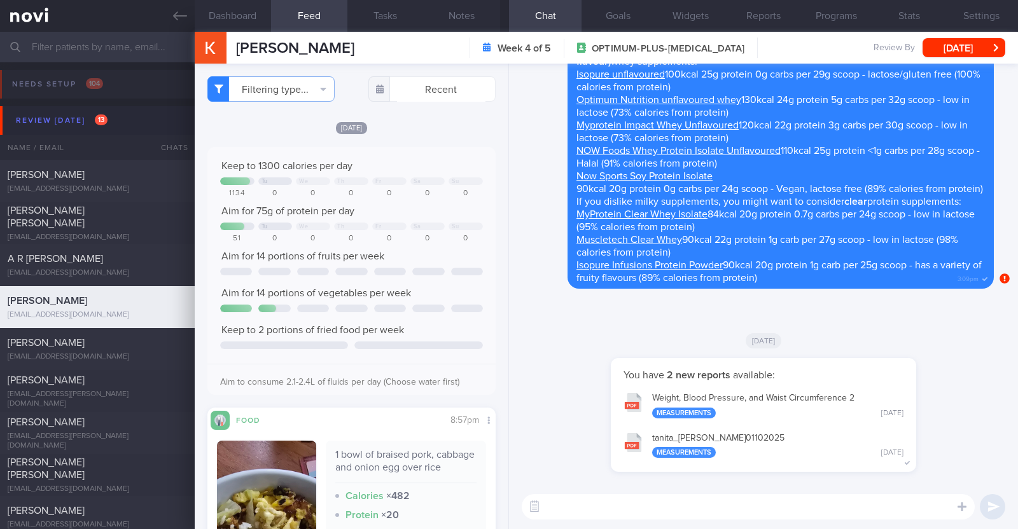
click at [447, 131] on div "[DATE]" at bounding box center [351, 127] width 288 height 13
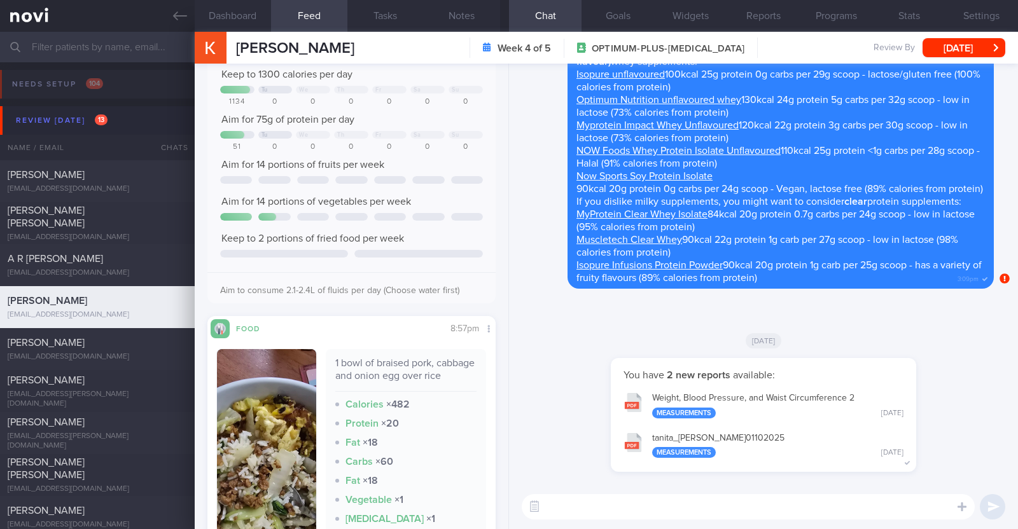
scroll to position [158, 0]
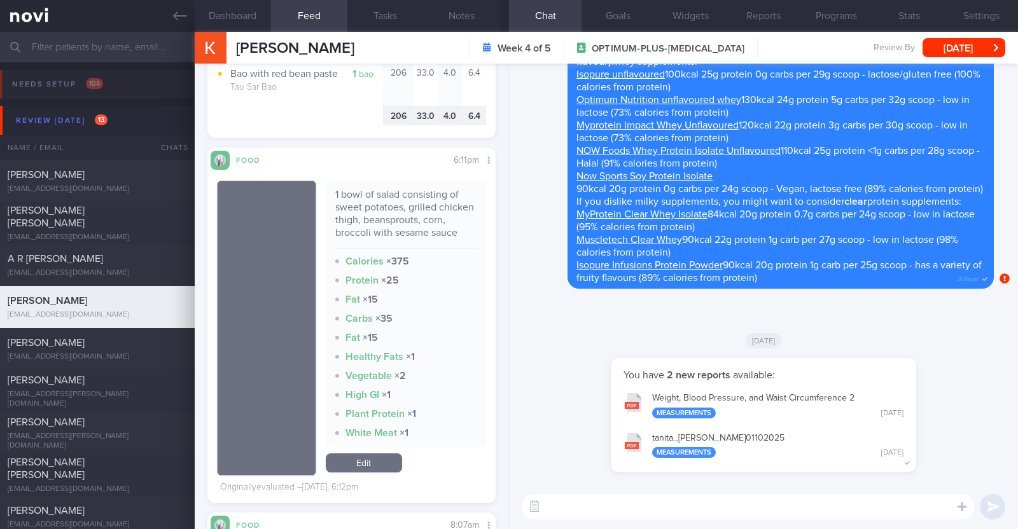
click at [590, 501] on textarea at bounding box center [748, 506] width 453 height 25
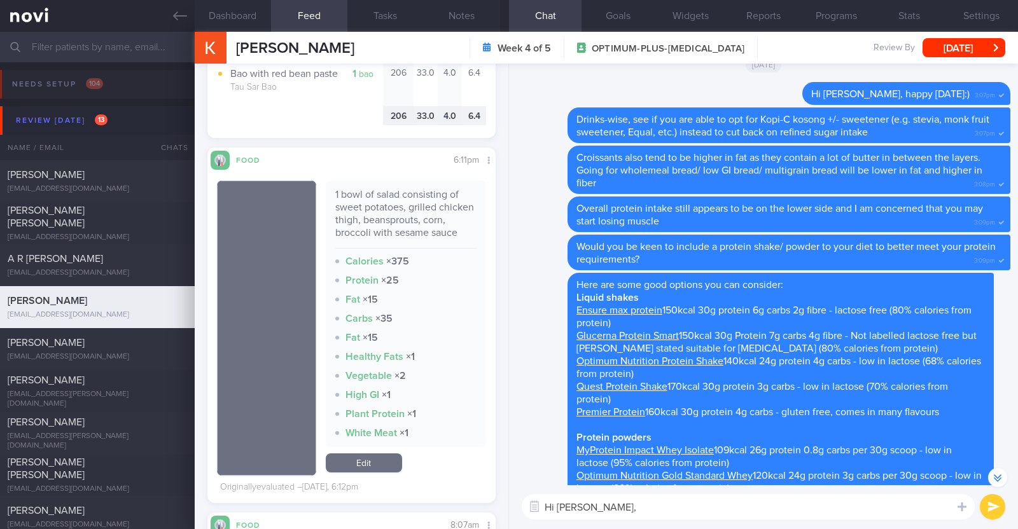
scroll to position [-730, 0]
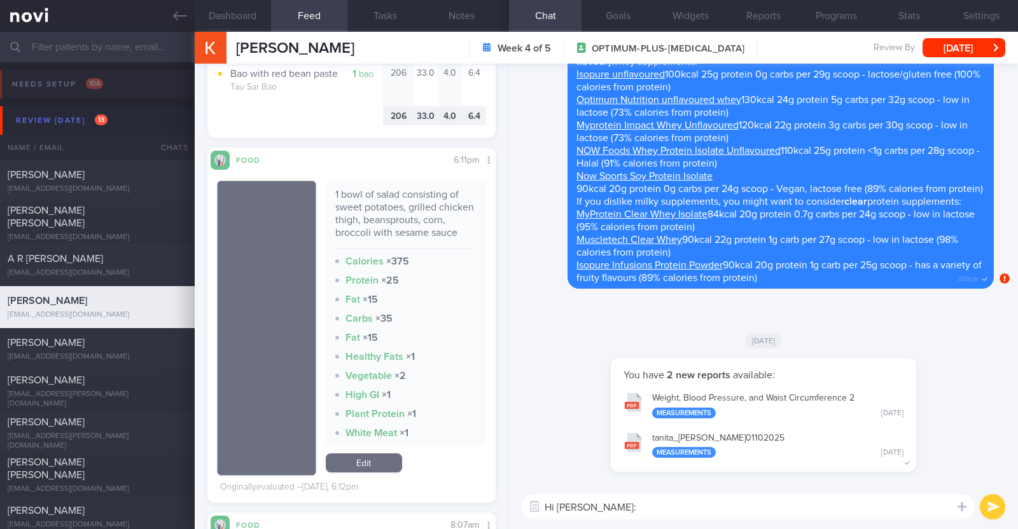
type textarea "Hi Kellie:)"
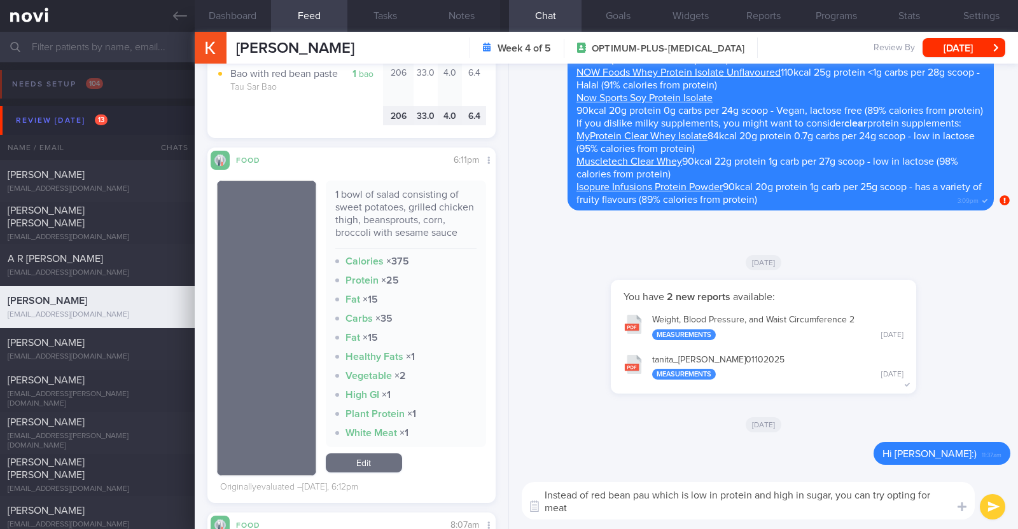
scroll to position [0, 0]
type textarea "Instead of red bean pau which is low in protein and high in sugar, you can try …"
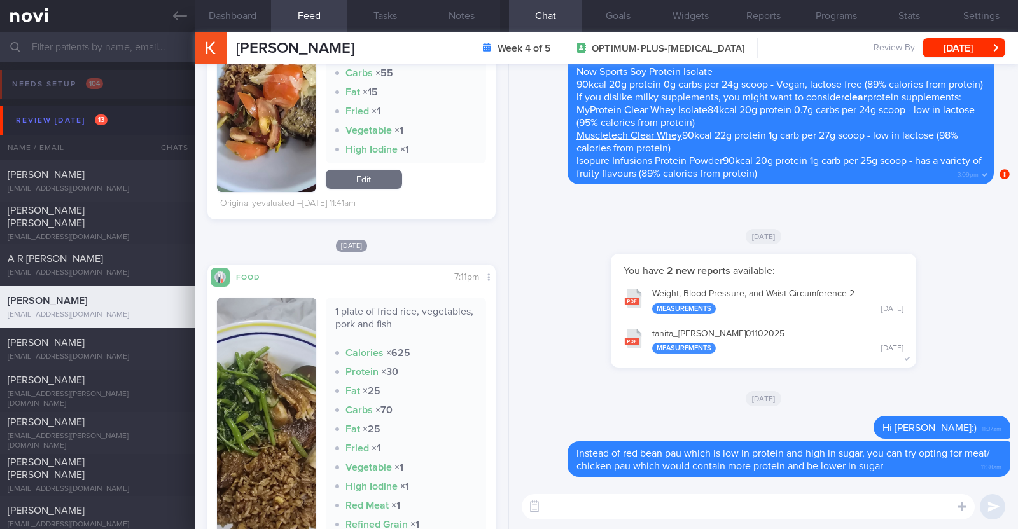
click at [585, 506] on textarea at bounding box center [748, 506] width 453 height 25
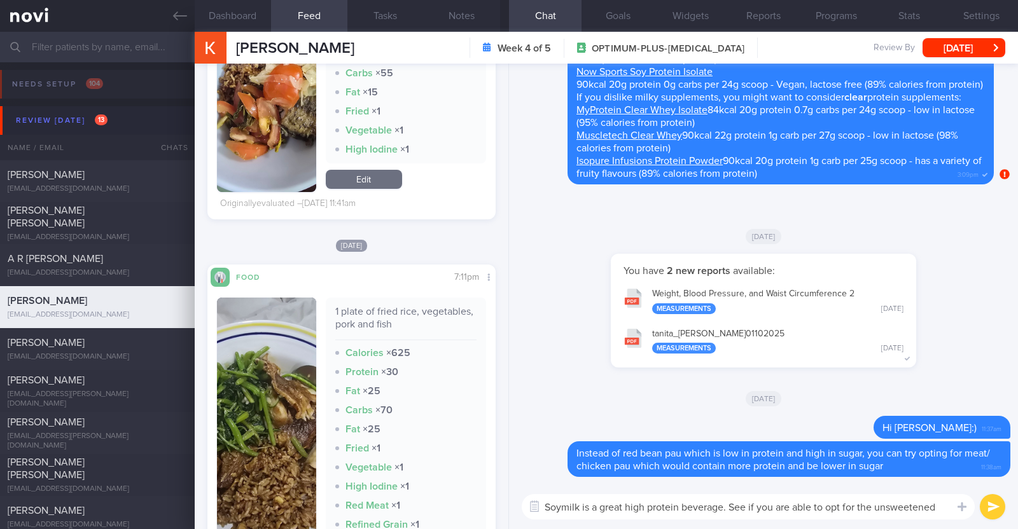
scroll to position [-11, 0]
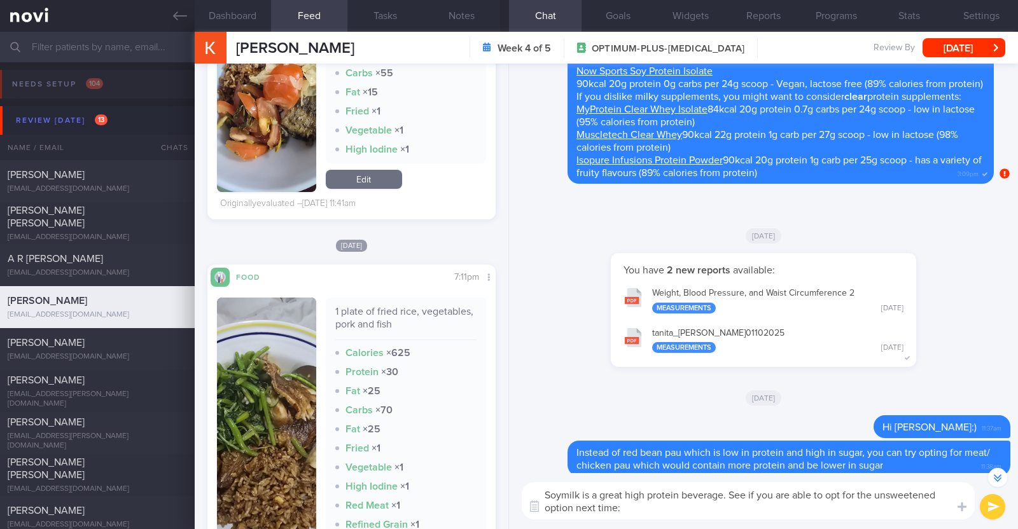
type textarea "Soymilk is a great high protein beverage. See if you are able to opt for the un…"
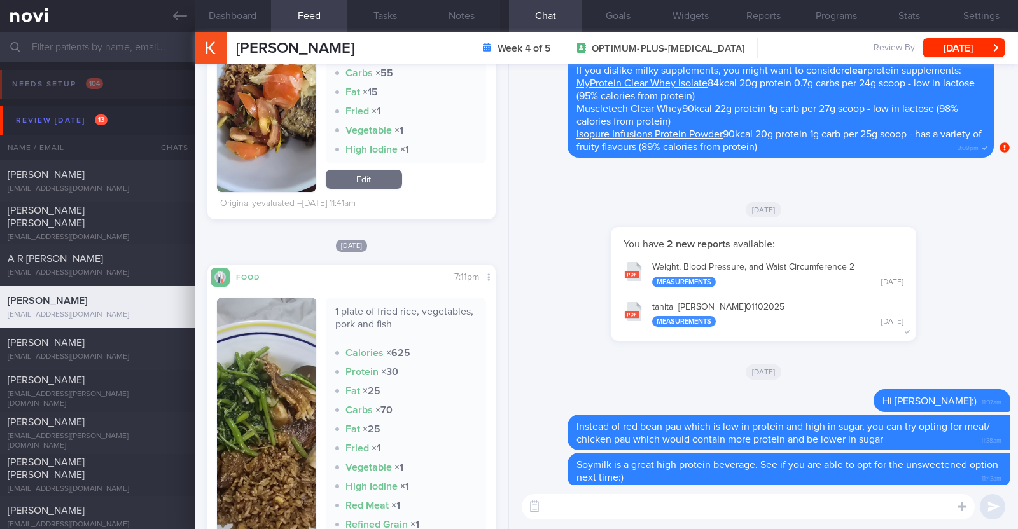
scroll to position [0, 0]
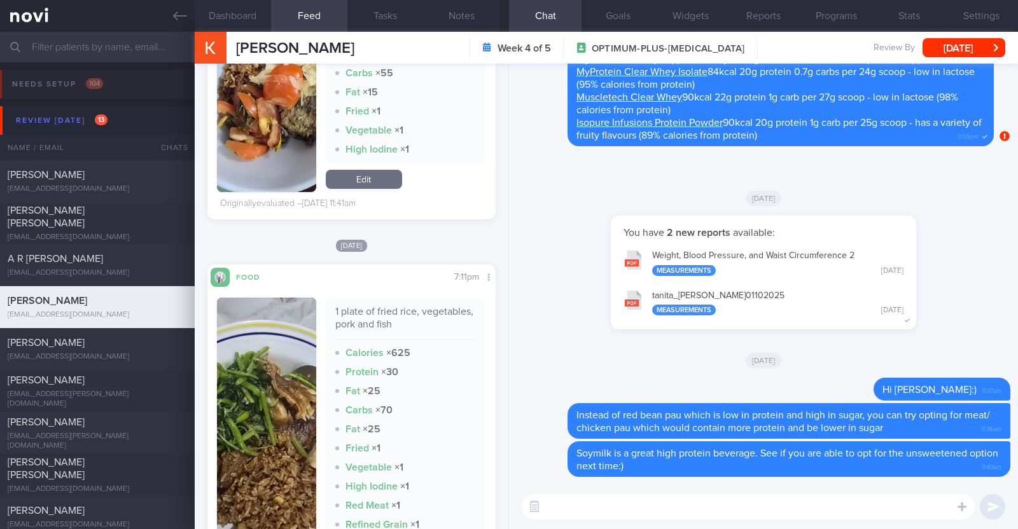
click at [659, 515] on textarea at bounding box center [748, 506] width 453 height 25
paste textarea "just want to let you know that I will be on leave from [DATE]-[DATE]. During th…"
type textarea "I also just want to let you know that I will be on leave from [DATE]-[DATE]. Du…"
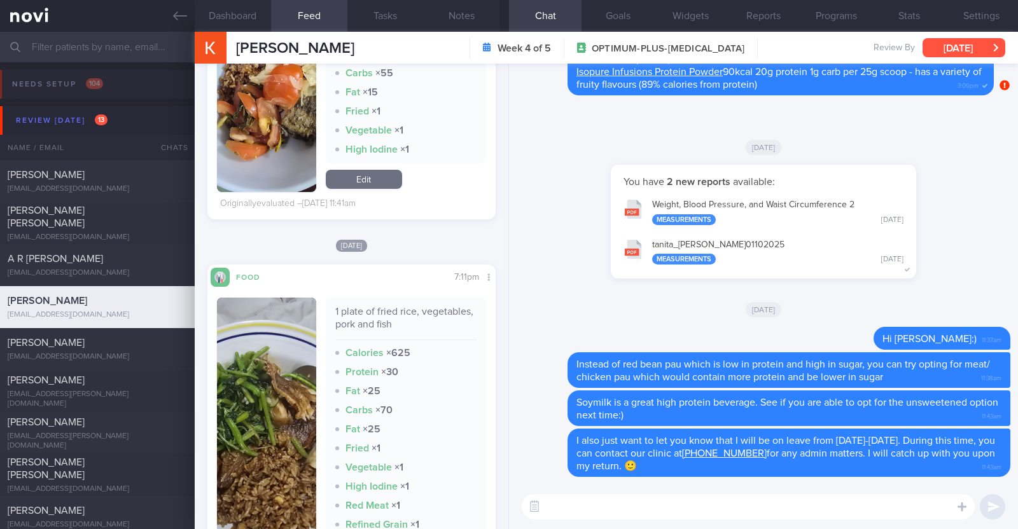
click at [977, 48] on button "[DATE]" at bounding box center [964, 47] width 83 height 19
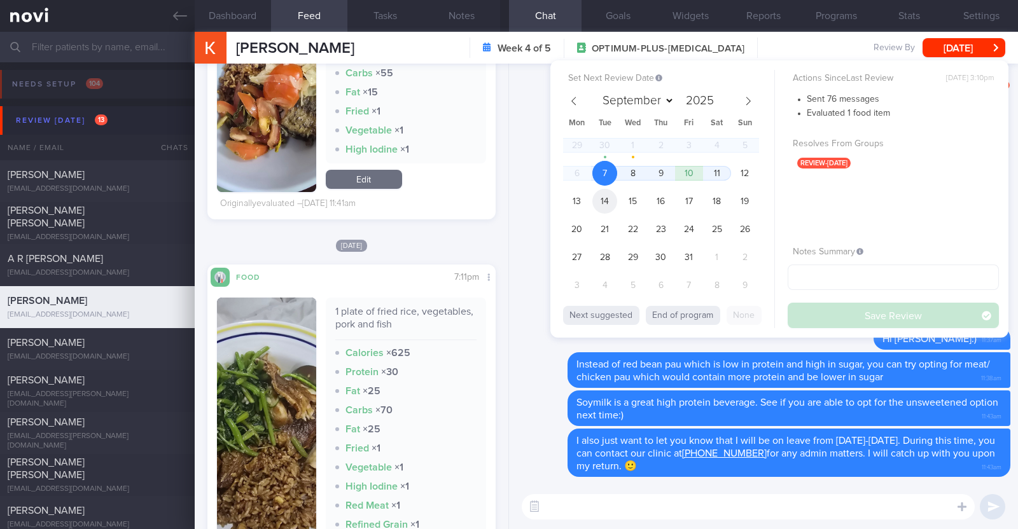
click at [604, 199] on span "14" at bounding box center [604, 201] width 25 height 25
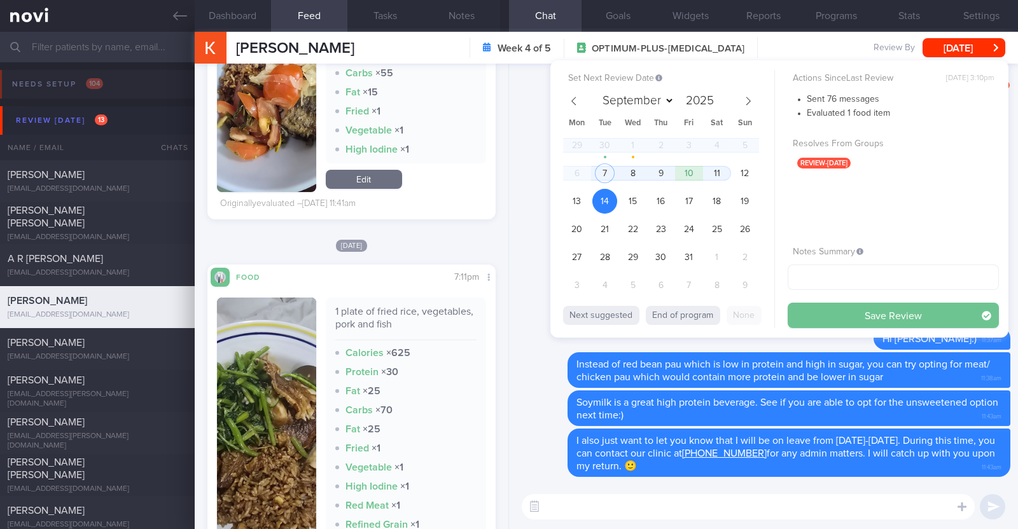
click at [827, 323] on button "Save Review" at bounding box center [893, 315] width 211 height 25
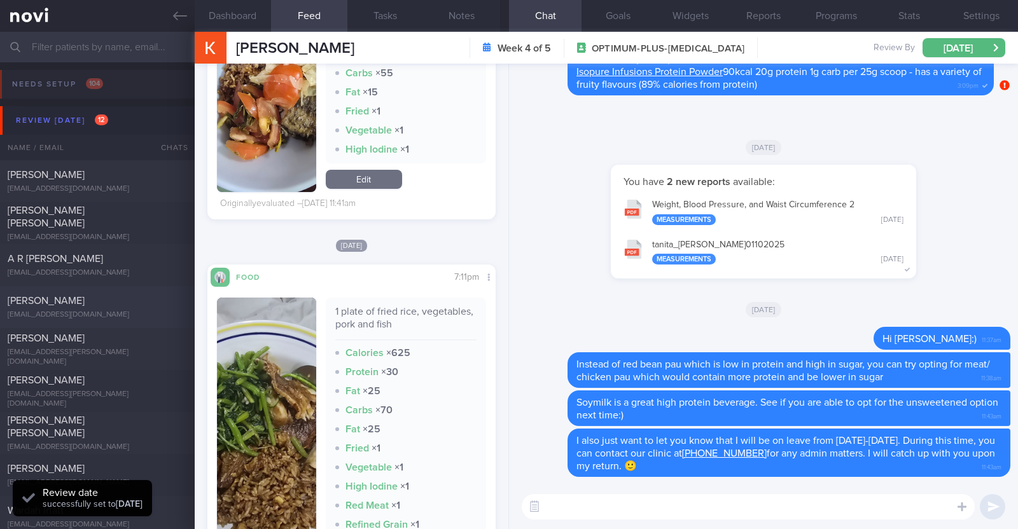
click at [108, 303] on div "Thomas Oswalt" at bounding box center [96, 301] width 176 height 13
type textarea "35M Comorbidities: HTN Nil meds Mounjaro 2.5mg Weight training (30min) + cardio…"
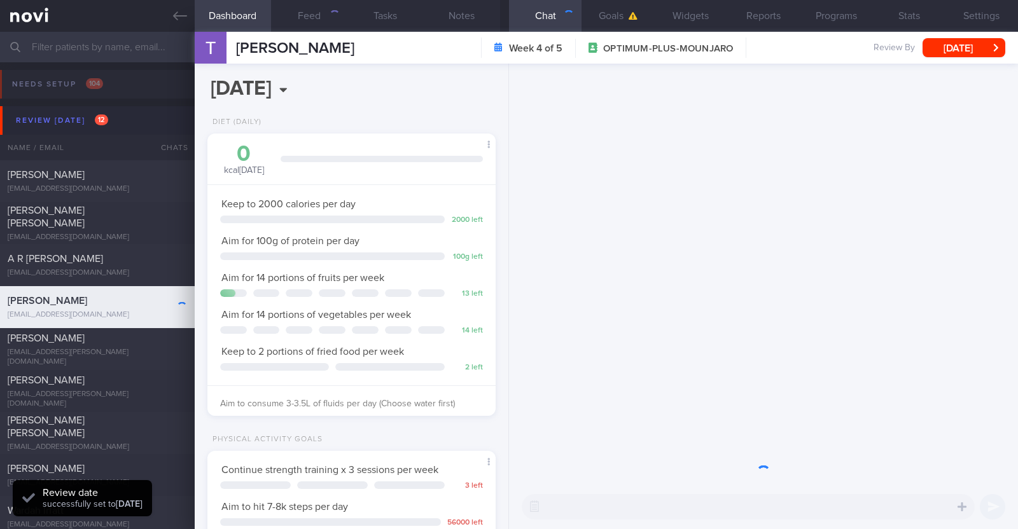
scroll to position [636106, 635998]
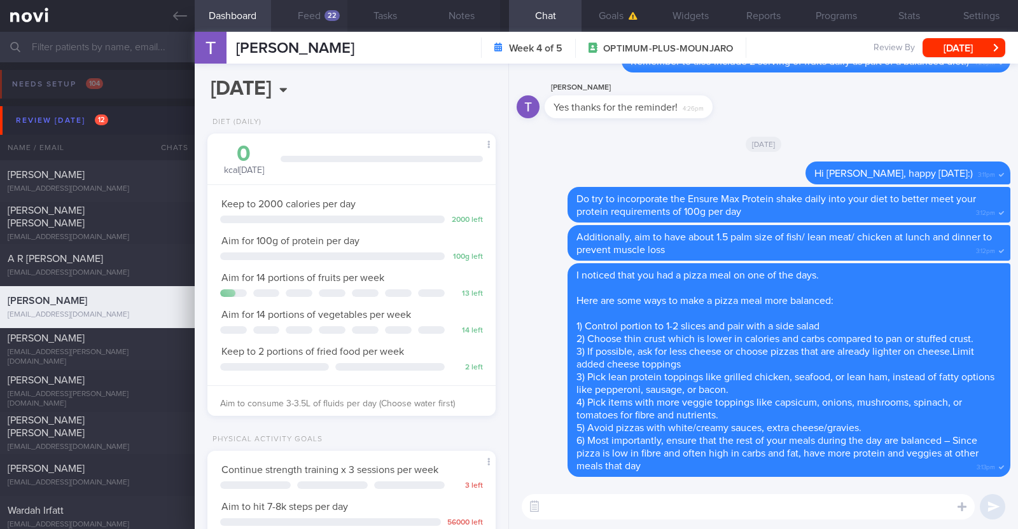
click at [315, 18] on button "Feed 22" at bounding box center [309, 16] width 76 height 32
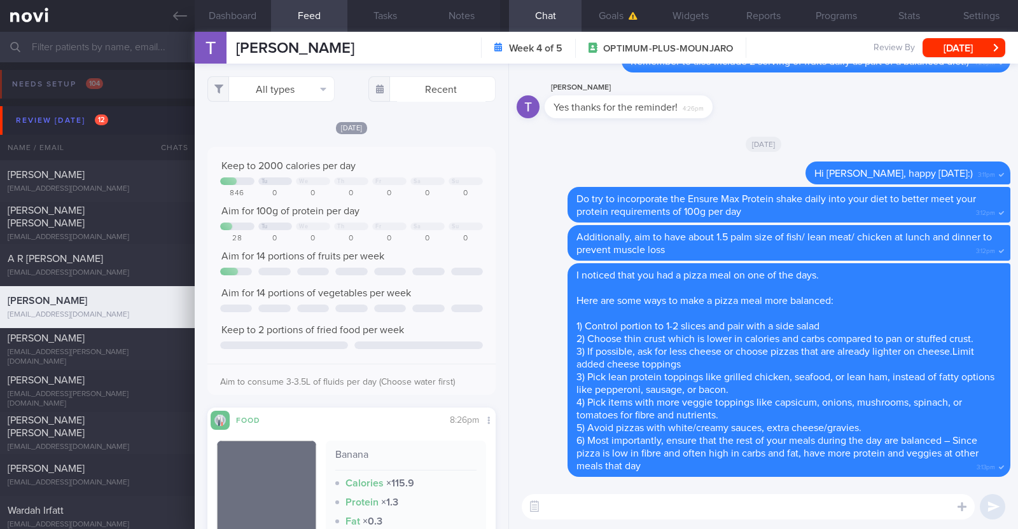
click at [415, 130] on div "[DATE]" at bounding box center [351, 127] width 288 height 13
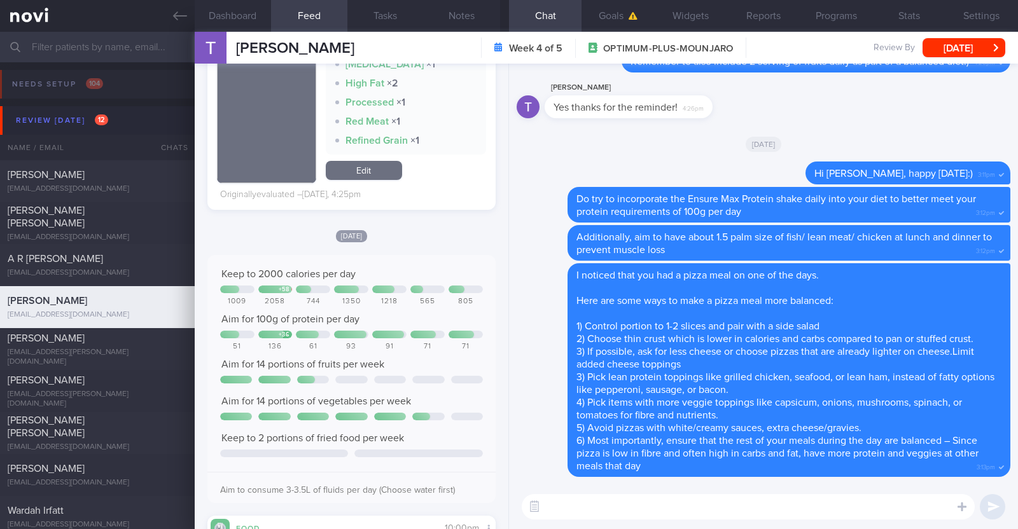
scroll to position [1113, 0]
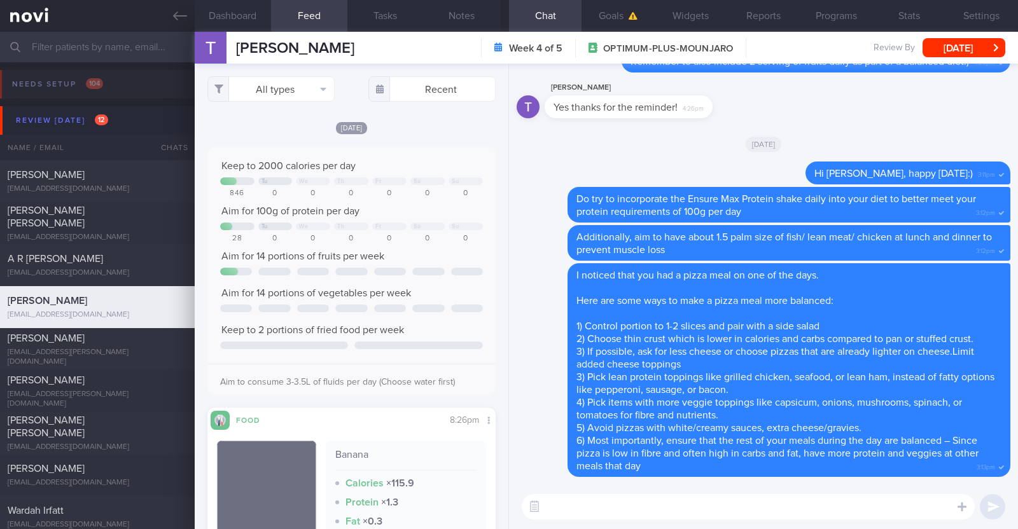
select select "9"
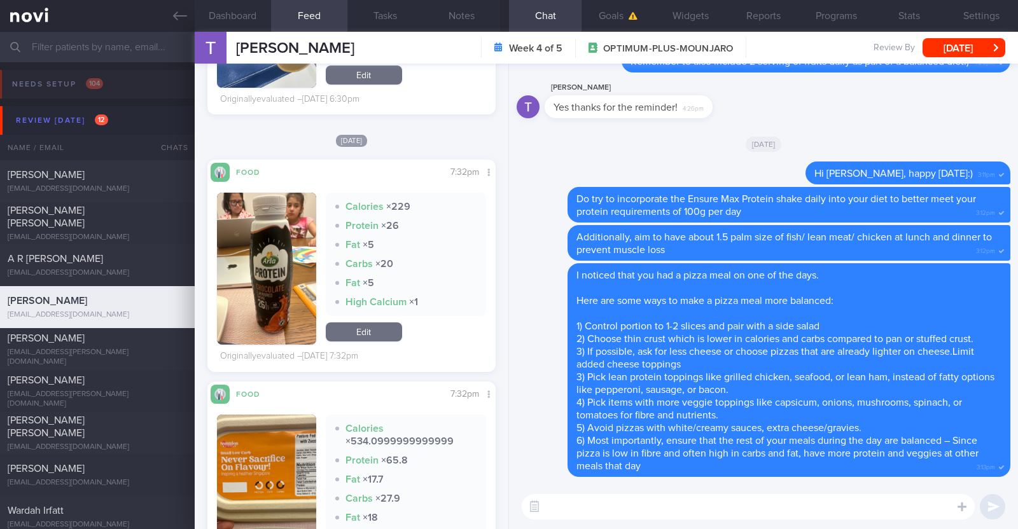
scroll to position [5488, 0]
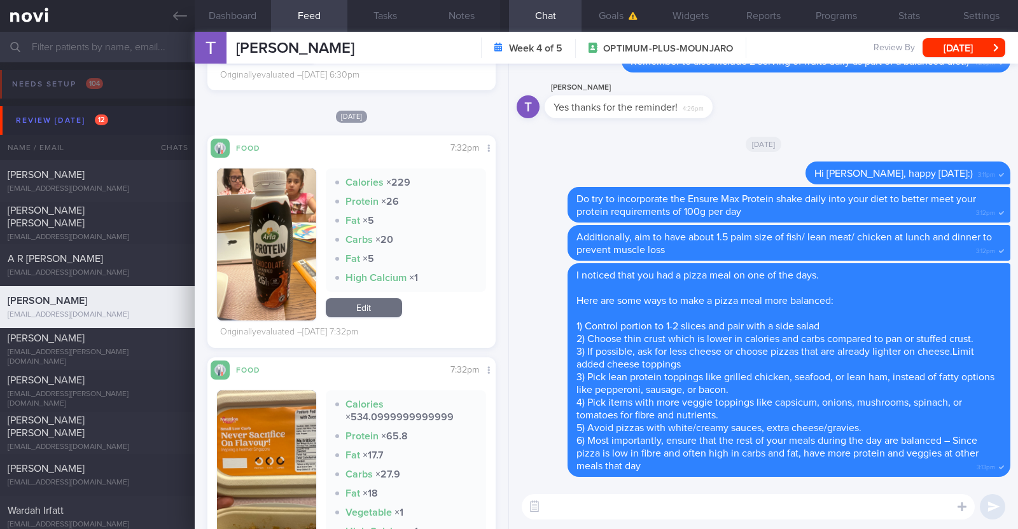
click at [648, 519] on textarea at bounding box center [748, 506] width 453 height 25
type textarea "Hi [PERSON_NAME]:)"
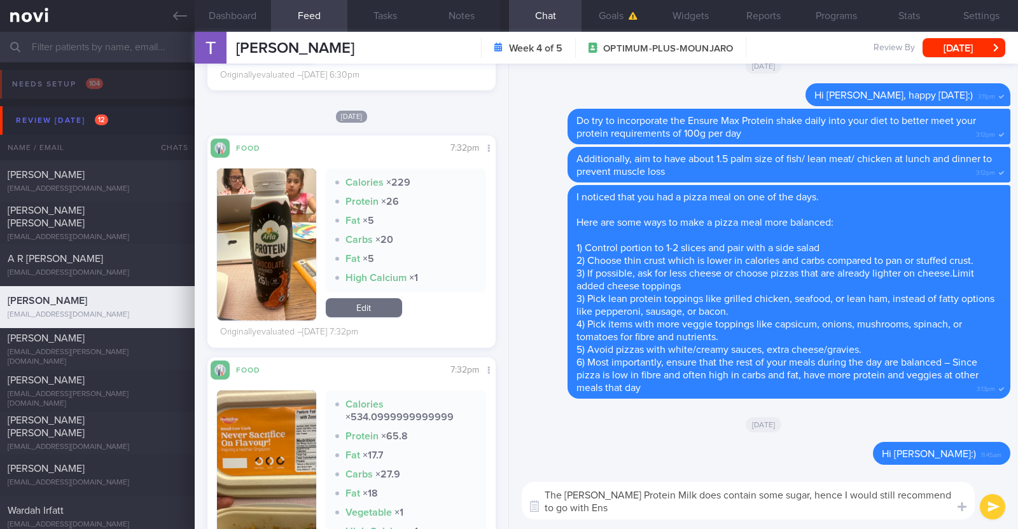
scroll to position [0, 0]
type textarea "The [PERSON_NAME] Protein Milk does contain some sugar, hence I would still rec…"
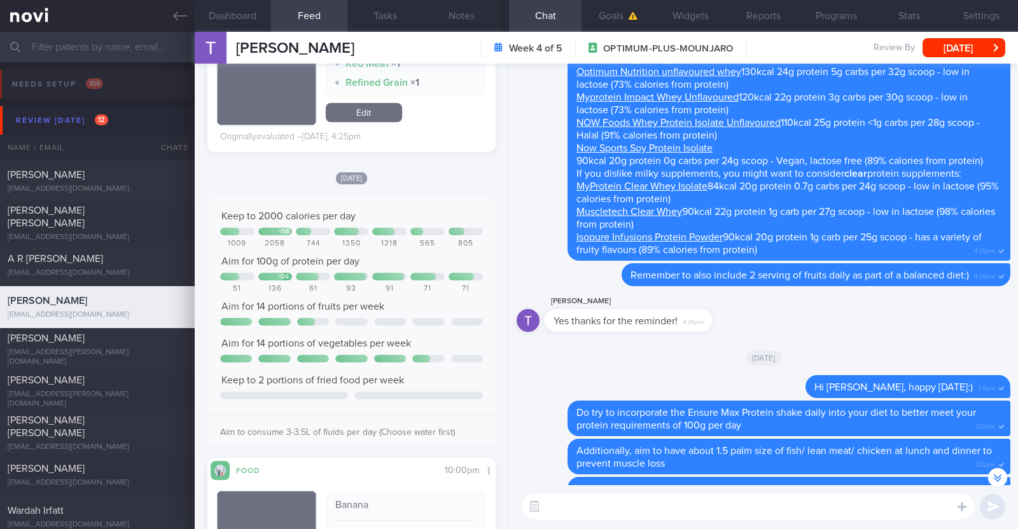
scroll to position [1043, 0]
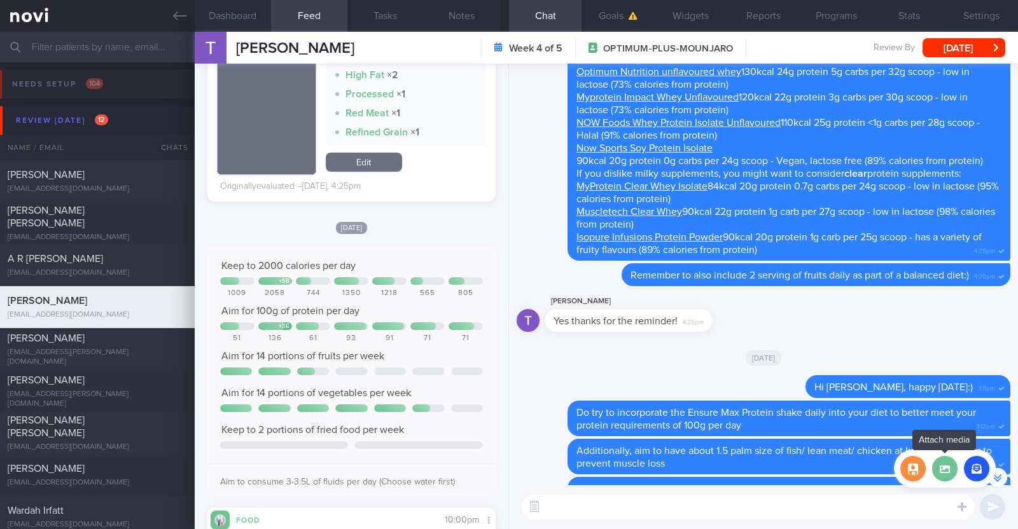
click at [945, 475] on label at bounding box center [944, 468] width 25 height 25
click at [0, 0] on input "file" at bounding box center [0, 0] width 0 height 0
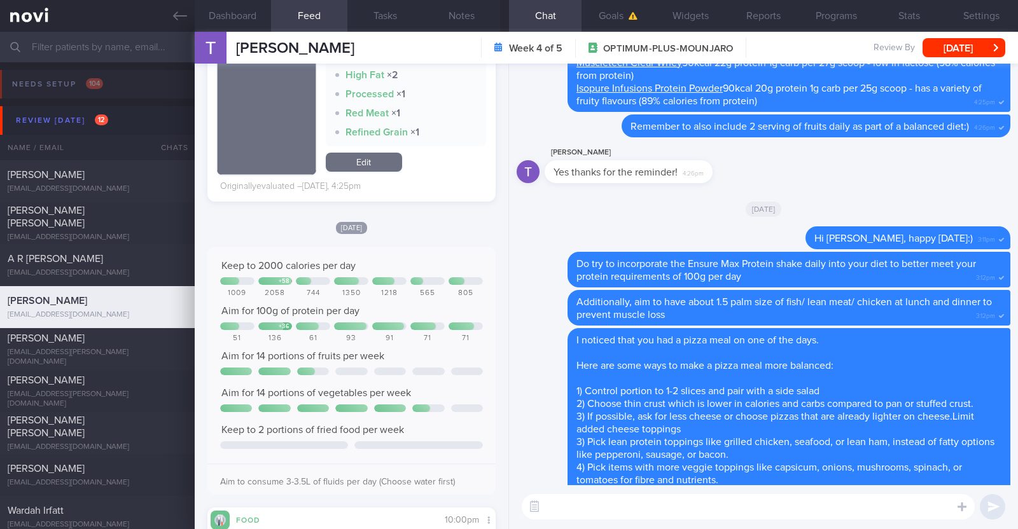
scroll to position [0, 0]
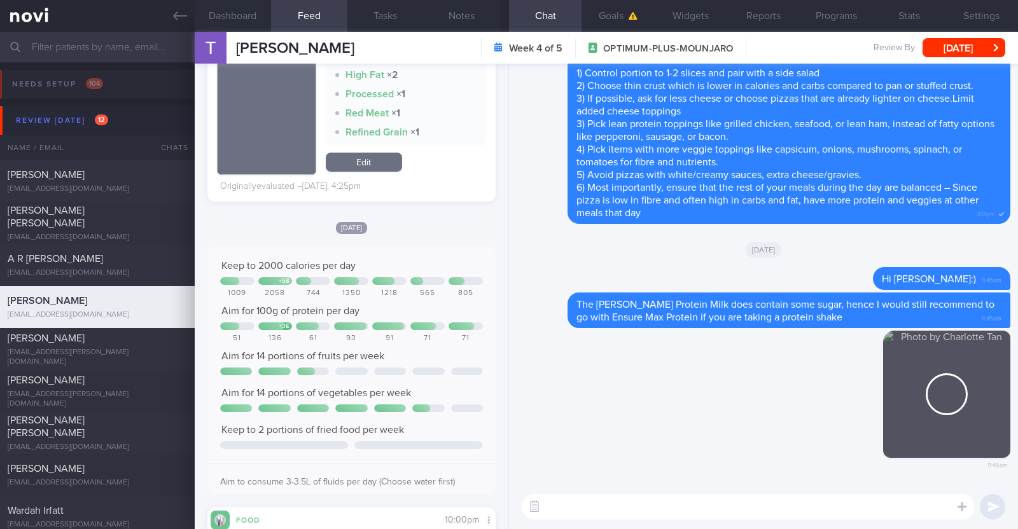
click at [641, 508] on textarea at bounding box center [748, 506] width 453 height 25
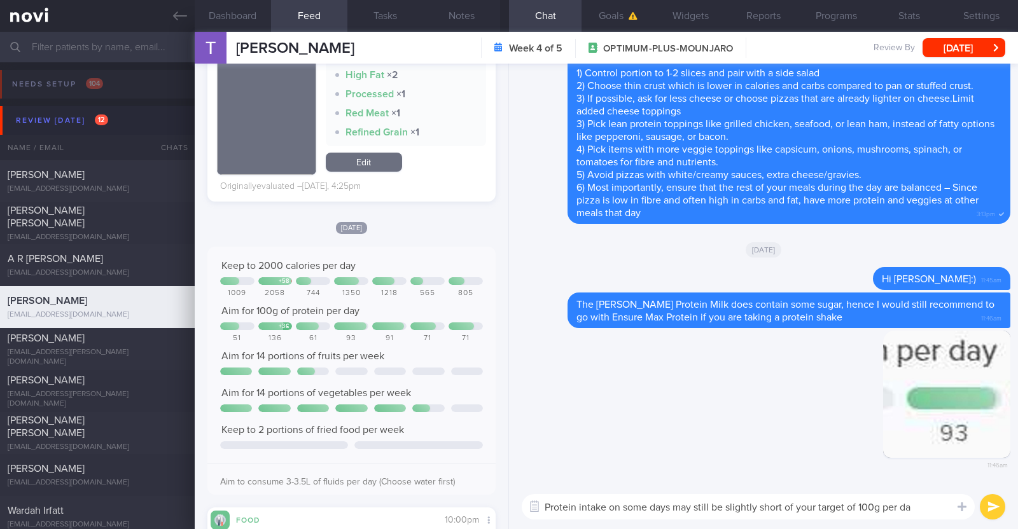
type textarea "Protein intake on some days may still be slightly short of your target of 100g …"
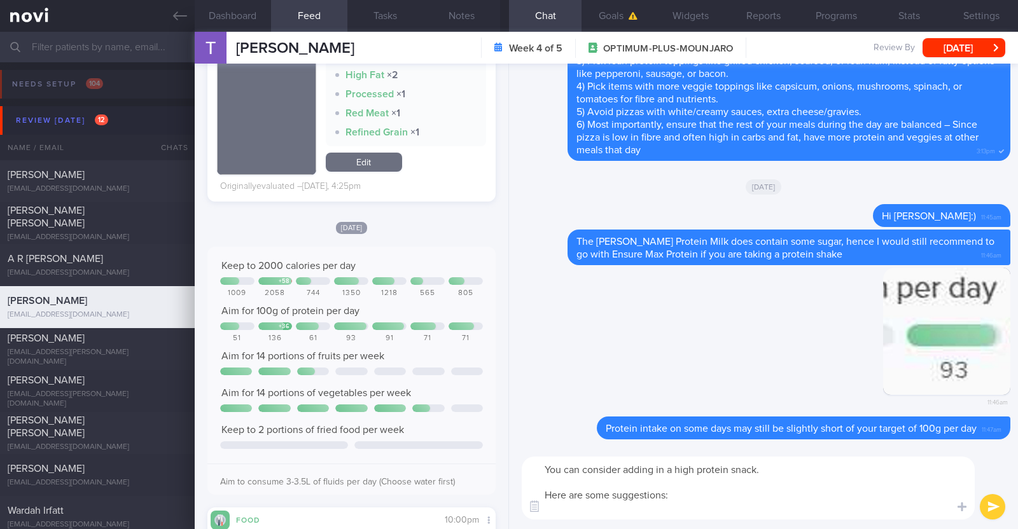
paste textarea "- Hard boiled egg - Unsalted edamame - Unsweetened soy milk - Low fat milk - [L…"
type textarea "You can consider adding in a high protein snack. Here are some suggestions: - H…"
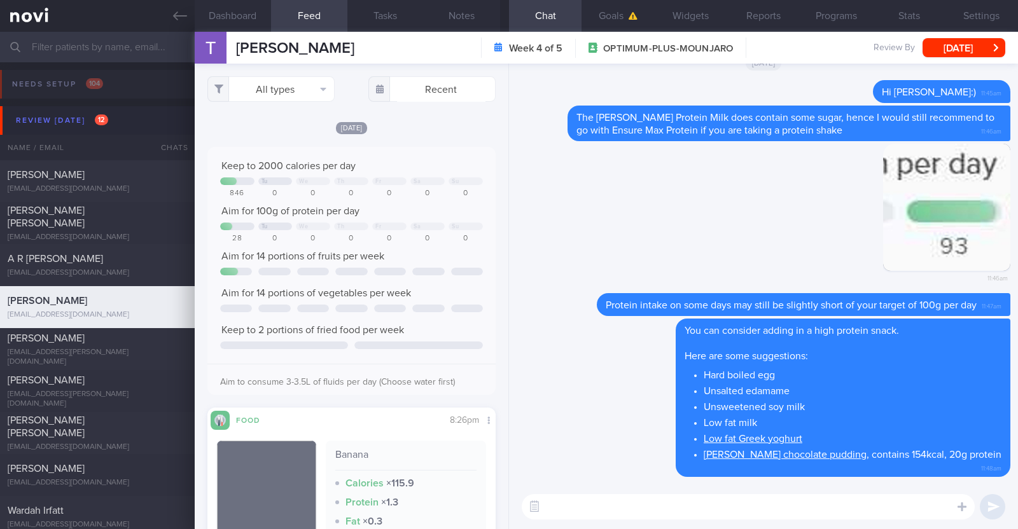
click at [568, 500] on textarea at bounding box center [748, 506] width 453 height 25
paste textarea "just want to let you know that I will be on leave from [DATE]-[DATE]. During th…"
type textarea "I also just want to let you know that I will be on leave from [DATE]-[DATE]. Du…"
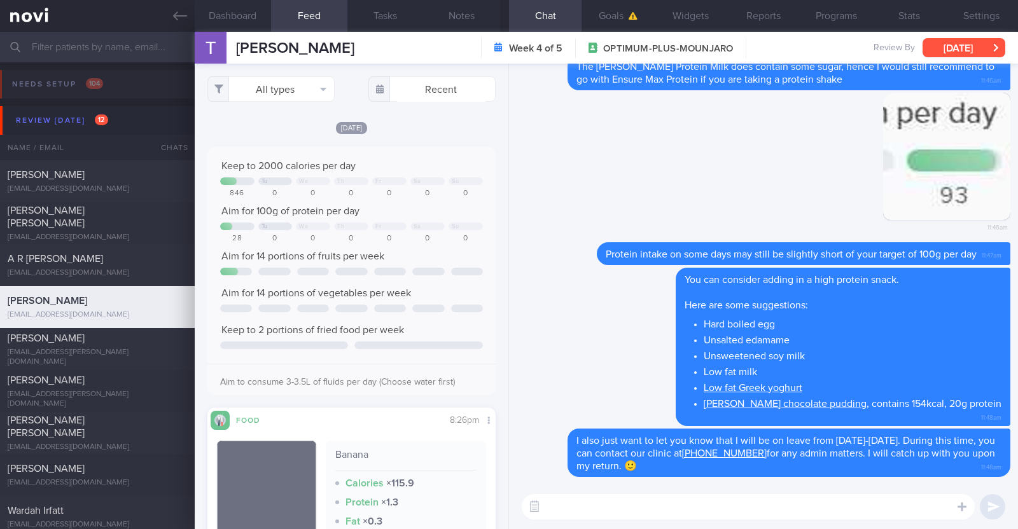
click at [932, 49] on button "[DATE]" at bounding box center [964, 47] width 83 height 19
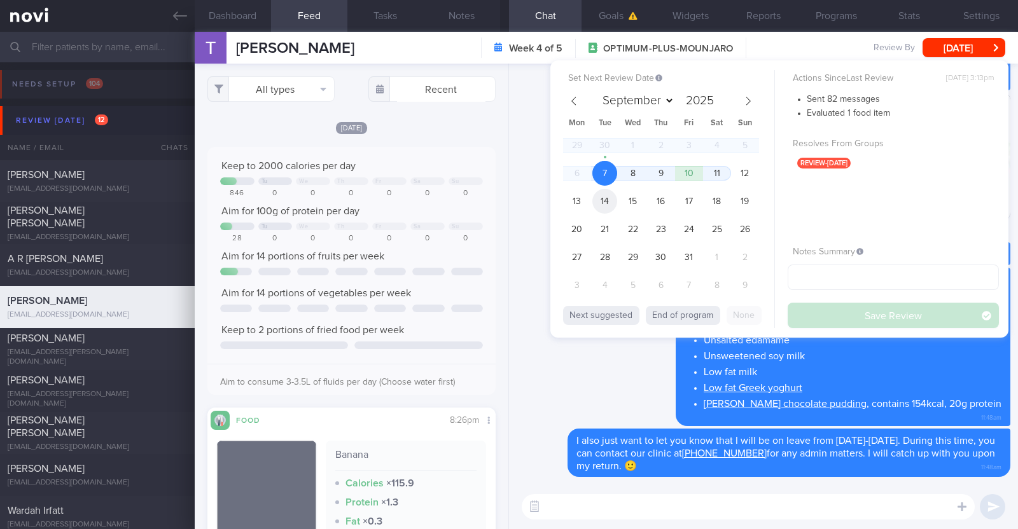
click at [604, 196] on span "14" at bounding box center [604, 201] width 25 height 25
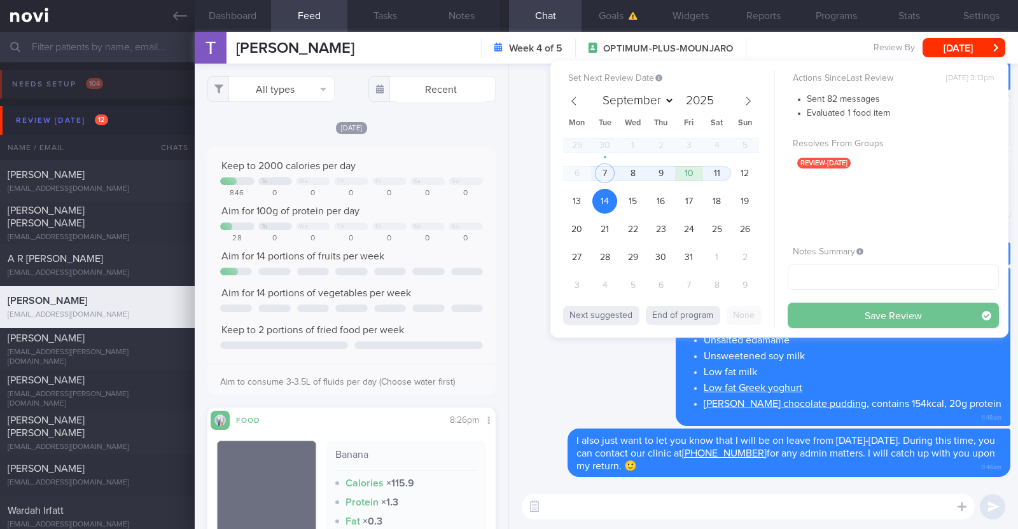
click at [861, 310] on button "Save Review" at bounding box center [893, 315] width 211 height 25
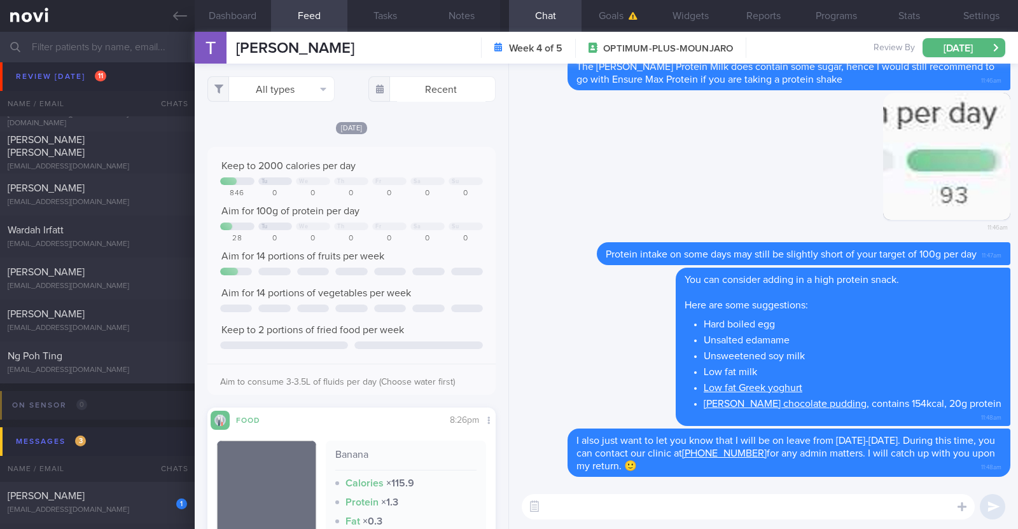
scroll to position [398, 0]
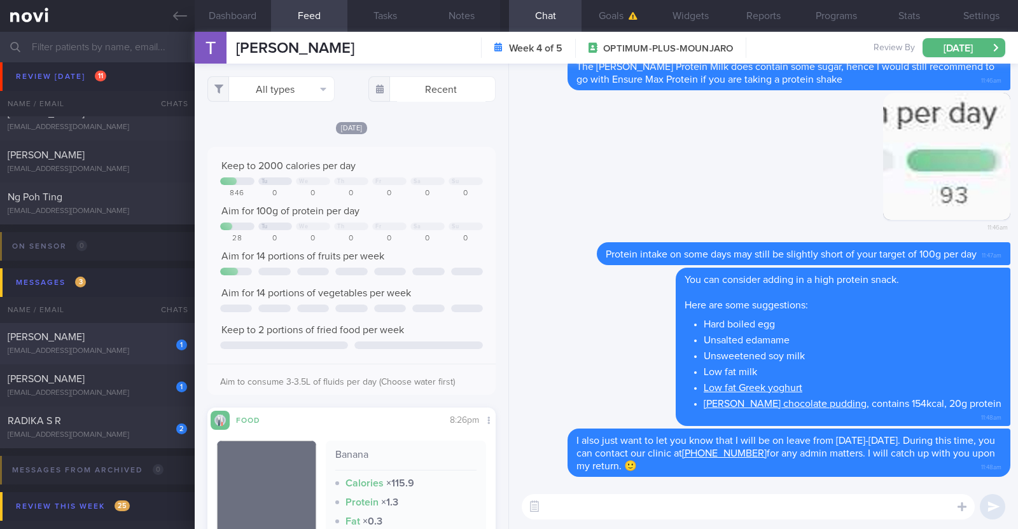
click at [108, 335] on div "[PERSON_NAME]" at bounding box center [96, 337] width 176 height 13
type textarea "50F Comorbidities: [MEDICAL_DATA] HLD [MEDICAL_DATA] Nil meds [MEDICAL_DATA] 0.…"
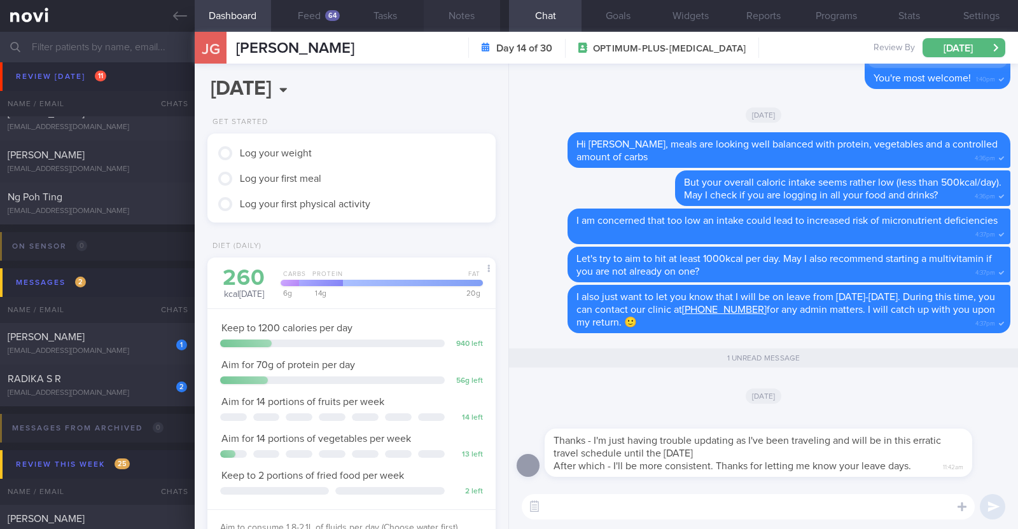
click at [447, 15] on button "Notes" at bounding box center [462, 16] width 76 height 32
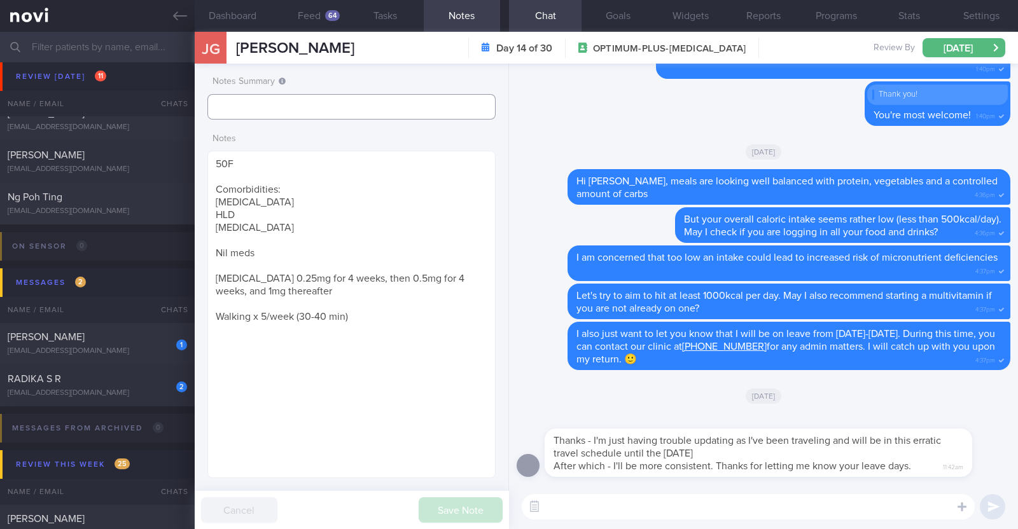
click at [328, 109] on input "text" at bounding box center [351, 106] width 288 height 25
type input "Travelling till [DATE]"
click at [479, 506] on button "Save Note" at bounding box center [461, 510] width 84 height 25
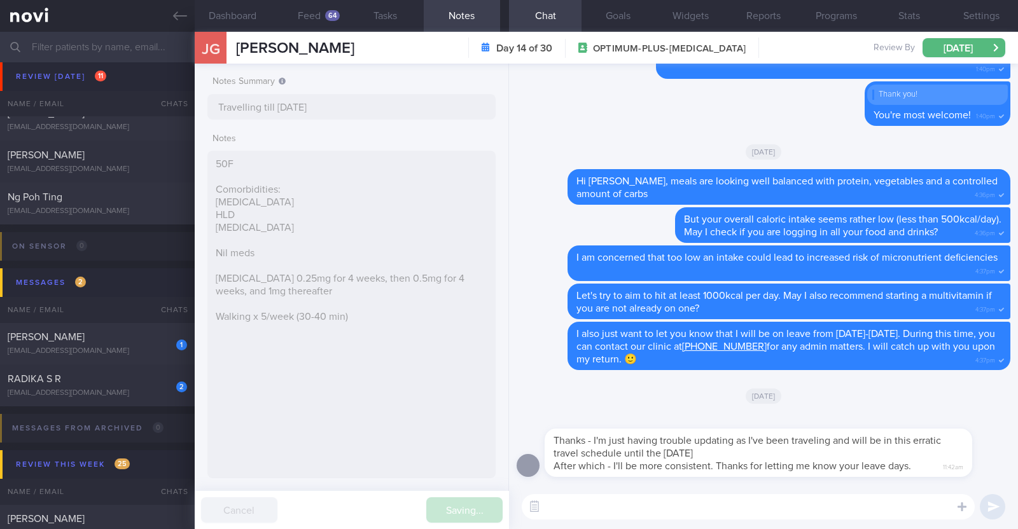
type input "Travelling till [DATE]"
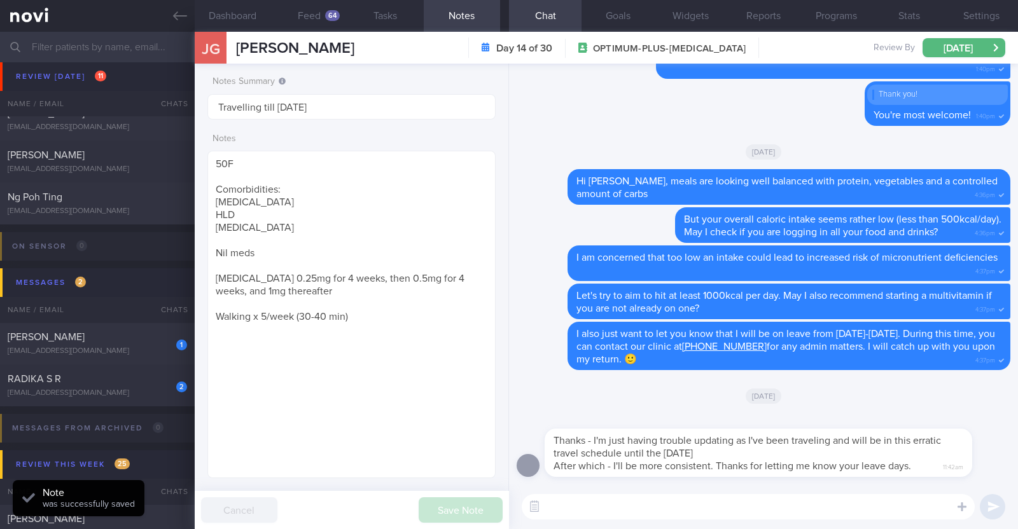
click at [582, 517] on textarea at bounding box center [748, 506] width 453 height 25
type textarea "A"
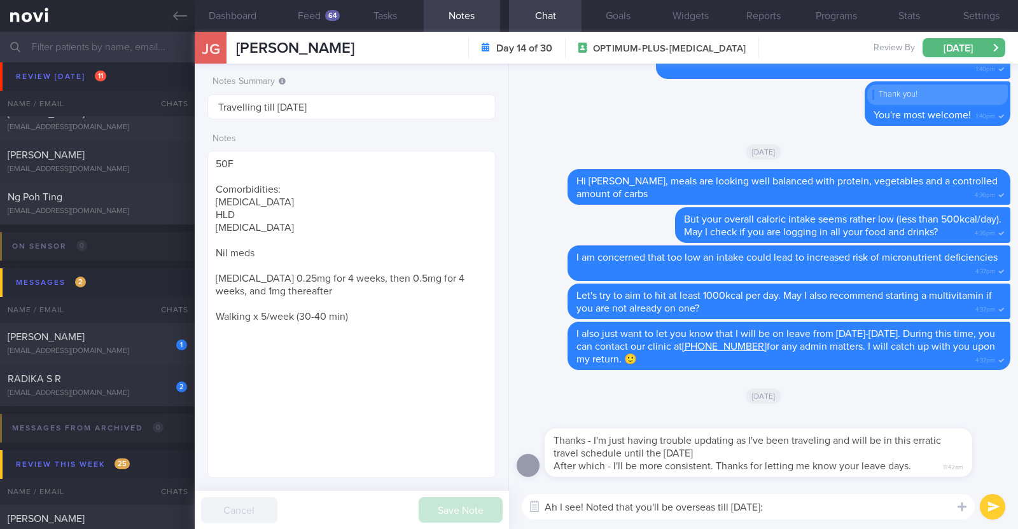
type textarea "Ah I see! Noted that you'll be overseas till [DATE]:)"
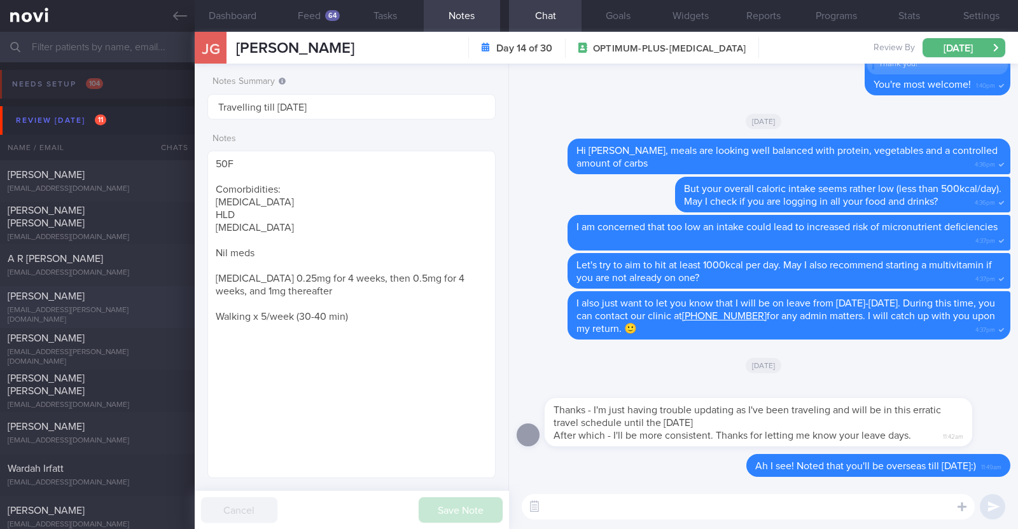
click at [134, 303] on div "[PERSON_NAME]" at bounding box center [96, 296] width 176 height 13
type textarea "39F Started OP+ since [DATE], but just connected with health coach in [DATE] Co…"
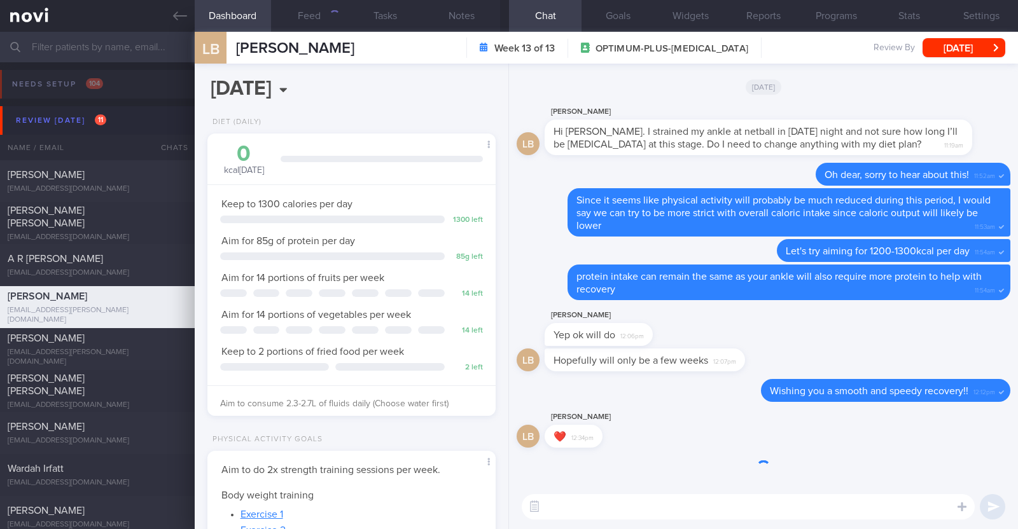
scroll to position [144, 253]
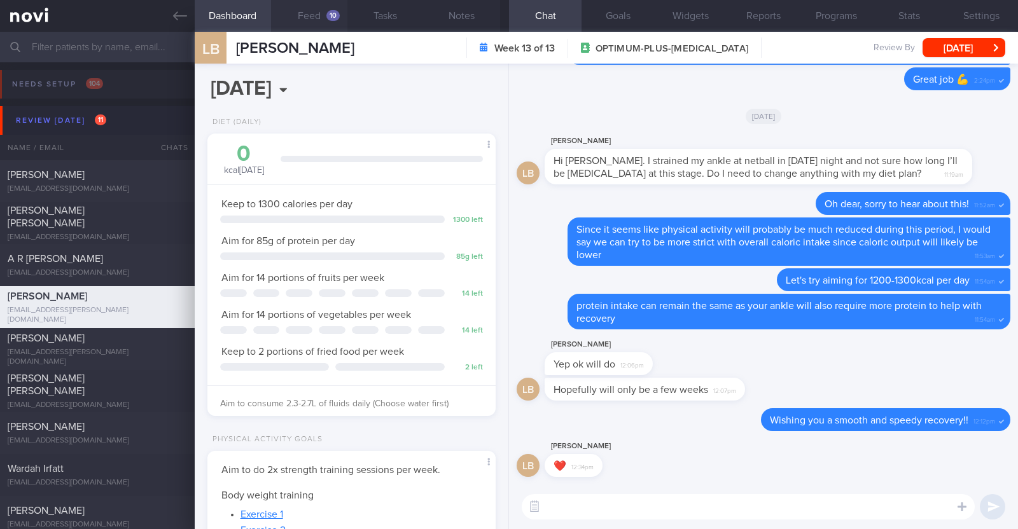
click at [307, 17] on button "Feed 10" at bounding box center [309, 16] width 76 height 32
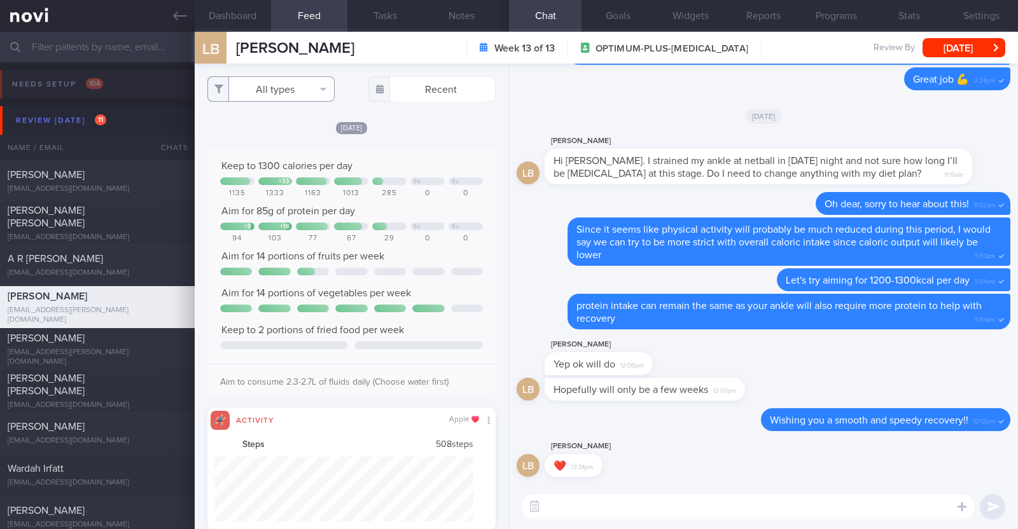
click at [286, 78] on button "All types" at bounding box center [270, 88] width 127 height 25
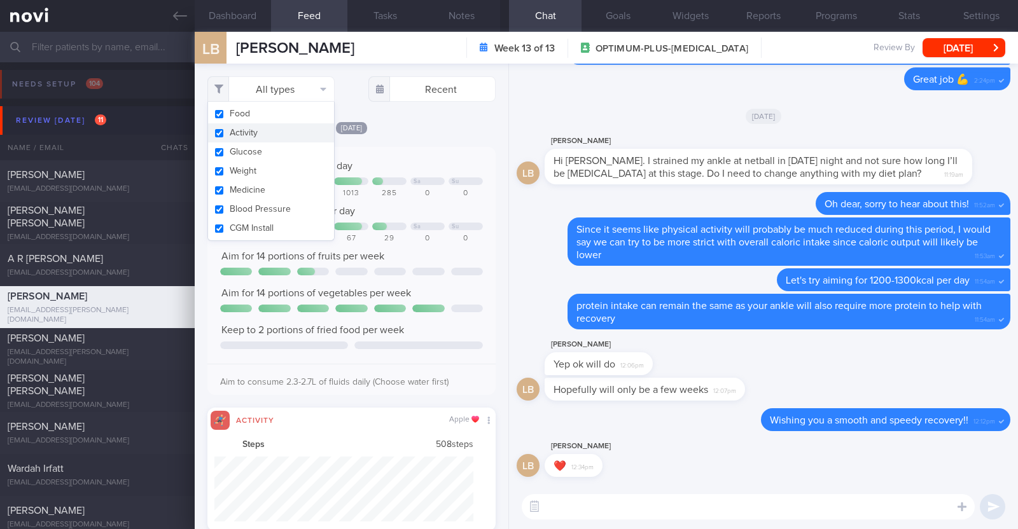
click at [271, 127] on button "Activity" at bounding box center [271, 132] width 126 height 19
checkbox input "false"
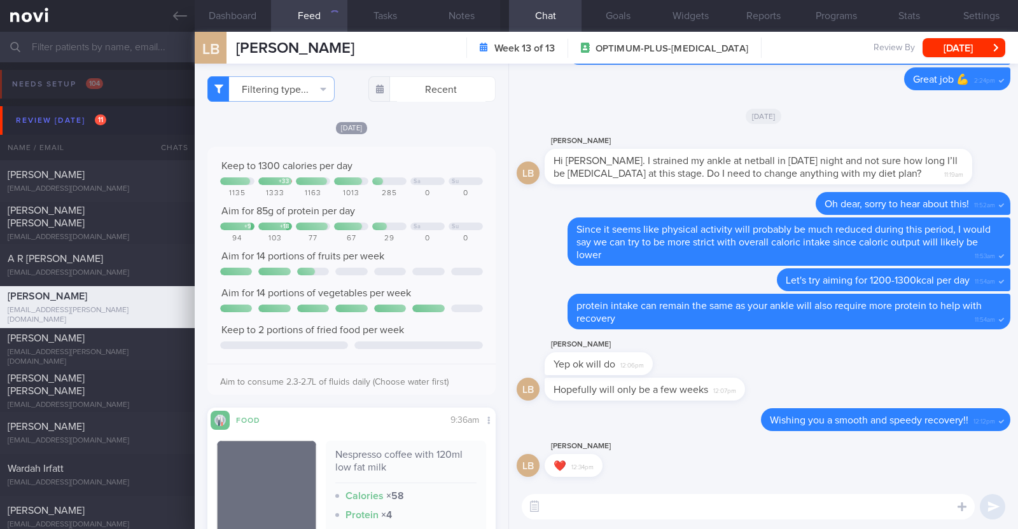
click at [411, 127] on div "[DATE]" at bounding box center [351, 127] width 288 height 13
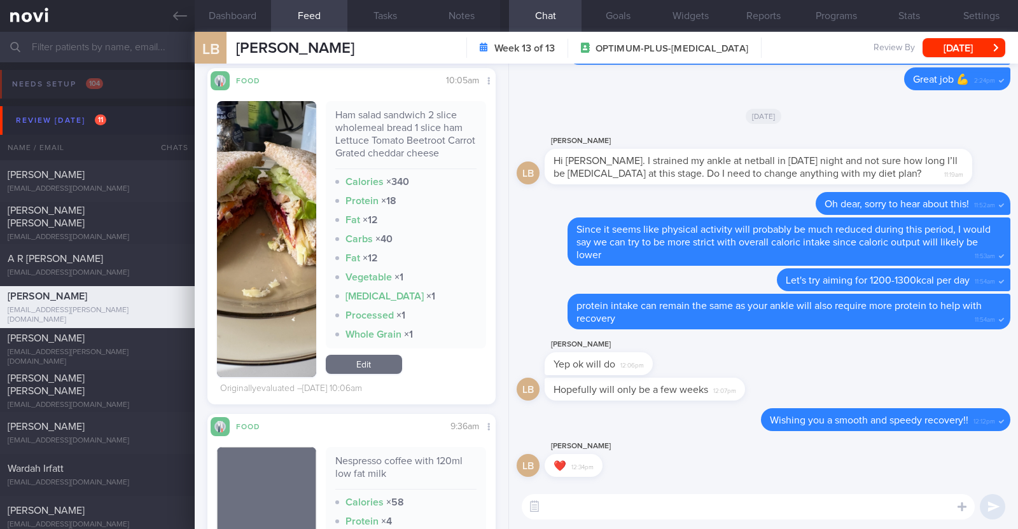
scroll to position [1591, 0]
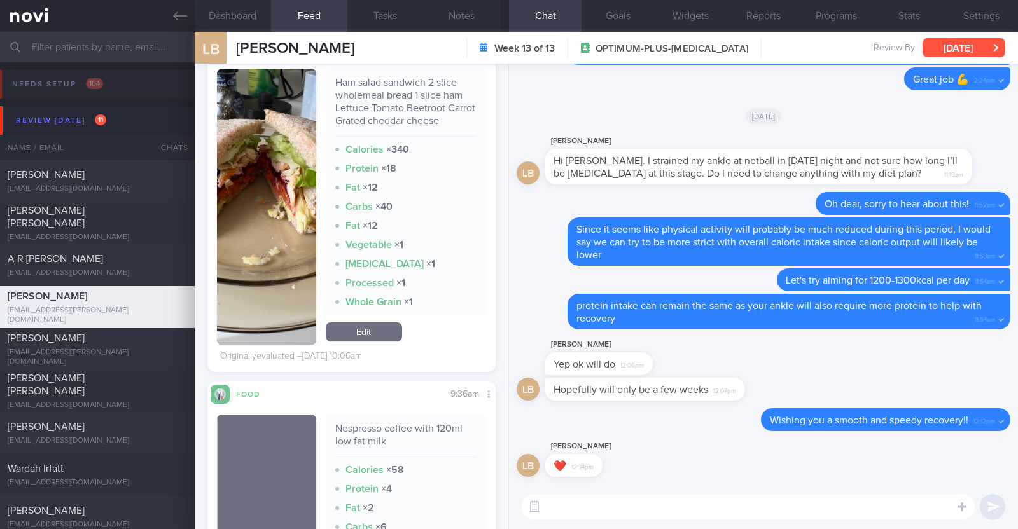
click at [947, 45] on button "[DATE]" at bounding box center [964, 47] width 83 height 19
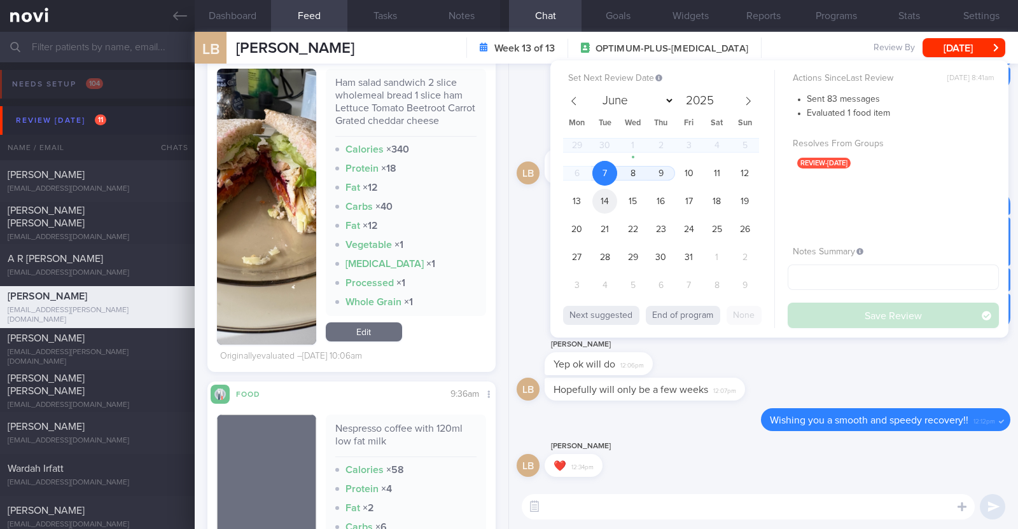
click at [609, 203] on span "14" at bounding box center [604, 201] width 25 height 25
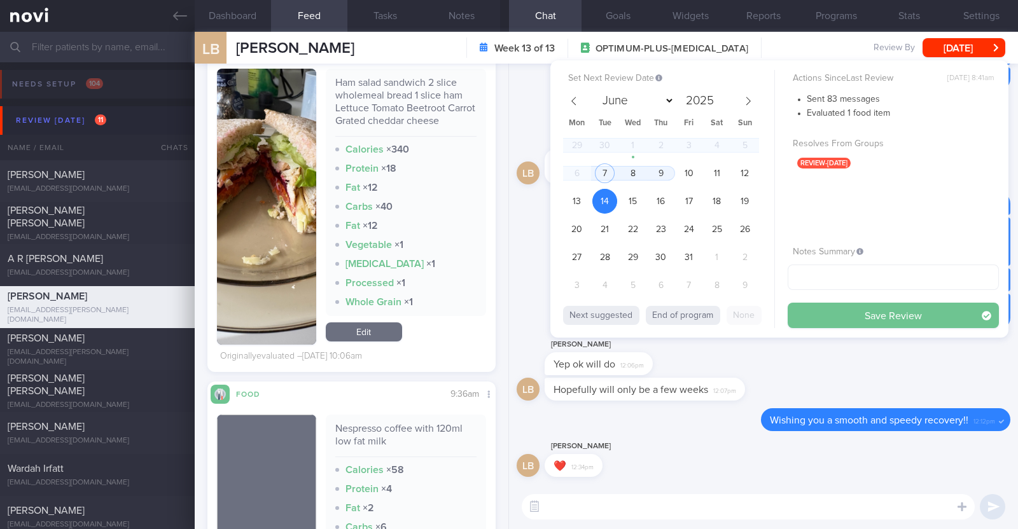
click at [872, 316] on button "Save Review" at bounding box center [893, 315] width 211 height 25
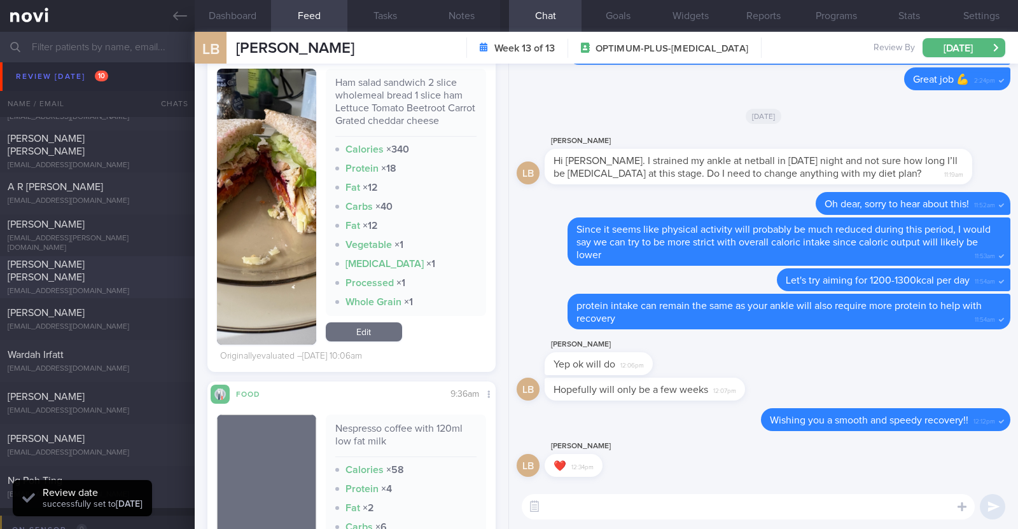
scroll to position [158, 0]
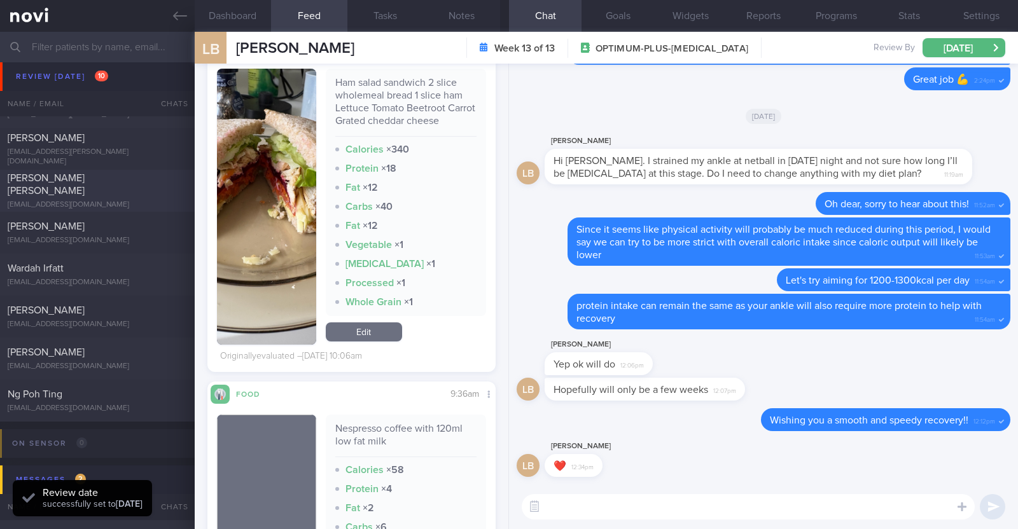
click at [132, 185] on div "[PERSON_NAME] [PERSON_NAME]" at bounding box center [96, 184] width 176 height 25
type textarea "46F Comorbidities: [MEDICAL_DATA] Borderline high LDL Borderline high [MEDICAL_…"
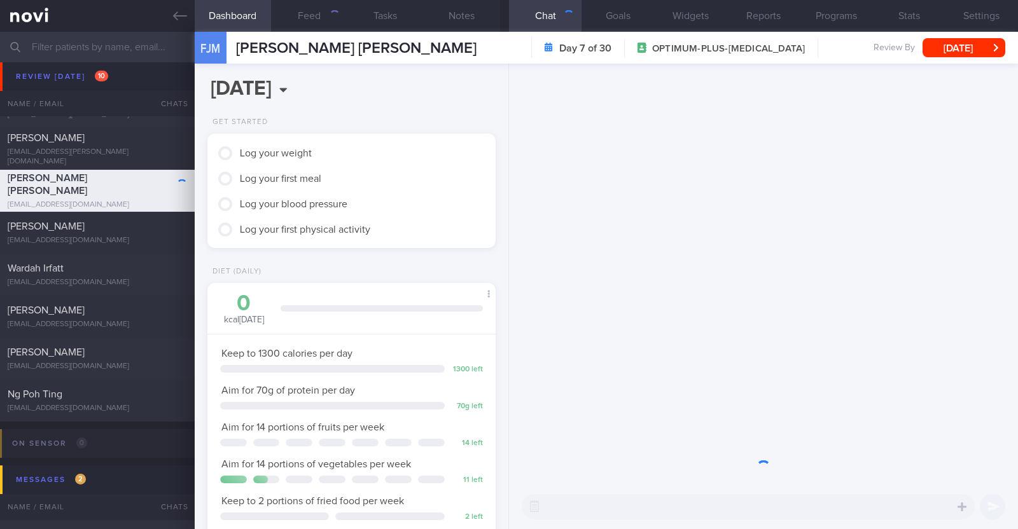
scroll to position [144, 253]
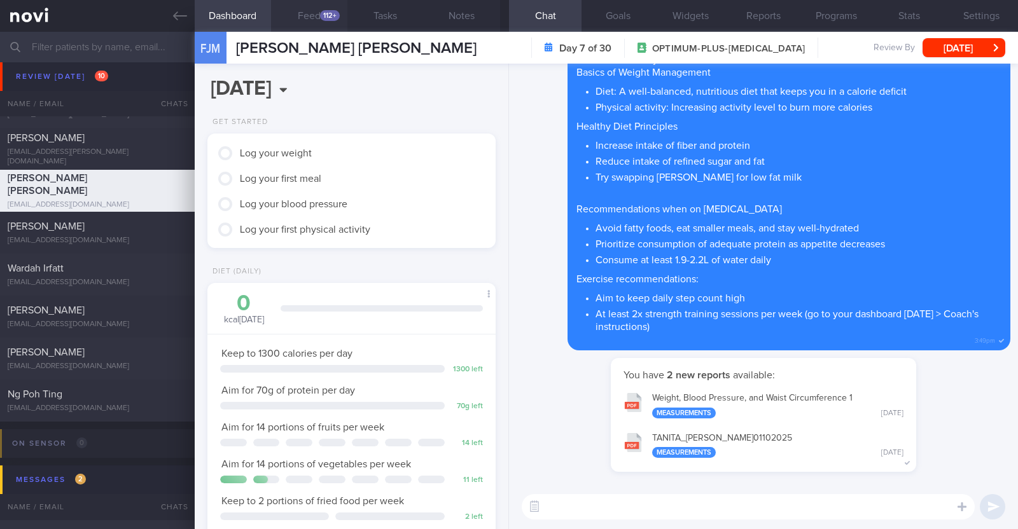
click at [324, 8] on button "Feed 112+" at bounding box center [309, 16] width 76 height 32
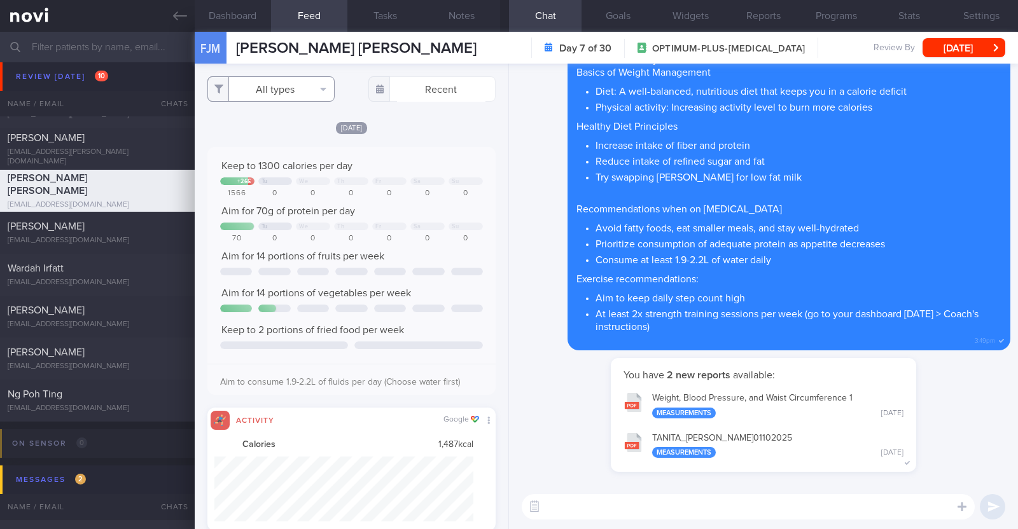
click at [300, 88] on button "All types" at bounding box center [270, 88] width 127 height 25
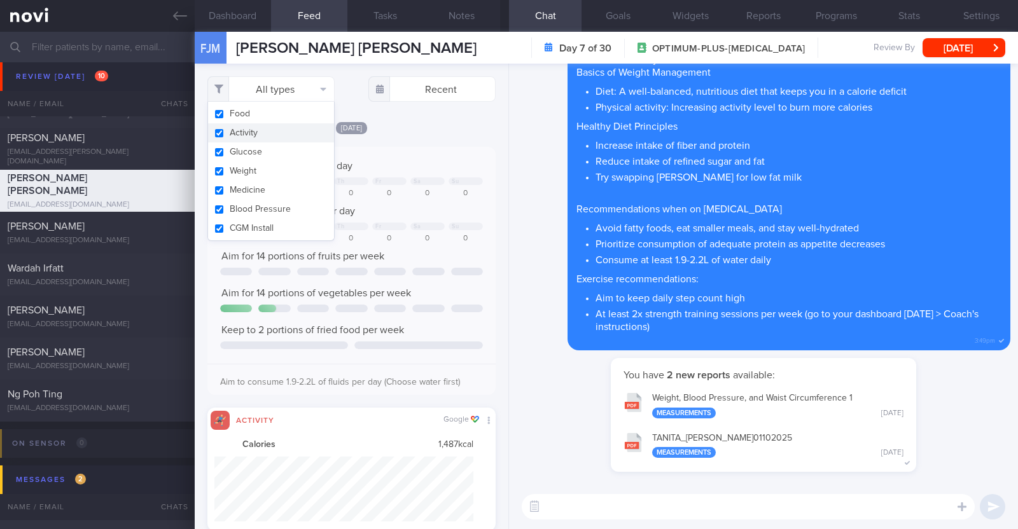
click at [268, 133] on button "Activity" at bounding box center [271, 132] width 126 height 19
checkbox input "false"
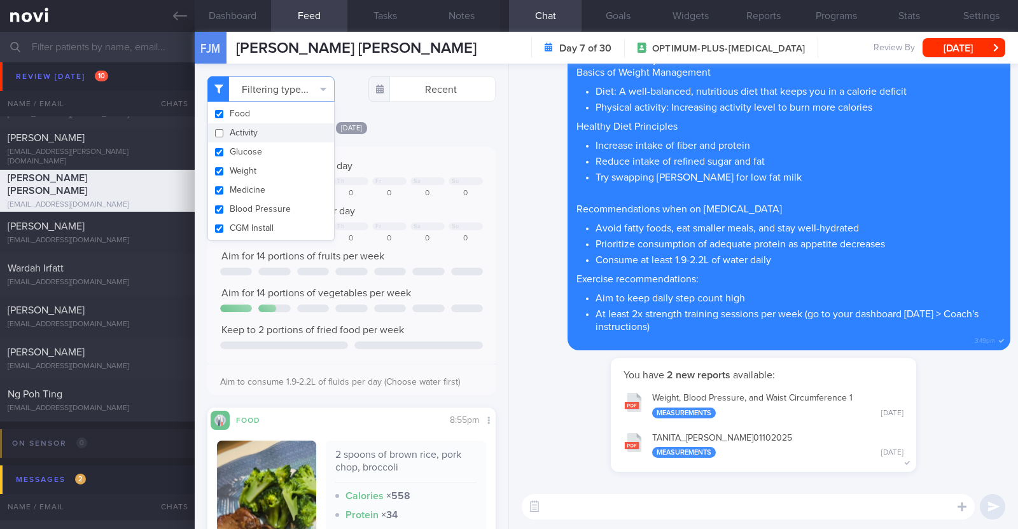
click at [401, 123] on div "[DATE]" at bounding box center [351, 127] width 288 height 13
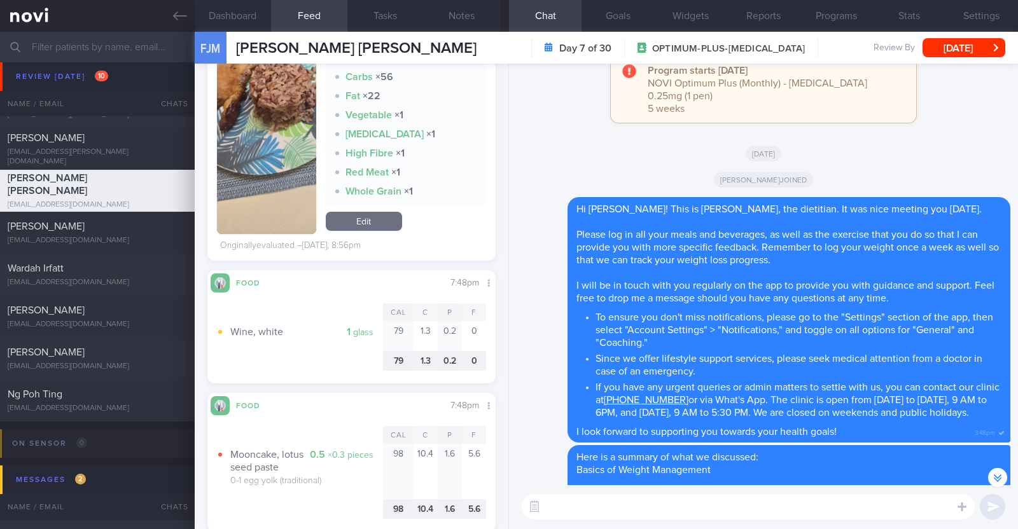
scroll to position [477, 0]
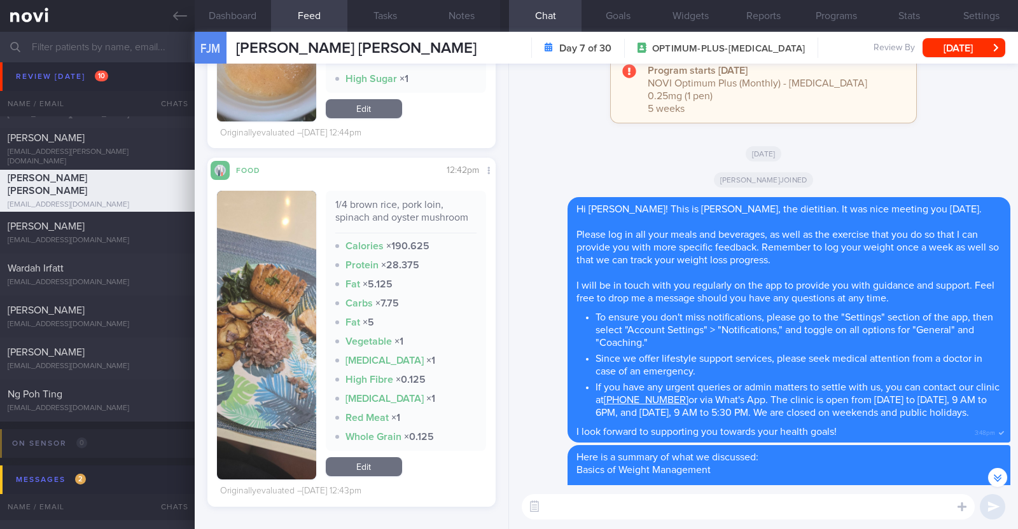
scroll to position [5350, 0]
click at [602, 494] on textarea at bounding box center [748, 506] width 453 height 25
type textarea "Hi [PERSON_NAME], thank you for logging your meals!"
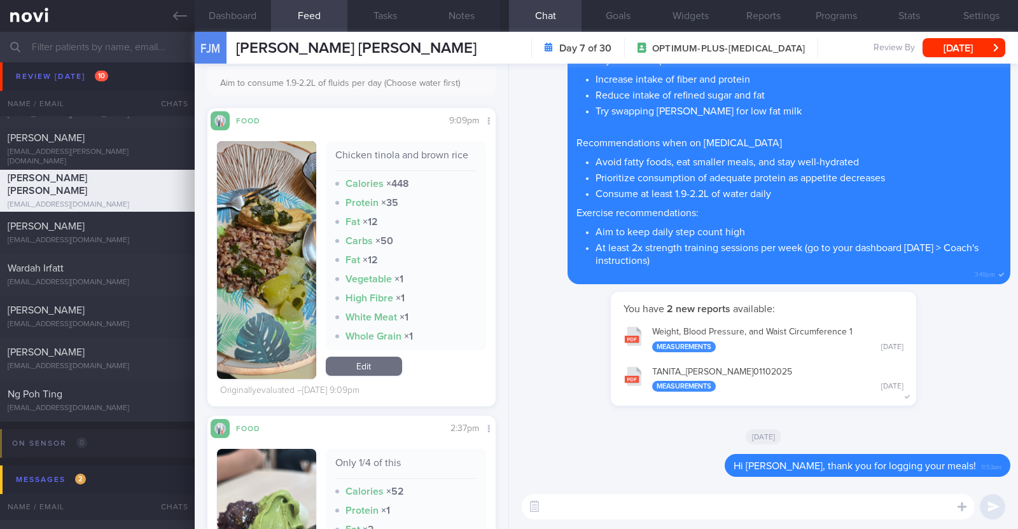
scroll to position [1851, 0]
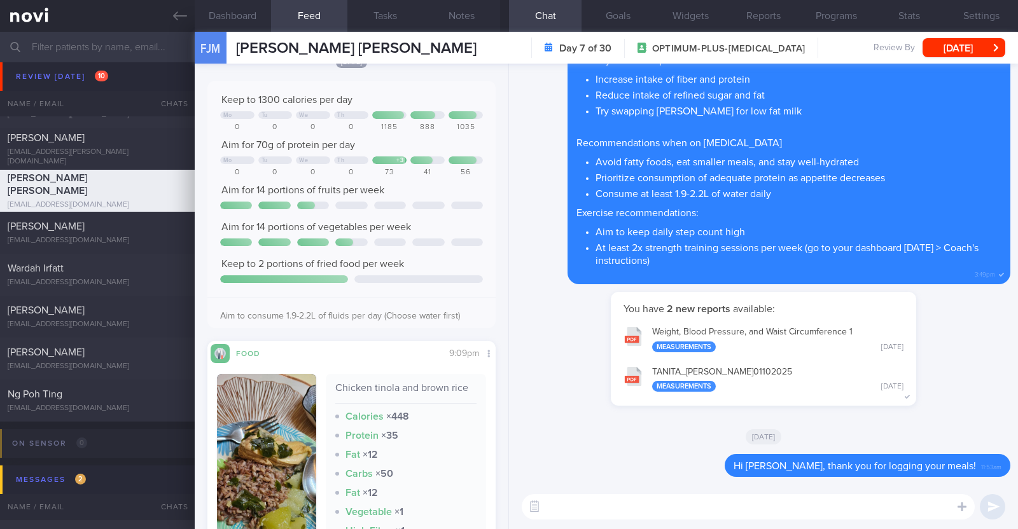
click at [568, 498] on textarea at bounding box center [748, 506] width 453 height 25
type textarea "Overall protein intake was not bad, but can be increased slightly"
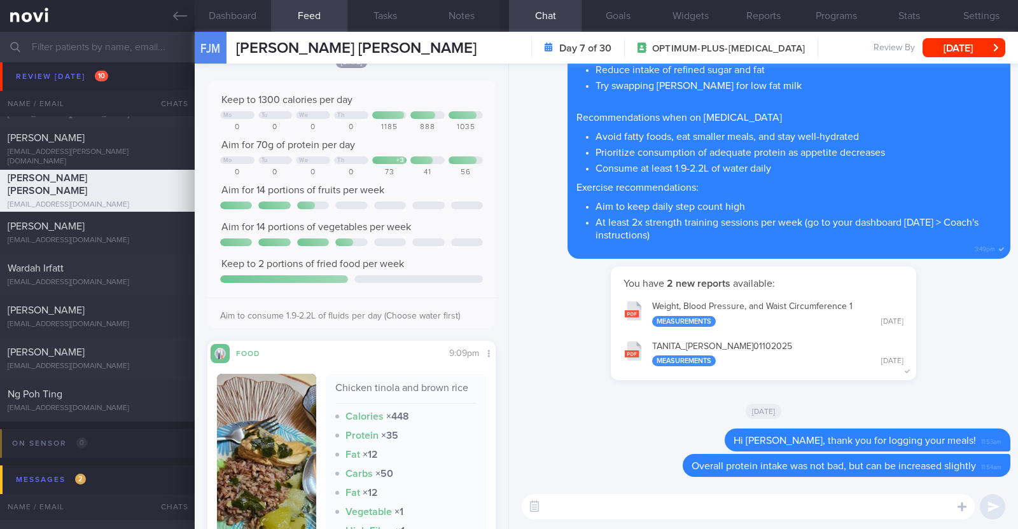
click at [573, 504] on textarea at bounding box center [748, 506] width 453 height 25
paste textarea "Here are some examples of how much protein is contained in various foods: - 150…"
type textarea "Here are some examples of how much protein is contained in various foods: - 150…"
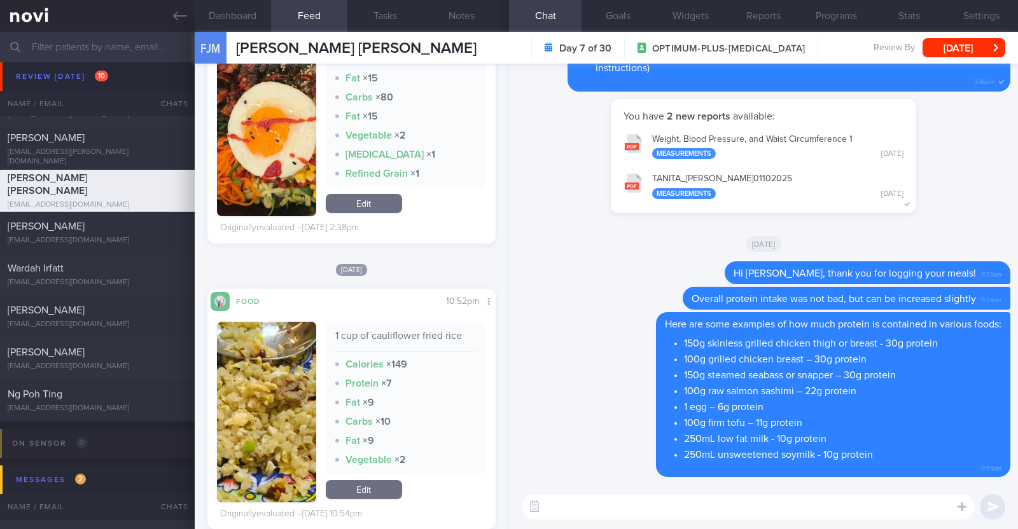
scroll to position [2885, 0]
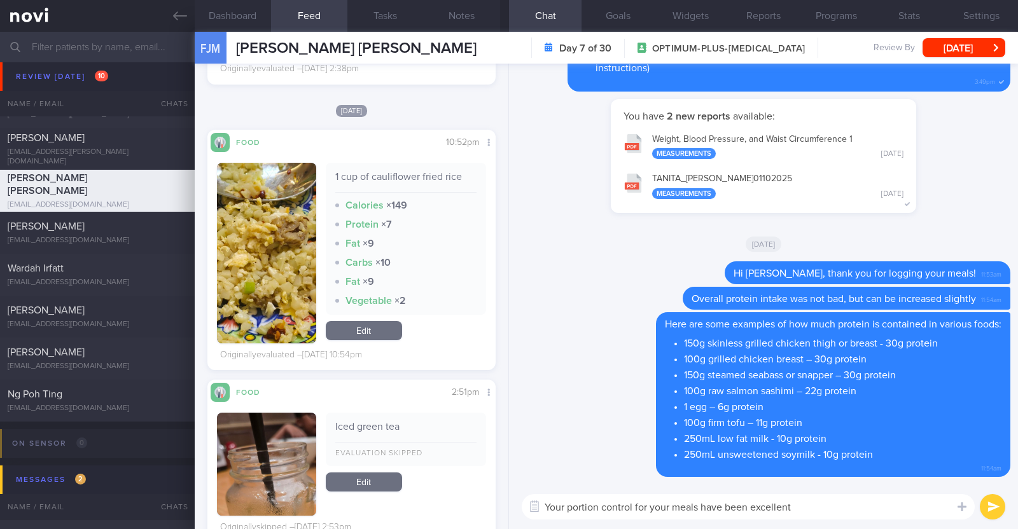
type textarea "Your portion control for your meals have been excellent!"
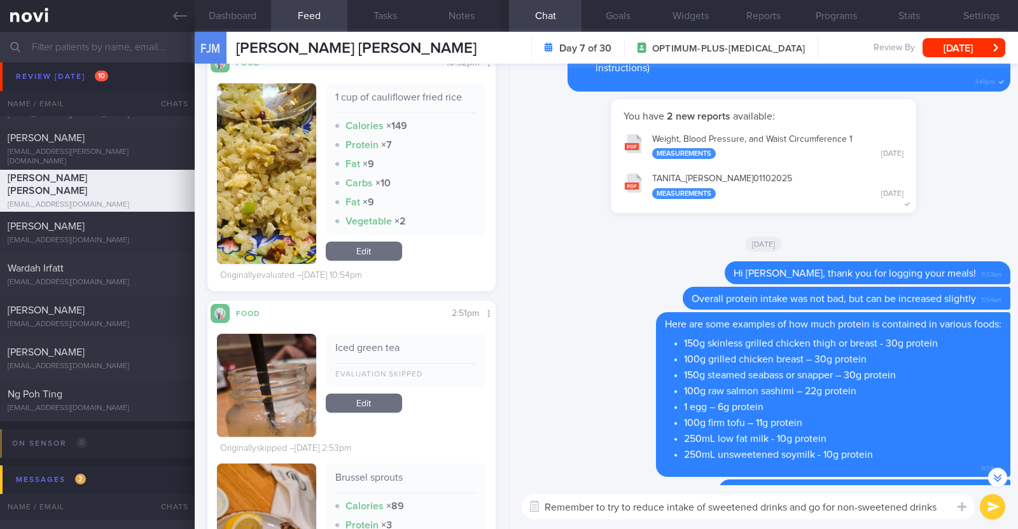
scroll to position [-37, 0]
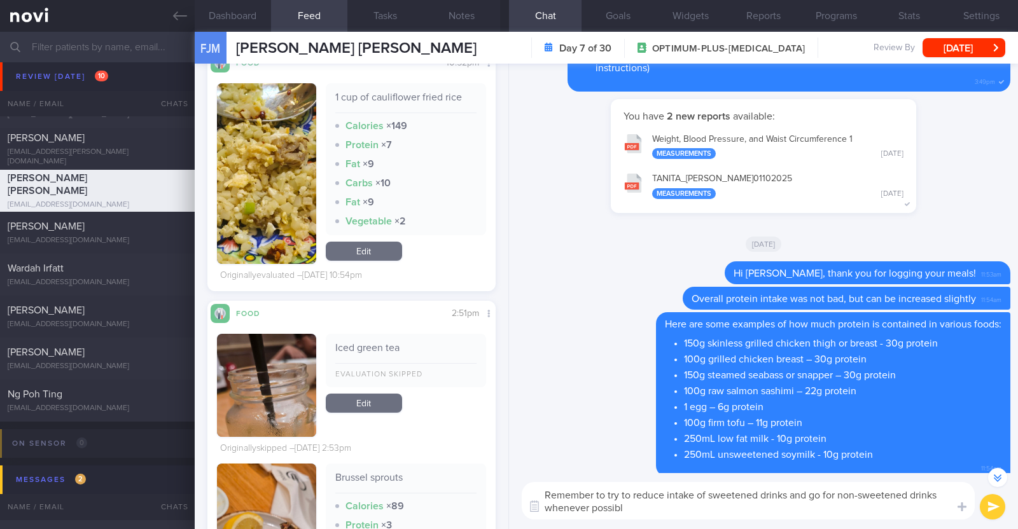
type textarea "Remember to try to reduce intake of sweetened drinks and go for non-sweetened d…"
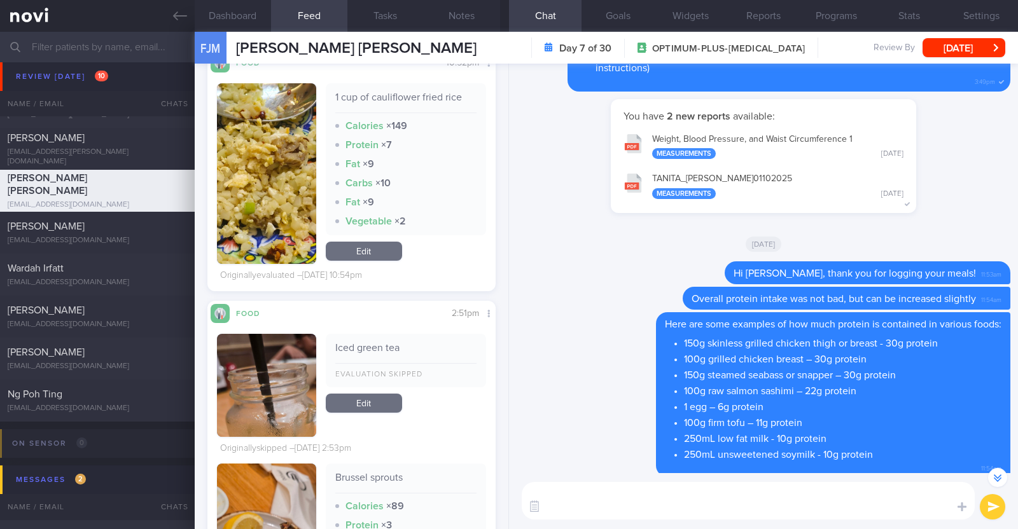
scroll to position [0, 0]
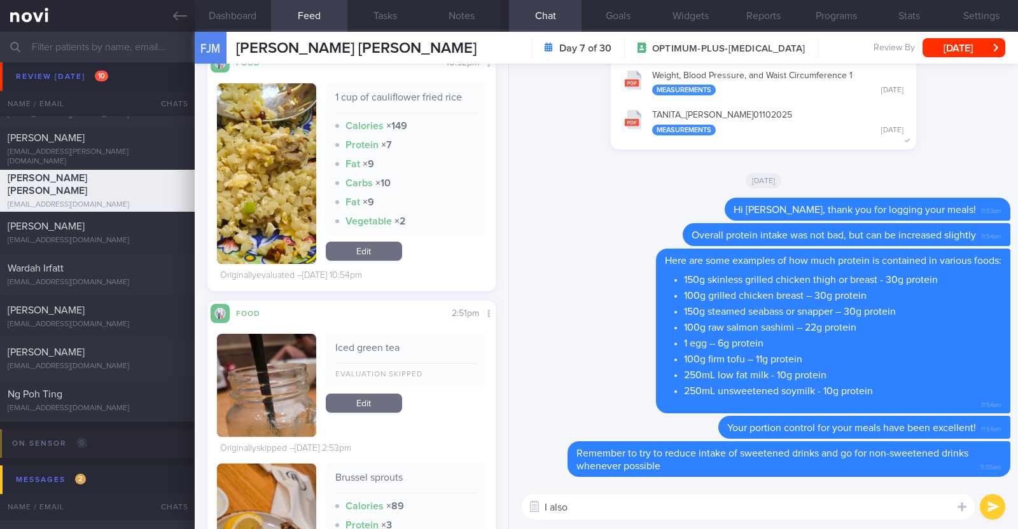
paste textarea "just want to let you know that I will be on leave from 9-10 Oct 2025. During th…"
type textarea "I also just want to let you know that I will be on leave from 9-10 Oct 2025. Du…"
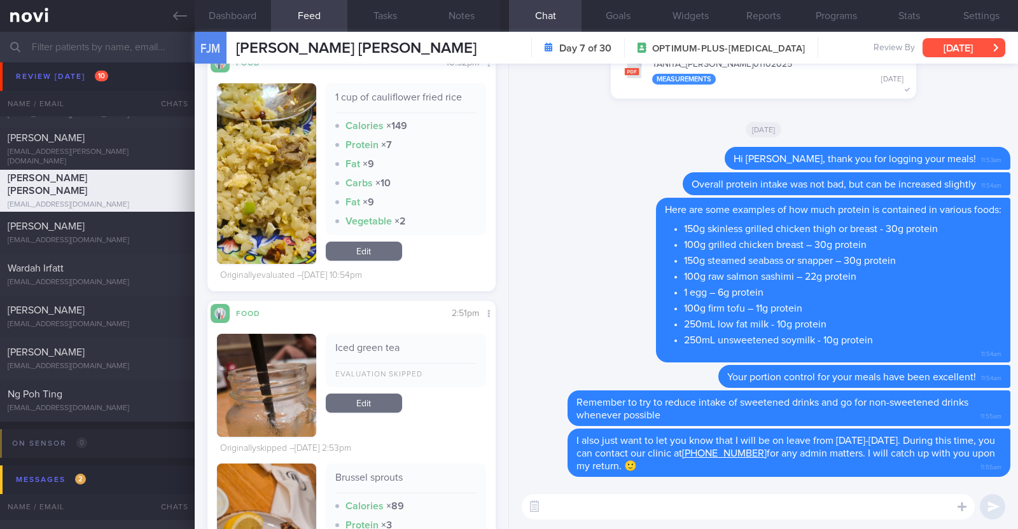
click at [931, 49] on button "[DATE]" at bounding box center [964, 47] width 83 height 19
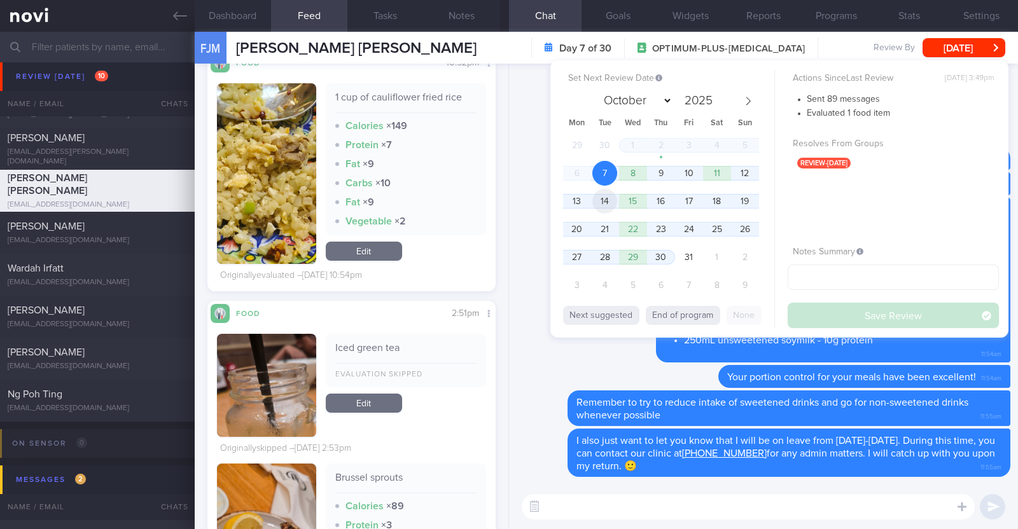
click at [613, 203] on span "14" at bounding box center [604, 201] width 25 height 25
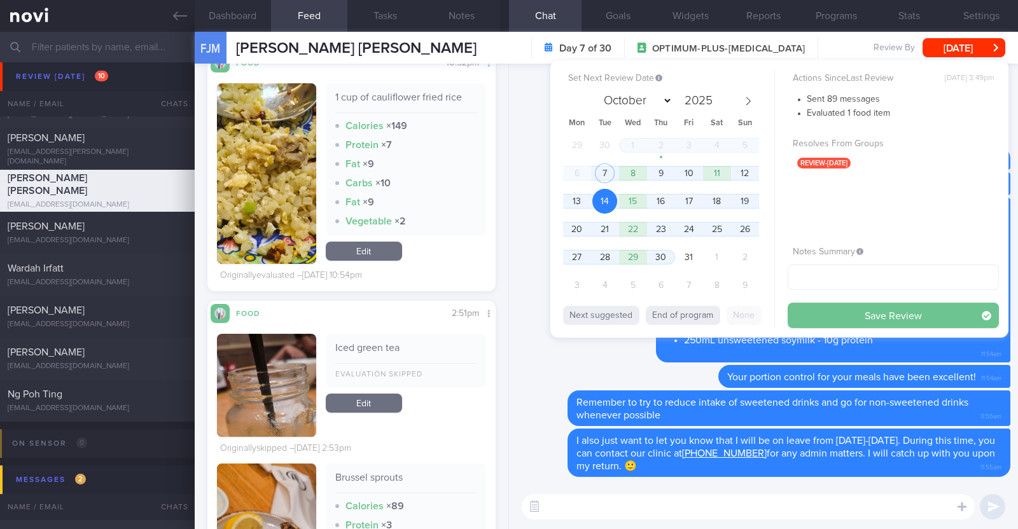
click at [840, 321] on button "Save Review" at bounding box center [893, 315] width 211 height 25
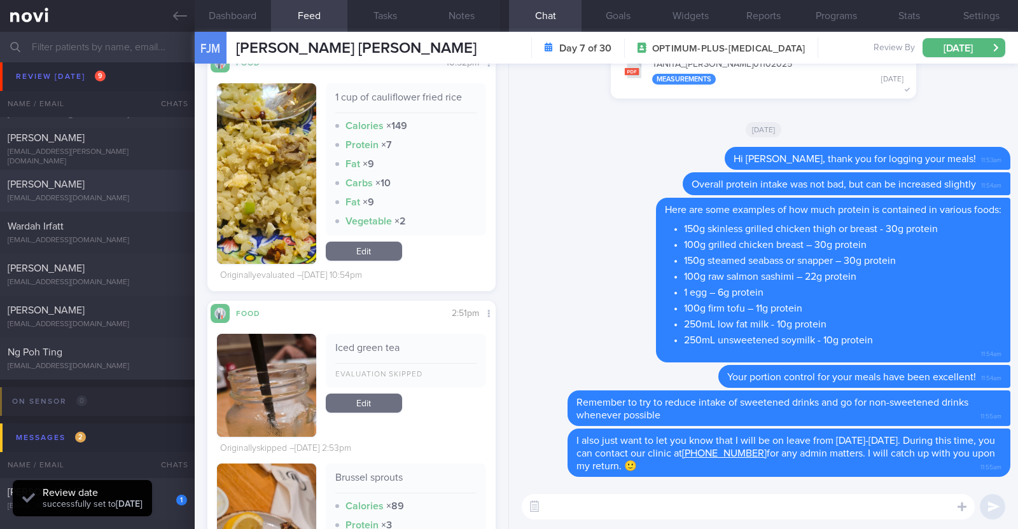
click at [92, 180] on div "[PERSON_NAME]" at bounding box center [96, 184] width 176 height 13
type input "r/v 7/10"
type textarea "42F Co-morbidities: GERD Nil meds Rybelsus 3mg OM x 1/12 Tolerated Rybelsus 3mg…"
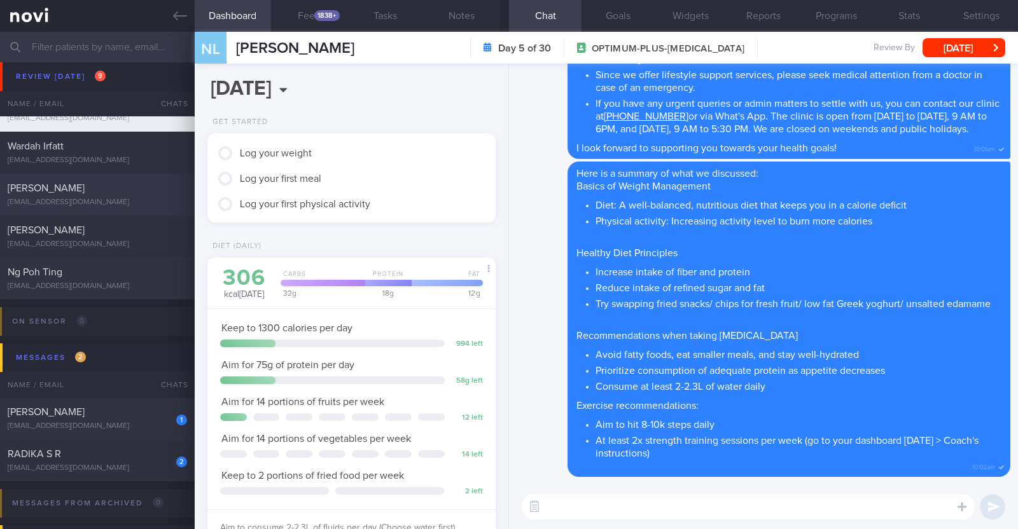
scroll to position [398, 0]
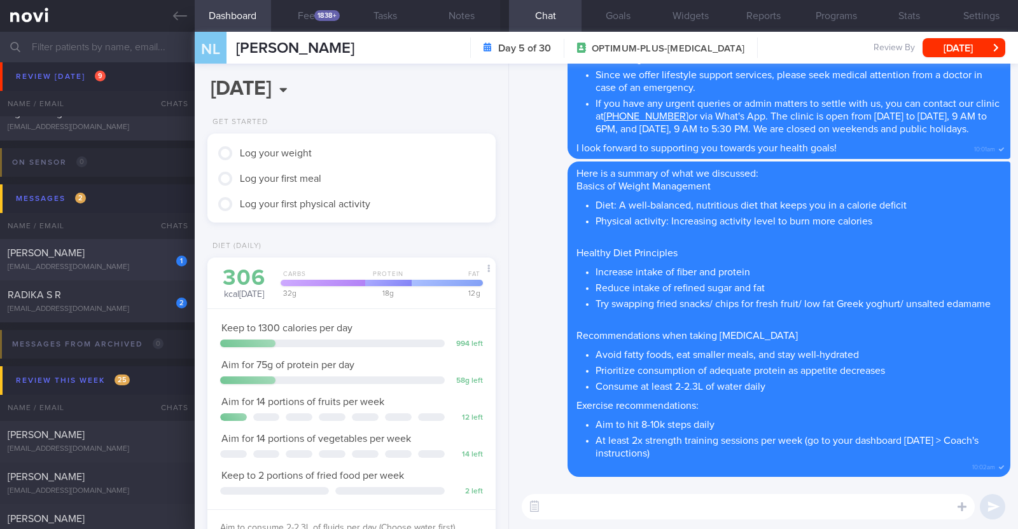
click at [94, 261] on div "1 JACQUELINE ONG SOO MAY rb2p7d56rh@privaterelay.appleid.com" at bounding box center [97, 259] width 195 height 25
type textarea "45F Comorbidities: Borderline HTN Vit D deficiency Fatty liver Medication/ Supp…"
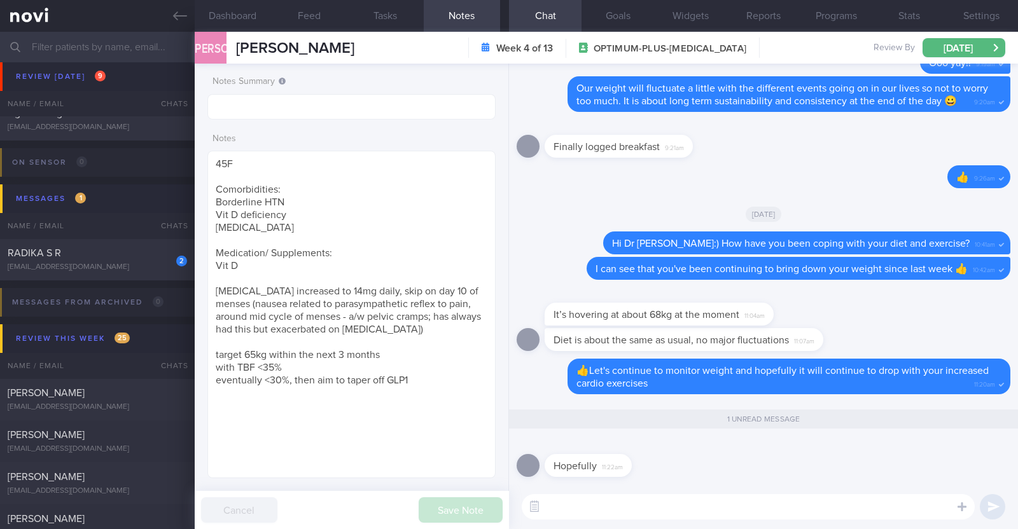
click at [566, 506] on textarea at bounding box center [748, 506] width 453 height 25
paste textarea "💪"
type textarea "💪💪💪"
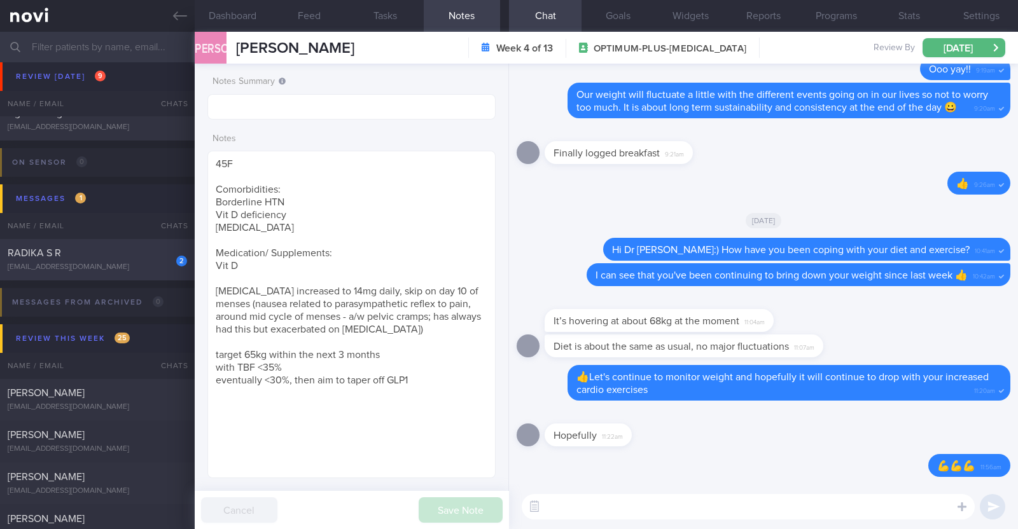
click at [115, 247] on div "RADIKA S R" at bounding box center [96, 253] width 176 height 13
type input "R/v with Dr [PERSON_NAME] on 15/10. r/v 14/10"
type textarea "61F Indian vegetarian diet; takes dairy but not egg Co-morbidities: Dyslipidemi…"
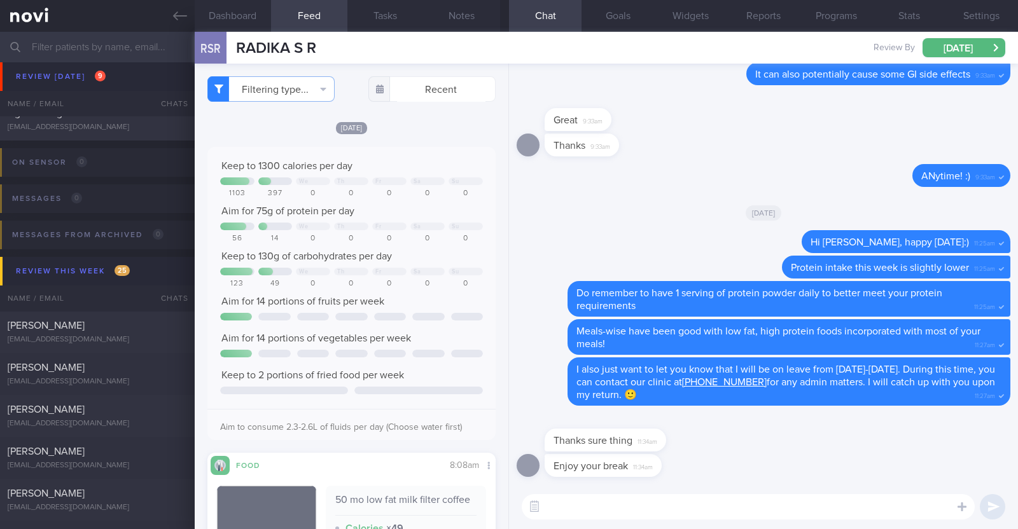
click at [601, 510] on textarea at bounding box center [748, 506] width 453 height 25
type textarea "Thank you!"
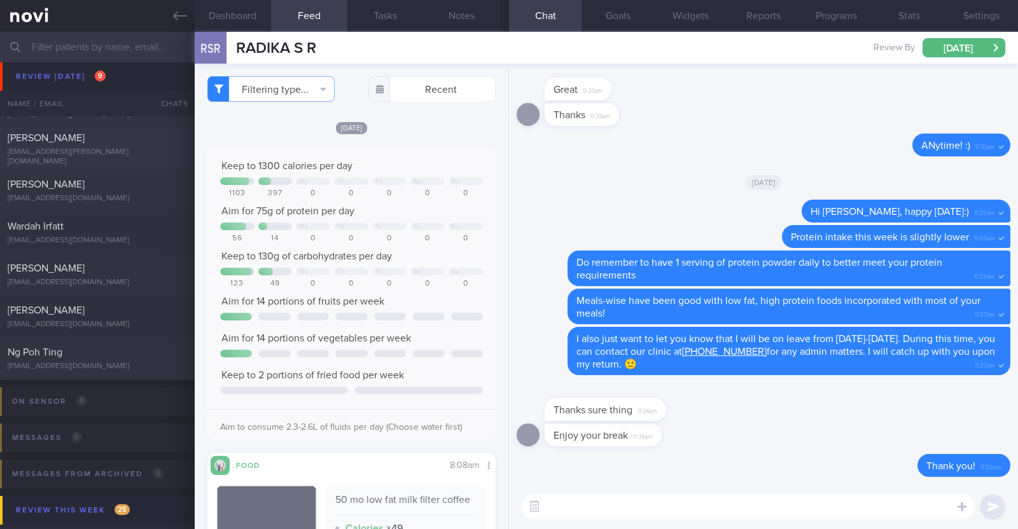
scroll to position [79, 0]
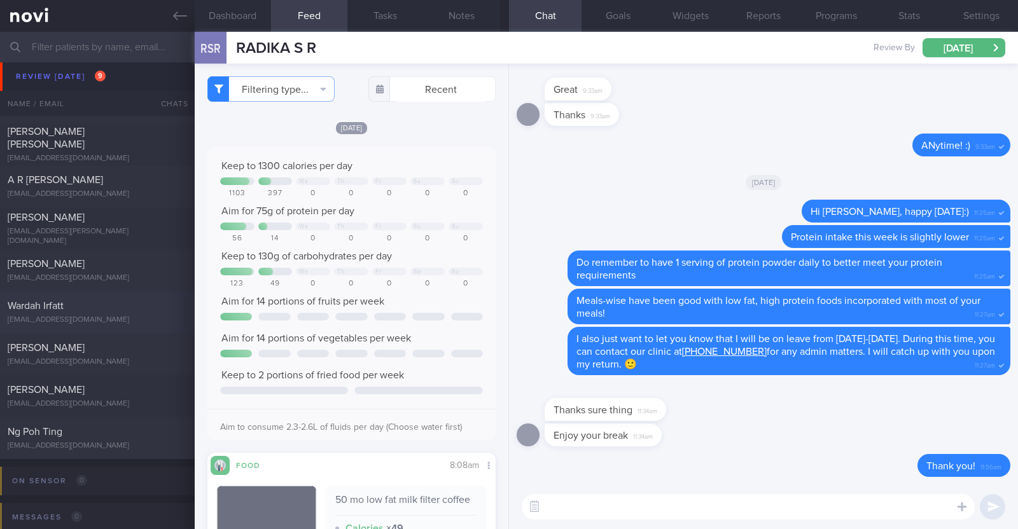
click at [116, 312] on div "Wardah Irfatt wrdhirft@gmail.com" at bounding box center [97, 312] width 195 height 25
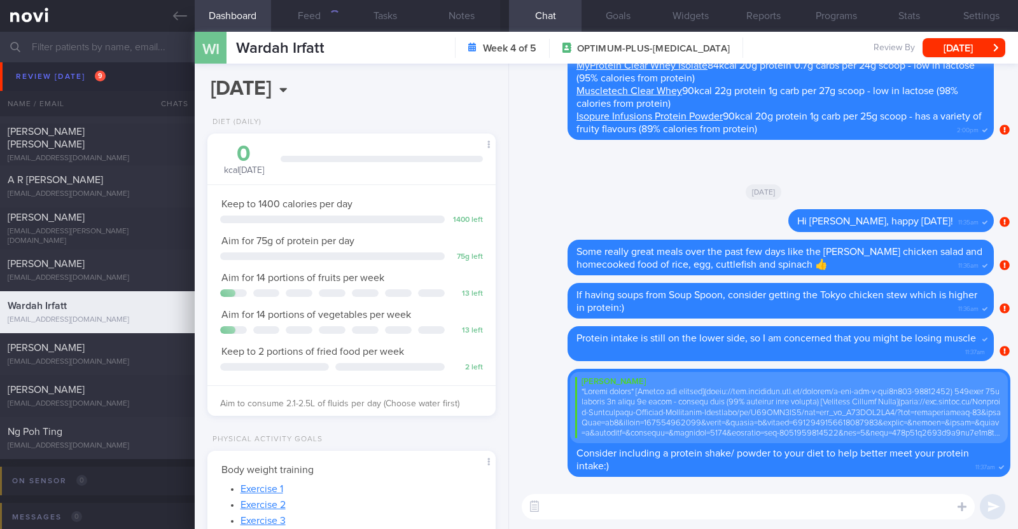
scroll to position [144, 253]
click at [321, 17] on button "Feed 251" at bounding box center [309, 16] width 76 height 32
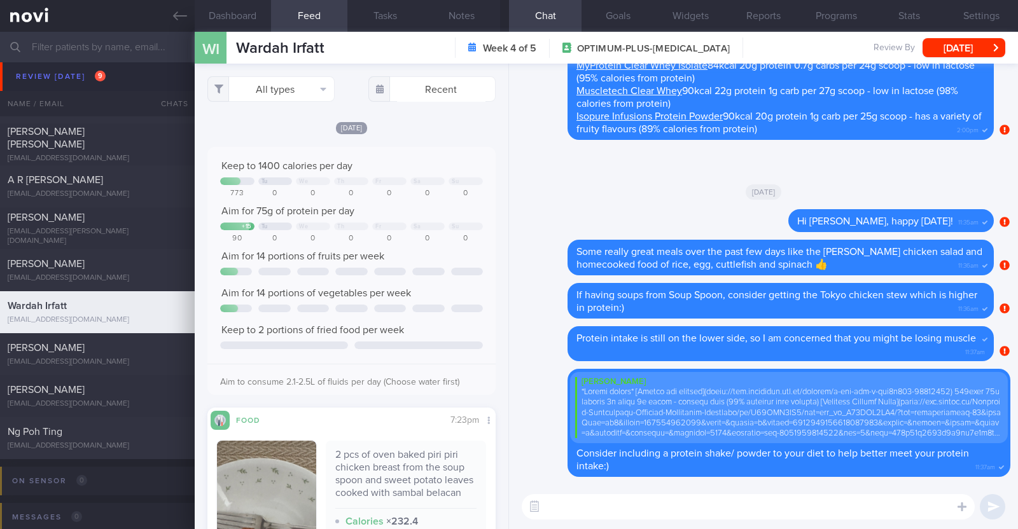
click at [463, 141] on div "Yesterday Keep to 1400 calories per day Tu We Th Fr Sa Su 773 0 0 0 0 0 0 Aim f…" at bounding box center [351, 423] width 288 height 604
click at [854, 19] on button "Programs" at bounding box center [836, 16] width 73 height 32
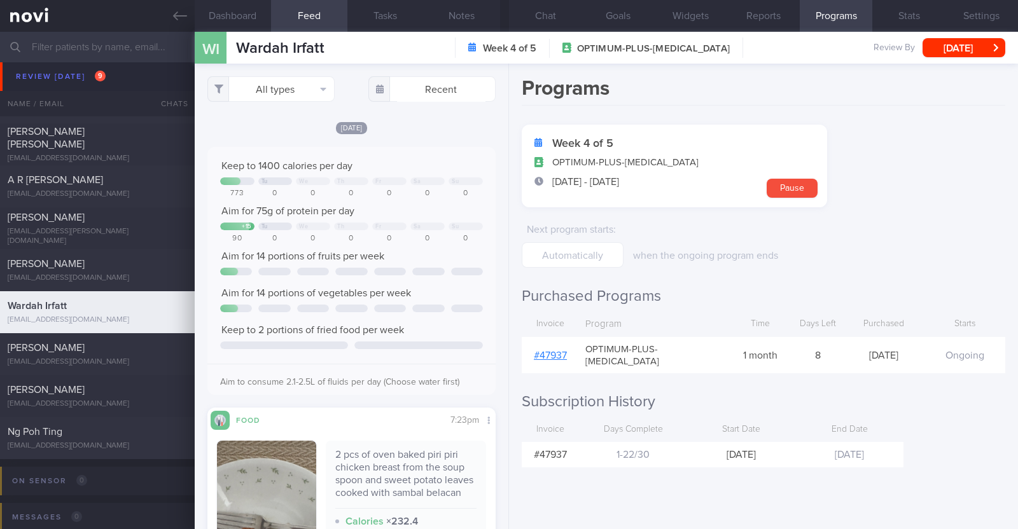
click at [561, 352] on link "# 47937" at bounding box center [550, 356] width 33 height 10
click at [456, 22] on button "Notes" at bounding box center [462, 16] width 76 height 32
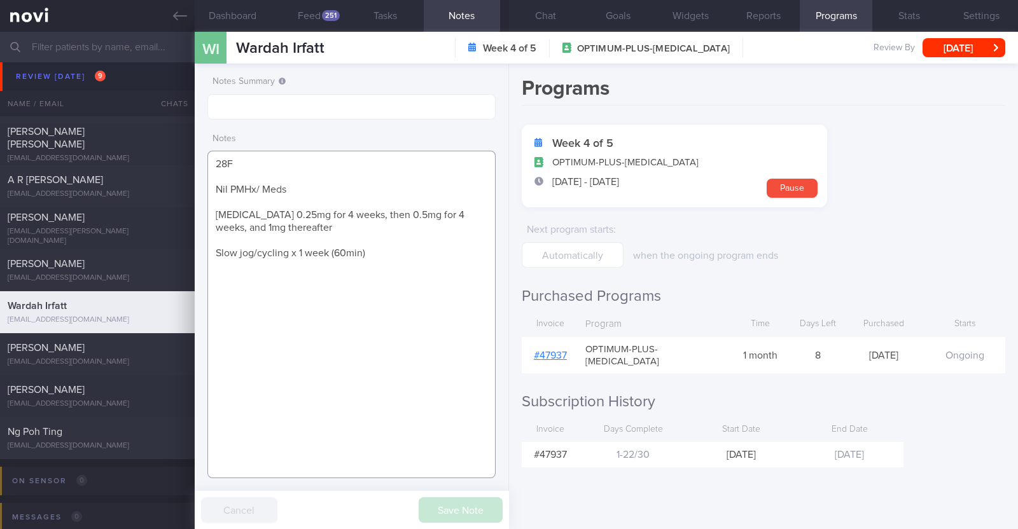
click at [282, 223] on textarea "28F Nil PMHx/ Meds Wegovy 0.25mg for 4 weeks, then 0.5mg for 4 weeks, and 1mg t…" at bounding box center [351, 315] width 288 height 328
drag, startPoint x: 253, startPoint y: 211, endPoint x: 351, endPoint y: 210, distance: 98.0
click at [351, 210] on textarea "28F Nil PMHx/ Meds Wegovy 0.25mg for 4 weeks, then 0.5mg for 4 weeks, and 1mg t…" at bounding box center [351, 315] width 288 height 328
drag, startPoint x: 296, startPoint y: 230, endPoint x: 205, endPoint y: 213, distance: 92.7
click at [205, 213] on div "Notes Summary Notes 28F Nil PMHx/ Meds Wegovy 0.25mg for 4 weeks, then 0.5mg fo…" at bounding box center [352, 297] width 314 height 466
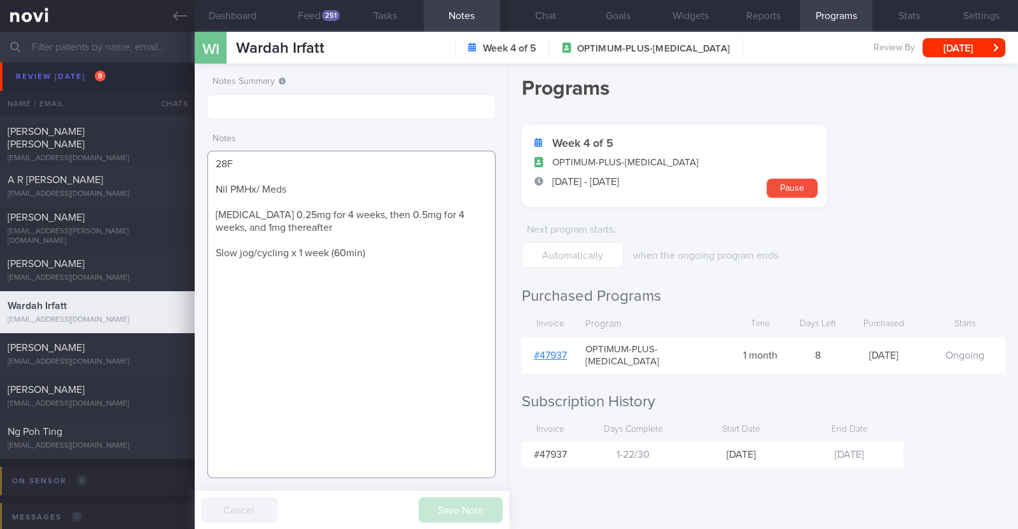
paste textarea
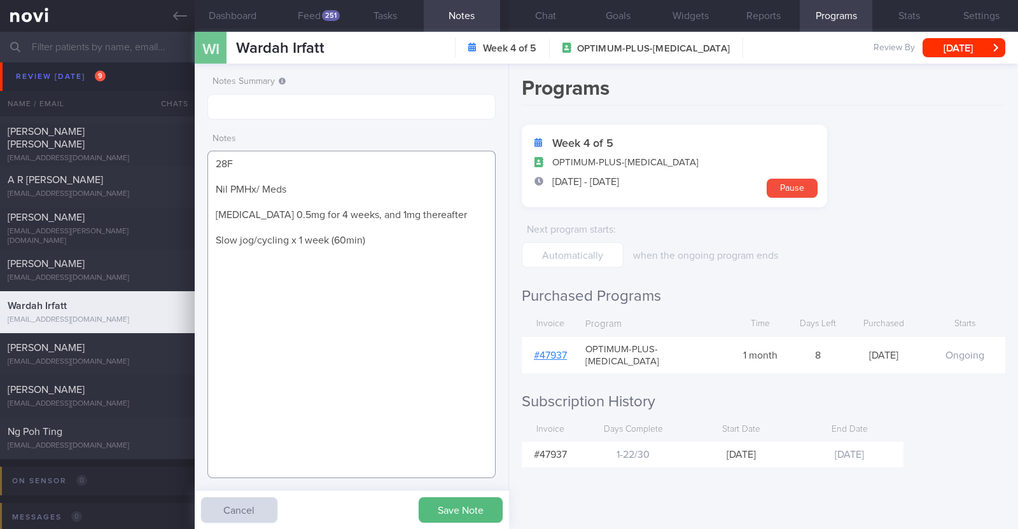
click at [301, 232] on textarea "28F Nil PMHx/ Meds Wegovy 0.5mg for 4 weeks, and 1mg thereafter Slow jog/cyclin…" at bounding box center [351, 315] width 288 height 328
click at [298, 238] on textarea "28F Nil PMHx/ Meds Wegovy 0.5mg for 4 weeks, and 1mg thereafter Slow jog/cyclin…" at bounding box center [351, 315] width 288 height 328
type textarea "28F Nil PMHx/ Meds Wegovy 0.5mg for 4 weeks, and 1mg thereafter Slow jog/cyclin…"
click at [442, 501] on button "Save Note" at bounding box center [461, 510] width 84 height 25
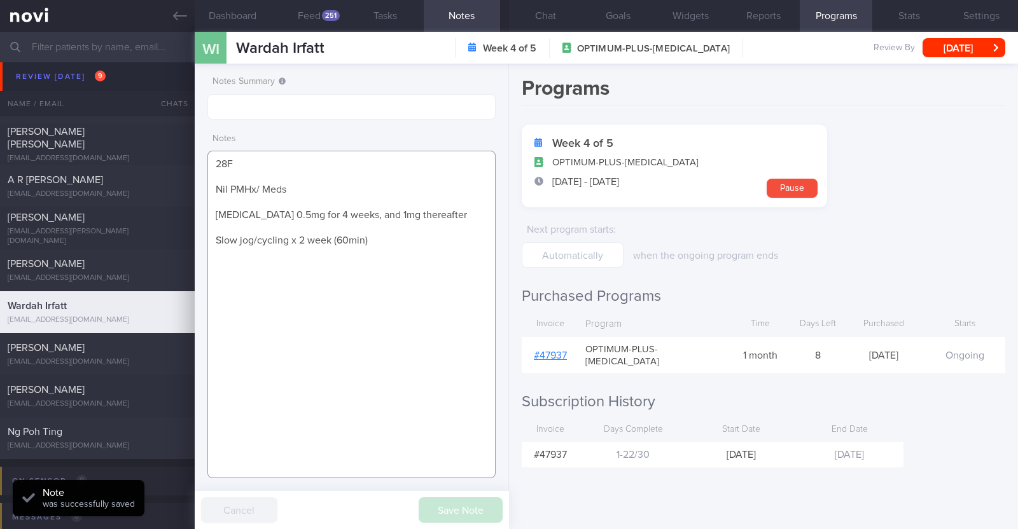
drag, startPoint x: 374, startPoint y: 240, endPoint x: 213, endPoint y: 218, distance: 162.5
click at [213, 218] on textarea "28F Nil PMHx/ Meds Wegovy 0.5mg for 4 weeks, and 1mg thereafter Slow jog/cyclin…" at bounding box center [351, 315] width 288 height 328
click at [324, 8] on button "Feed 251" at bounding box center [309, 16] width 76 height 32
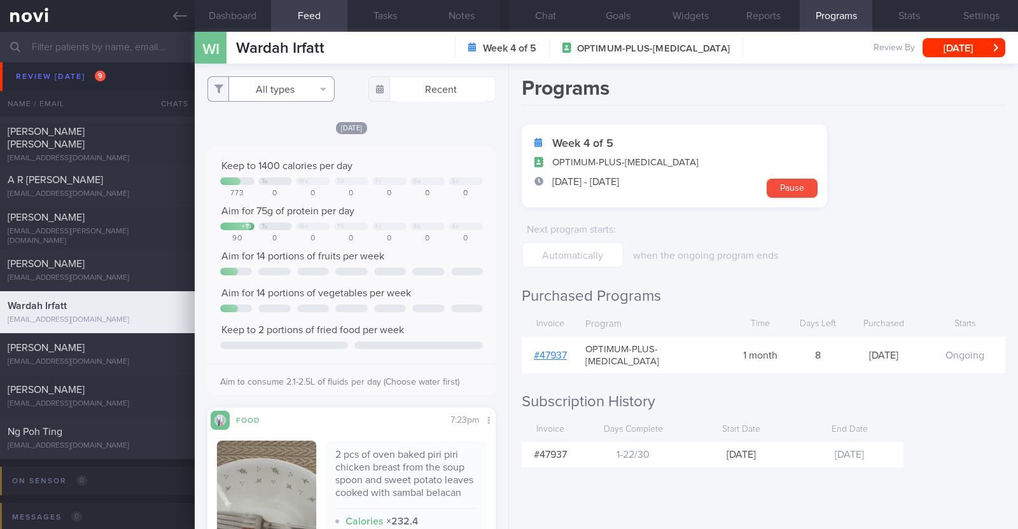
click at [273, 78] on button "All types" at bounding box center [270, 88] width 127 height 25
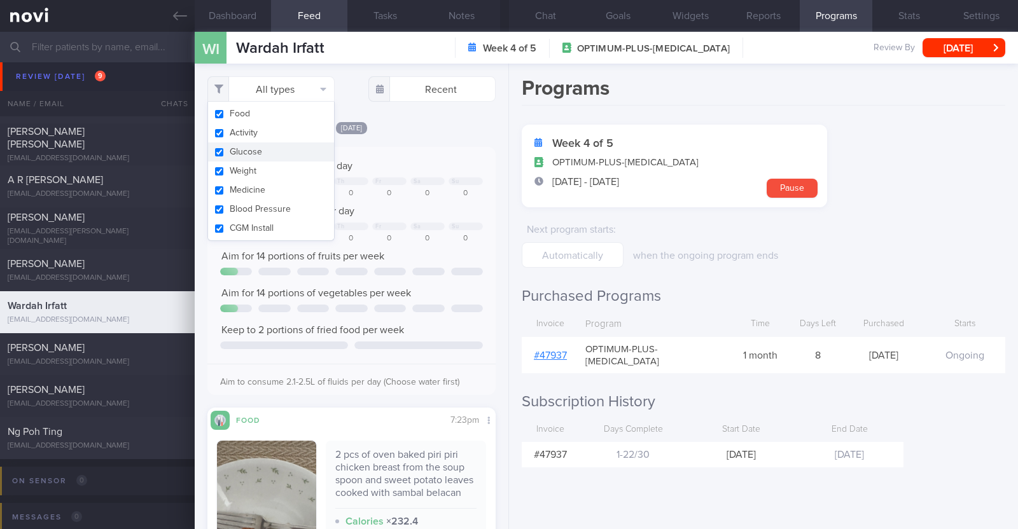
click at [239, 143] on button "Glucose" at bounding box center [271, 152] width 126 height 19
checkbox input "false"
click at [242, 131] on button "Activity" at bounding box center [271, 132] width 126 height 19
checkbox input "false"
click at [417, 125] on div "[DATE]" at bounding box center [351, 127] width 288 height 13
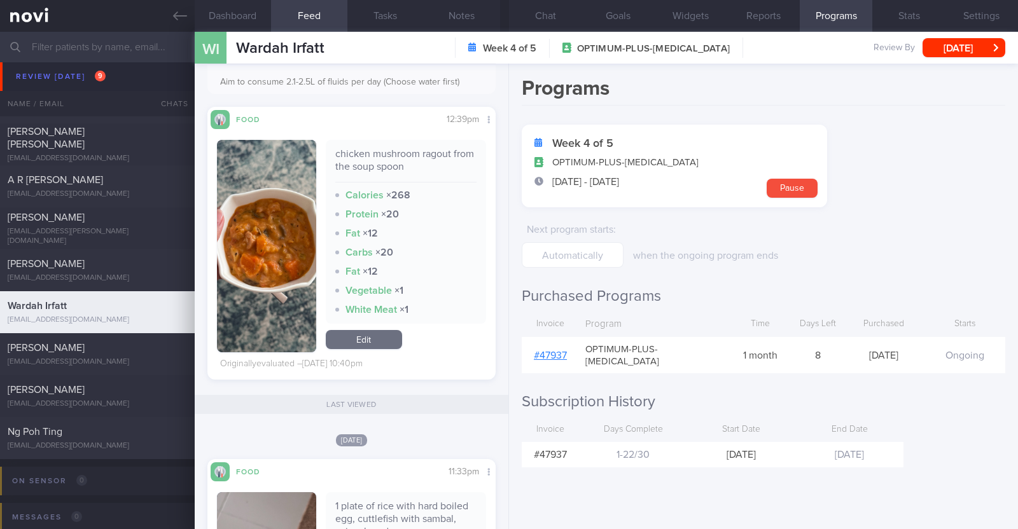
scroll to position [1591, 0]
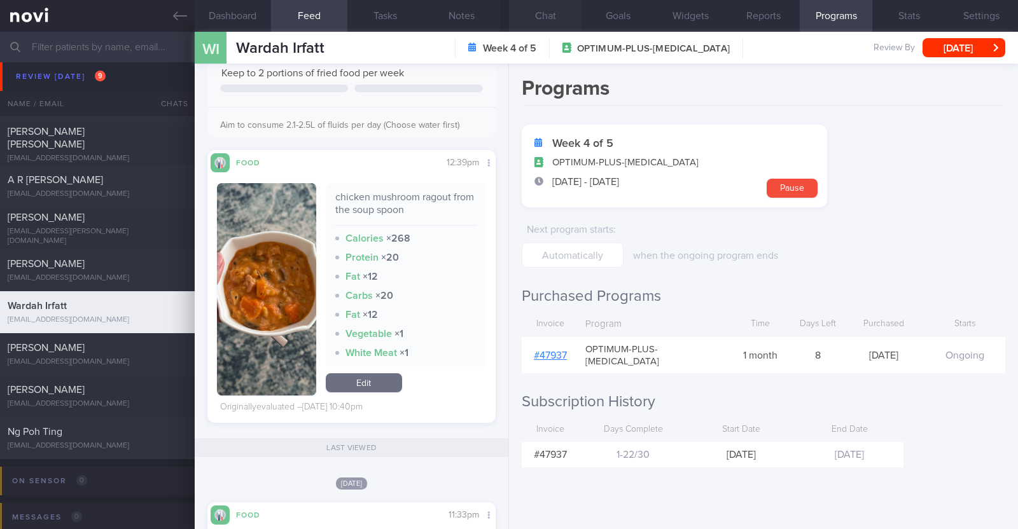
click at [554, 11] on button "Chat" at bounding box center [545, 16] width 73 height 32
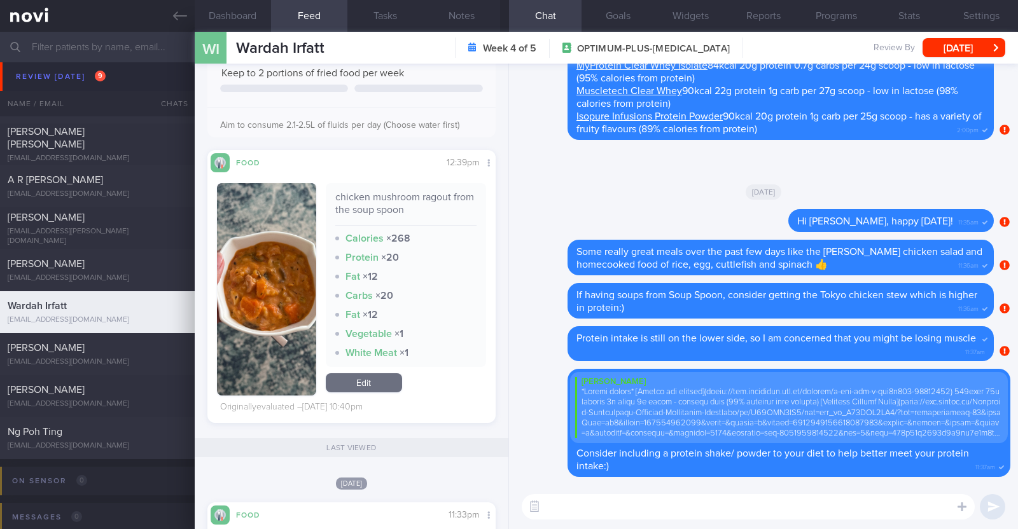
click at [667, 501] on textarea at bounding box center [748, 506] width 453 height 25
type textarea "Hi Wardah, how have you been?"
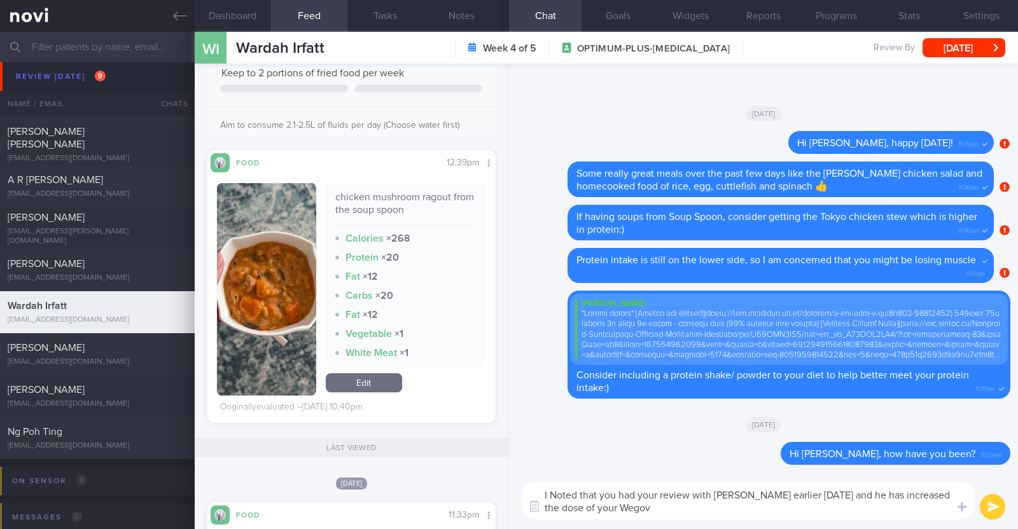
type textarea "I Noted that you had your review with Dr Kyle earlier today and he has increase…"
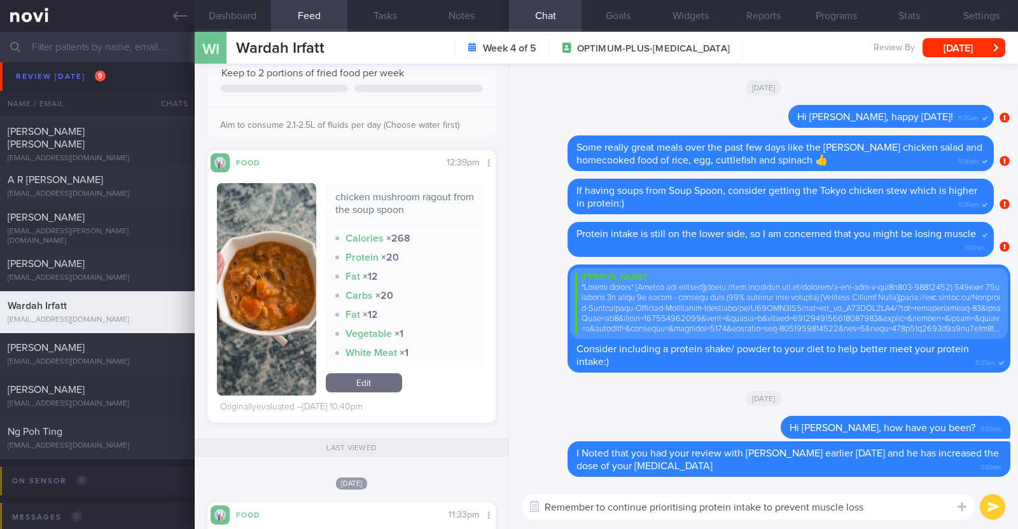
type textarea "Remember to continue prioritising protein intake to prevent muscle loss"
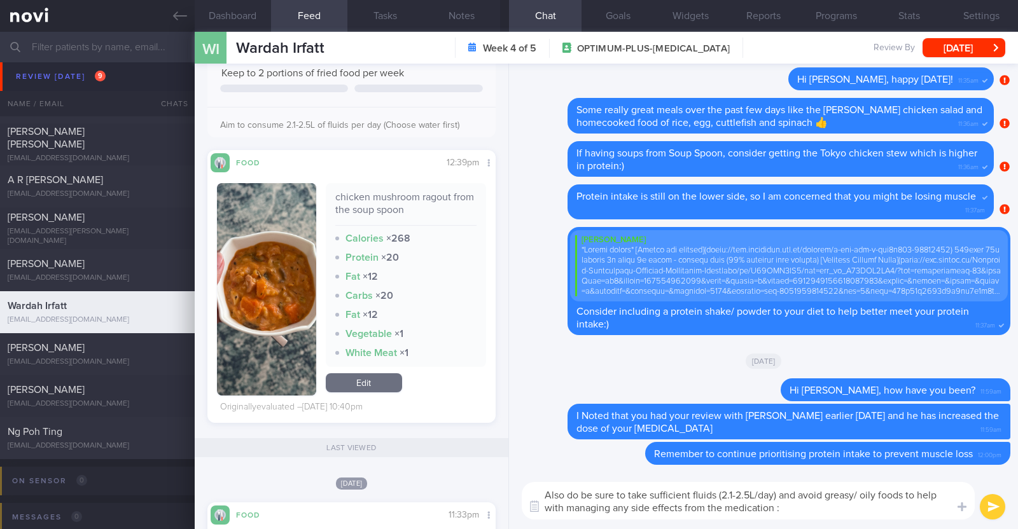
type textarea "Also do be sure to take sufficient fluids (2.1-2.5L/day) and avoid greasy/ oily…"
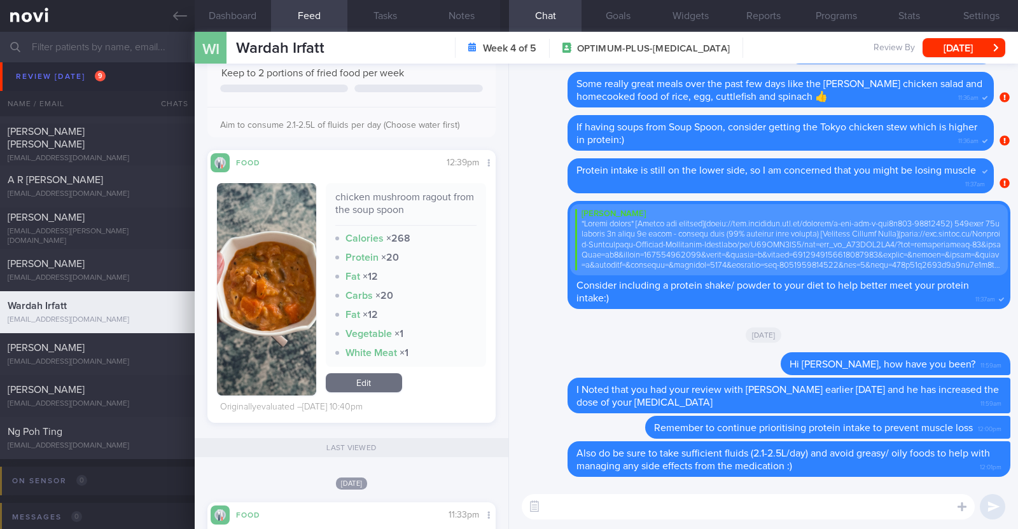
click at [573, 504] on textarea at bounding box center [748, 506] width 453 height 25
paste textarea "just want to let you know that I will be on leave from [DATE]-[DATE]. During th…"
type textarea "I also just want to let you know that I will be on leave from [DATE]-[DATE]. Du…"
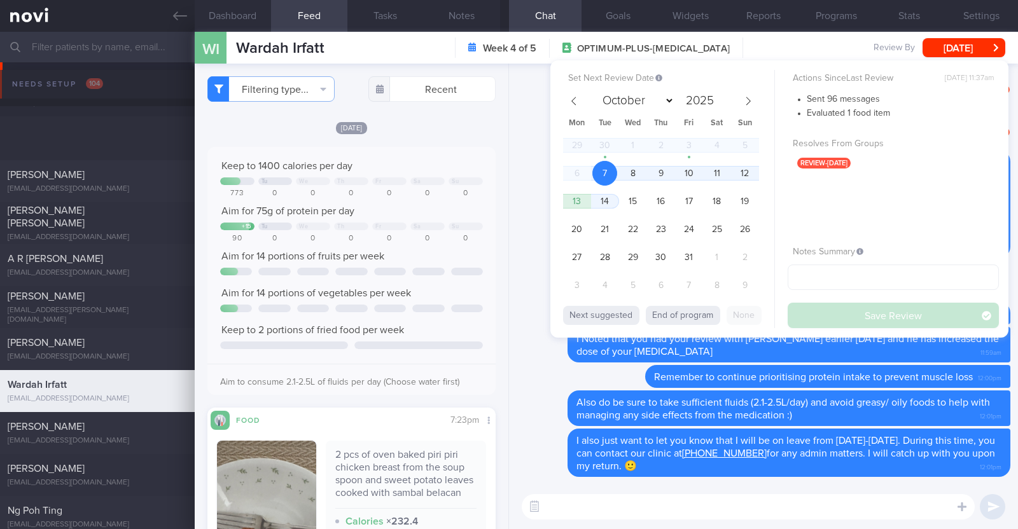
select select "9"
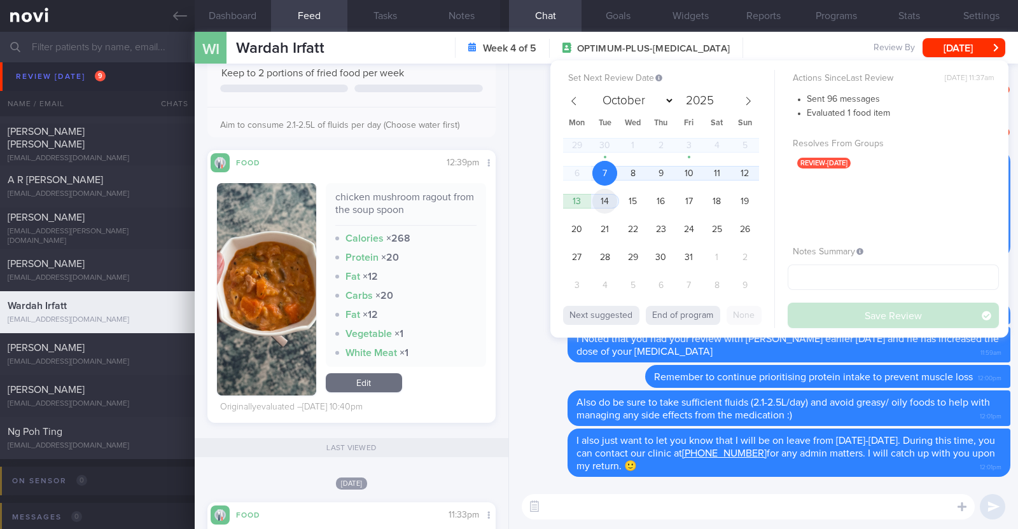
click at [607, 195] on span "14" at bounding box center [604, 201] width 25 height 25
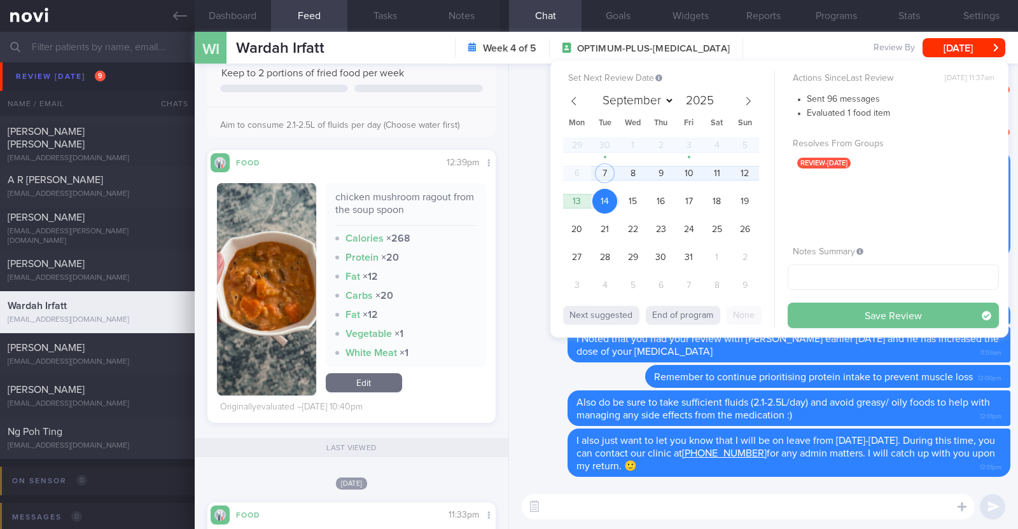
click at [826, 319] on button "Save Review" at bounding box center [893, 315] width 211 height 25
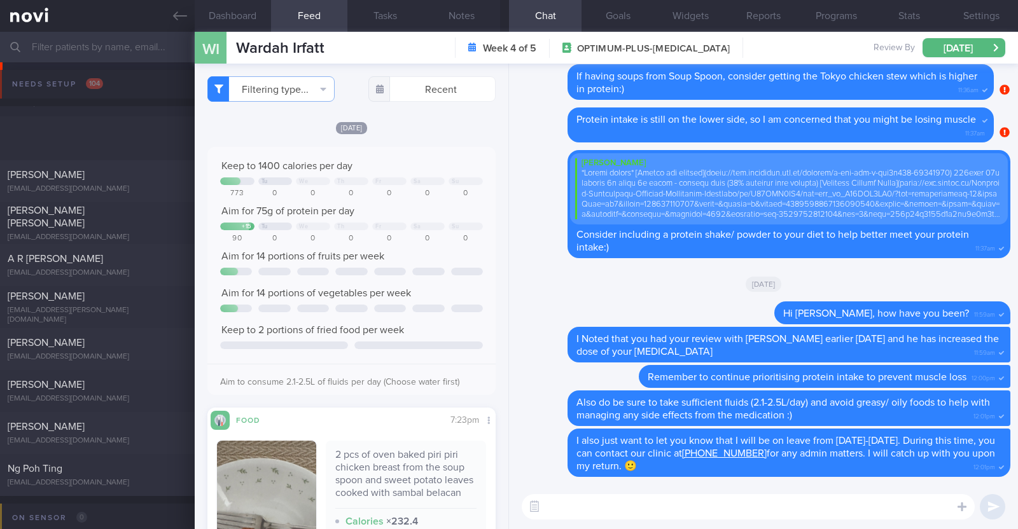
select select "9"
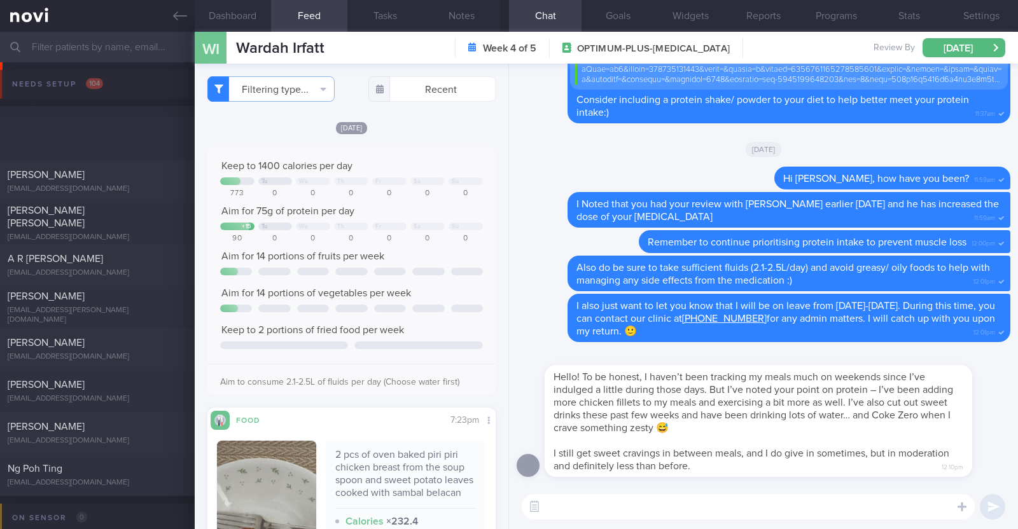
select select "9"
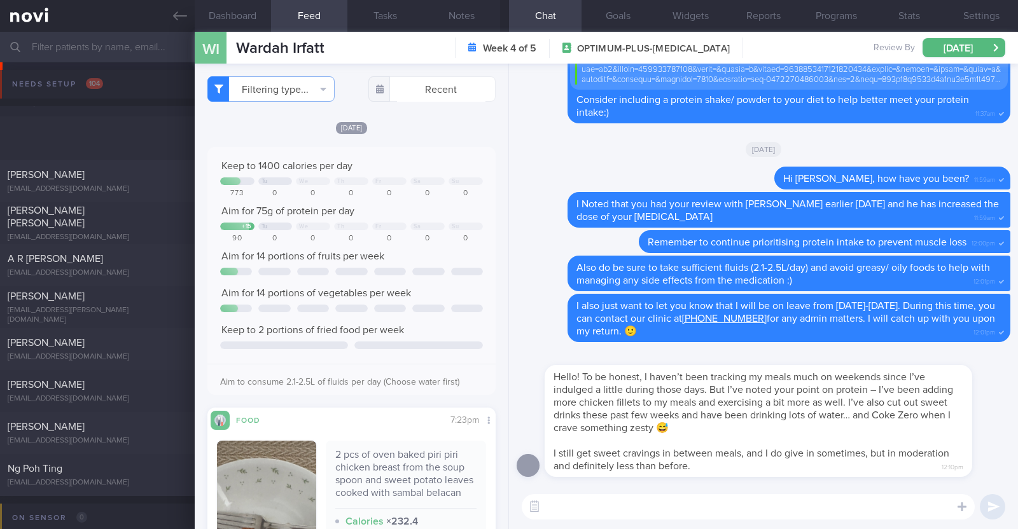
scroll to position [1591, 0]
select select "9"
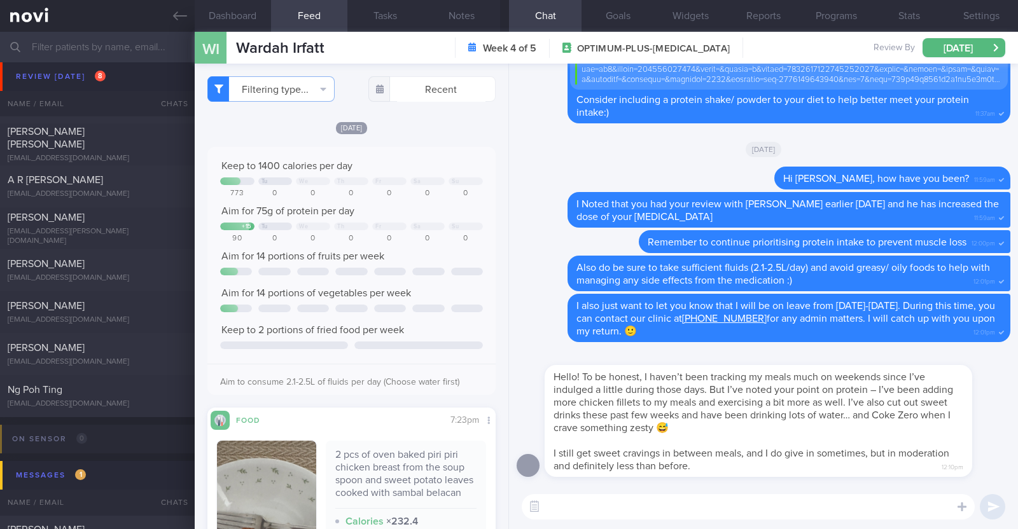
scroll to position [1591, 0]
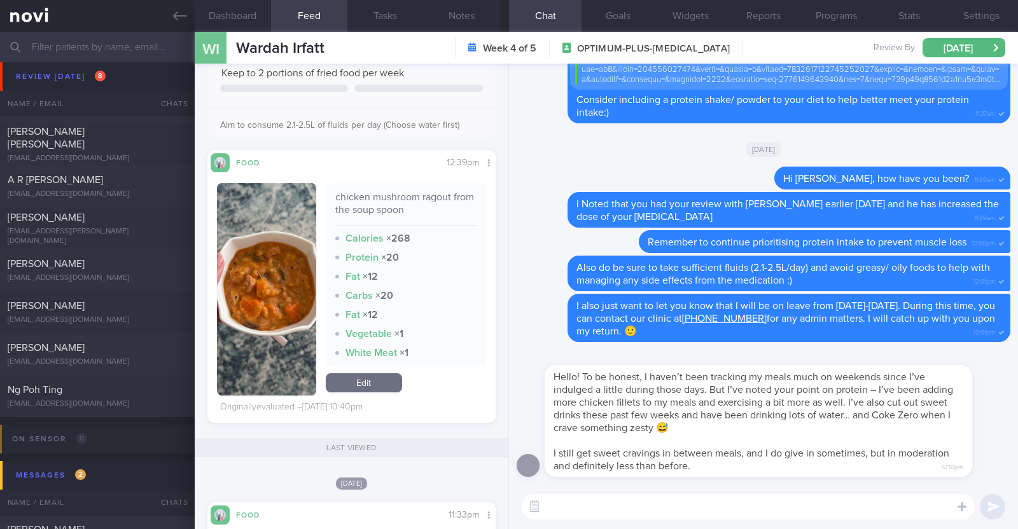
click at [568, 506] on textarea at bounding box center [748, 506] width 453 height 25
type textarea "Great to hear all the positive dietary changes you've made so far!"
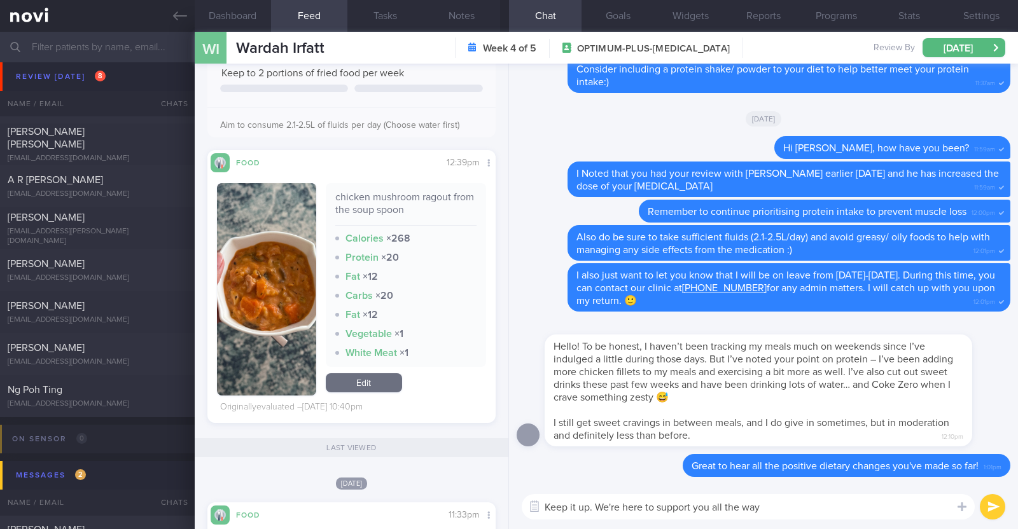
paste textarea "😀"
type textarea "Keep it up. We're here to support you all the way 😀"
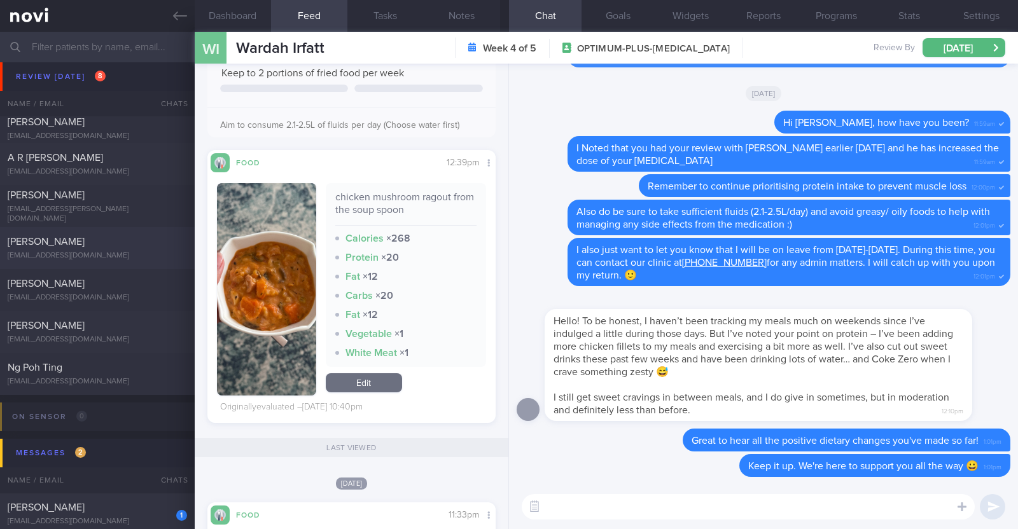
scroll to position [398, 0]
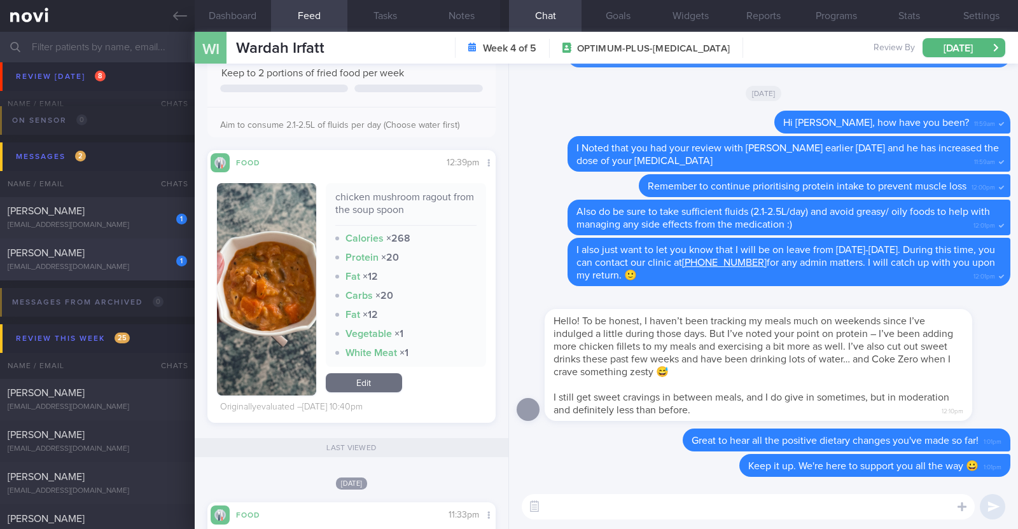
click at [146, 253] on div "[PERSON_NAME]" at bounding box center [96, 253] width 176 height 13
type input "renewed program, start date 7/10. r/v 7/10"
type textarea "46F Co-morbidities: Dyslipidemia Hyperuricemia Medication/Supplements: Nil meds…"
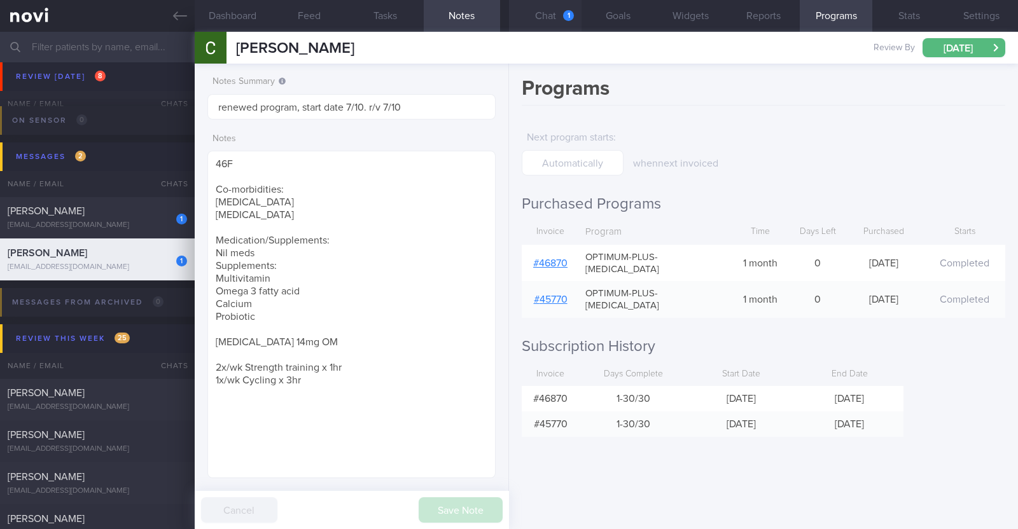
click at [564, 11] on div "1" at bounding box center [568, 15] width 11 height 11
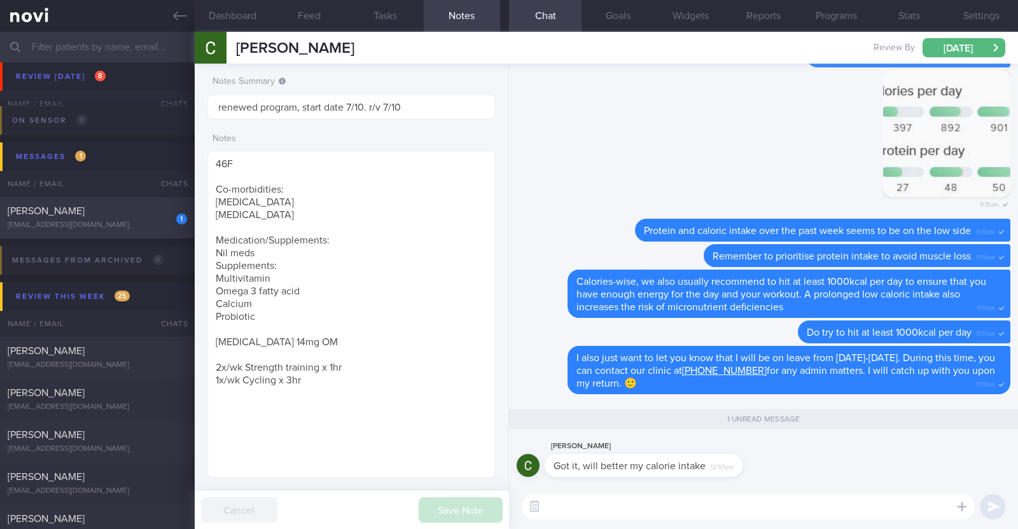
click at [92, 225] on div "toswalt323@gmail.com" at bounding box center [97, 226] width 179 height 10
type textarea "35M Comorbidities: HTN Nil meds Mounjaro 2.5mg Weight training (30min) + cardio…"
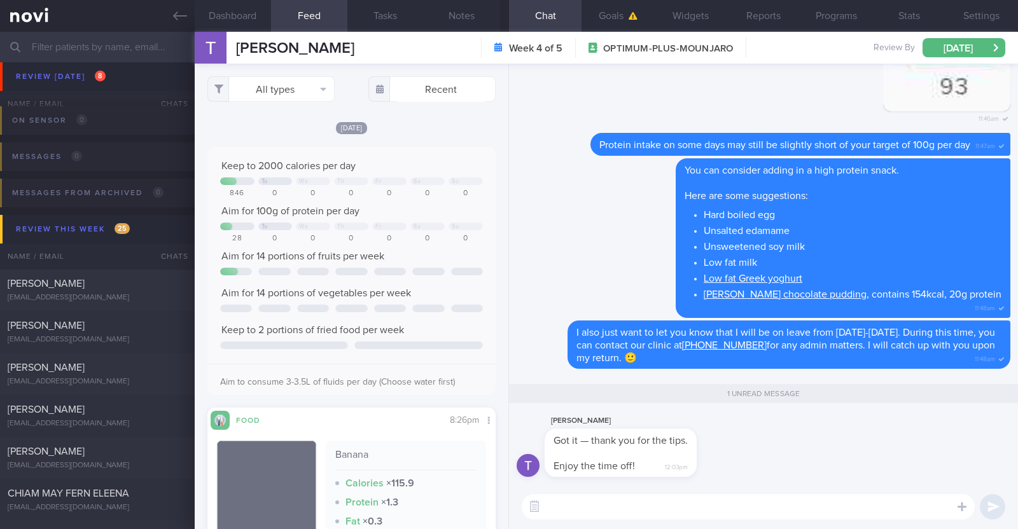
click at [624, 499] on textarea at bounding box center [748, 506] width 453 height 25
type textarea "Thank you!"
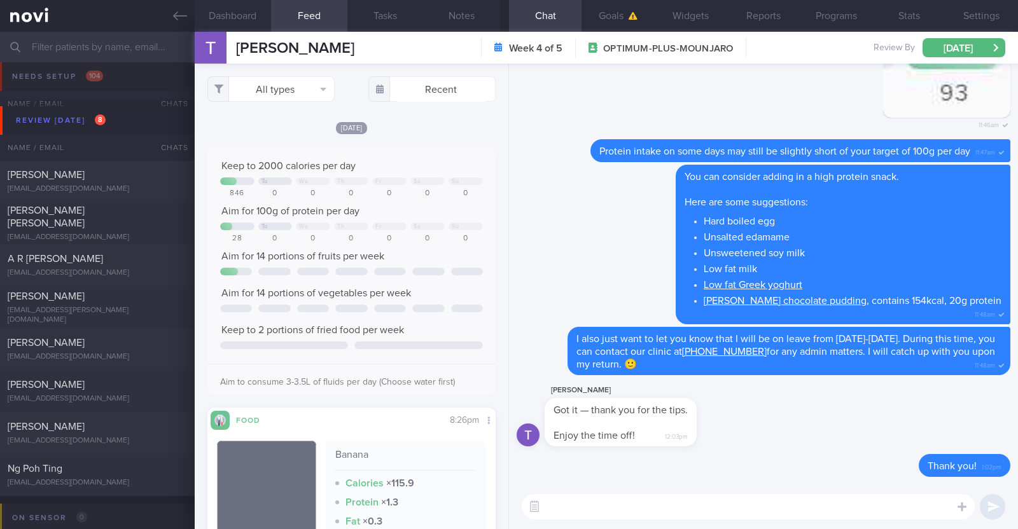
scroll to position [79, 0]
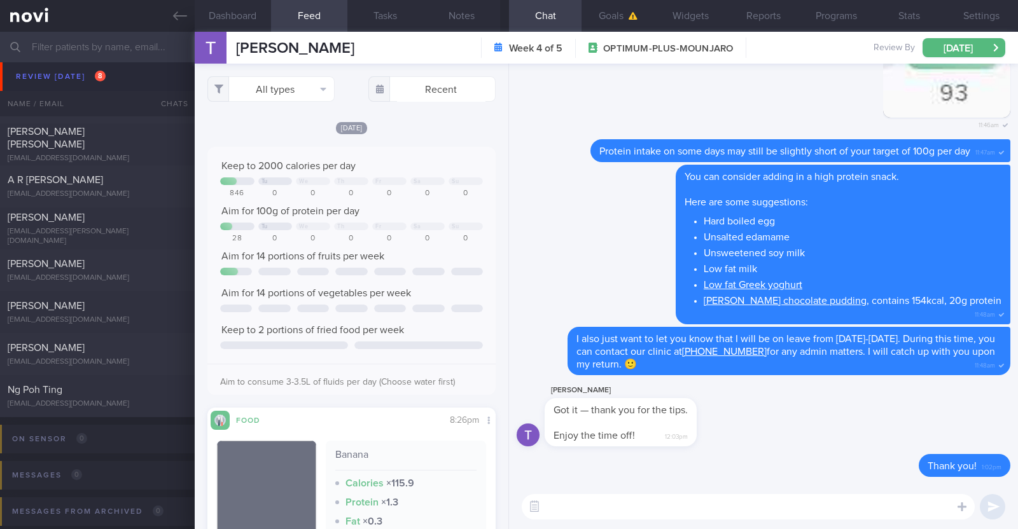
click at [78, 279] on div "[EMAIL_ADDRESS][DOMAIN_NAME]" at bounding box center [97, 279] width 179 height 10
type input "r/v 7/10"
type textarea "42F Co-morbidities: GERD Nil meds [MEDICAL_DATA] 3mg OM x 1/12 Tolerated [MEDIC…"
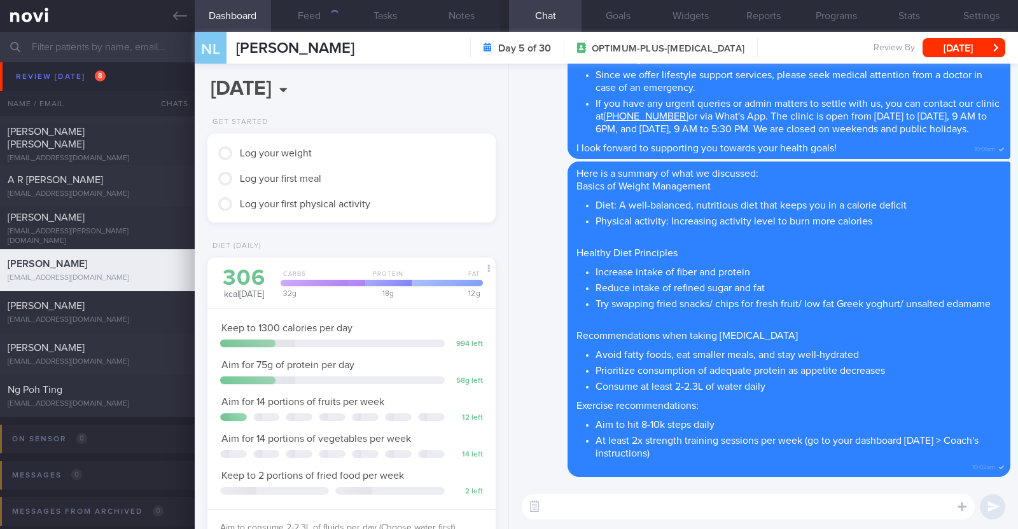
scroll to position [144, 253]
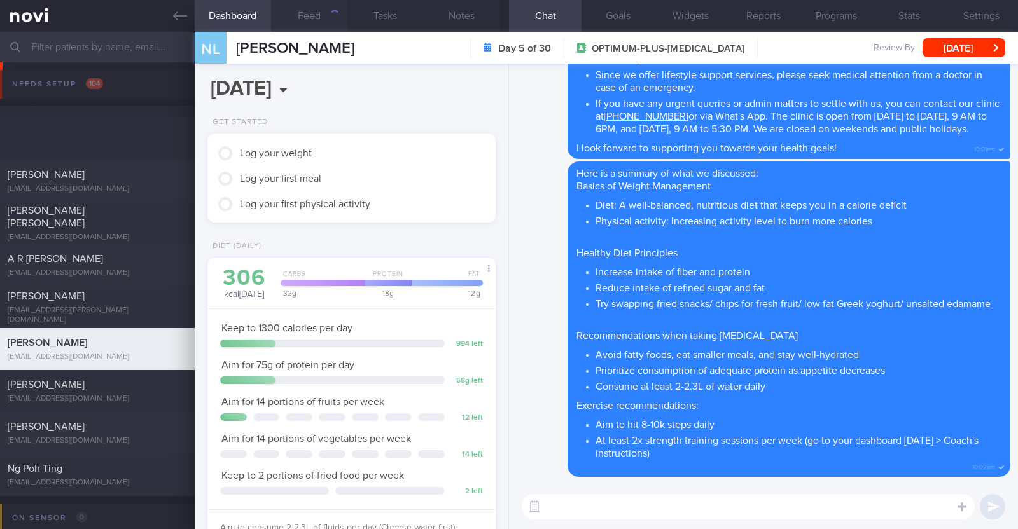
scroll to position [144, 253]
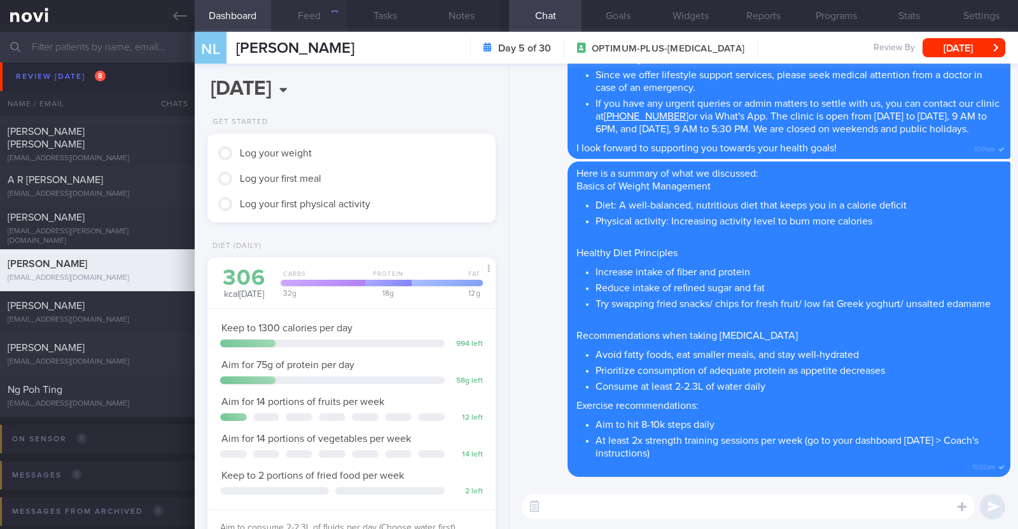
click at [318, 20] on button "Feed" at bounding box center [309, 16] width 76 height 32
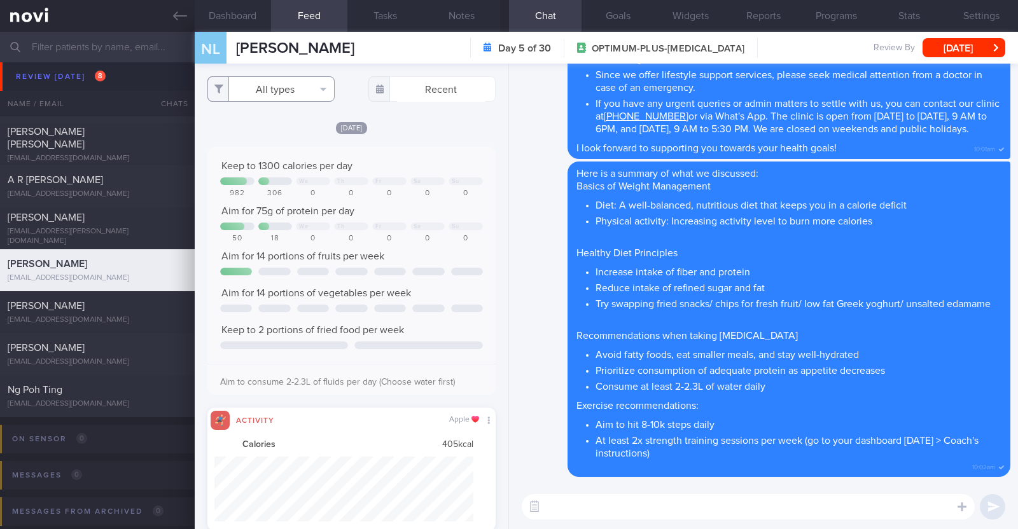
click at [300, 97] on button "All types" at bounding box center [270, 88] width 127 height 25
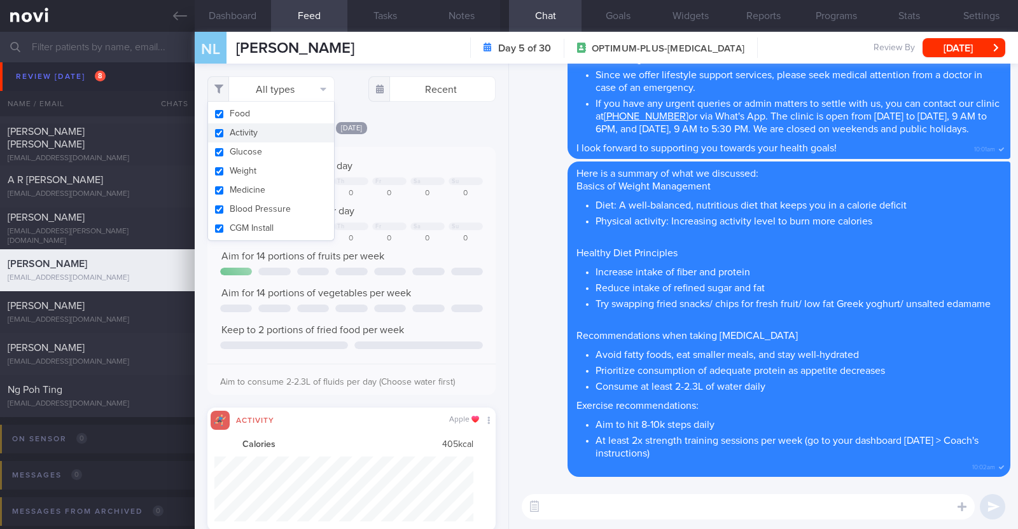
click at [281, 127] on button "Activity" at bounding box center [271, 132] width 126 height 19
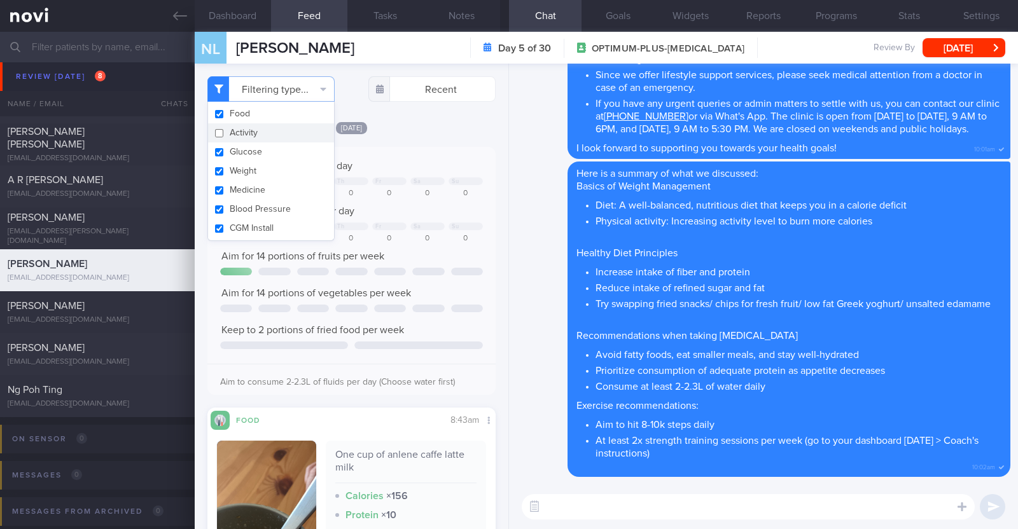
checkbox input "false"
click at [439, 132] on div "[DATE]" at bounding box center [351, 127] width 288 height 13
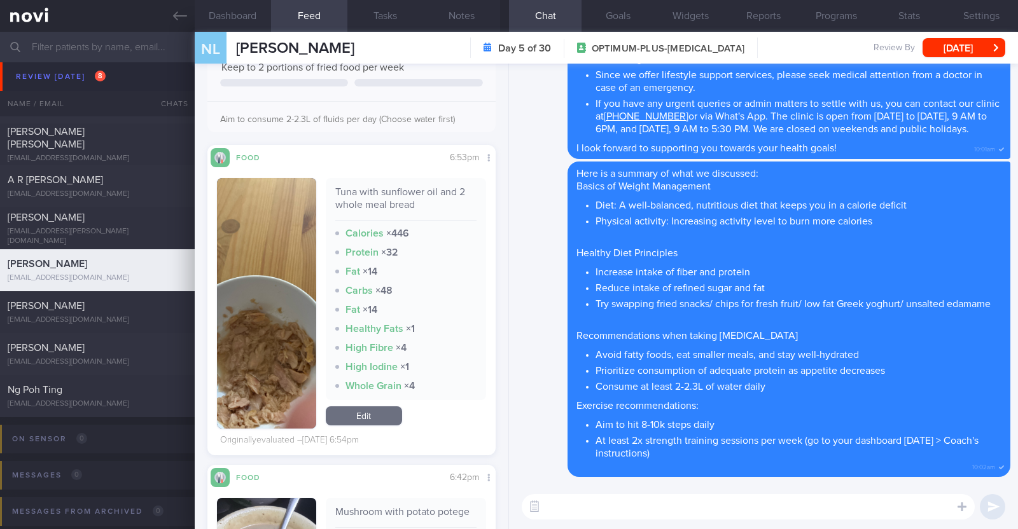
scroll to position [2943, 0]
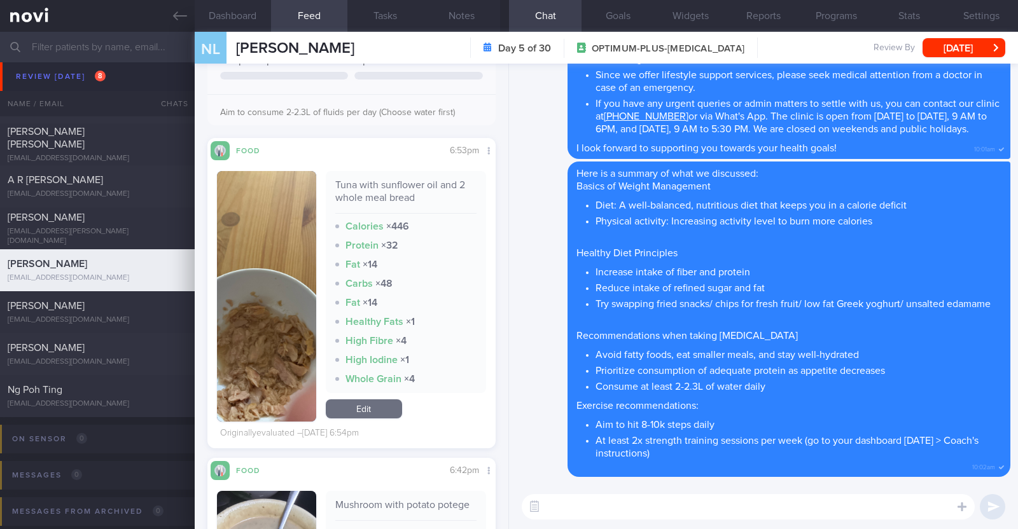
click at [369, 412] on link "Edit" at bounding box center [364, 409] width 76 height 19
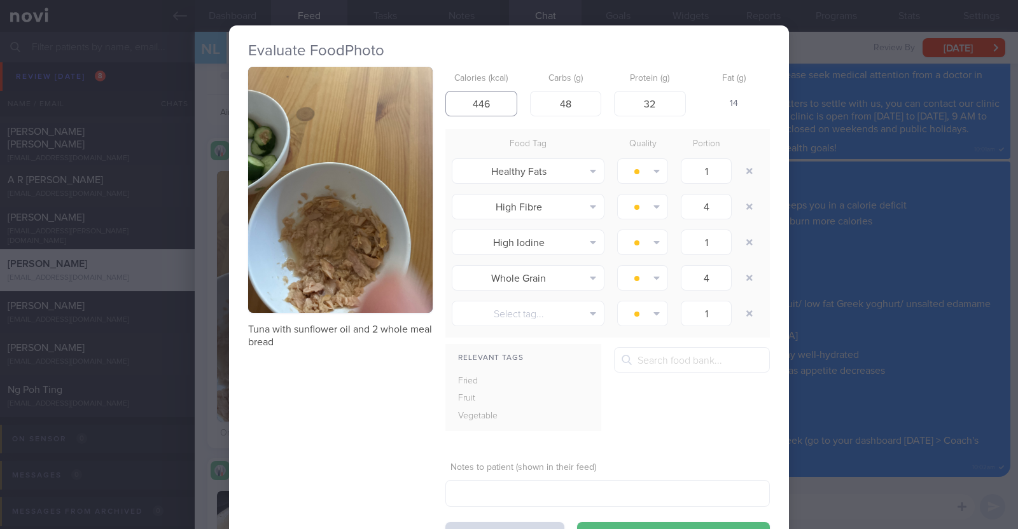
click at [495, 98] on input "446" at bounding box center [481, 103] width 72 height 25
type input "446"
click at [577, 522] on button "Save & Close" at bounding box center [673, 534] width 193 height 25
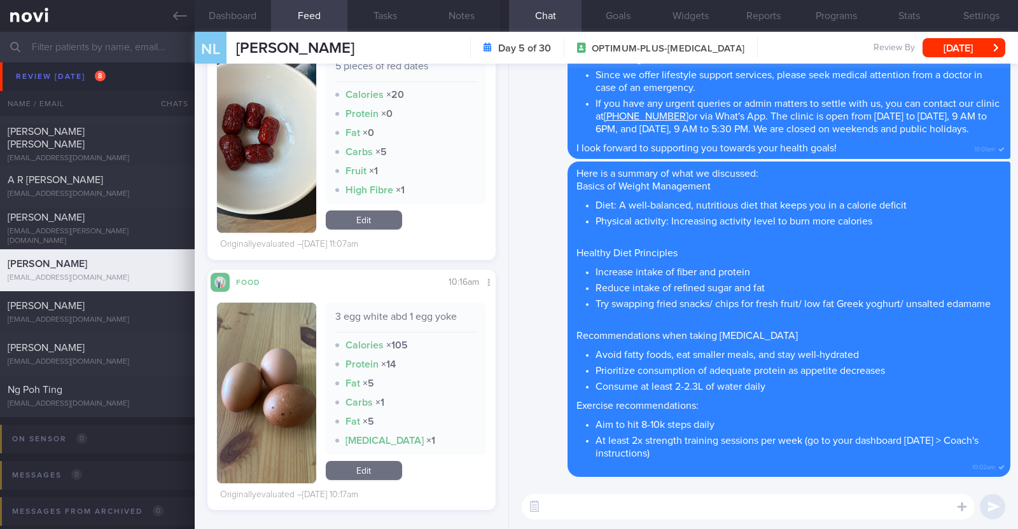
scroll to position [5125, 0]
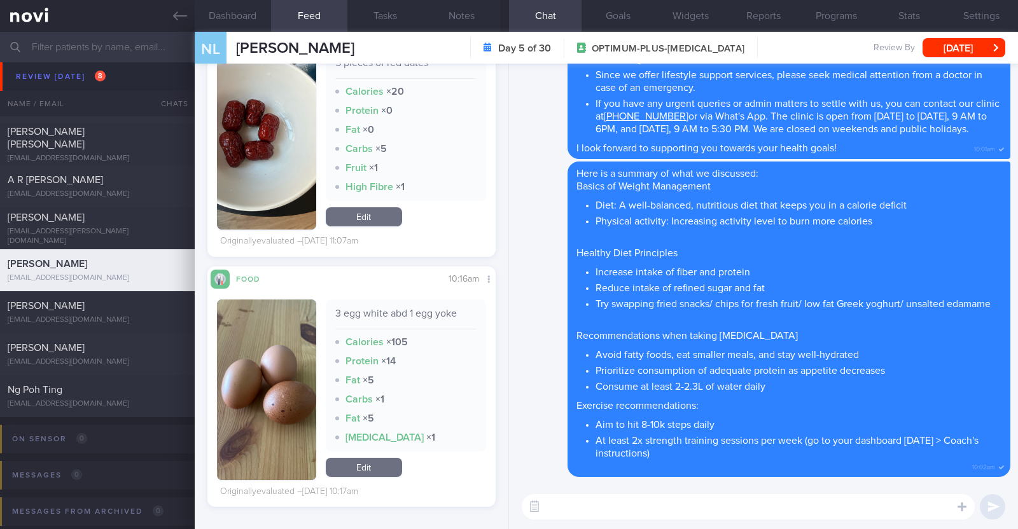
click at [585, 505] on textarea at bounding box center [748, 506] width 453 height 25
type textarea "Hi [PERSON_NAME], happy [DATE]:)"
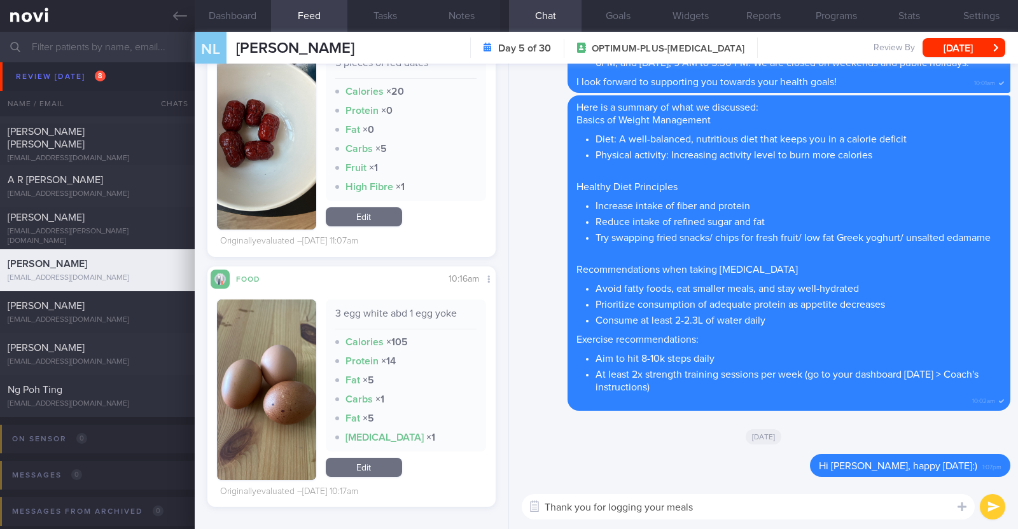
type textarea "Thank you for logging your meals!"
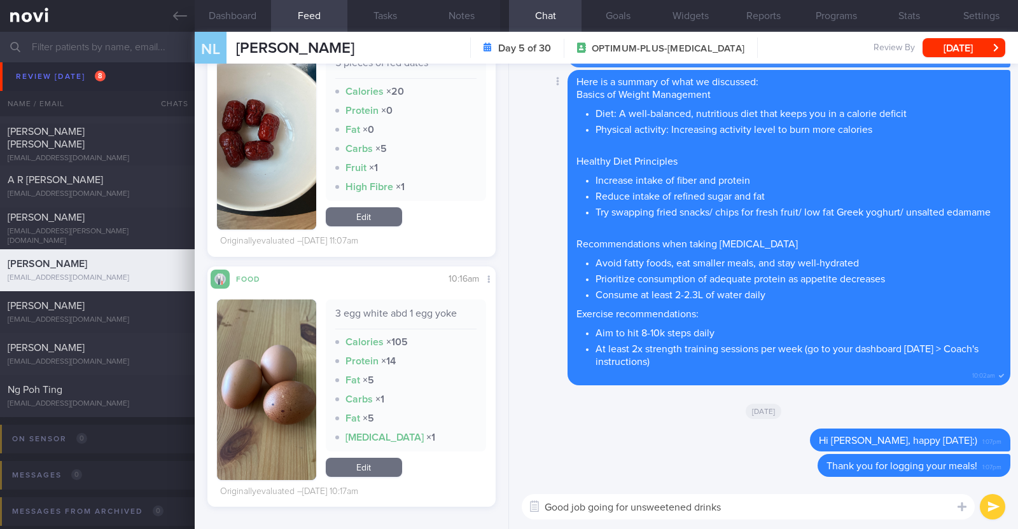
paste textarea "👍"
type textarea "Good job going for unsweetened drinks 👍"
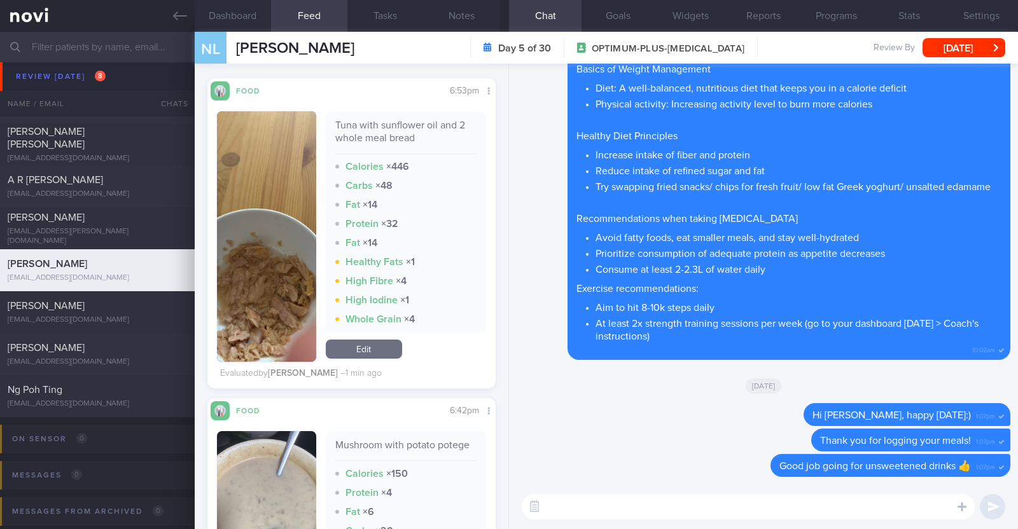
scroll to position [2978, 0]
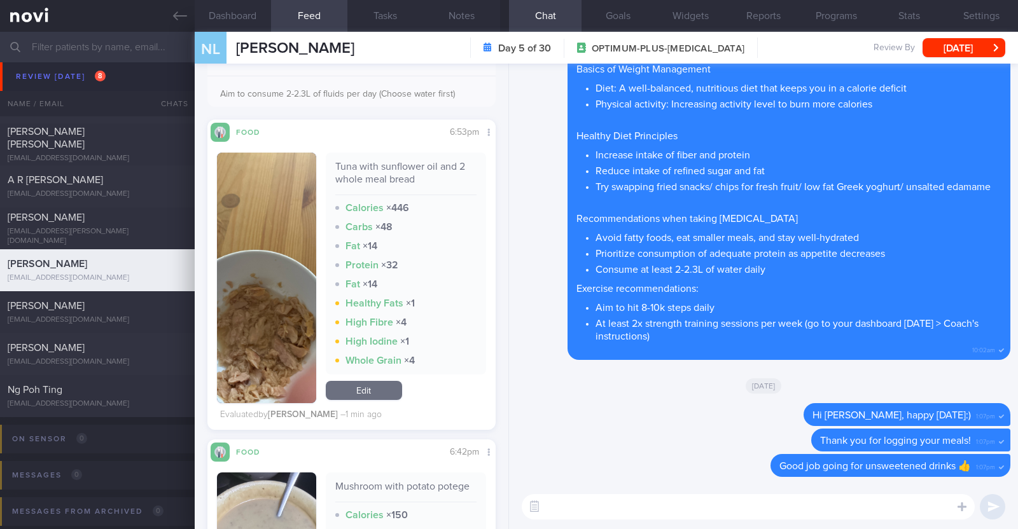
click at [604, 512] on textarea at bounding box center [748, 506] width 453 height 25
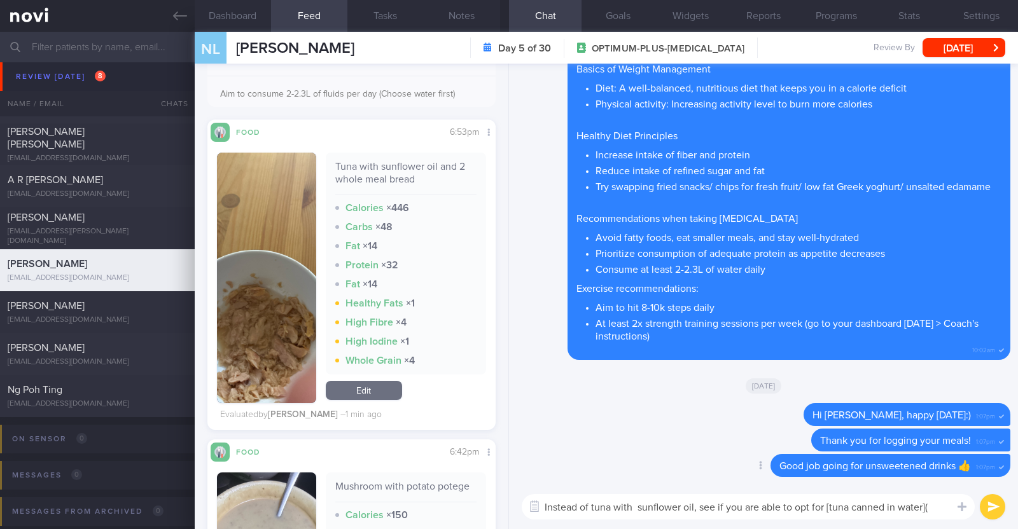
paste textarea "[URL][DOMAIN_NAME]"
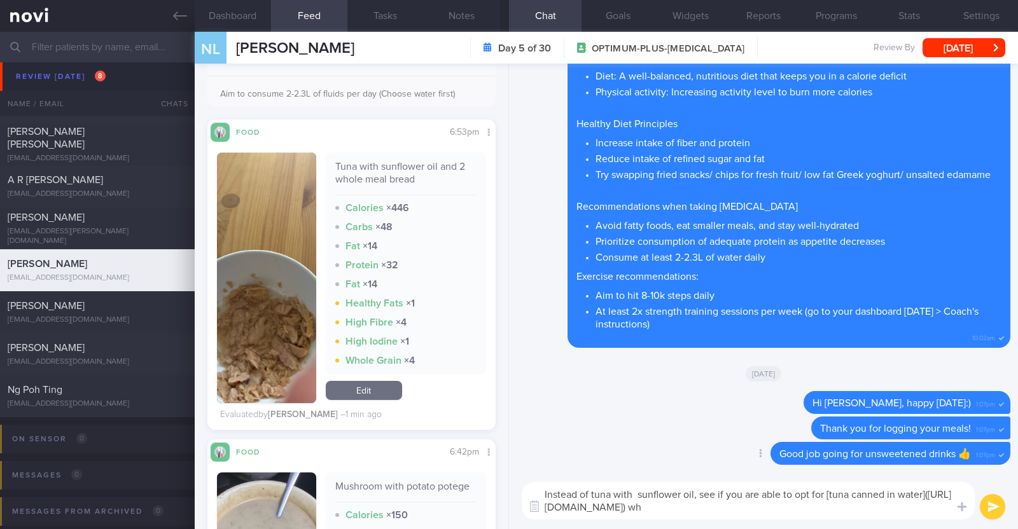
scroll to position [0, 0]
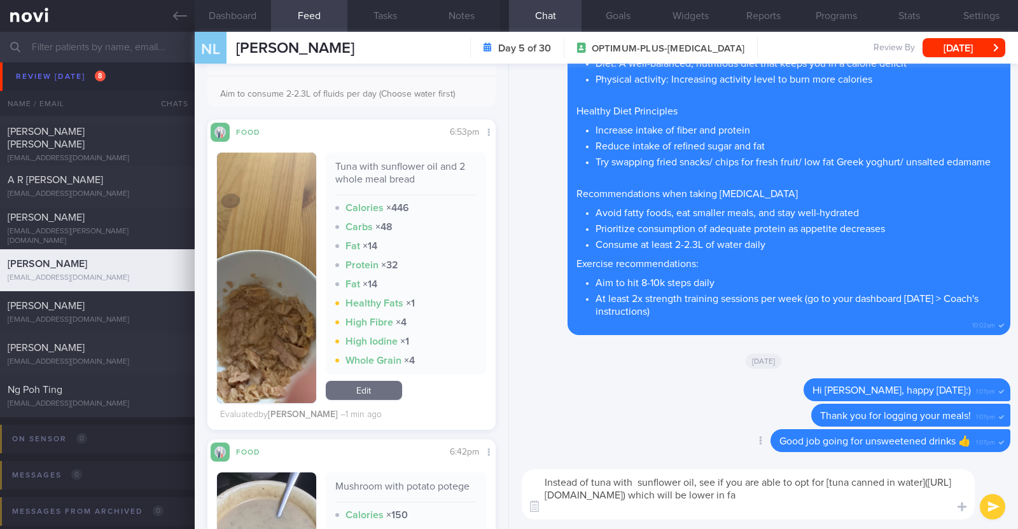
type textarea "Instead of tuna with sunflower oil, see if you are able to opt for [tuna canned…"
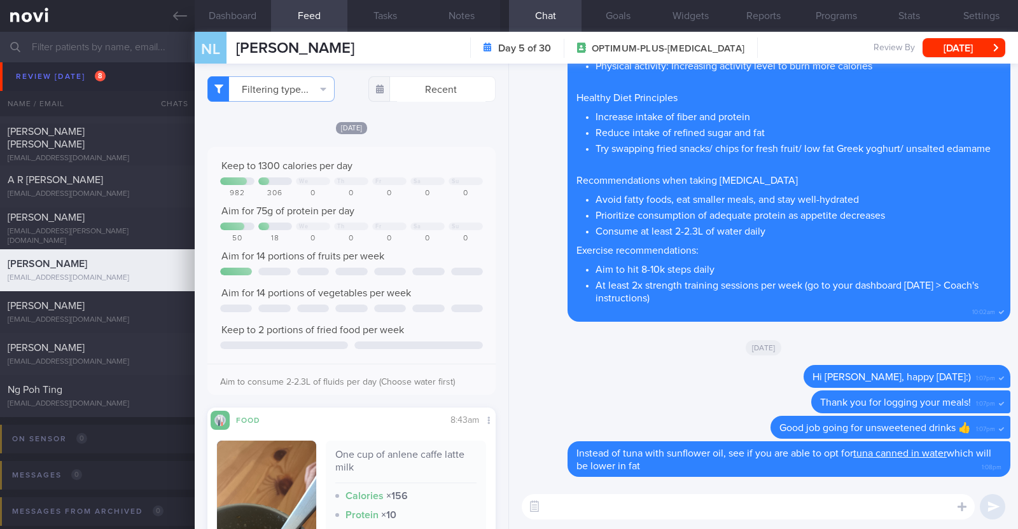
click at [598, 512] on textarea at bounding box center [748, 506] width 453 height 25
type textarea "Protein intake is still under your target of 75g per day"
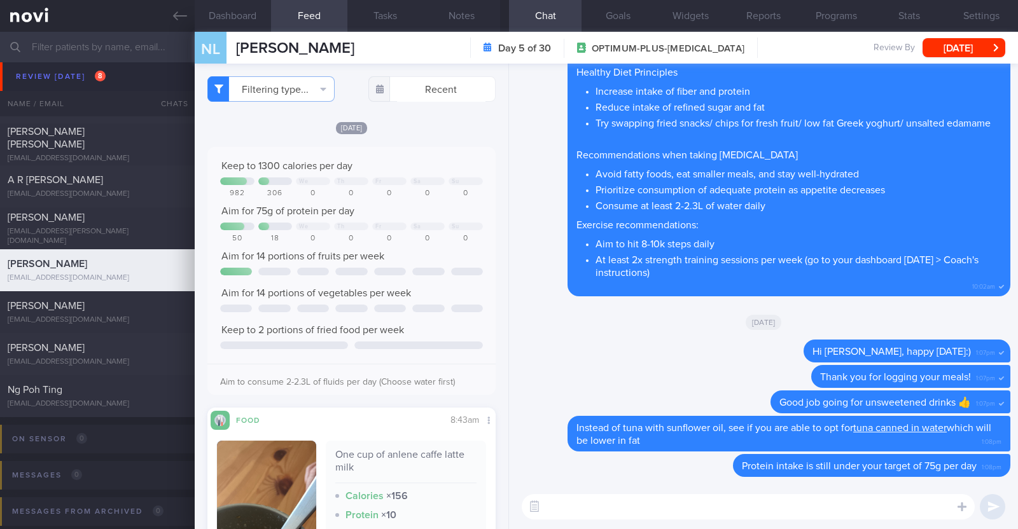
paste textarea "Here are some examples of how much protein is contained in various foods: - 150…"
type textarea "Here are some examples of how much protein is contained in various foods: - 150…"
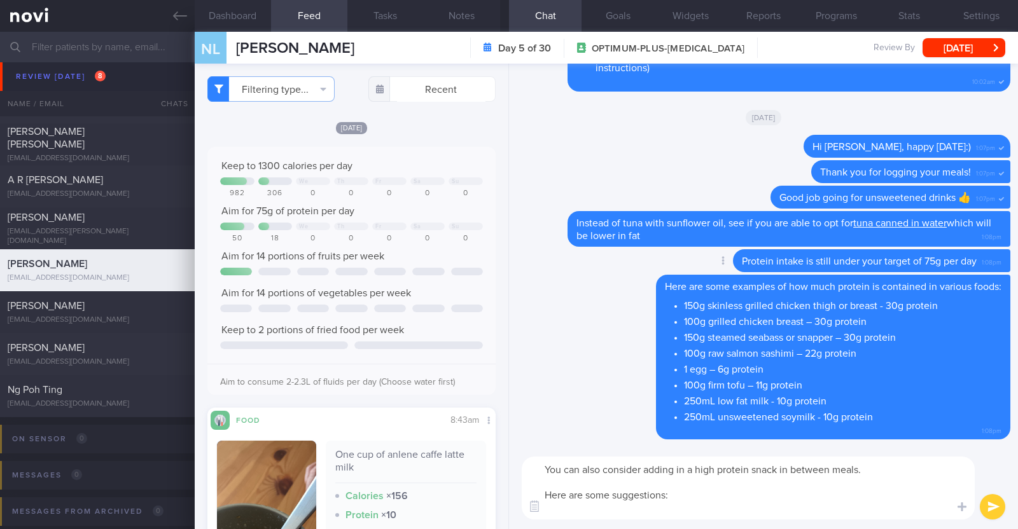
paste textarea "- Hard boiled egg - Unsalted edamame - Unsweetened soy milk - Low fat milk - [L…"
type textarea "You can also consider adding in a high protein snack in between meals. Here are…"
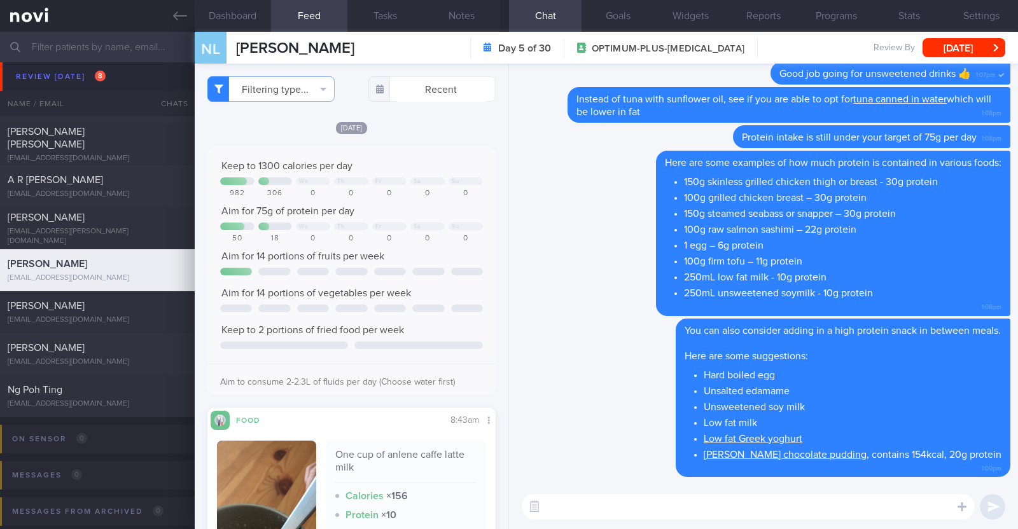
click at [656, 501] on textarea at bounding box center [748, 506] width 453 height 25
paste textarea "just want to let you know that I will be on leave from 9-10 Oct 2025. During th…"
type textarea "I also just want to let you know that I will be on leave from 9-10 Oct 2025. Du…"
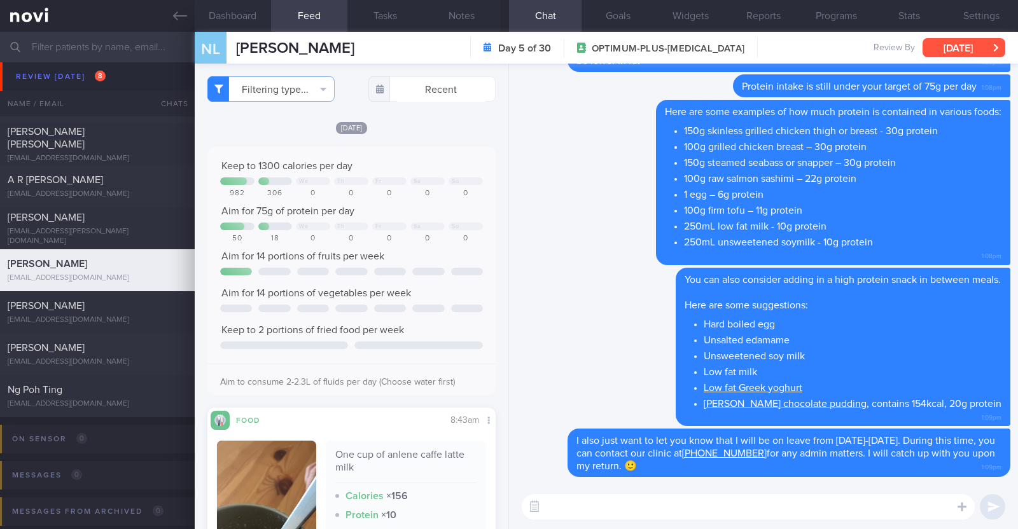
click at [963, 50] on button "[DATE]" at bounding box center [964, 47] width 83 height 19
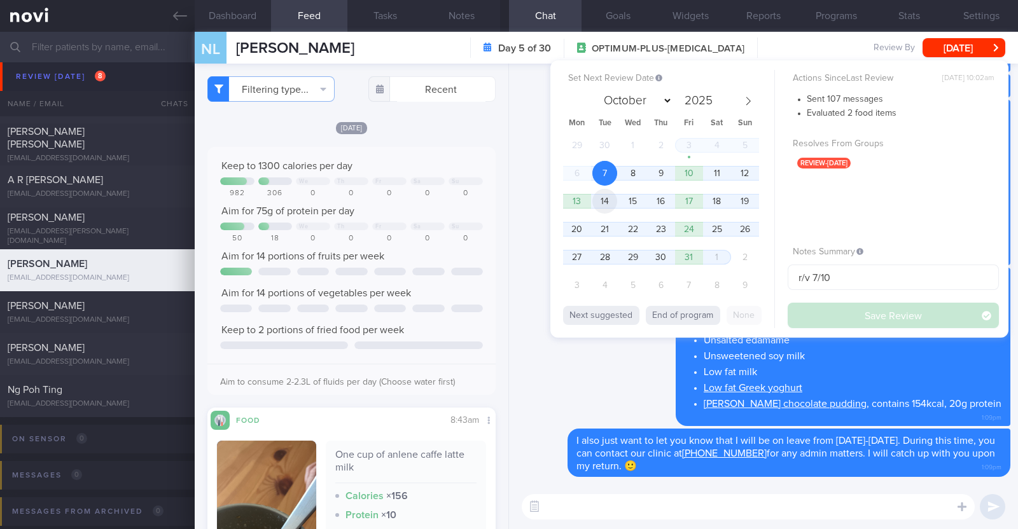
click at [608, 200] on span "14" at bounding box center [604, 201] width 25 height 25
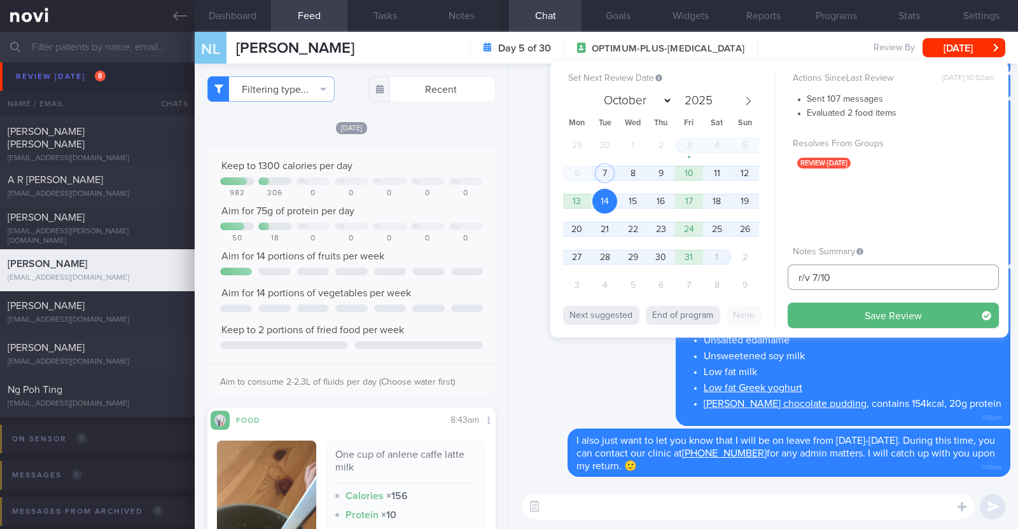
click at [816, 279] on input "r/v 7/10" at bounding box center [893, 277] width 211 height 25
type input "r/v 14/10"
drag, startPoint x: 854, startPoint y: 279, endPoint x: 689, endPoint y: 255, distance: 166.6
click at [689, 255] on div "Set Next Review Date 14 Oct 2025 October November December 2025 Mon Tue Wed Thu…" at bounding box center [779, 198] width 458 height 277
click at [826, 316] on button "Save Review" at bounding box center [893, 315] width 211 height 25
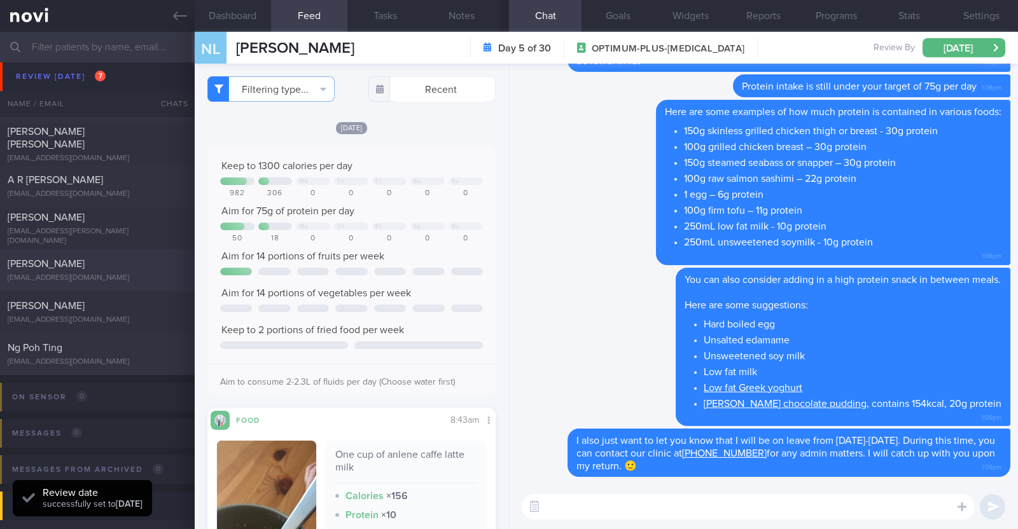
click at [64, 271] on div "William Chua will.chua09@gmail.com" at bounding box center [97, 270] width 195 height 25
type textarea "39M Comorbidities: Knee arthritis Gout Medications: Allopurinol Walking x 3/wee…"
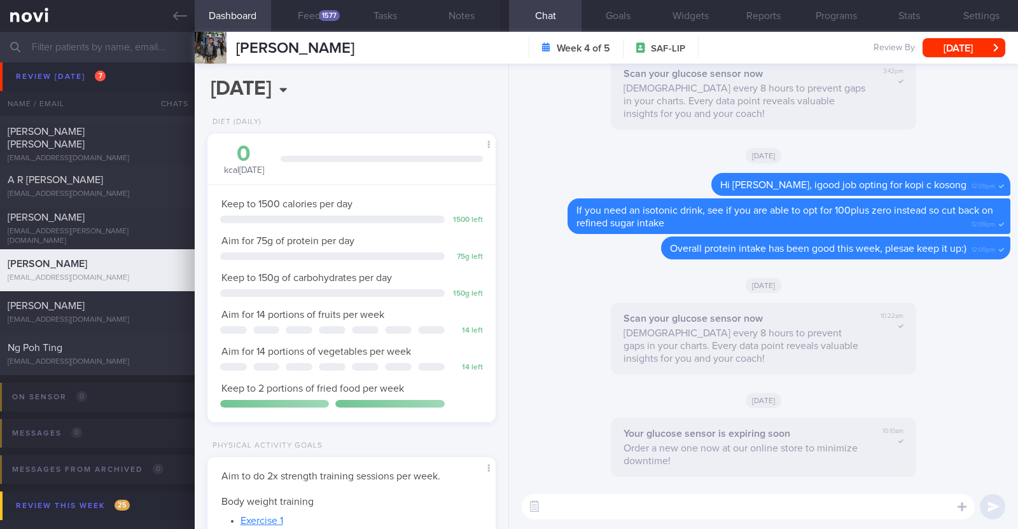
scroll to position [129, 258]
click at [312, 11] on button "Feed 1577" at bounding box center [309, 16] width 76 height 32
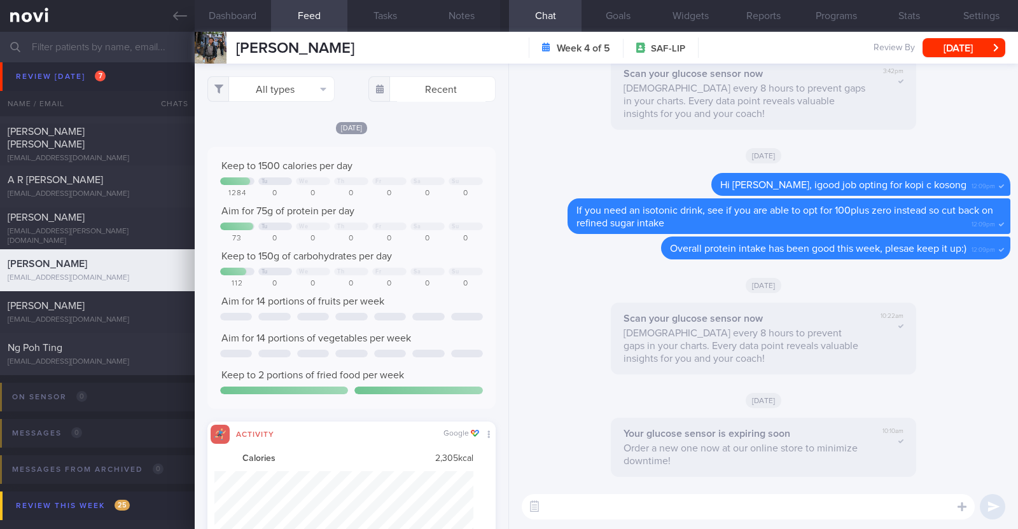
scroll to position [65, 260]
click at [307, 97] on button "All types" at bounding box center [270, 88] width 127 height 25
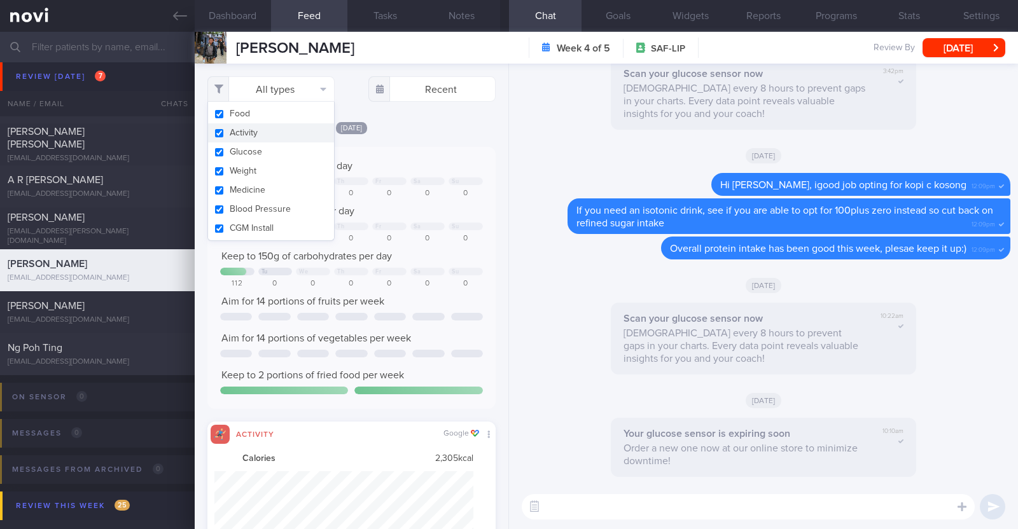
click at [268, 129] on button "Activity" at bounding box center [271, 132] width 126 height 19
checkbox input "false"
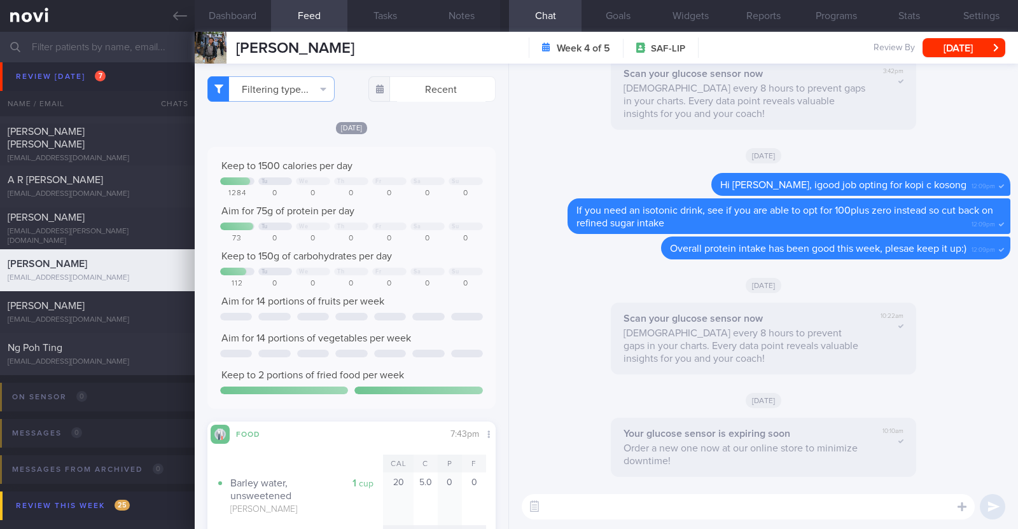
click at [436, 129] on div "[DATE]" at bounding box center [351, 127] width 288 height 13
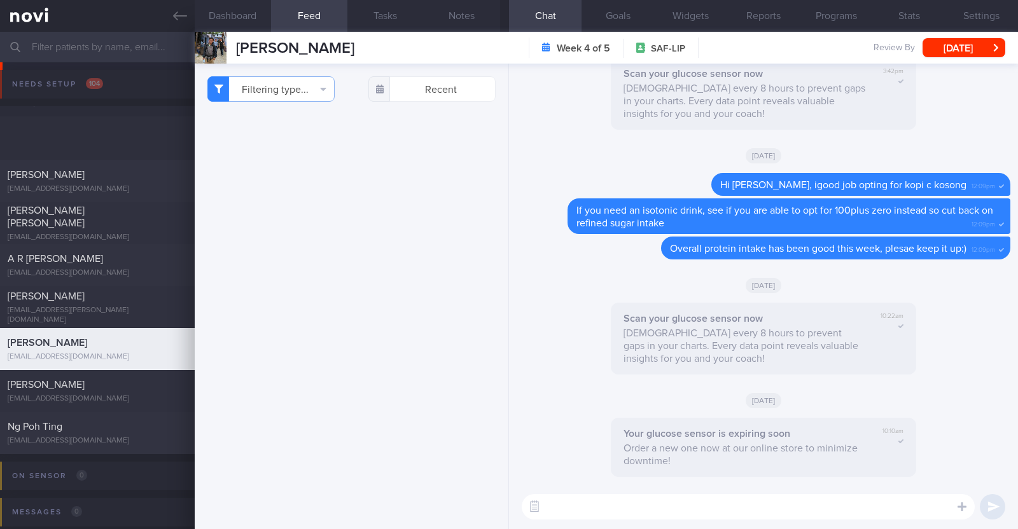
select select "9"
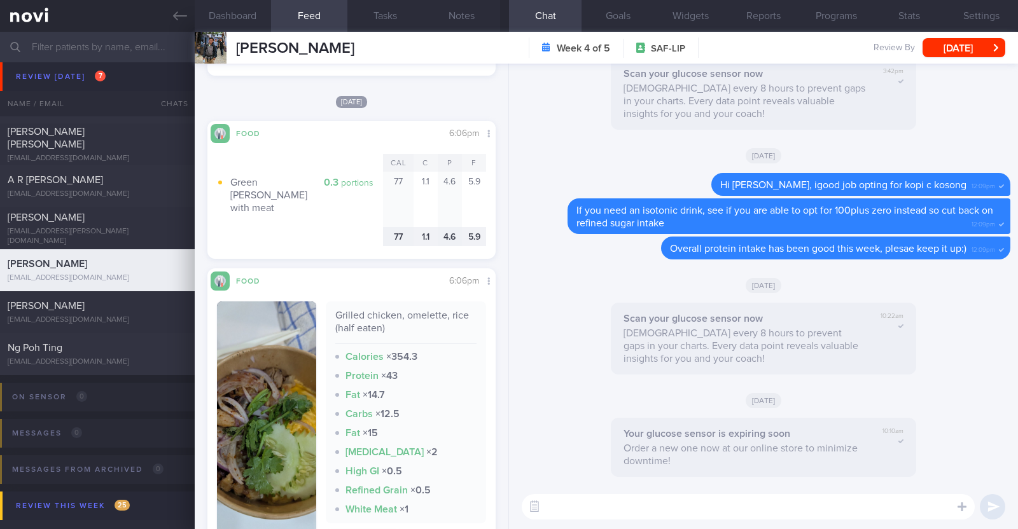
scroll to position [6124, 0]
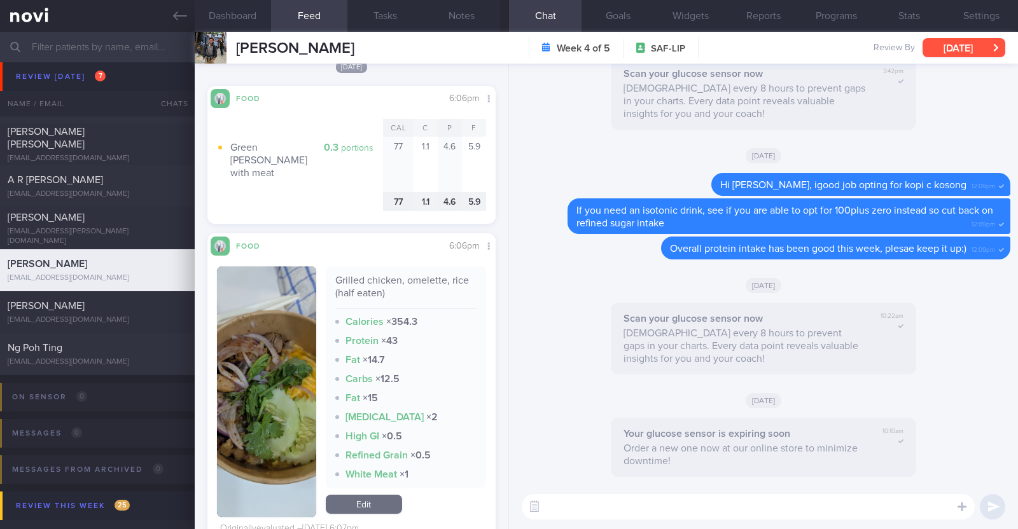
click at [958, 44] on button "[DATE]" at bounding box center [964, 47] width 83 height 19
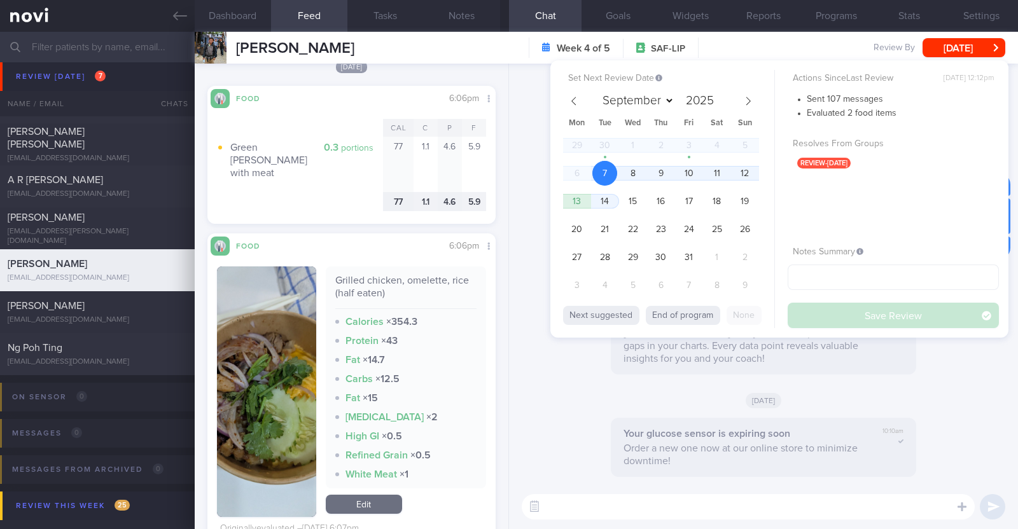
click at [522, 102] on div "Scan your glucose sensor now Scan every 8 hours to prevent gaps in your charts.…" at bounding box center [764, 98] width 494 height 80
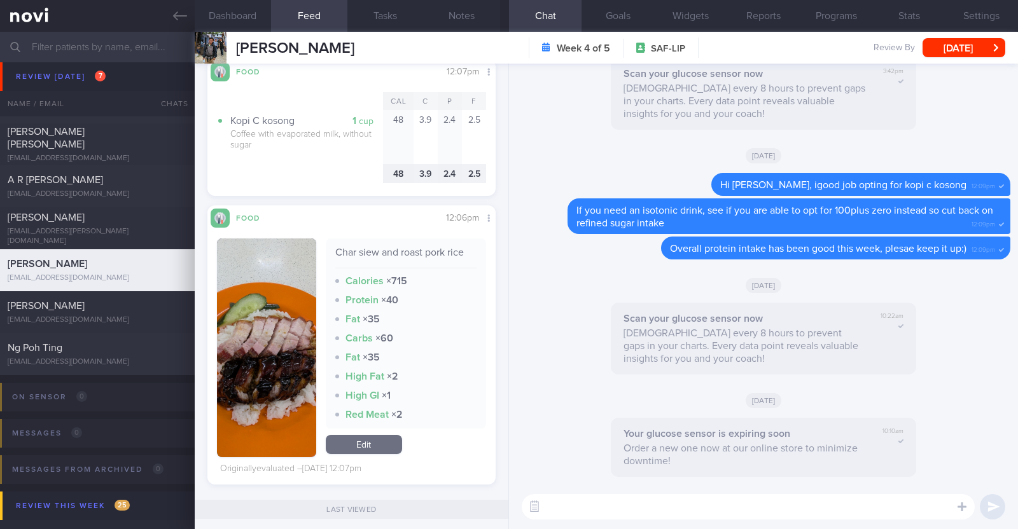
scroll to position [6681, 0]
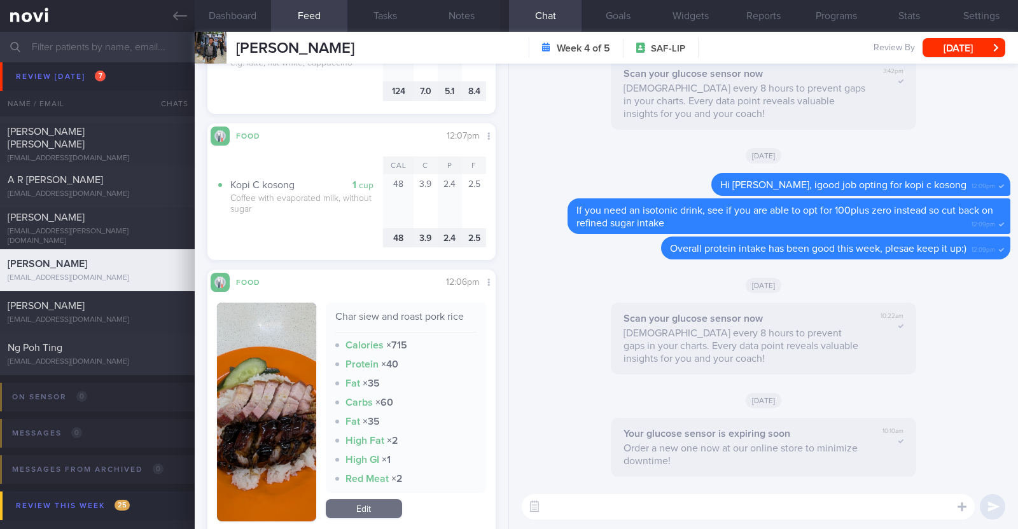
click at [583, 504] on textarea at bounding box center [748, 506] width 453 height 25
type textarea "HI [PERSON_NAME], happy [DATE]:)"
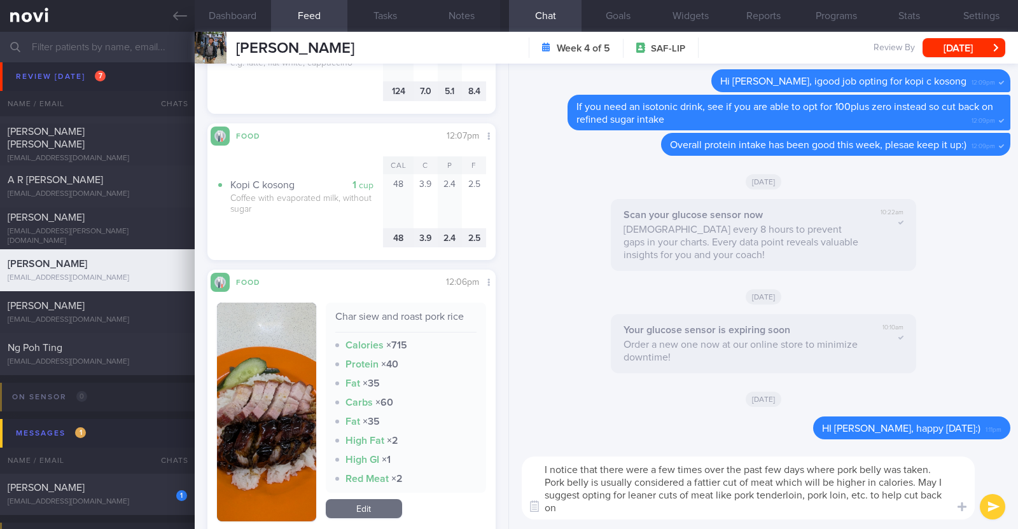
scroll to position [0, 0]
type textarea "I notice that there were a few times over the past few days where pork belly wa…"
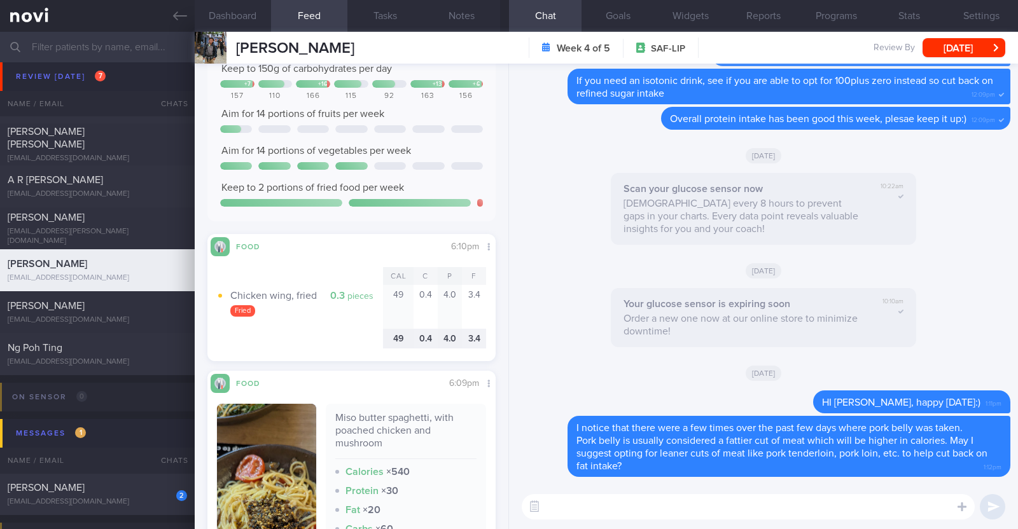
scroll to position [2007, 0]
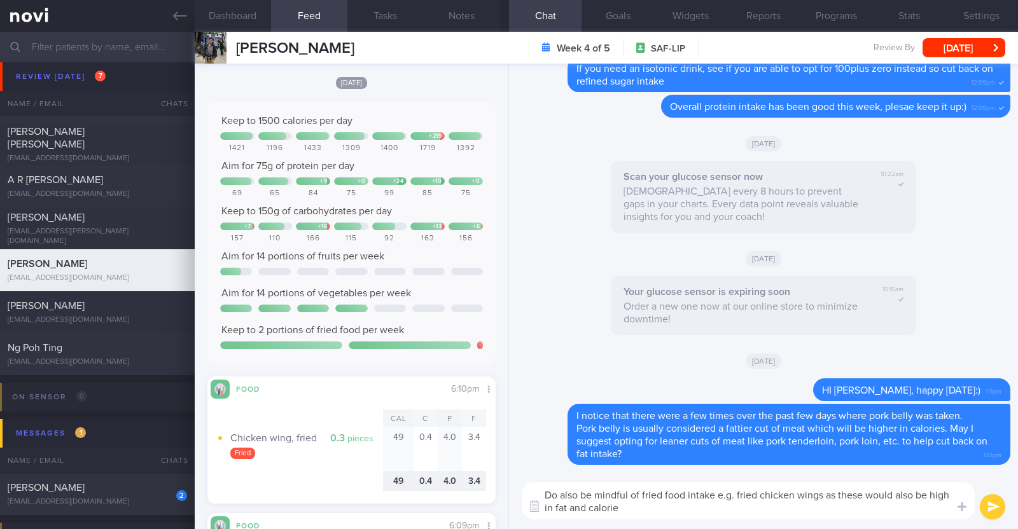
type textarea "Do also be mindful of fried food intake e.g. fried chicken wings as these would…"
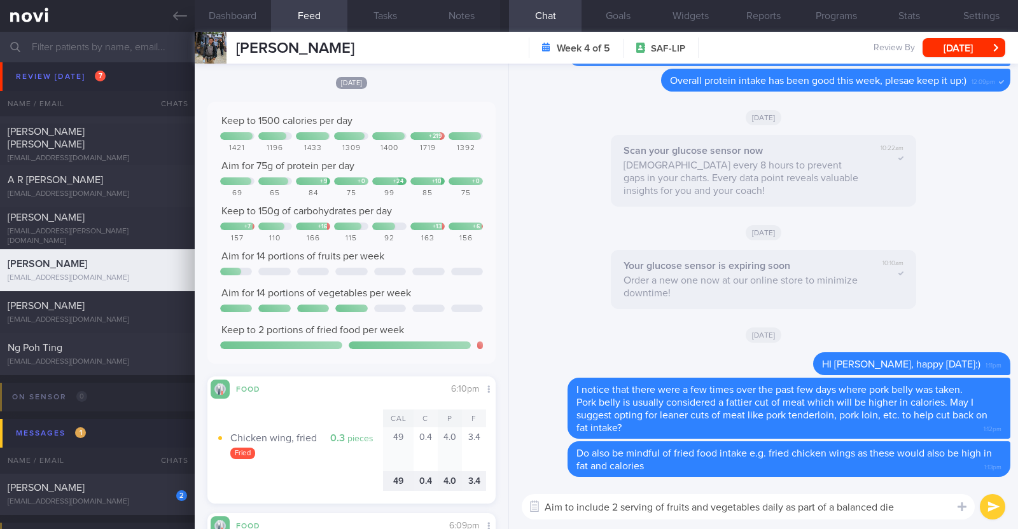
type textarea "Aim to include 2 serving of fruits and vegetables daily as part of a balanced d…"
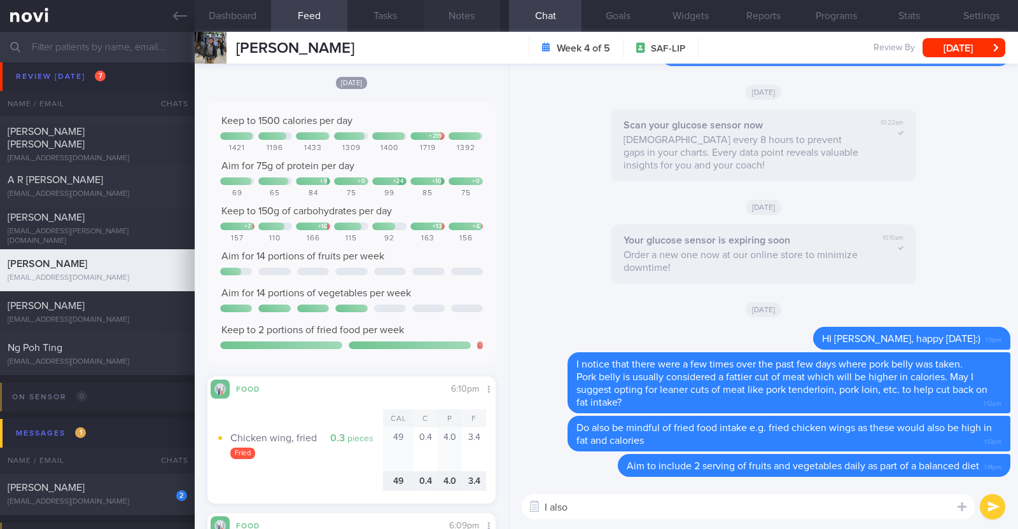
paste textarea "just want to let you know that I will be on leave from 9-10 Oct 2025. During th…"
type textarea "I also just want to let you know that I will be on leave from 9-10 Oct 2025. Du…"
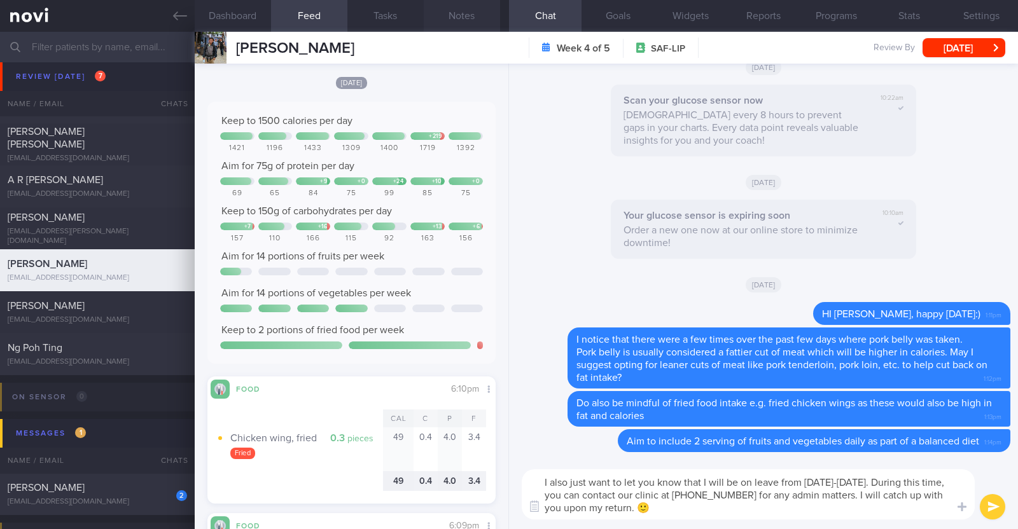
scroll to position [0, 0]
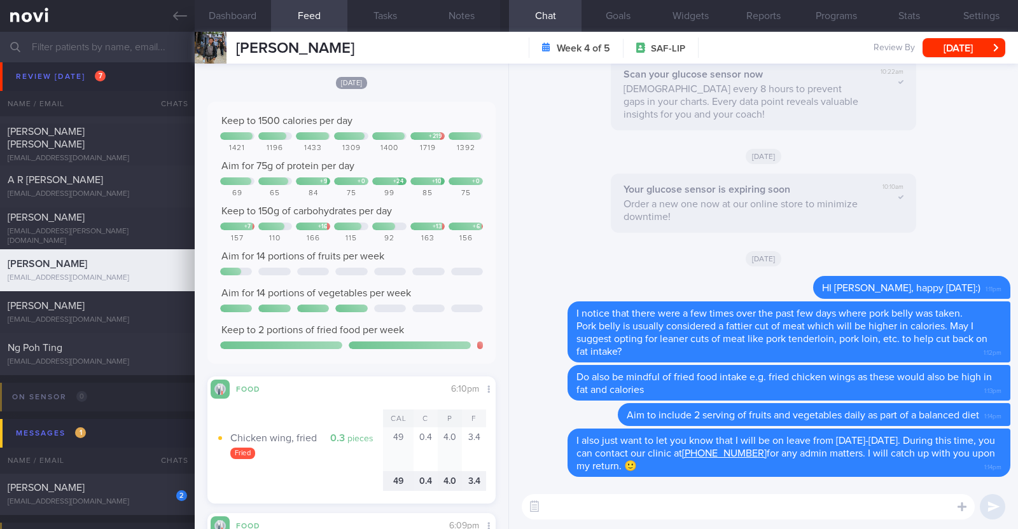
click at [935, 36] on div "William Chua William Chua will.chua09@gmail.com Week 4 of 5 SAF-LIP Review By T…" at bounding box center [606, 48] width 823 height 32
click at [935, 46] on button "[DATE]" at bounding box center [964, 47] width 83 height 19
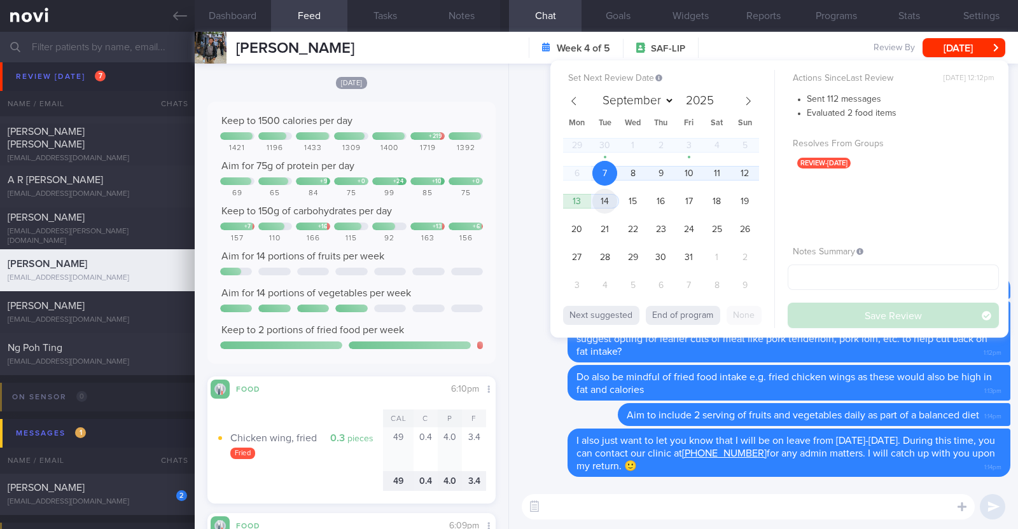
click at [615, 197] on span "14" at bounding box center [604, 201] width 25 height 25
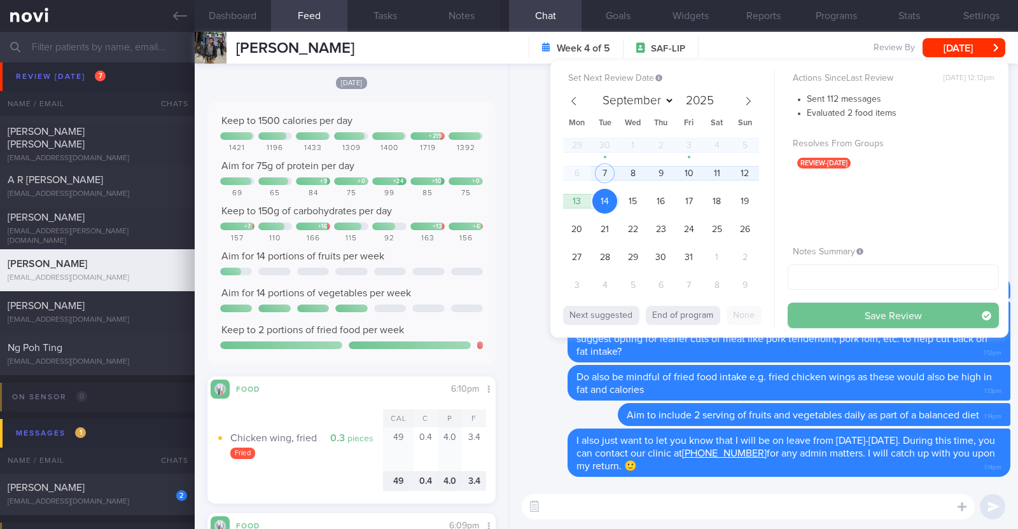
click at [901, 314] on button "Save Review" at bounding box center [893, 315] width 211 height 25
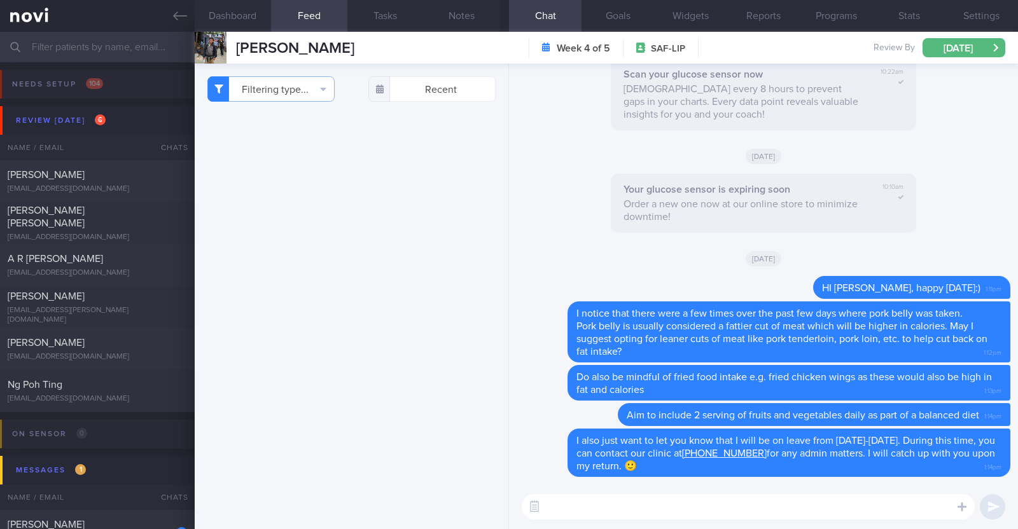
select select "9"
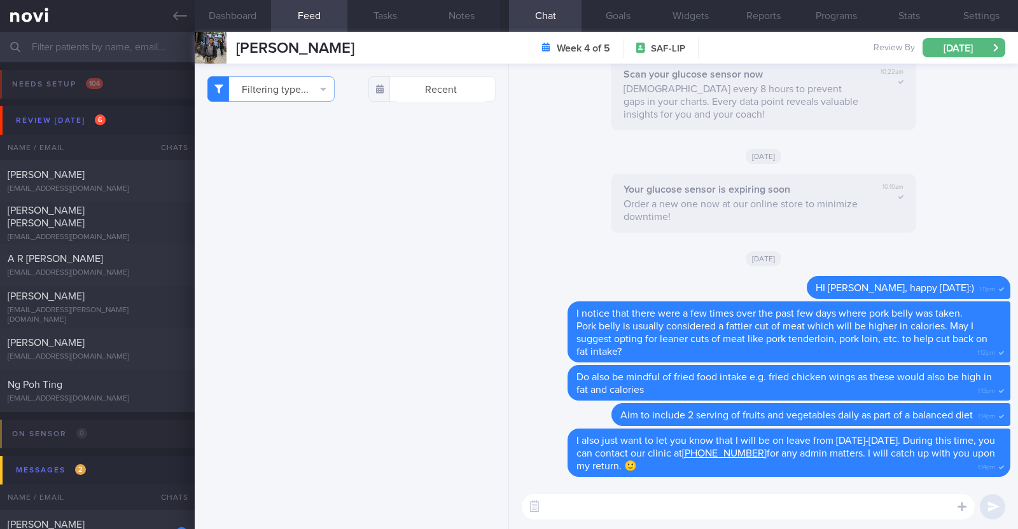
scroll to position [2007, 0]
select select "9"
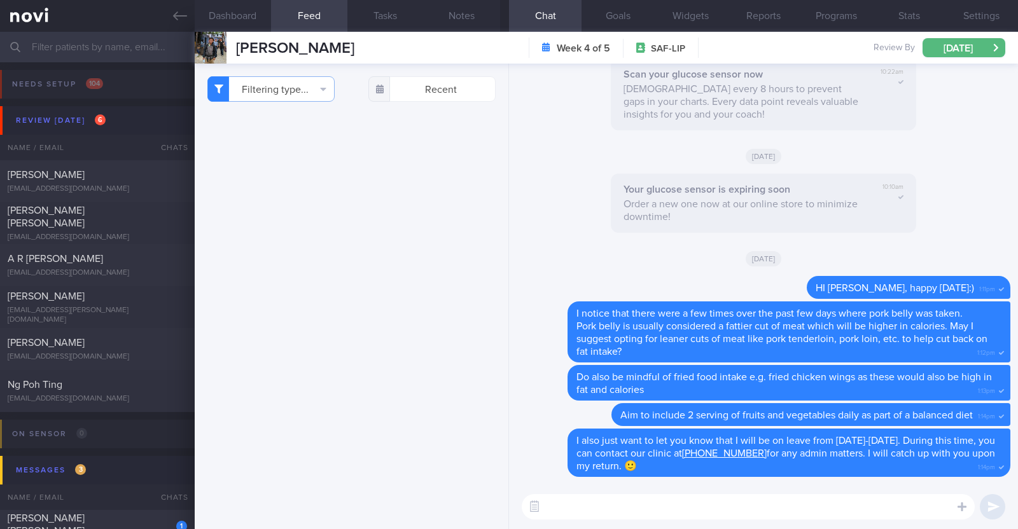
select select "9"
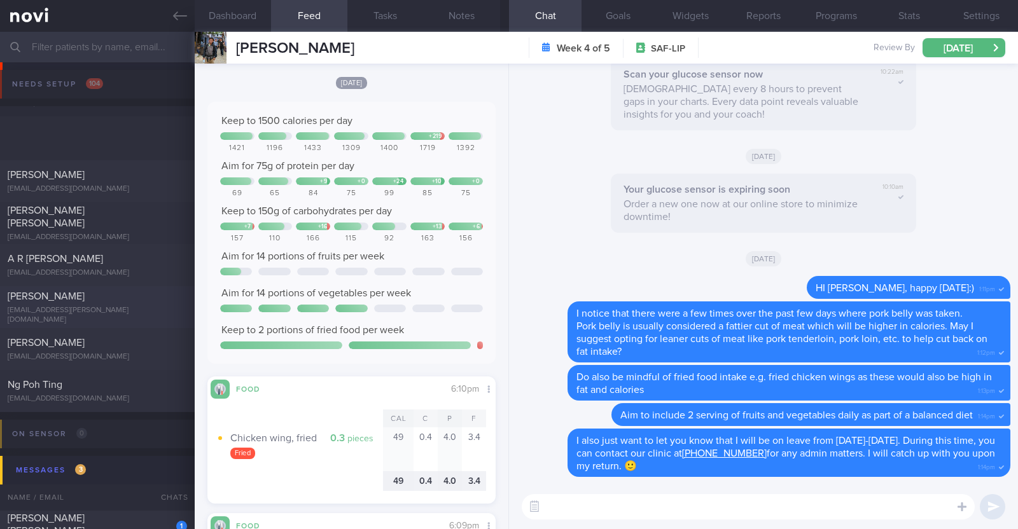
scroll to position [239, 0]
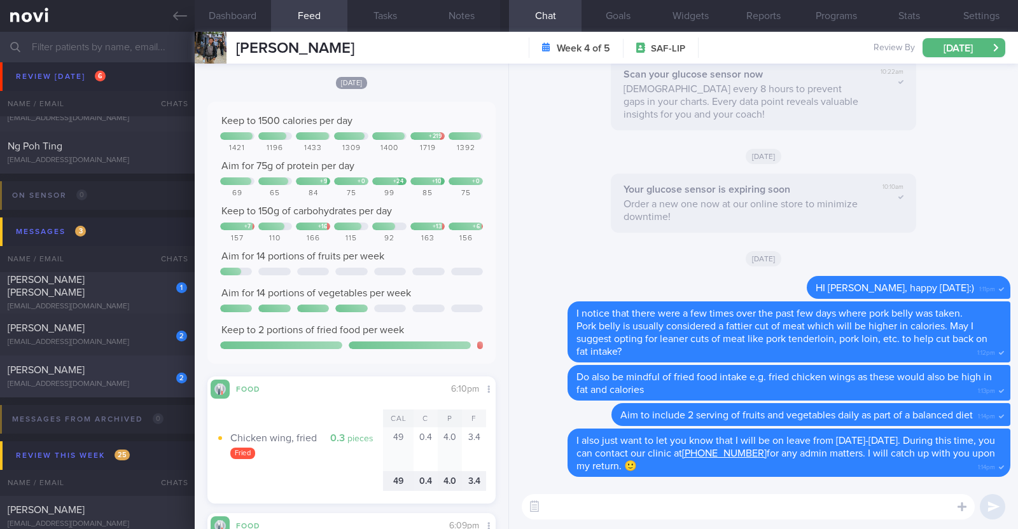
click at [150, 382] on div "nellabbylim@gmail.com" at bounding box center [97, 385] width 179 height 10
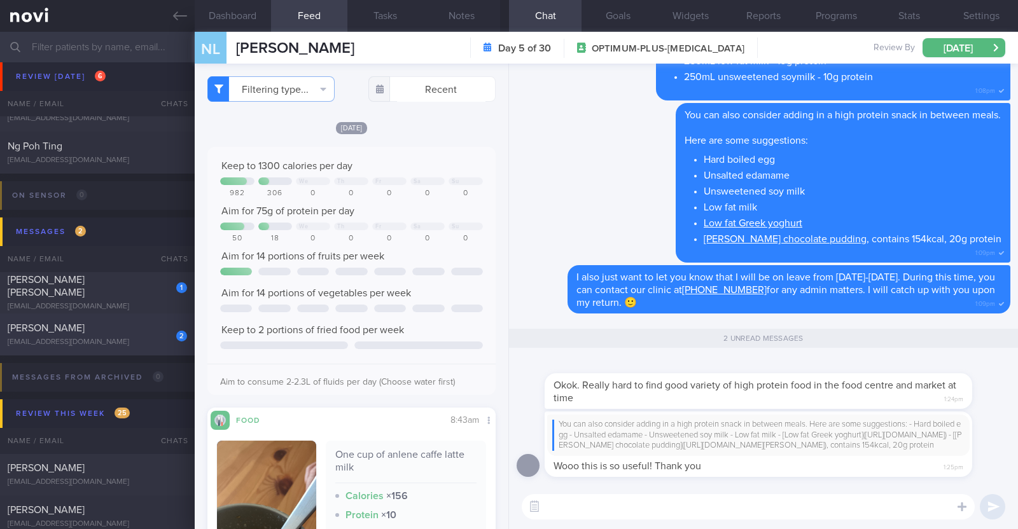
click at [120, 329] on div "Alvin Low" at bounding box center [96, 328] width 176 height 13
type textarea "32M Comorbidities: HLD - familial (diagnosed for 4-5 years back) Borderline HTN…"
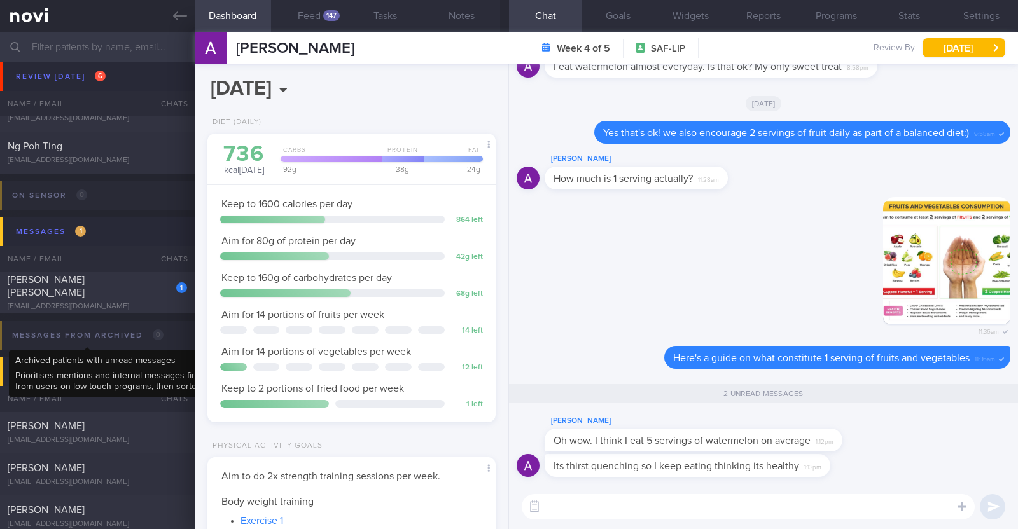
scroll to position [129, 258]
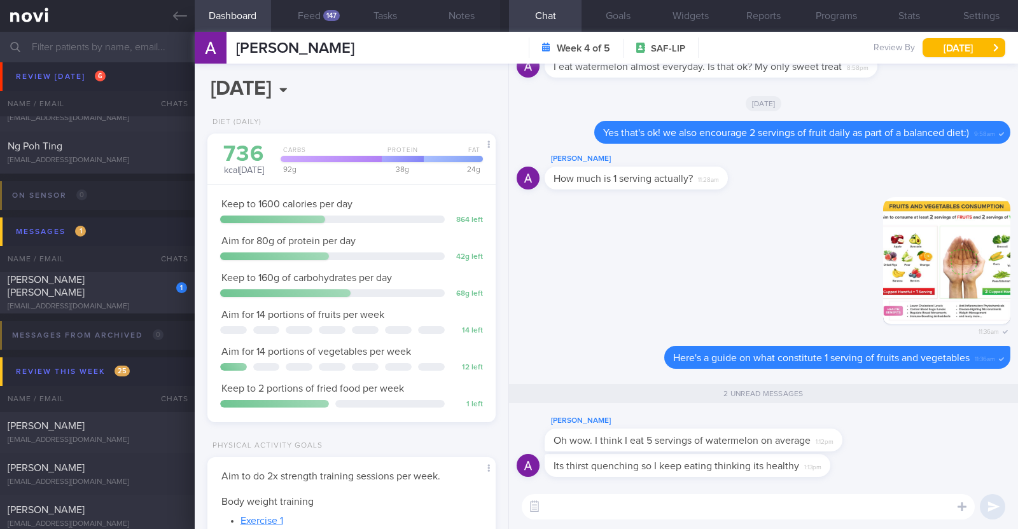
click at [736, 501] on textarea at bounding box center [748, 506] width 453 height 25
click at [646, 510] on textarea "I think moderation is" at bounding box center [748, 506] width 453 height 25
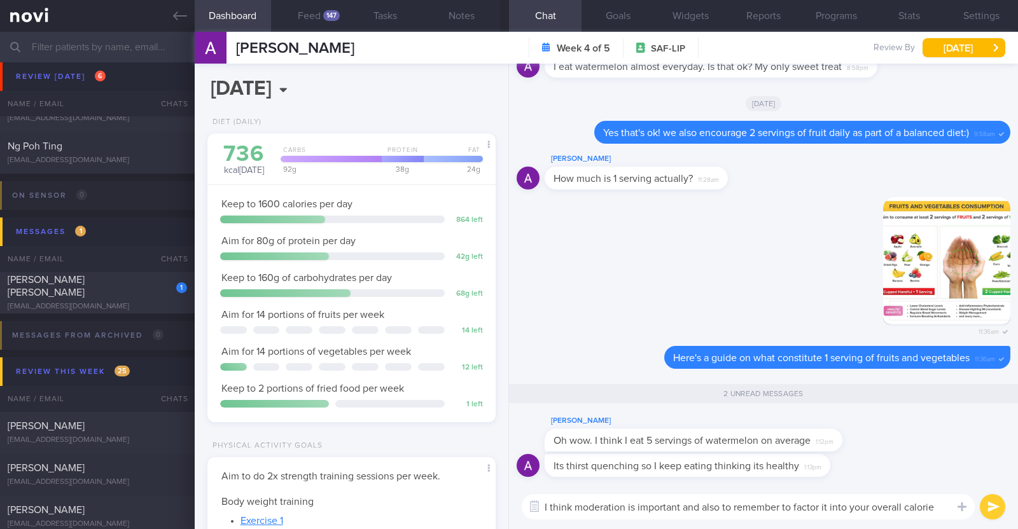
scroll to position [0, 0]
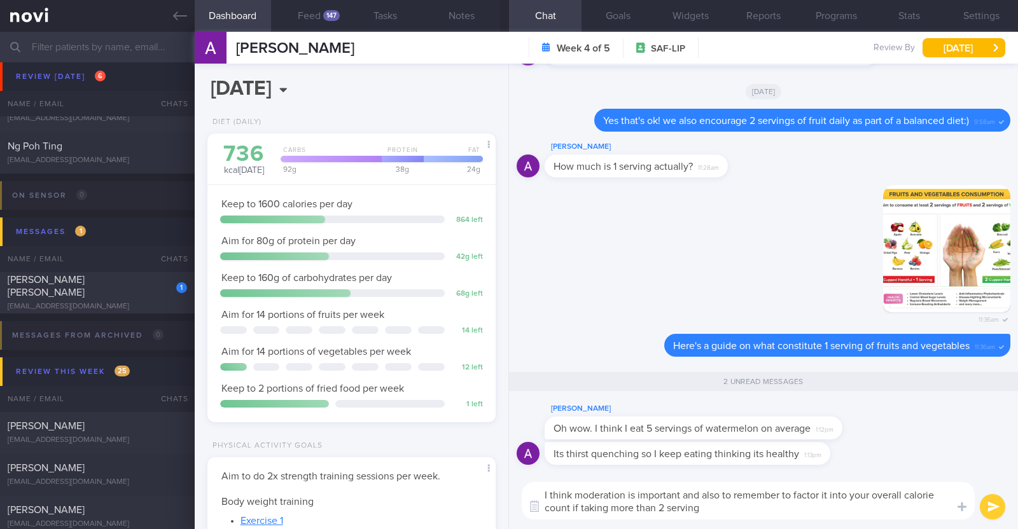
type textarea "I think moderation is important and also to remember to factor it into your ove…"
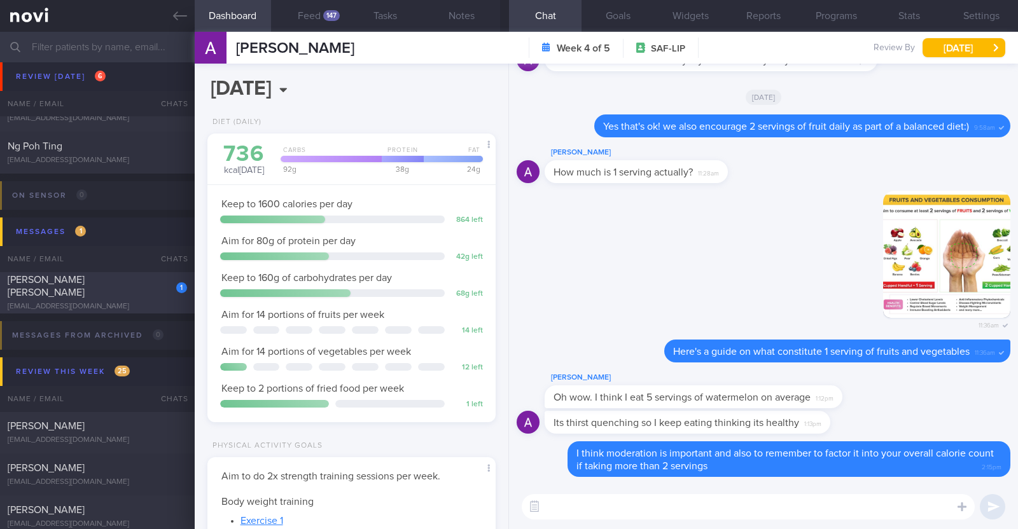
click at [125, 302] on div "bernicettl@gmail.com" at bounding box center [97, 307] width 179 height 10
type input "r/v 21/10"
type textarea "63F Comorbidities: Asthma Hypertension Hyperlipidaemia Lumbar spondylosis IBS M…"
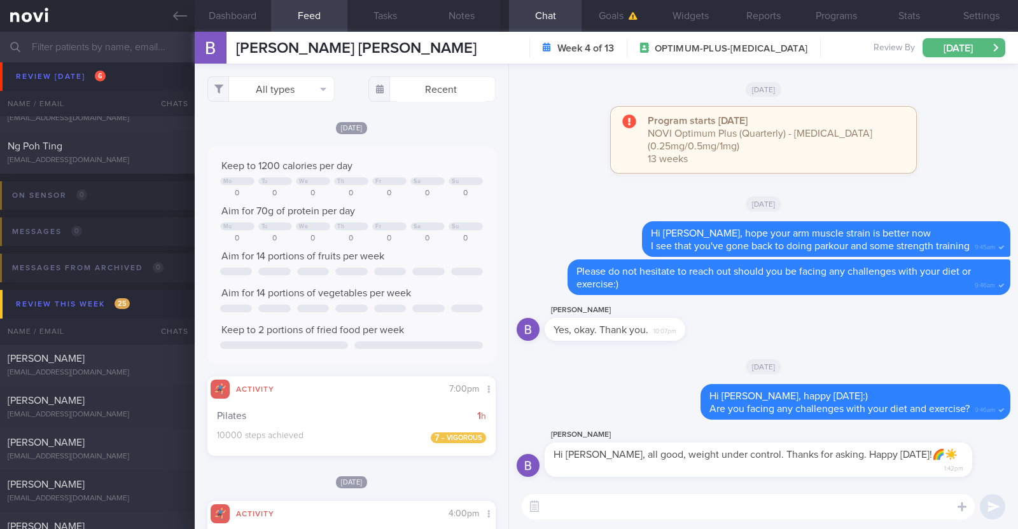
click at [608, 501] on textarea at bounding box center [748, 506] width 453 height 25
click at [750, 510] on textarea "Great to hear that you're managing well!" at bounding box center [748, 506] width 453 height 25
paste textarea "🤗"
type textarea "Great to hear that you're managing well! 🤗"
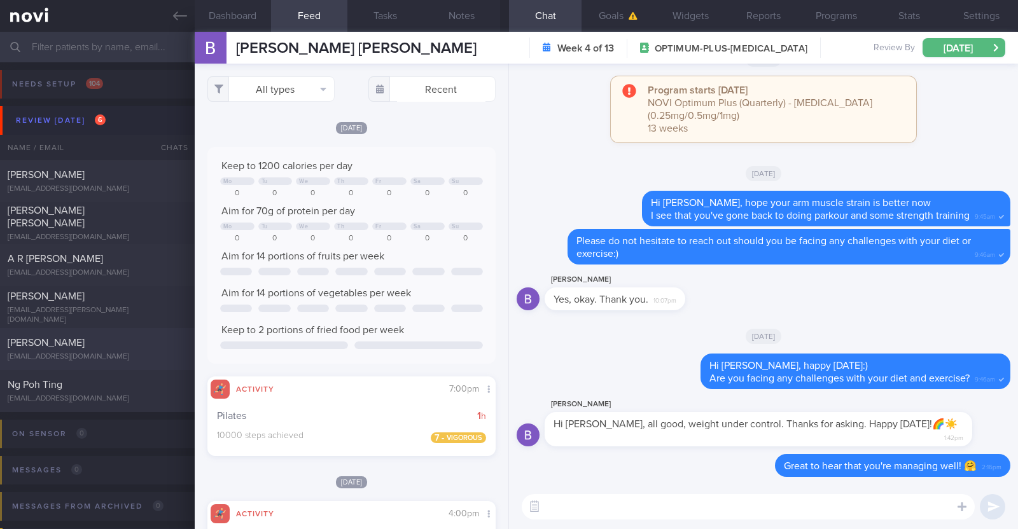
click at [62, 345] on span "Serene Khoo" at bounding box center [46, 343] width 77 height 10
type textarea "47F Comorbidities: Hypertension Sebhorrheic keratosis Medication: Amlodipine 5m…"
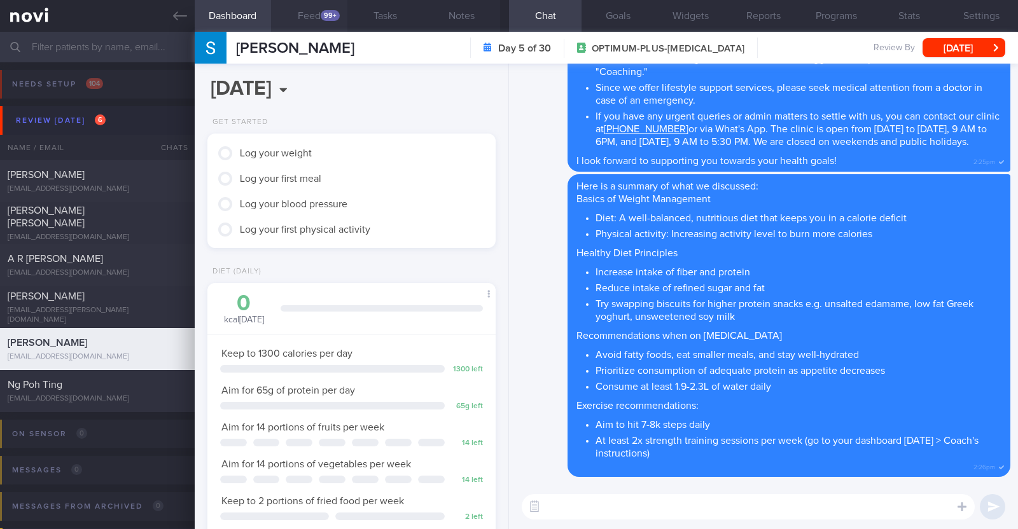
click at [310, 23] on button "Feed 99+" at bounding box center [309, 16] width 76 height 32
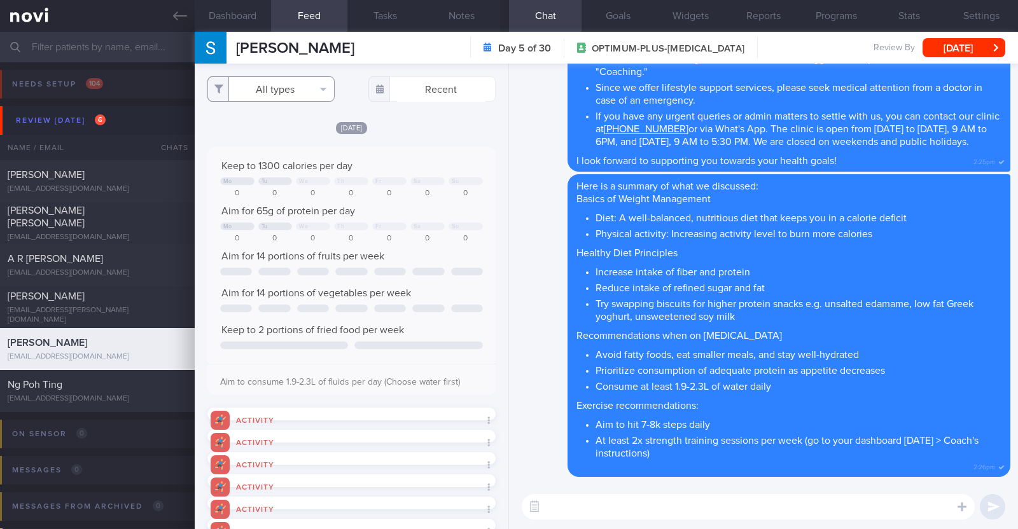
click at [308, 92] on button "All types" at bounding box center [270, 88] width 127 height 25
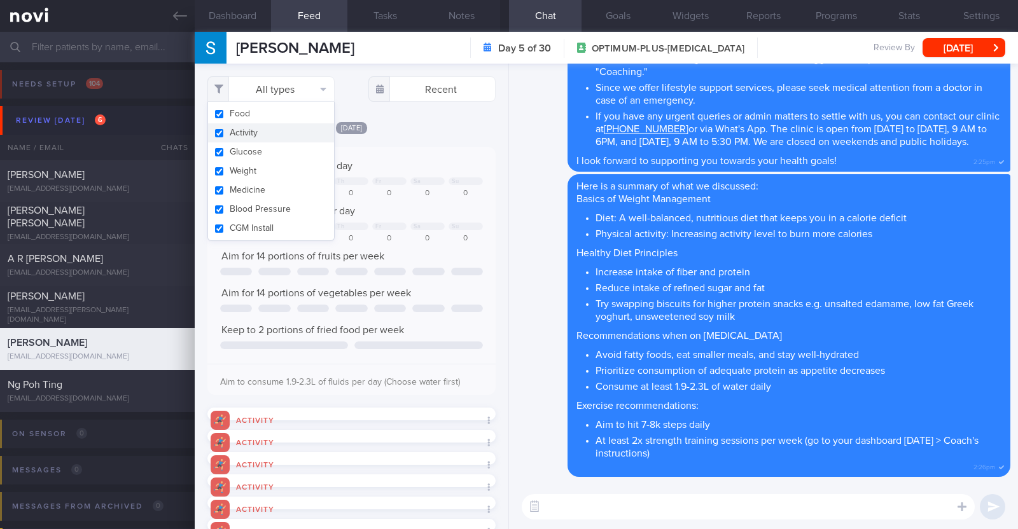
click at [275, 132] on button "Activity" at bounding box center [271, 132] width 126 height 19
checkbox input "false"
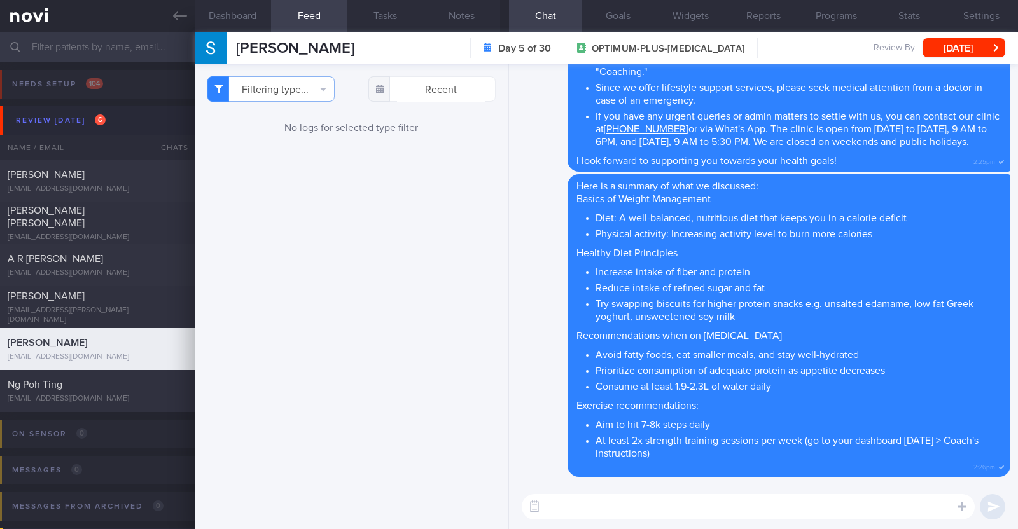
click at [422, 148] on div "Filtering type... Food Activity Glucose Weight Medicine Blood Pressure CGM Inst…" at bounding box center [352, 297] width 314 height 466
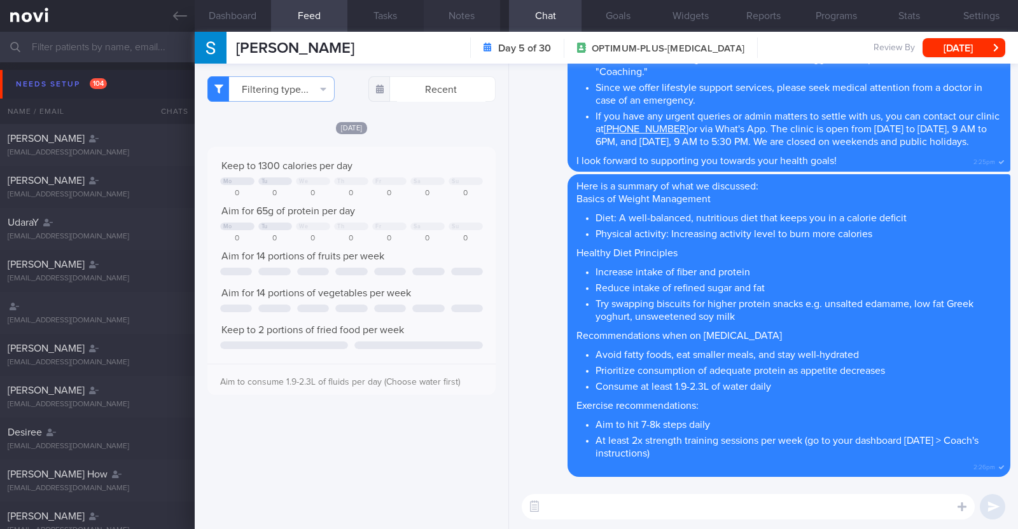
click at [447, 8] on button "Notes" at bounding box center [462, 16] width 76 height 32
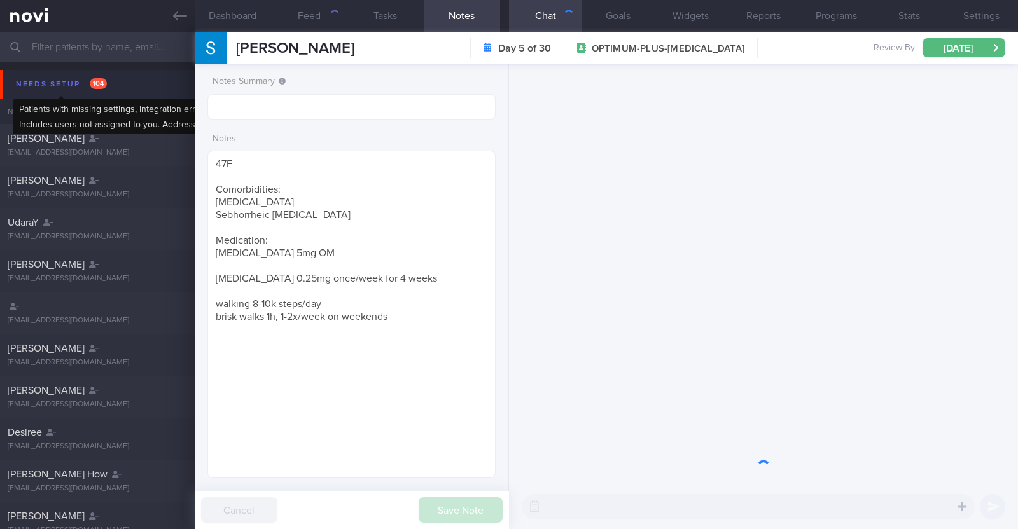
click at [52, 87] on div "Needs setup 104" at bounding box center [61, 84] width 97 height 17
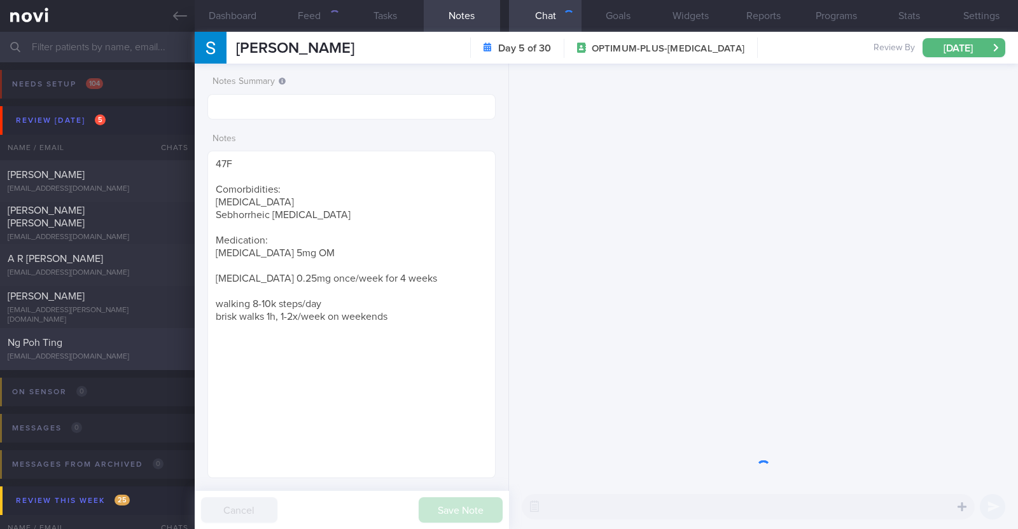
click at [104, 338] on div "Ng Poh Ting" at bounding box center [96, 343] width 176 height 13
type input "R/v with Dr [PERSON_NAME] 2/10. R/v 7/10"
type textarea "54F Does not take eggs Co-morbidities: HTN [MEDICAL_DATA] s/p [MEDICAL_DATA] 2y…"
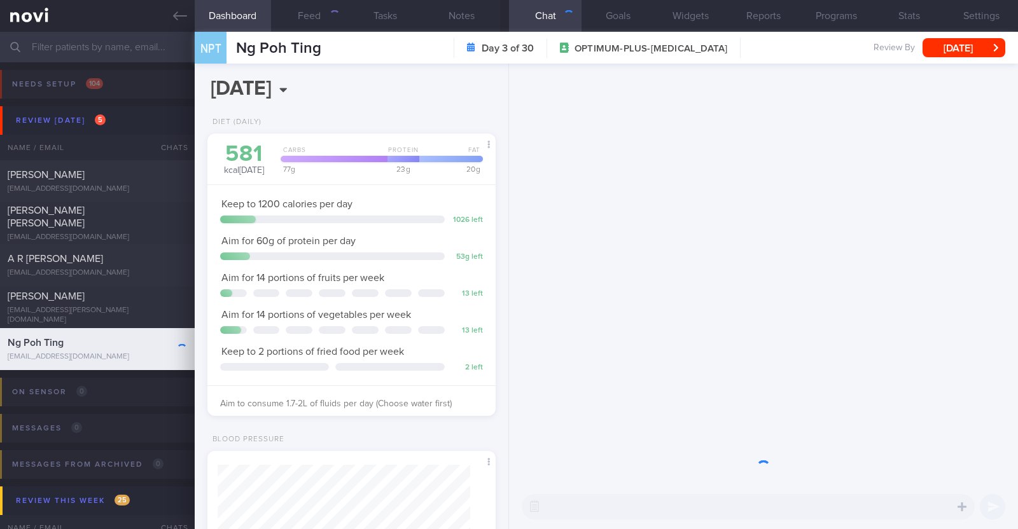
scroll to position [144, 253]
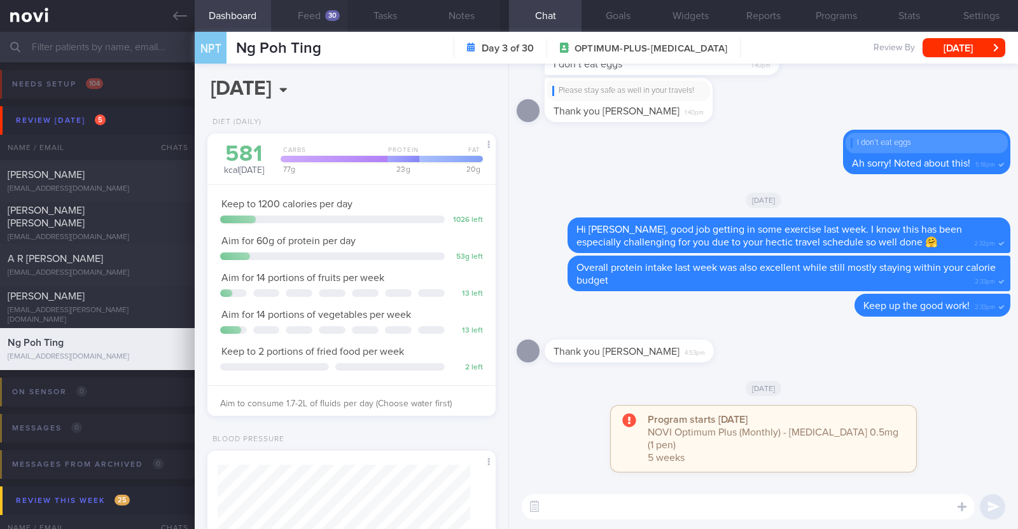
click at [317, 12] on button "Feed 30" at bounding box center [309, 16] width 76 height 32
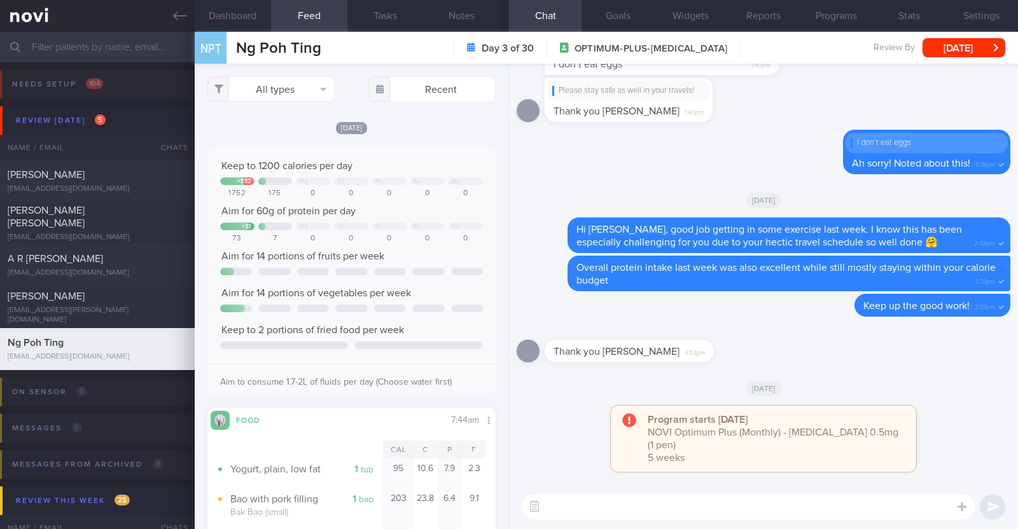
click at [438, 144] on div "Today Keep to 1200 calories per day + 552 We Th Fr Sa Su 1752 175 0 0 0 0 0 Aim…" at bounding box center [351, 427] width 288 height 613
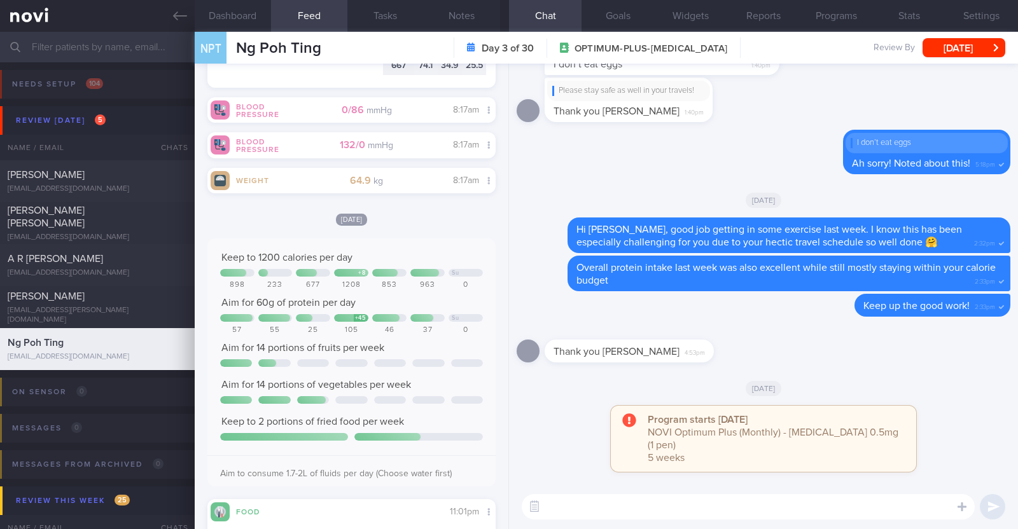
scroll to position [1211, 0]
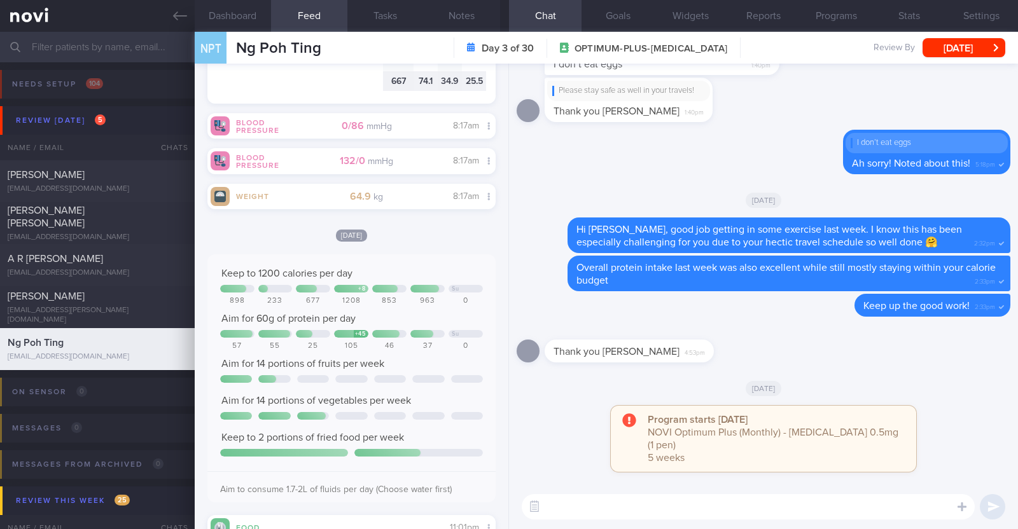
click at [694, 507] on textarea at bounding box center [748, 506] width 453 height 25
type textarea "Hi [PERSON_NAME], happy [DATE]:)"
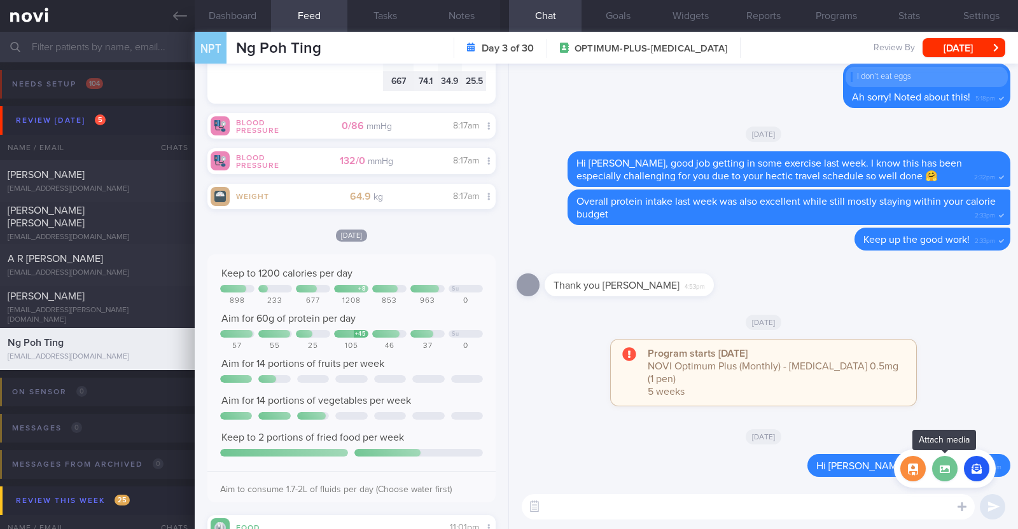
click at [939, 464] on label at bounding box center [944, 468] width 25 height 25
click at [0, 0] on input "file" at bounding box center [0, 0] width 0 height 0
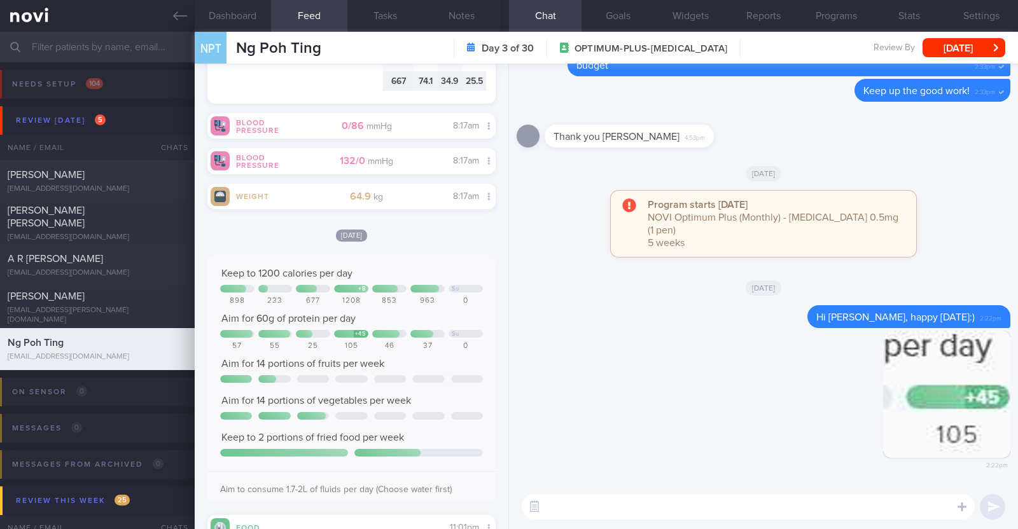
click at [614, 497] on textarea at bounding box center [748, 506] width 453 height 25
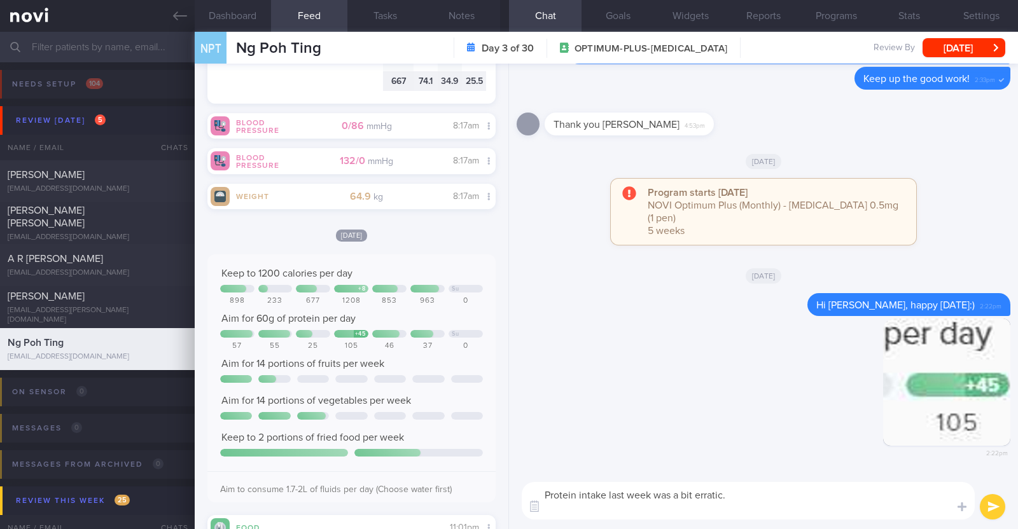
scroll to position [0, 0]
type textarea "Protein intake last week was a bit erratic. Let's try to aim to consistently hi…"
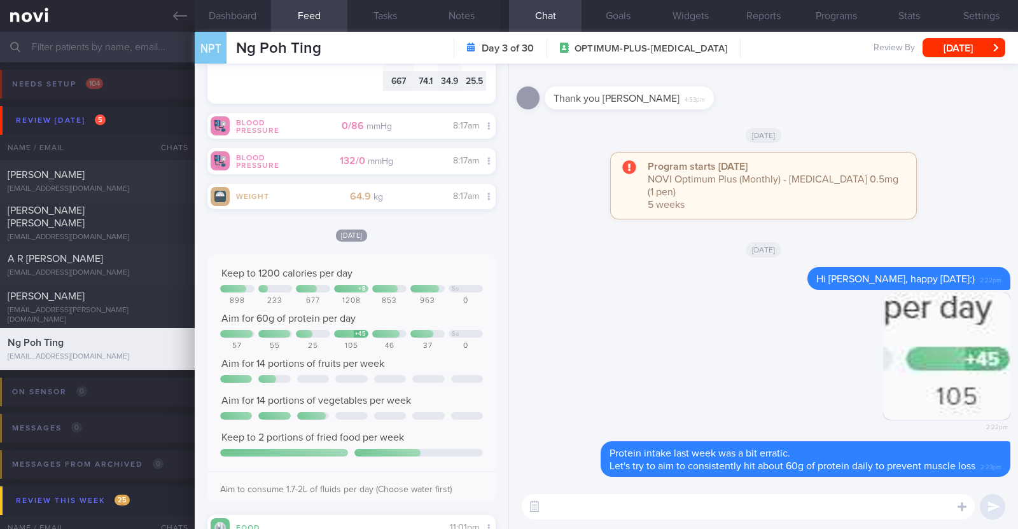
click at [688, 504] on textarea at bounding box center [748, 506] width 453 height 25
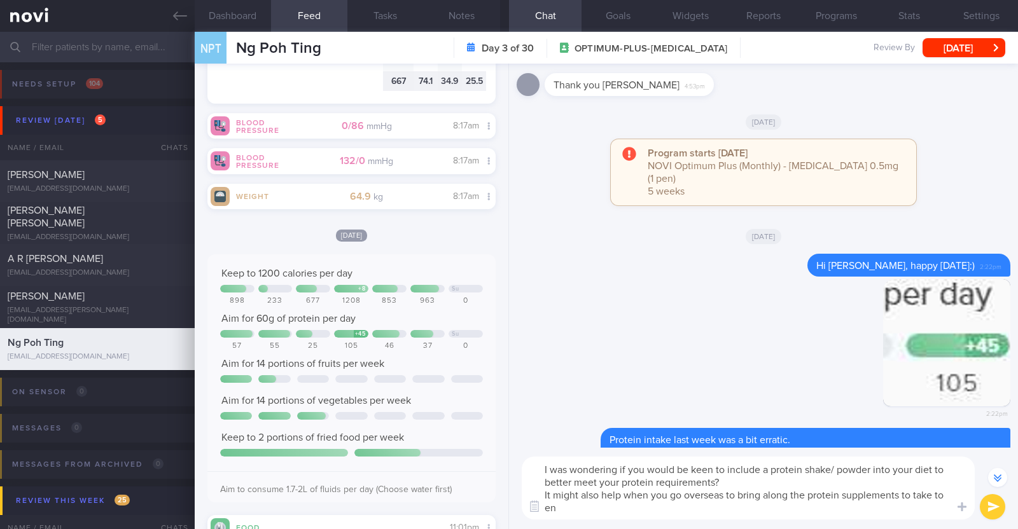
scroll to position [-36, 0]
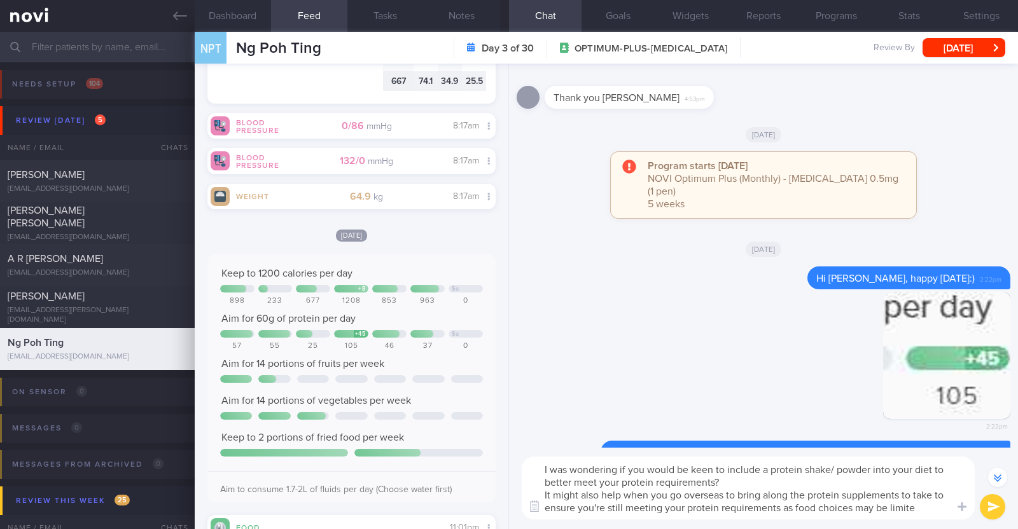
type textarea "I was wondering if you would be keen to include a protein shake/ powder into yo…"
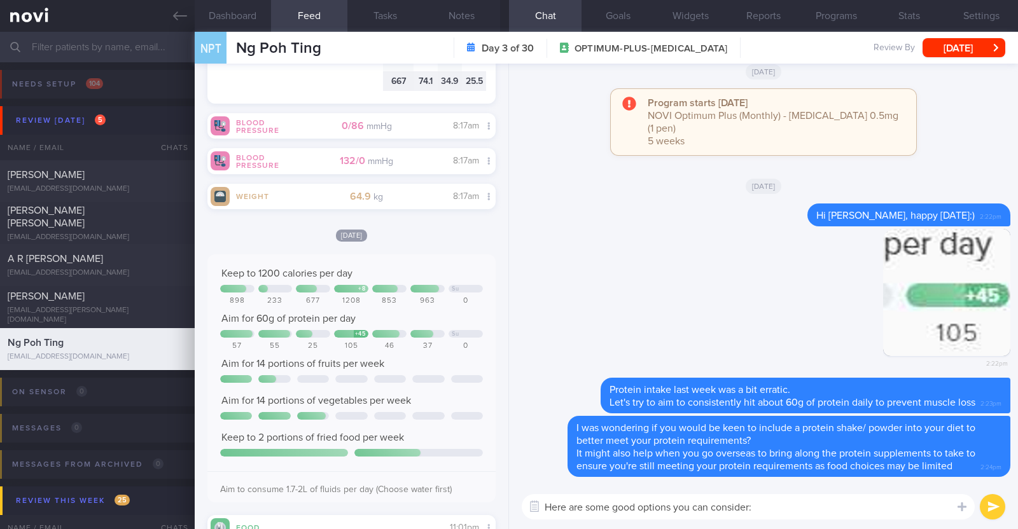
scroll to position [0, 0]
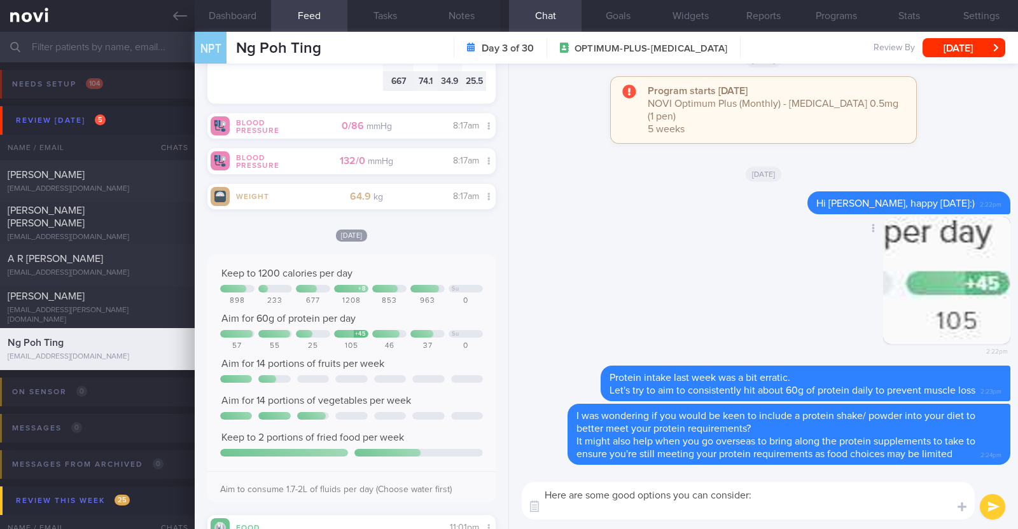
paste textarea "*Liquid shakes* [Ensure max protein](https://www.fairprice.com.sg/product/a-max…"
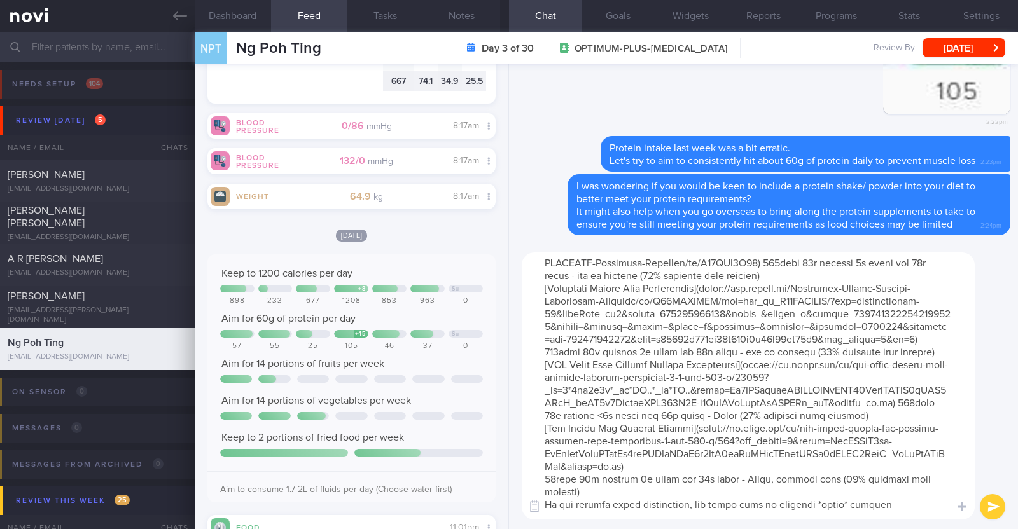
scroll to position [238, 0]
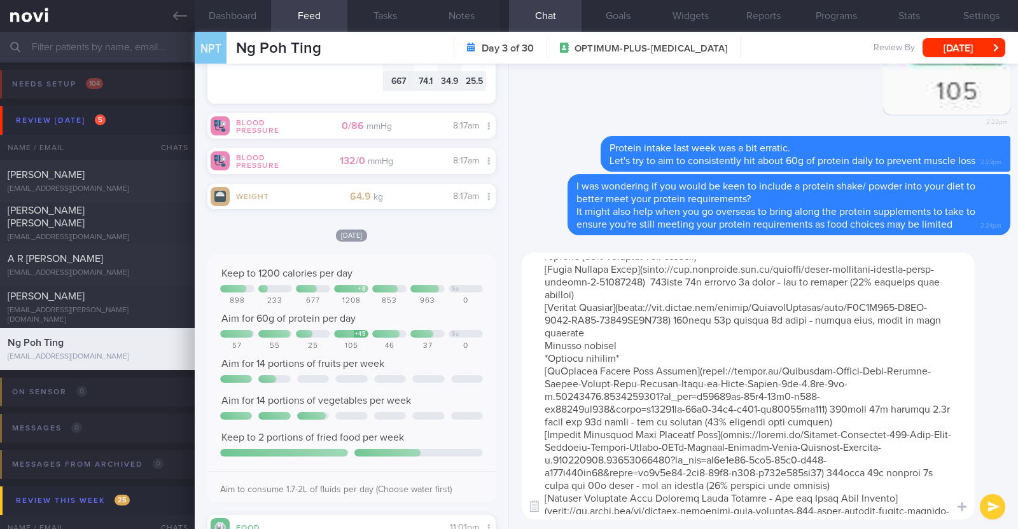
drag, startPoint x: 619, startPoint y: 373, endPoint x: 529, endPoint y: 365, distance: 90.7
click at [529, 365] on textarea at bounding box center [748, 386] width 453 height 267
type textarea "Here are some good options you can consider: *Liquid shakes* [Ensure max protei…"
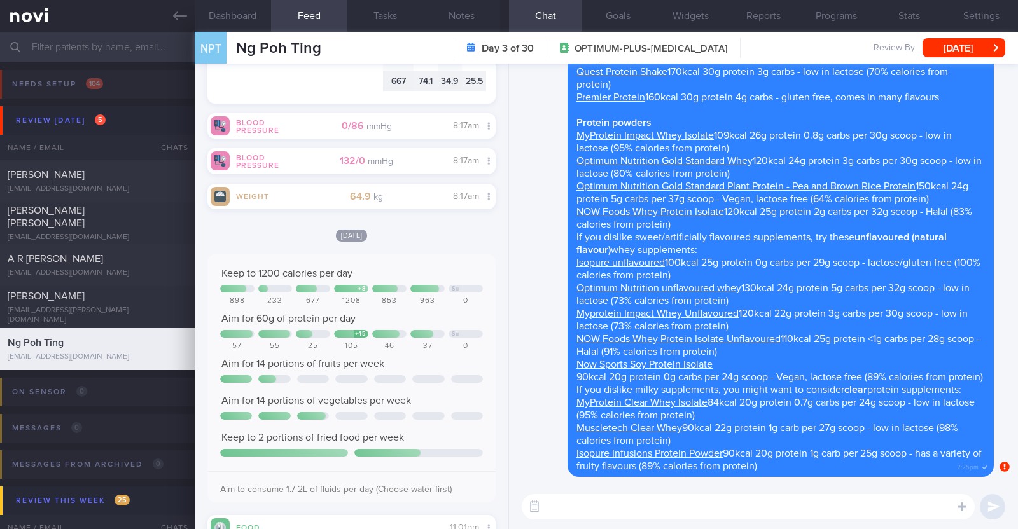
scroll to position [0, 0]
paste textarea "just want to let you know that I will be on leave from 9-10 Oct 2025. During th…"
type textarea "I also just want to let you know that I will be on leave from 9-10 Oct 2025. Du…"
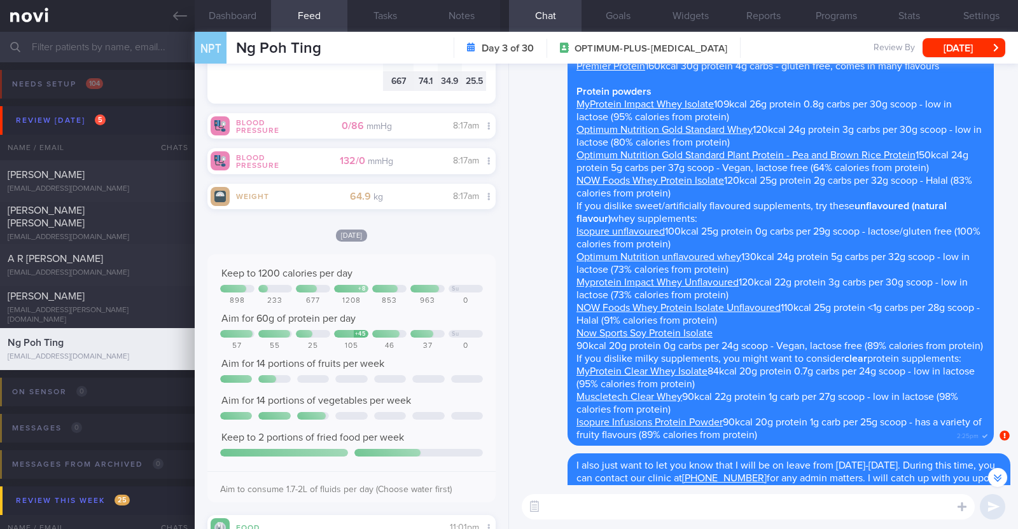
scroll to position [-31, 0]
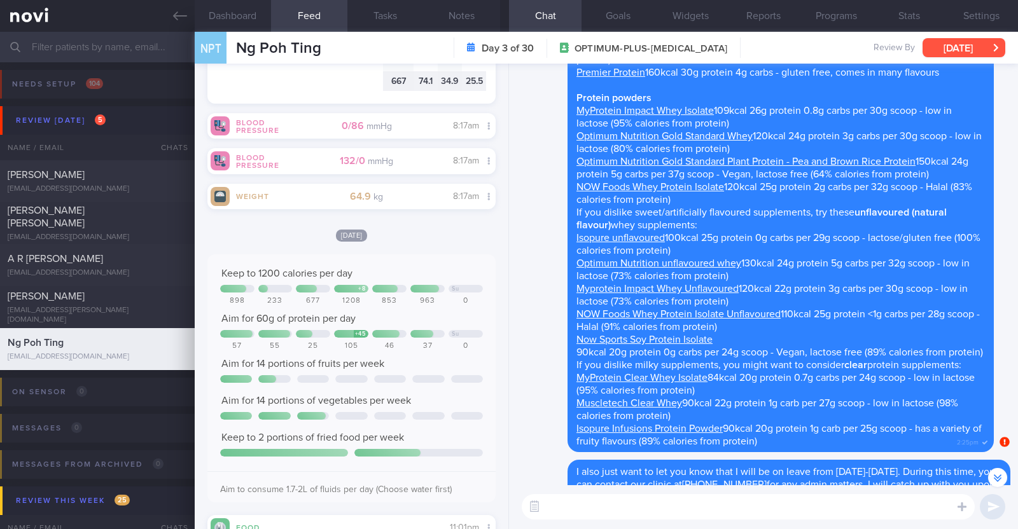
click at [952, 52] on button "[DATE]" at bounding box center [964, 47] width 83 height 19
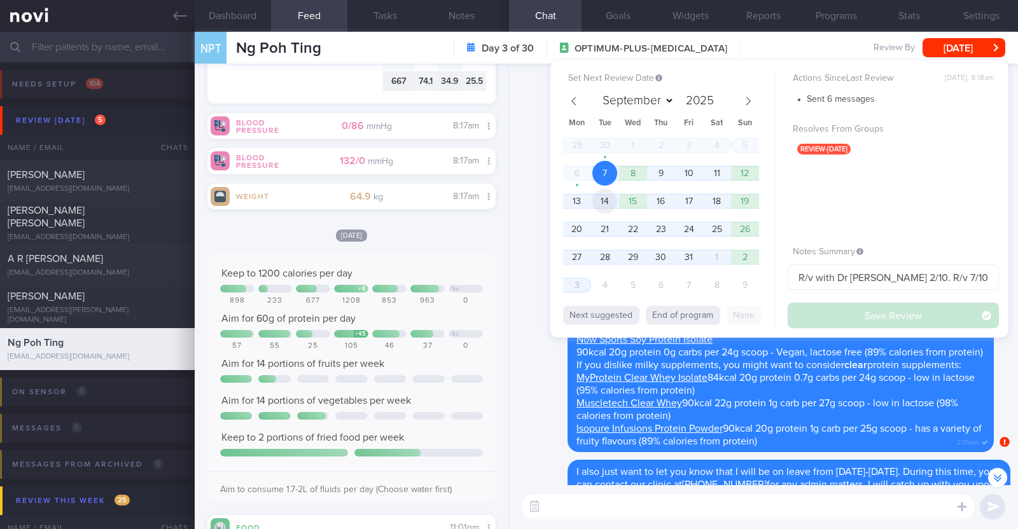
click at [611, 202] on span "14" at bounding box center [604, 201] width 25 height 25
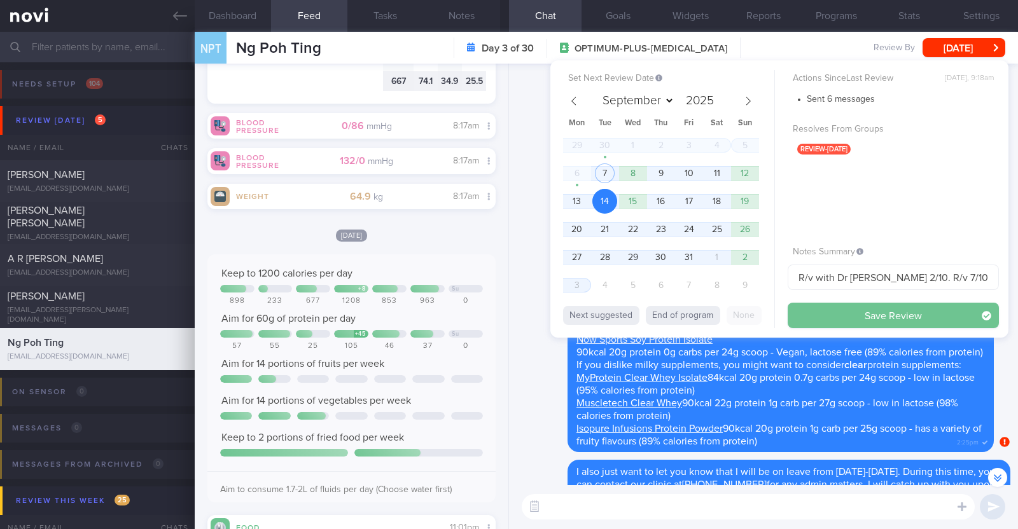
click at [862, 313] on button "Save Review" at bounding box center [893, 315] width 211 height 25
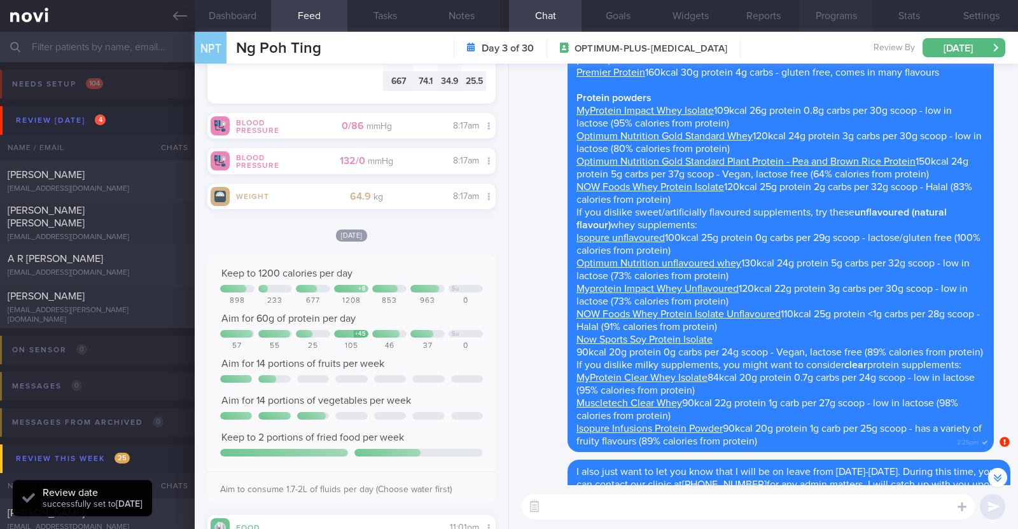
click at [851, 13] on button "Programs" at bounding box center [836, 16] width 73 height 32
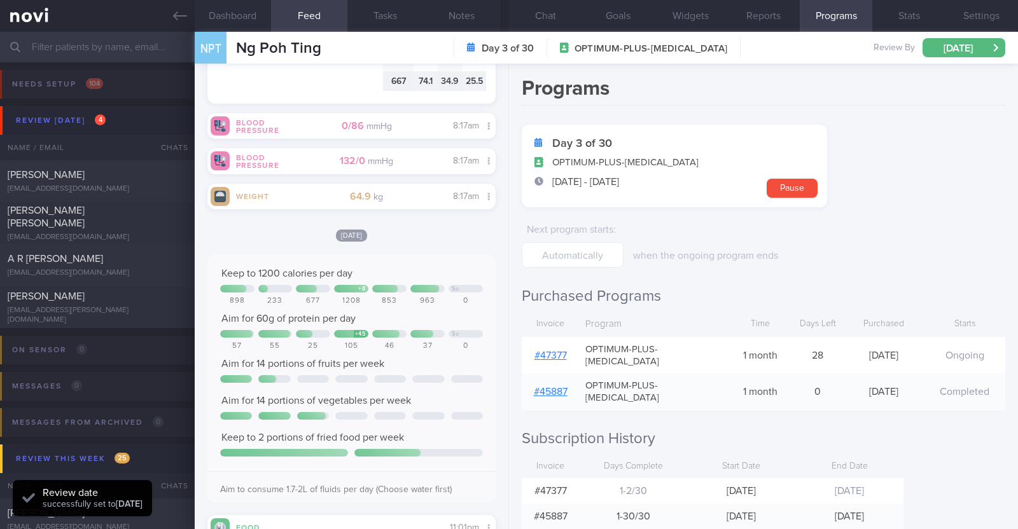
click at [542, 351] on link "# 47377" at bounding box center [550, 356] width 32 height 10
click at [122, 272] on div "arthipriyanka22@gmail.com" at bounding box center [97, 273] width 179 height 10
type input "r/v 7/10"
type textarea "49F Comorbidities: T2DM Hyperlipdiemia Hypothyroidism Iron deficiency anaemia F…"
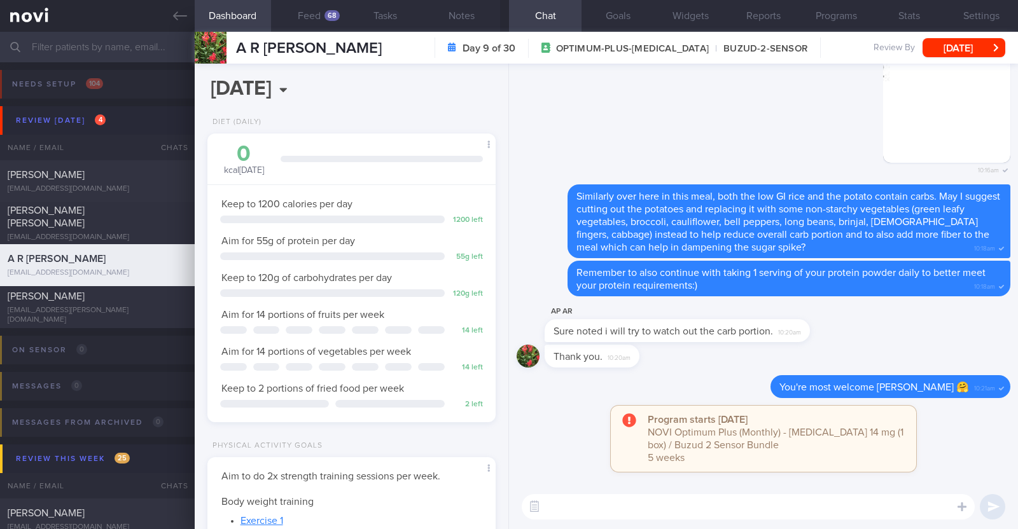
scroll to position [129, 258]
click at [321, 10] on button "Feed 68" at bounding box center [309, 16] width 76 height 32
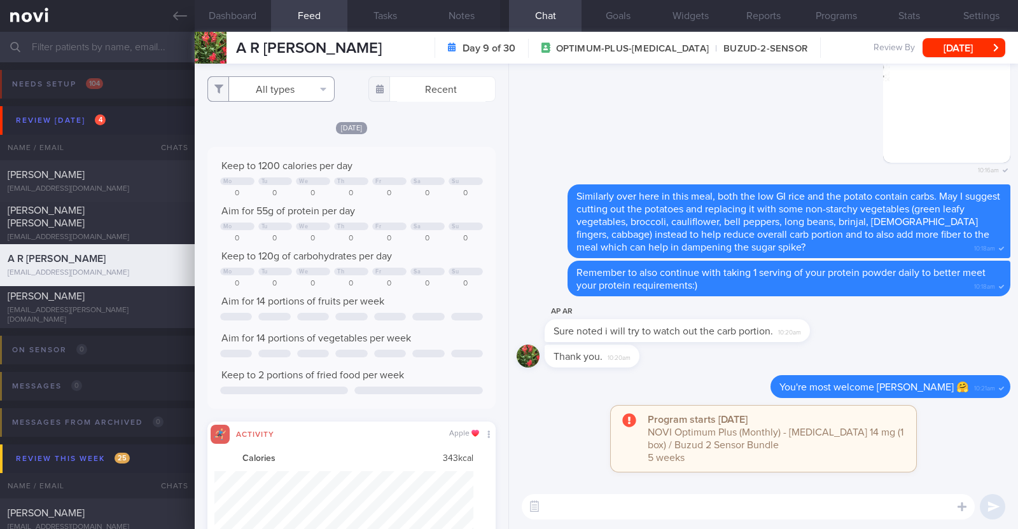
click at [312, 95] on button "All types" at bounding box center [270, 88] width 127 height 25
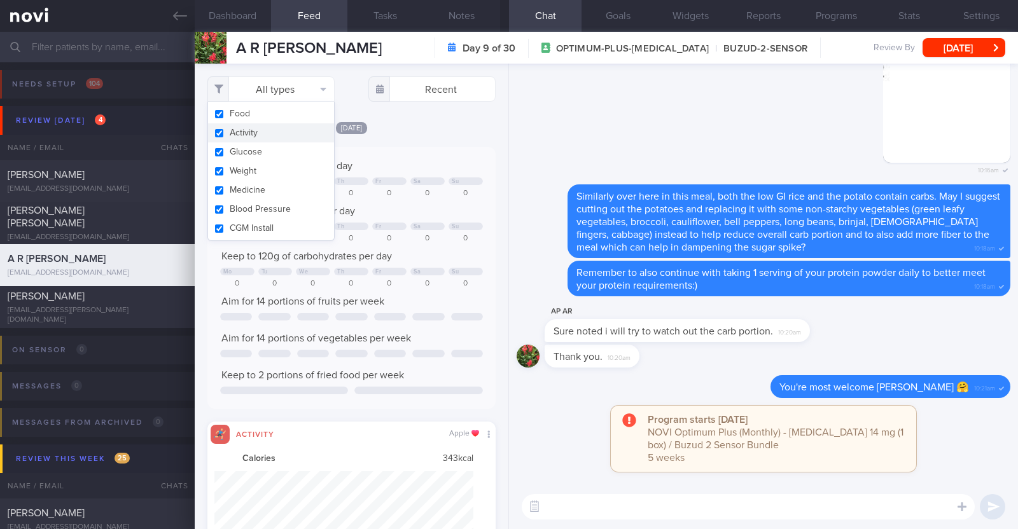
click at [273, 130] on button "Activity" at bounding box center [271, 132] width 126 height 19
checkbox input "false"
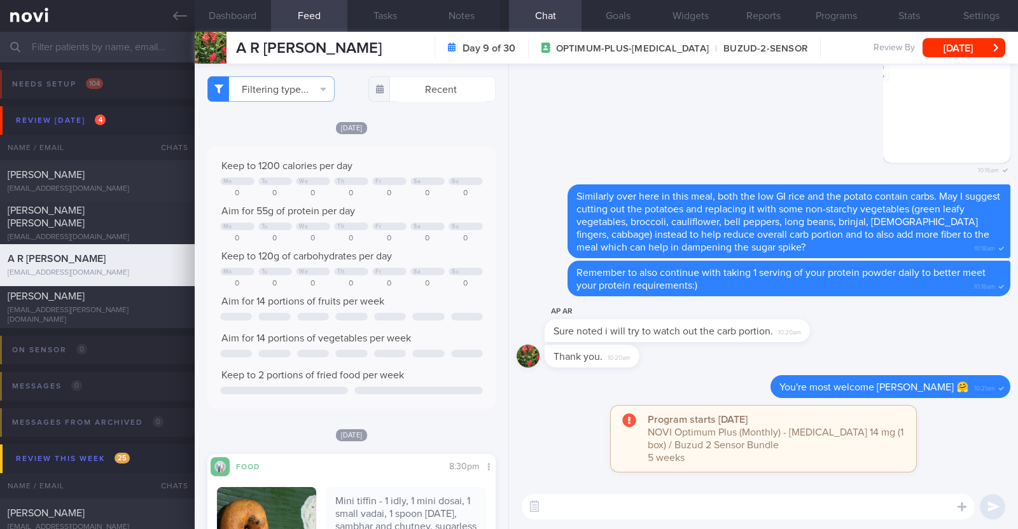
click at [438, 137] on div "Tue, 30 Sep Keep to 1200 calories per day Mo Tu We Th Fr Sa Su 0 0 0 0 0 0 0 Ai…" at bounding box center [351, 265] width 288 height 288
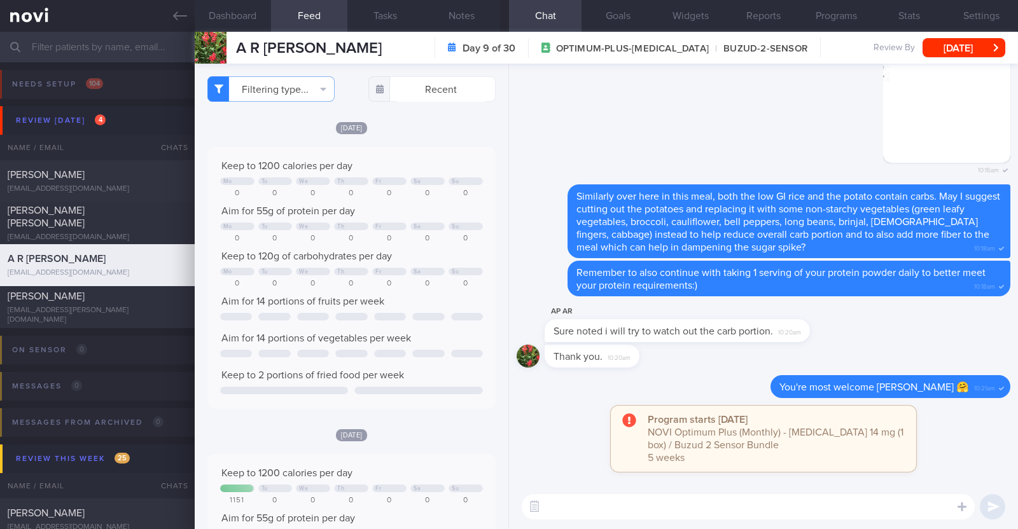
click at [701, 510] on textarea at bounding box center [748, 506] width 453 height 25
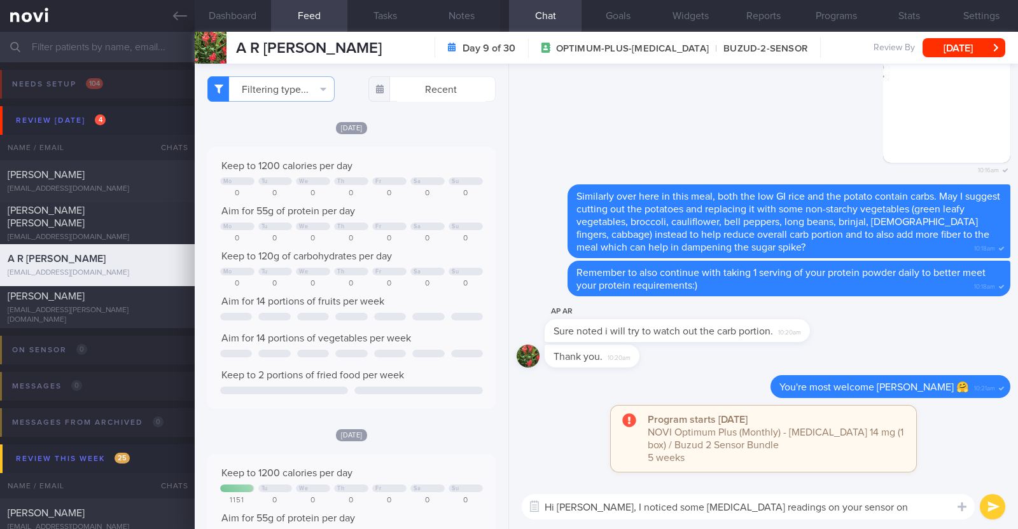
type textarea "Hi Arthi, I noticed some low blood sugar readings on your sensor on S"
select select "9"
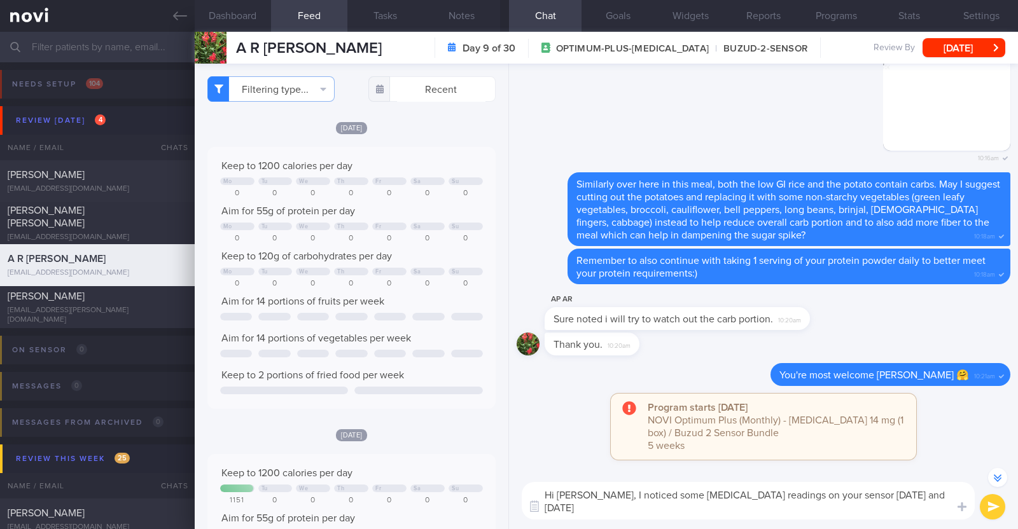
scroll to position [-11, 0]
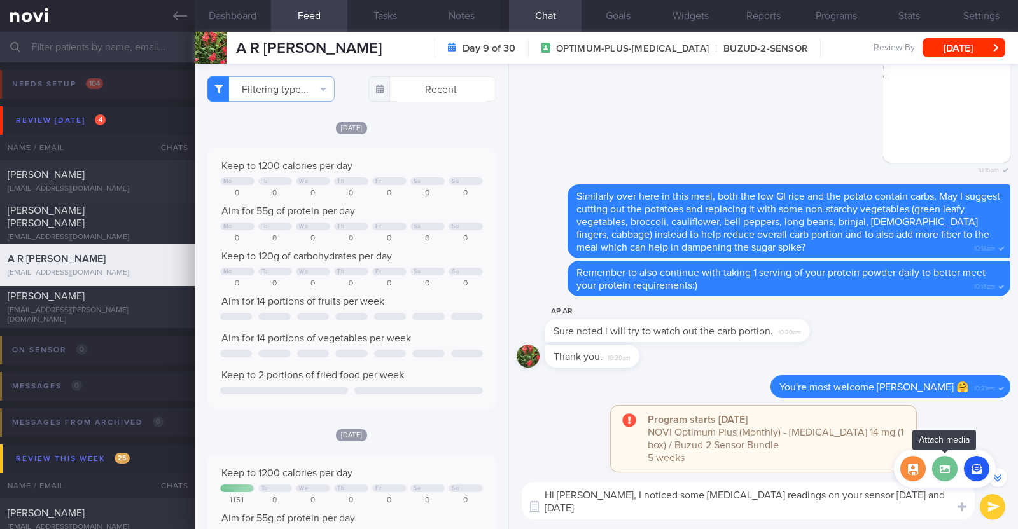
type textarea "Hi [PERSON_NAME], I noticed some [MEDICAL_DATA] readings on your sensor [DATE] …"
click at [942, 472] on label at bounding box center [944, 468] width 25 height 25
click at [0, 0] on input "file" at bounding box center [0, 0] width 0 height 0
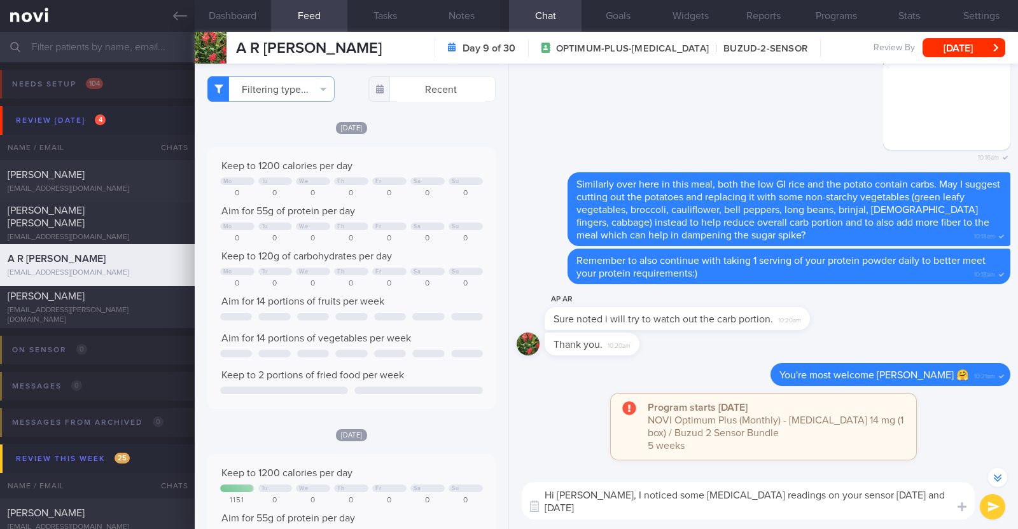
scroll to position [0, 0]
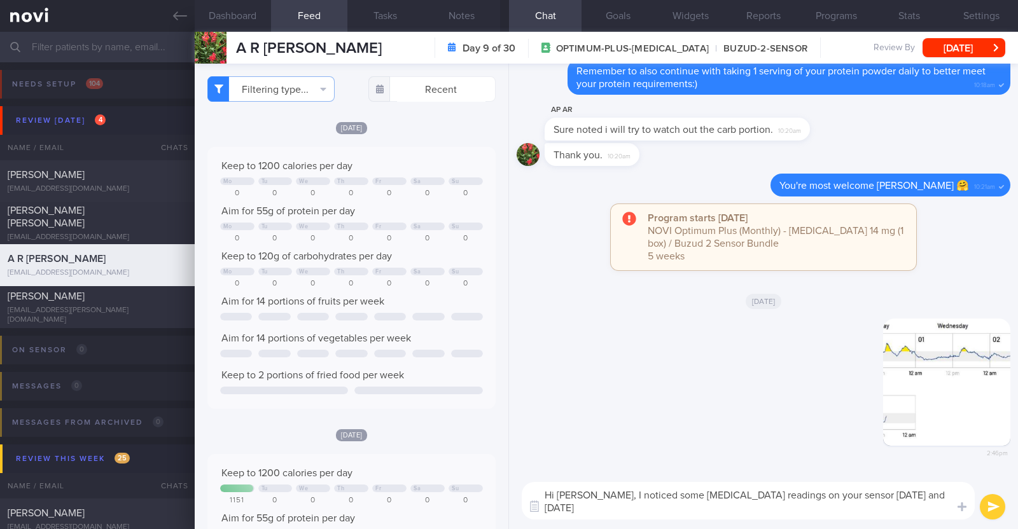
click at [620, 508] on textarea "Hi [PERSON_NAME], I noticed some [MEDICAL_DATA] readings on your sensor [DATE] …" at bounding box center [748, 501] width 453 height 38
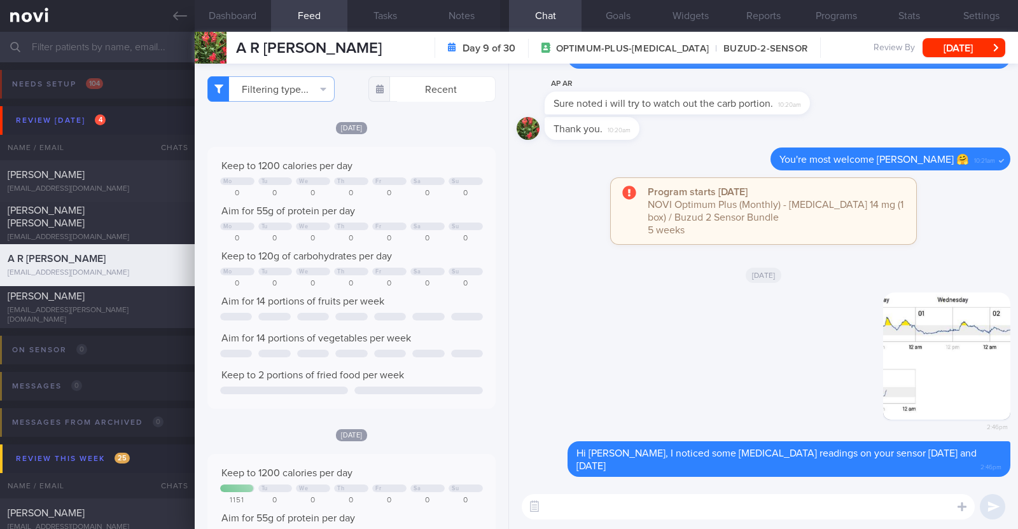
click at [664, 500] on textarea at bounding box center [748, 506] width 453 height 25
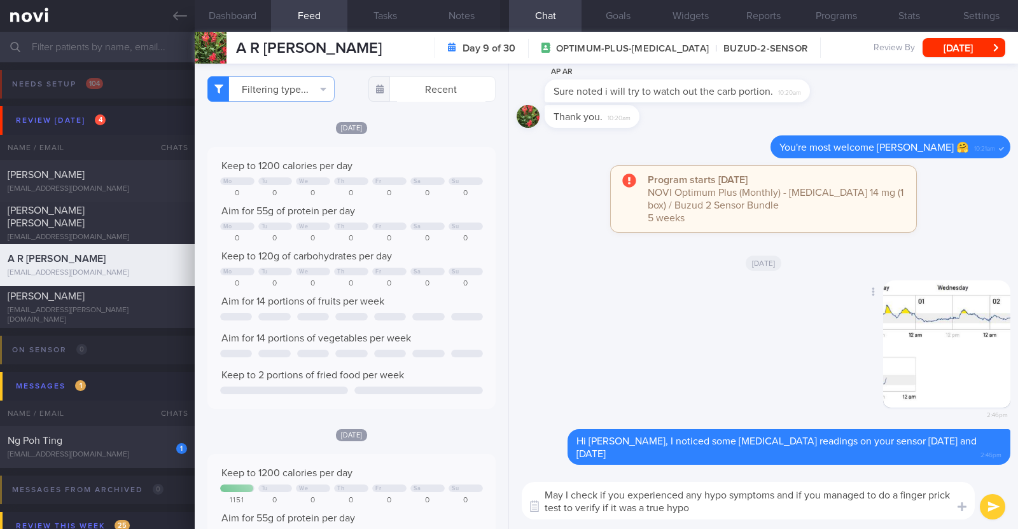
type textarea "May I check if you experienced any hypo symptoms and if you managed to do a fin…"
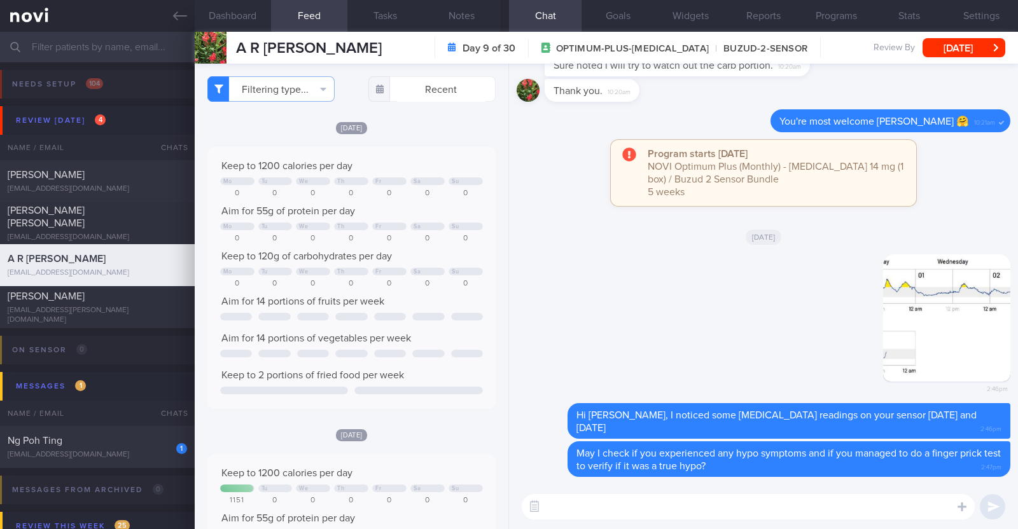
click at [610, 507] on textarea at bounding box center [748, 506] width 453 height 25
type textarea "T"
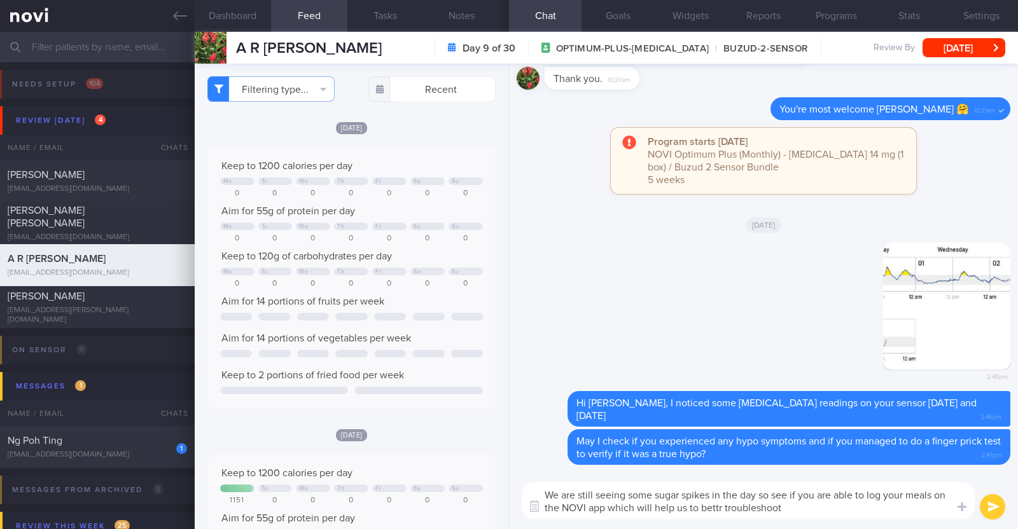
click at [718, 506] on textarea "We are still seeing some sugar spikes in the day so see if you are able to log …" at bounding box center [748, 501] width 453 height 38
click at [795, 505] on textarea "We are still seeing some sugar spikes in the day so see if you are able to log …" at bounding box center [748, 501] width 453 height 38
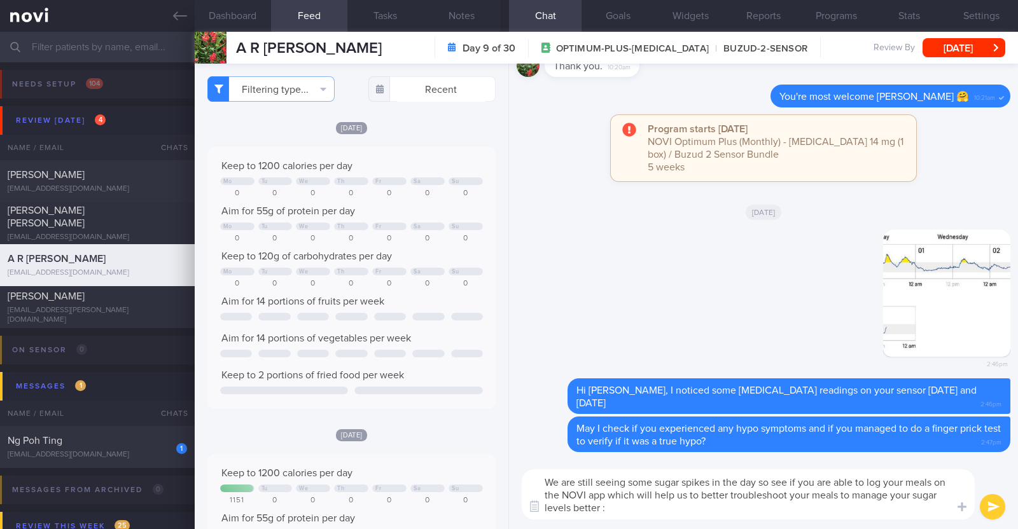
type textarea "We are still seeing some sugar spikes in the day so see if you are able to log …"
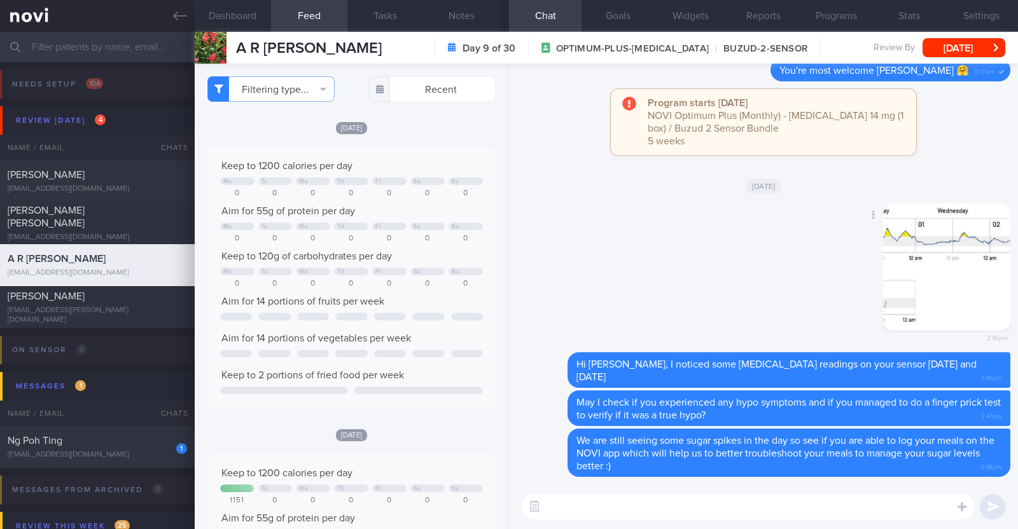
click at [560, 294] on div "Delete 2:46pm" at bounding box center [764, 279] width 494 height 150
click at [971, 42] on button "[DATE]" at bounding box center [964, 47] width 83 height 19
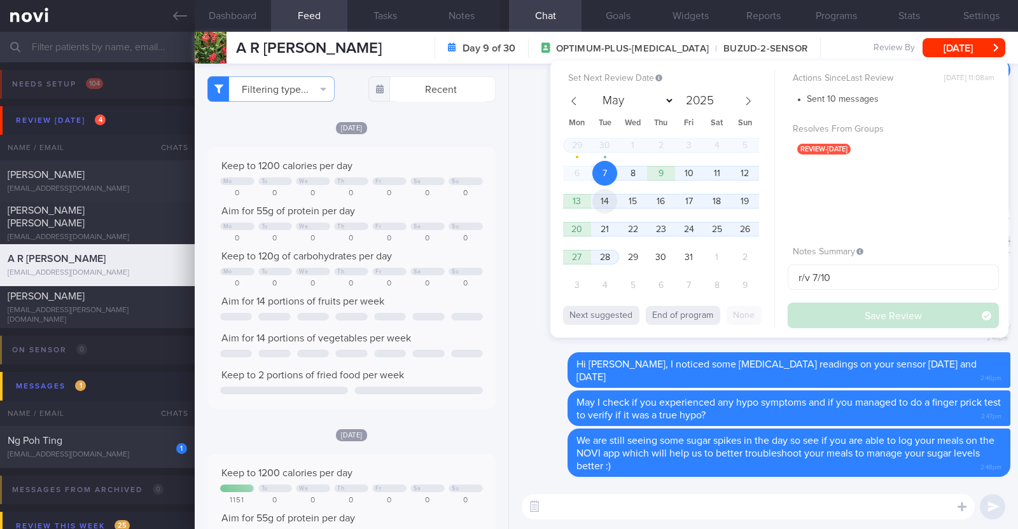
click at [611, 208] on span "14" at bounding box center [604, 201] width 25 height 25
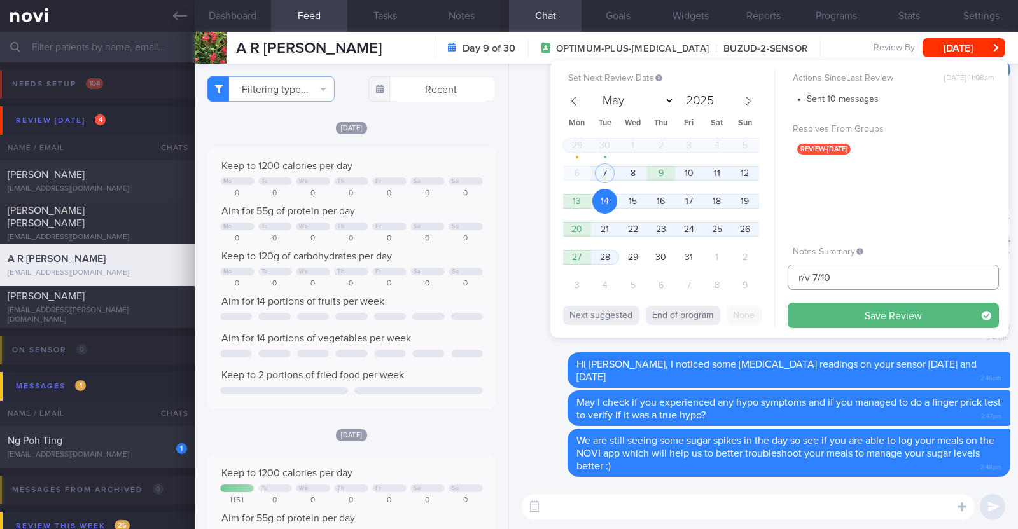
click at [819, 280] on input "r/v 7/10" at bounding box center [893, 277] width 211 height 25
type input "r/v 14/10"
click at [788, 303] on button "Save Review" at bounding box center [893, 315] width 211 height 25
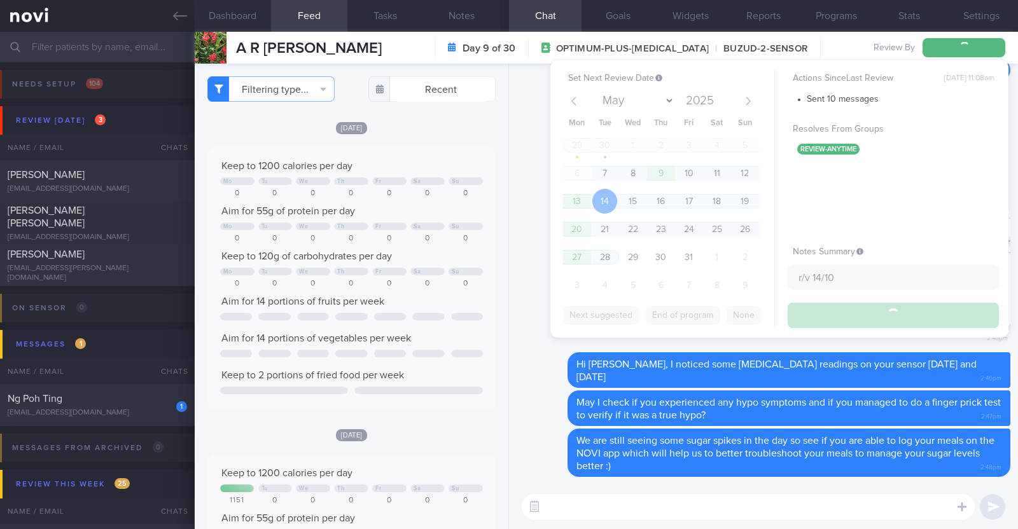
type input "r/v 14/10"
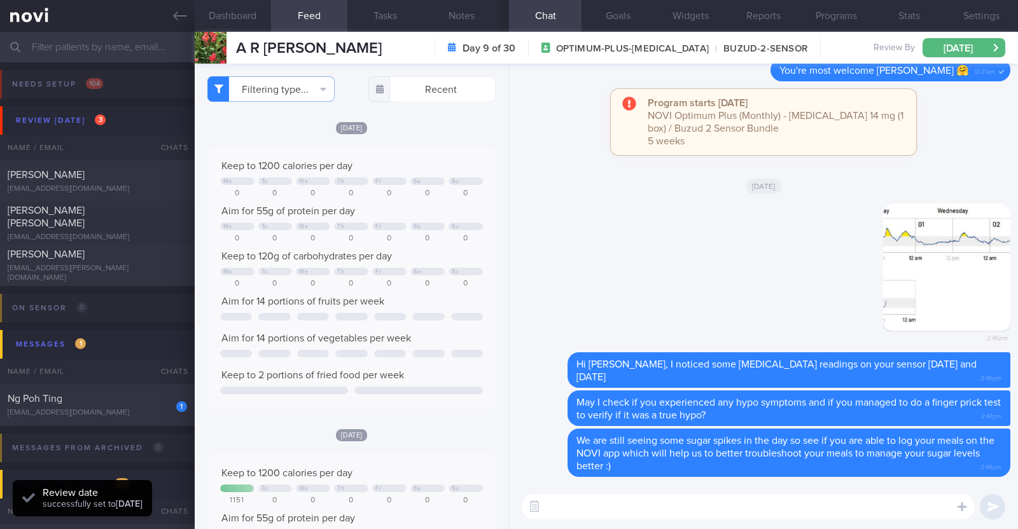
scroll to position [129, 258]
click at [623, 508] on textarea at bounding box center [748, 506] width 453 height 25
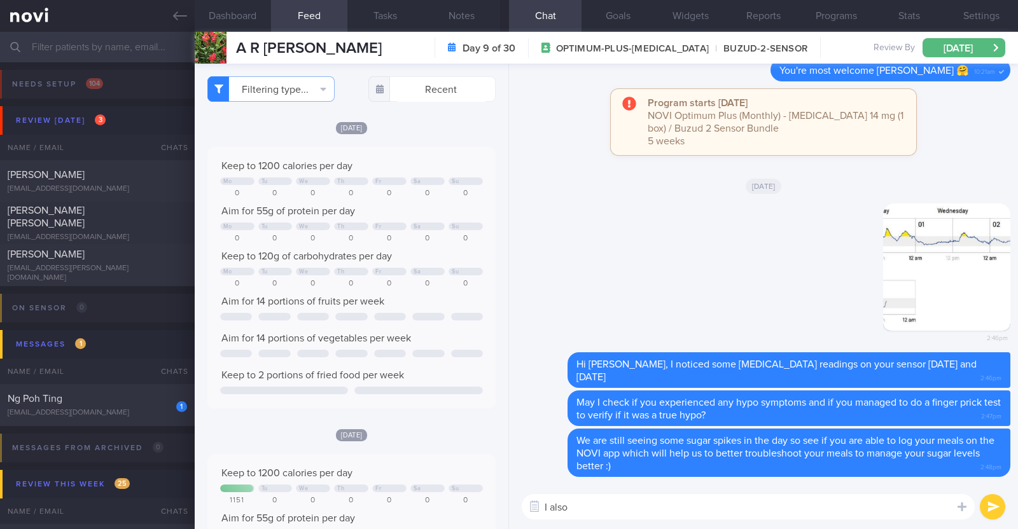
paste textarea "just want to let you know that I will be on leave from 9-10 Oct 2025. During th…"
type textarea "I also just want to let you know that I will be on leave from 9-10 Oct 2025. Du…"
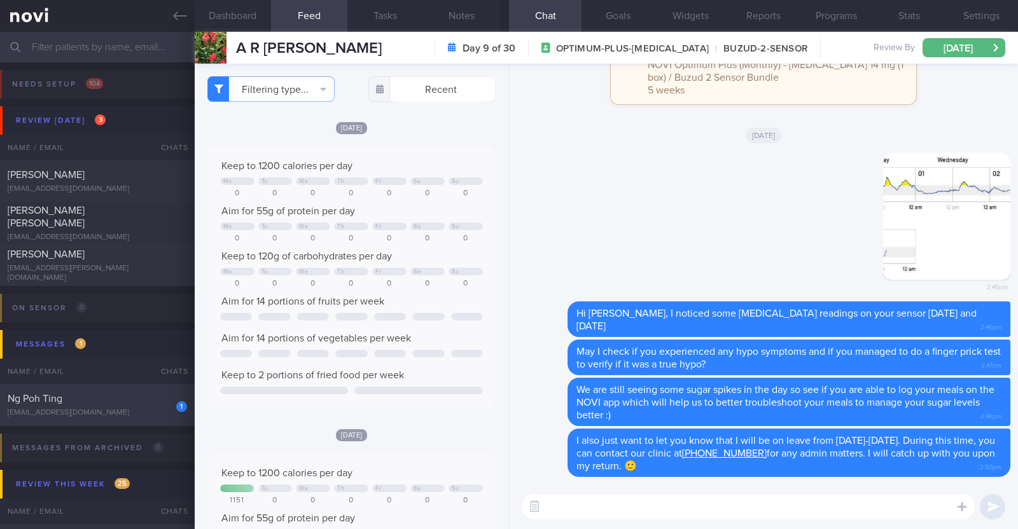
click at [130, 412] on div "[EMAIL_ADDRESS][DOMAIN_NAME]" at bounding box center [97, 413] width 179 height 10
type input "R/v with Dr [PERSON_NAME] 2/10. R/v 7/10"
checkbox input "true"
type input "R/v with Dr [PERSON_NAME] 2/10. R/v 7/10"
type textarea "54F Does not take eggs Co-morbidities: HTN [MEDICAL_DATA] s/p [MEDICAL_DATA] 2y…"
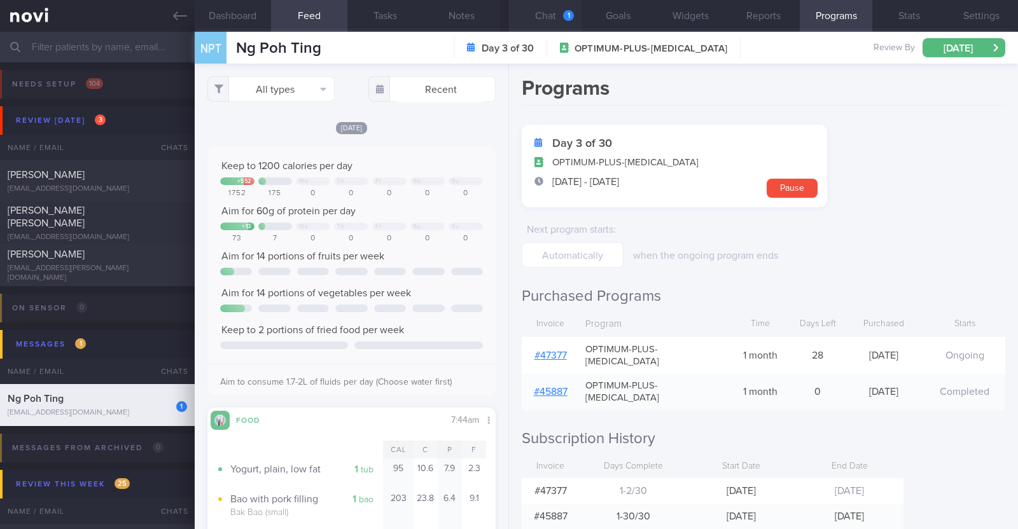
click at [547, 17] on button "Chat 1" at bounding box center [545, 16] width 73 height 32
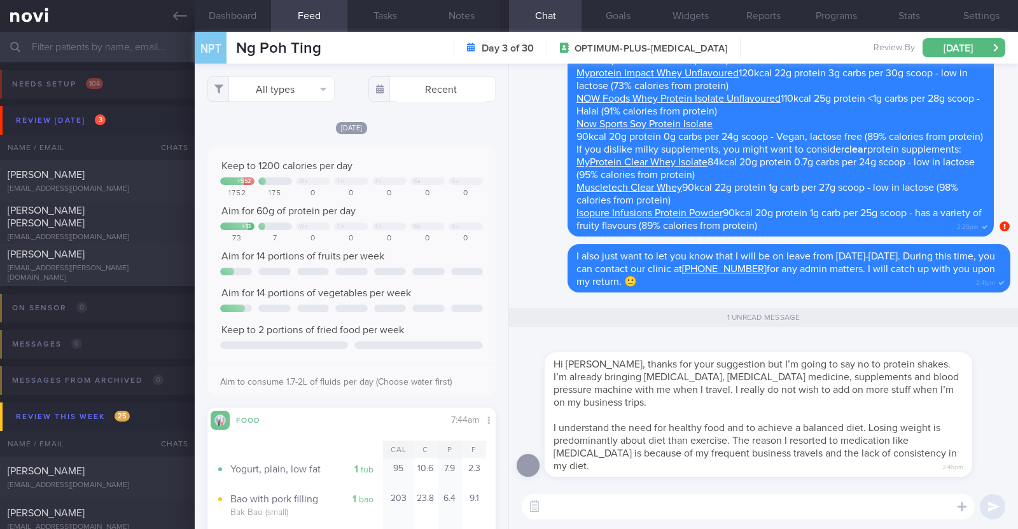
click at [739, 510] on textarea at bounding box center [748, 506] width 453 height 25
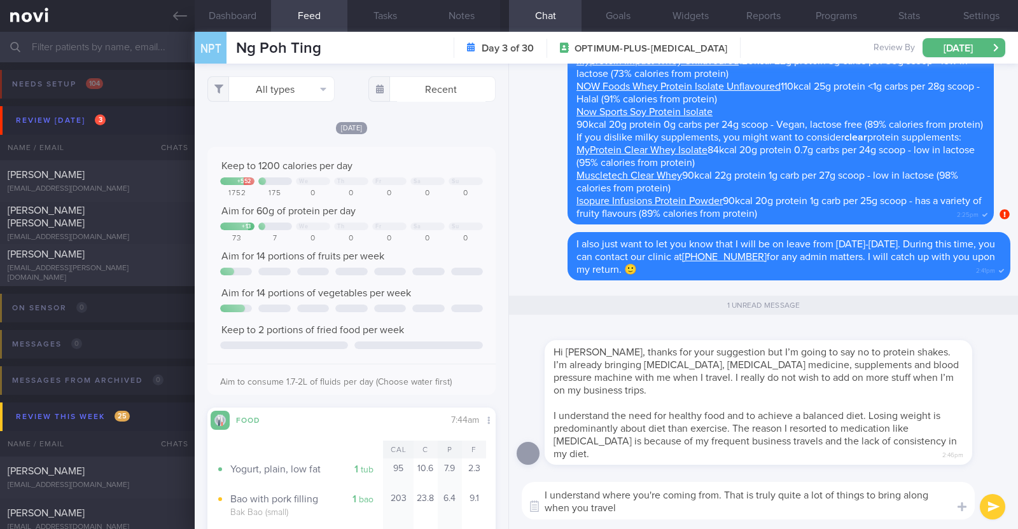
paste textarea "😅"
type textarea "I understand where you're coming from. That is truly quite a lot of things to b…"
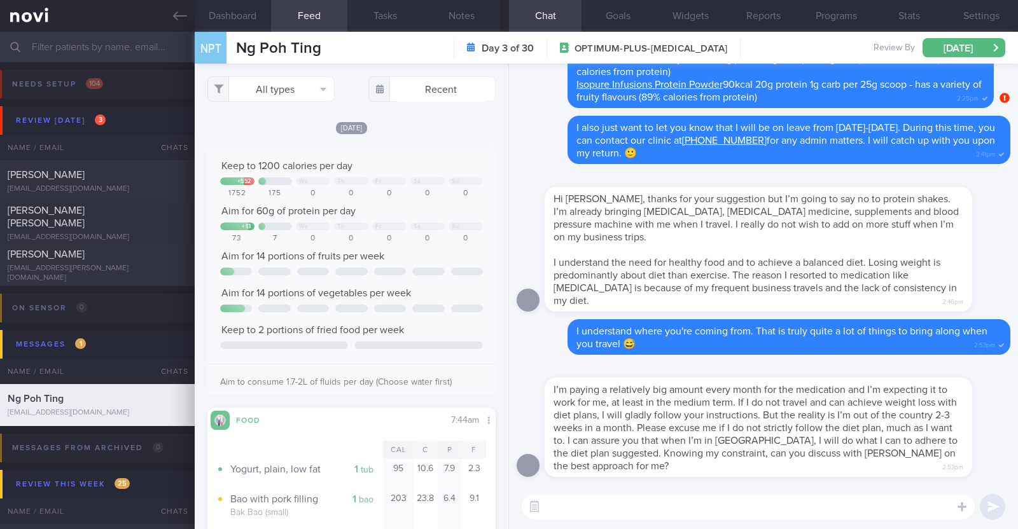
click at [787, 501] on textarea at bounding box center [748, 506] width 453 height 25
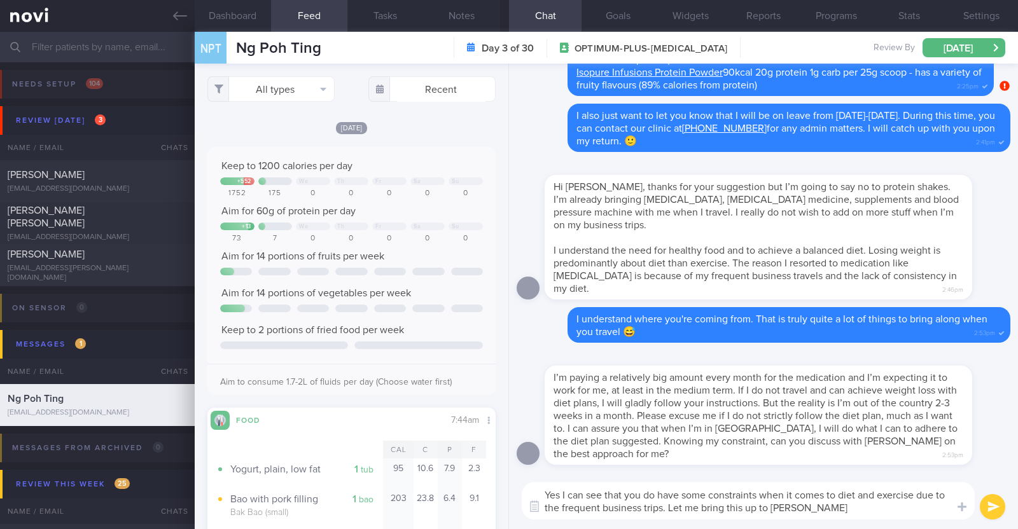
type textarea "Yes I can see that you do have some constraints when it comes to diet and exerc…"
select select "9"
type textarea "Yes I can see that you do have some constraints when it comes to diet and exerc…"
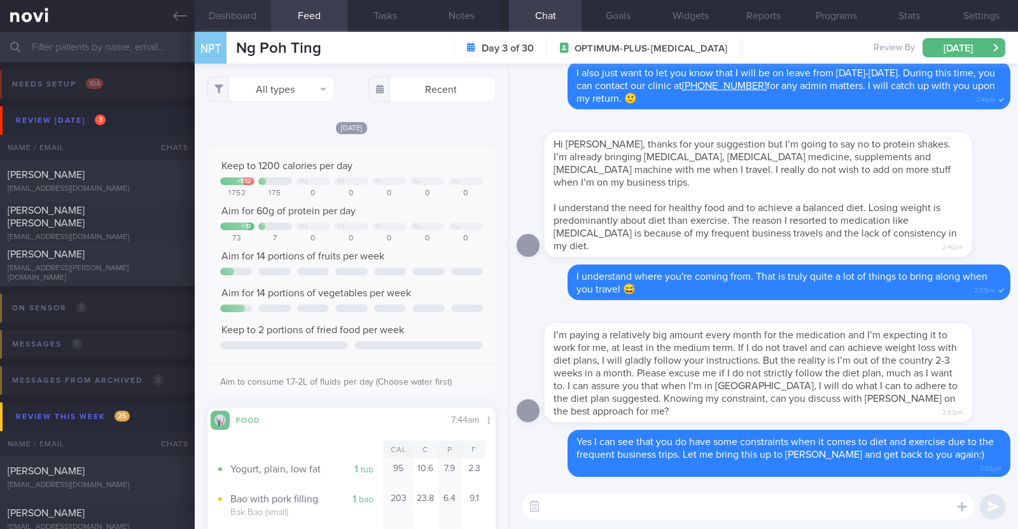
click at [248, 15] on button "Dashboard" at bounding box center [233, 16] width 76 height 32
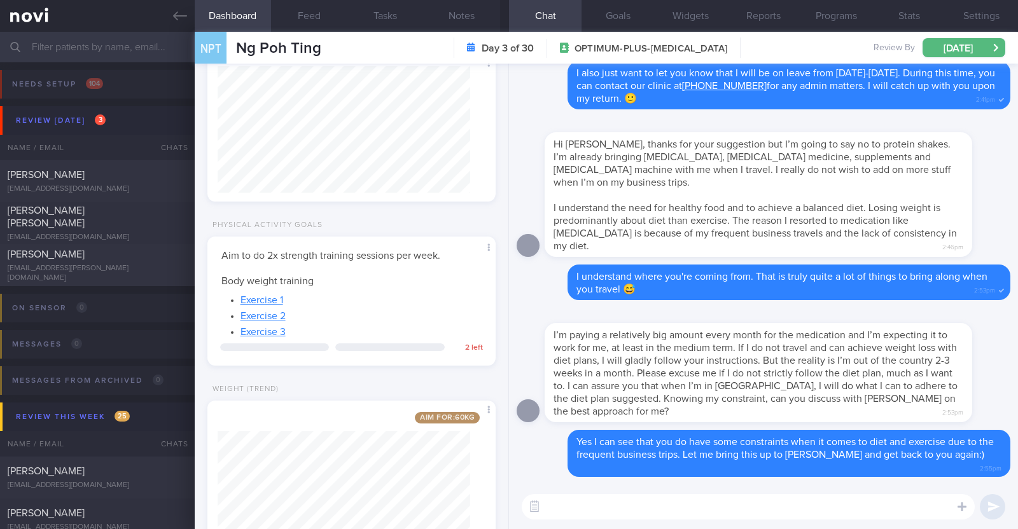
scroll to position [468, 0]
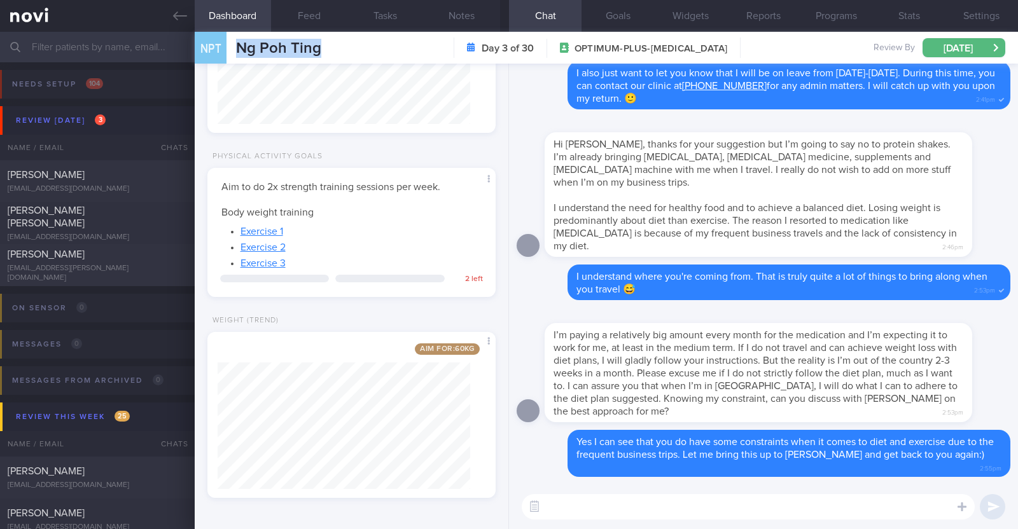
drag, startPoint x: 322, startPoint y: 50, endPoint x: 232, endPoint y: 48, distance: 90.4
click at [232, 48] on div "NPT Ng Poh [PERSON_NAME] [PERSON_NAME] [EMAIL_ADDRESS][DOMAIN_NAME] Day 3 of 30…" at bounding box center [606, 48] width 823 height 32
copy span "Ng Poh Ting"
click at [60, 266] on div "[PERSON_NAME] [EMAIL_ADDRESS][PERSON_NAME][DOMAIN_NAME]" at bounding box center [97, 265] width 195 height 35
type textarea "34M Nil PMHx [MEDICAL_DATA] 1.7mg then 2.4mg Weightlifting x3/week (70min) -2.5…"
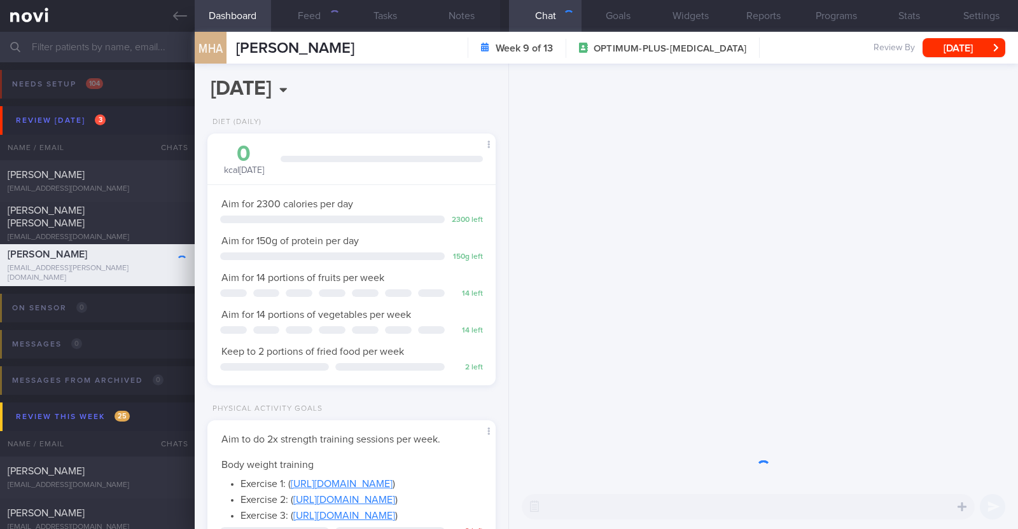
scroll to position [144, 253]
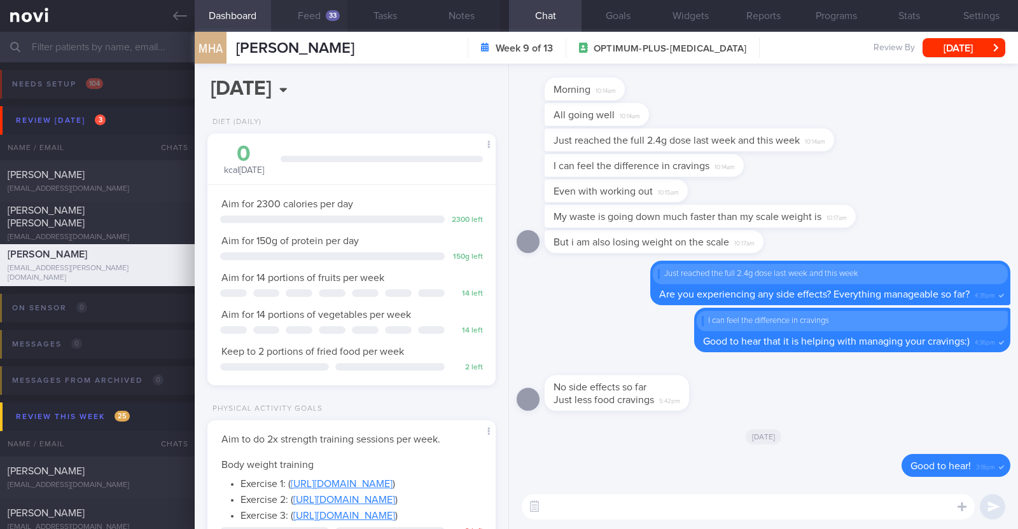
click at [303, 8] on button "Feed 33" at bounding box center [309, 16] width 76 height 32
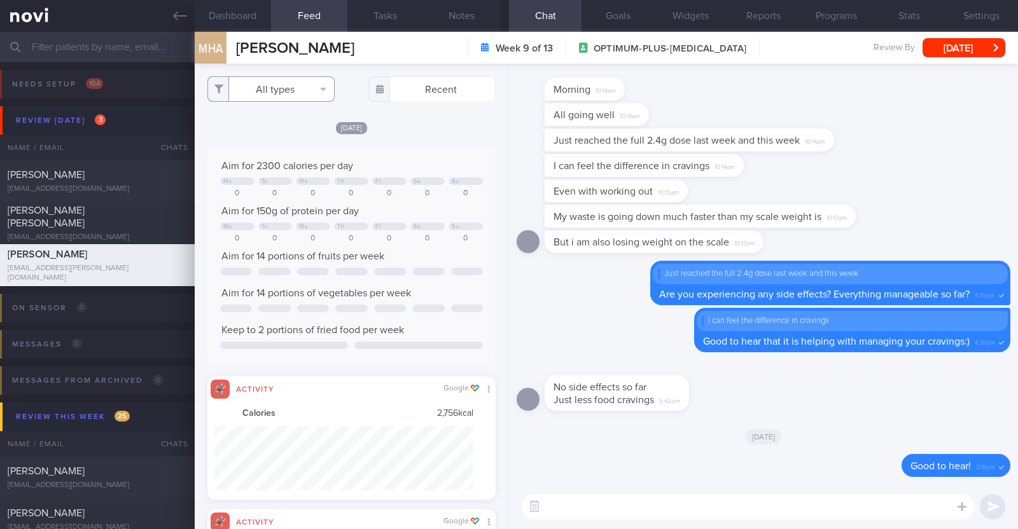
click at [298, 99] on button "All types" at bounding box center [270, 88] width 127 height 25
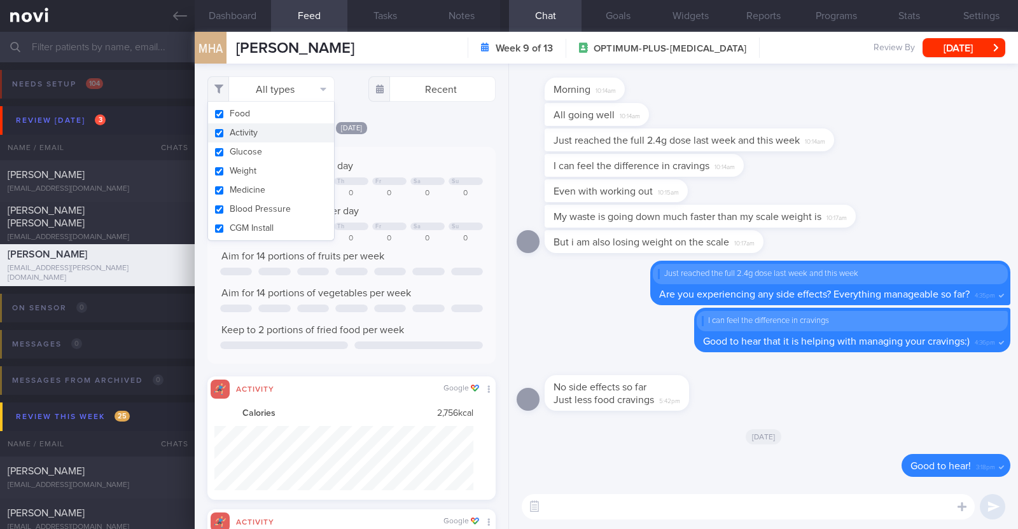
click at [281, 126] on button "Activity" at bounding box center [271, 132] width 126 height 19
checkbox input "false"
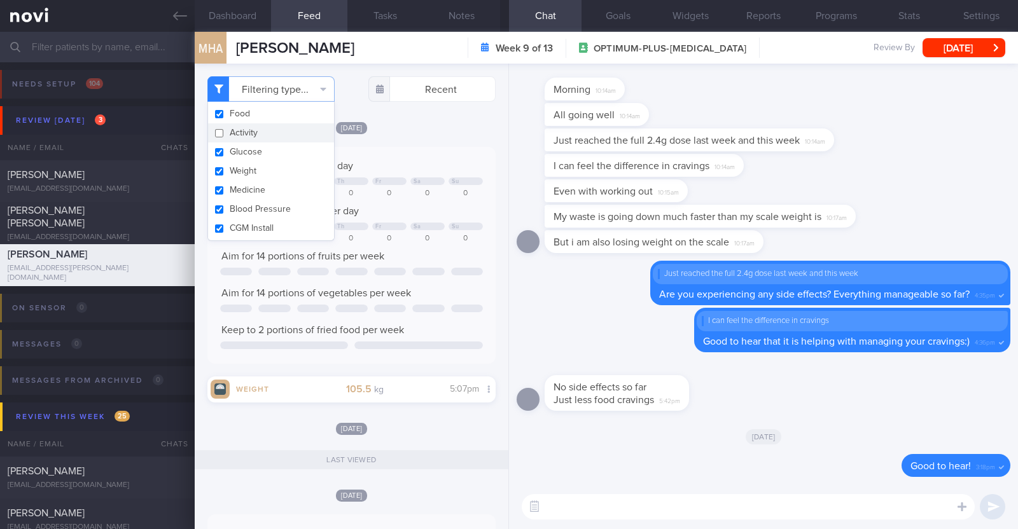
click at [421, 122] on div "[DATE]" at bounding box center [351, 127] width 288 height 13
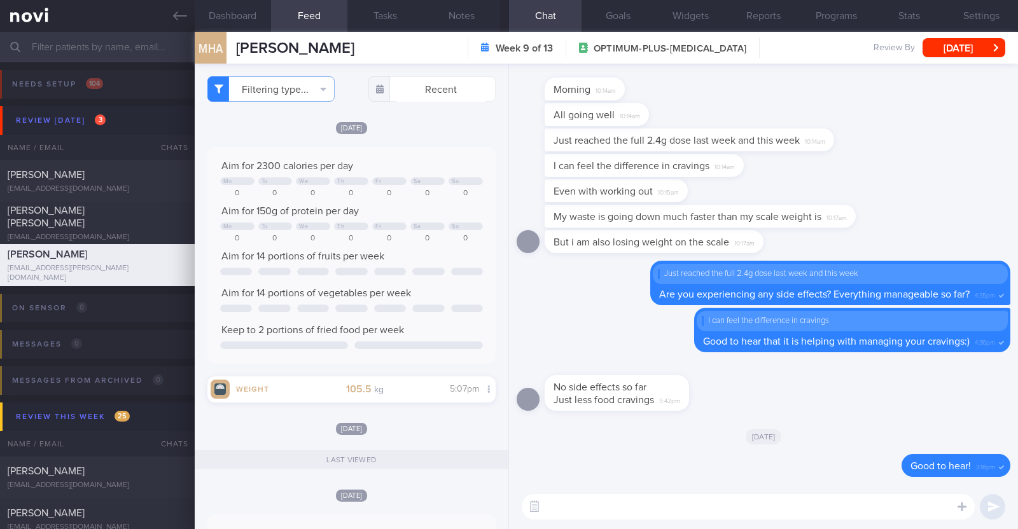
click at [576, 508] on textarea at bounding box center [748, 506] width 453 height 25
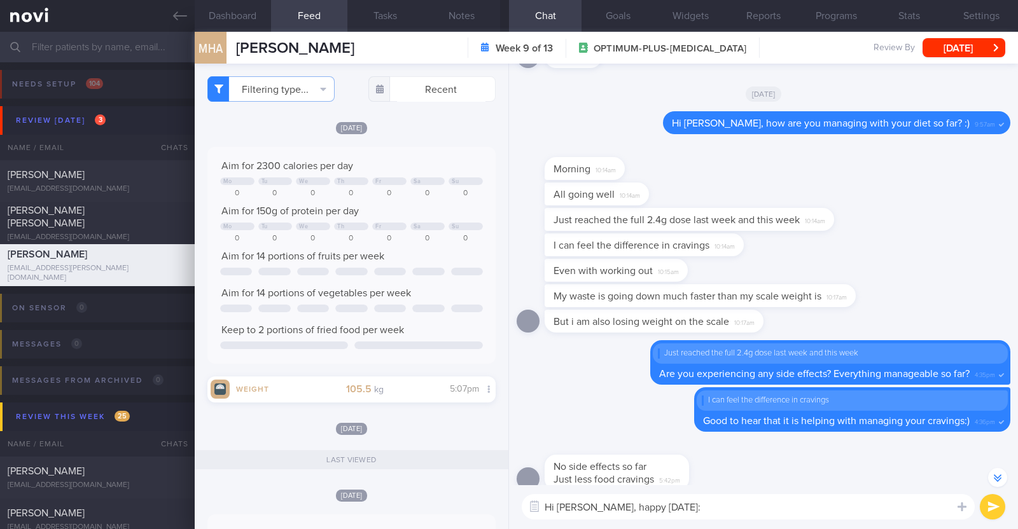
type textarea "Hi [PERSON_NAME], happy [DATE]:)"
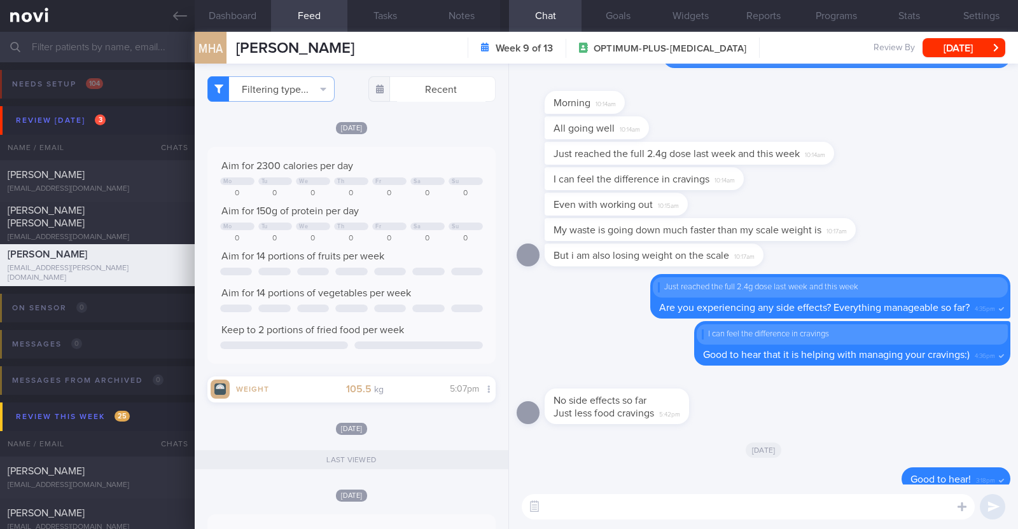
scroll to position [0, 0]
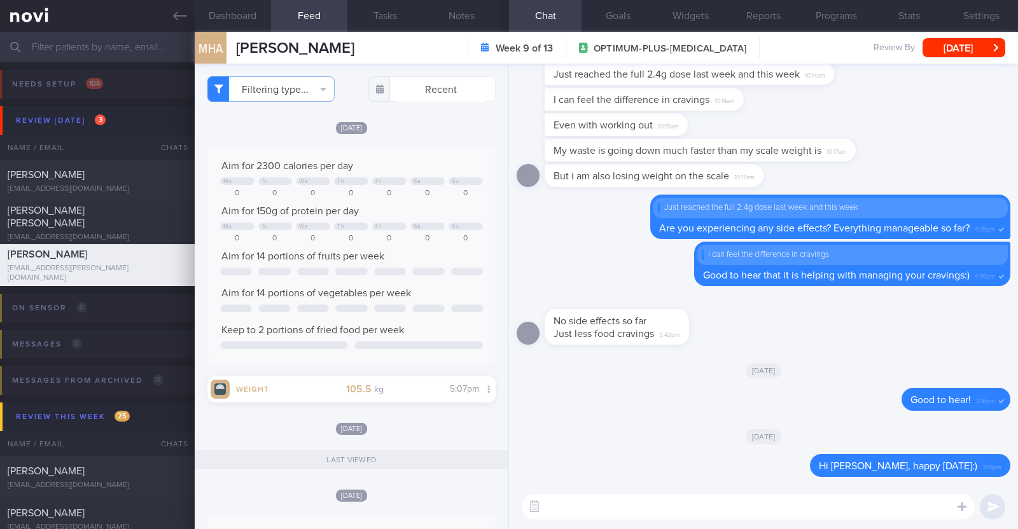
type textarea "K"
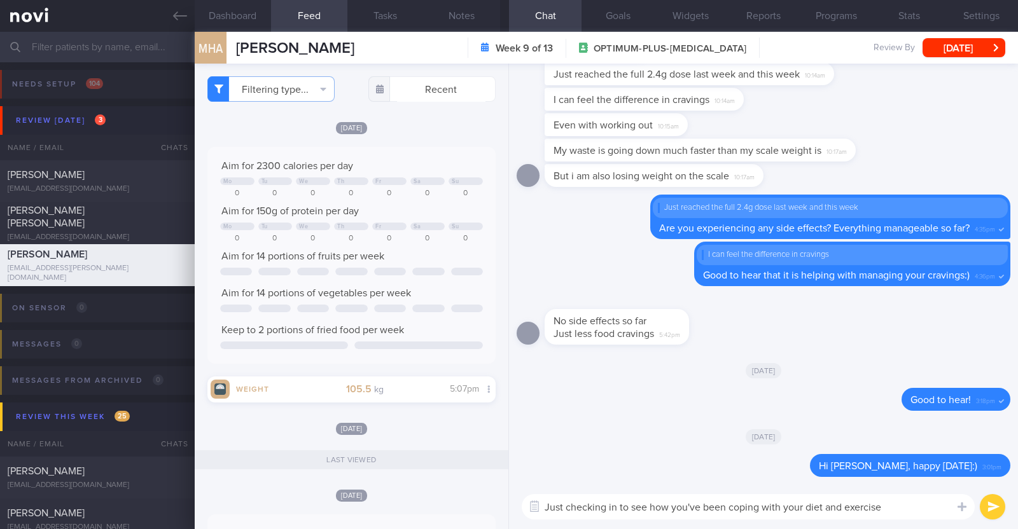
type textarea "Just checking in to see how you've been coping with your diet and exercise?"
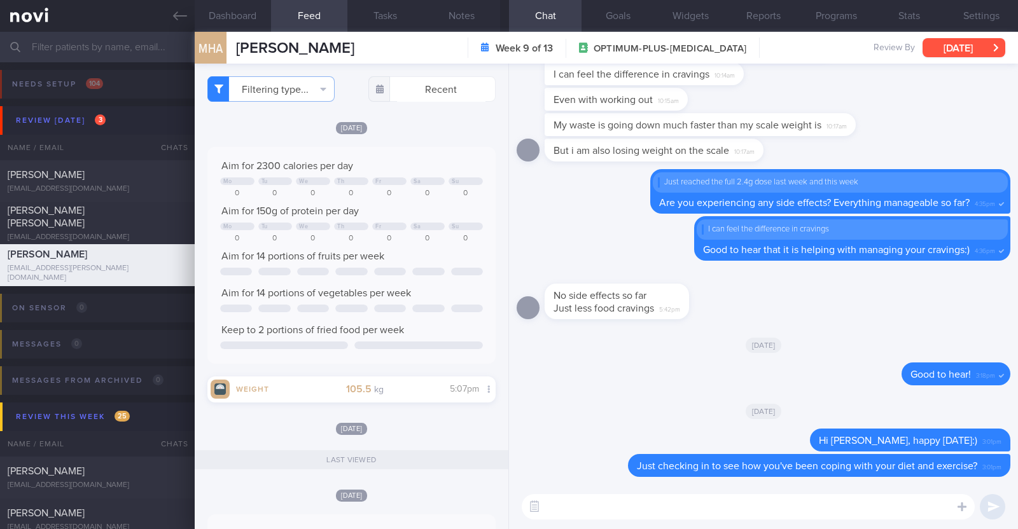
click at [977, 43] on button "[DATE]" at bounding box center [964, 47] width 83 height 19
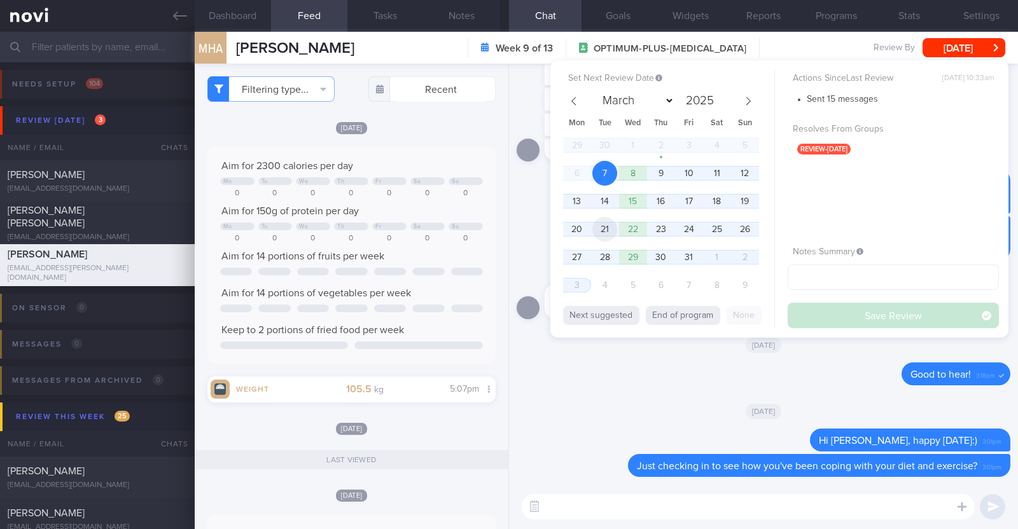
click at [601, 230] on span "21" at bounding box center [604, 229] width 25 height 25
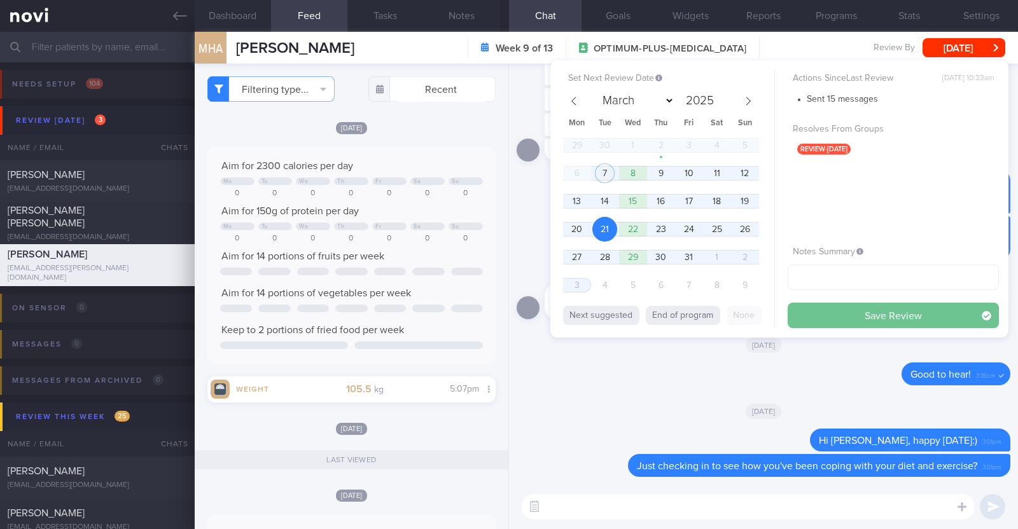
click at [821, 309] on button "Save Review" at bounding box center [893, 315] width 211 height 25
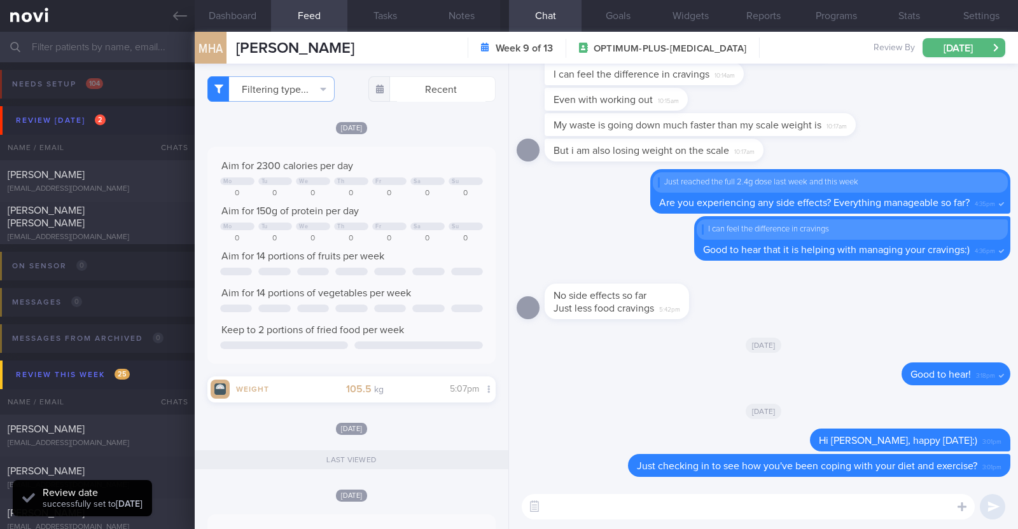
click at [827, 335] on div "[DATE]" at bounding box center [764, 345] width 494 height 36
click at [561, 504] on textarea at bounding box center [748, 506] width 453 height 25
click at [634, 412] on div "[DATE]" at bounding box center [764, 411] width 494 height 36
